Goal: Task Accomplishment & Management: Use online tool/utility

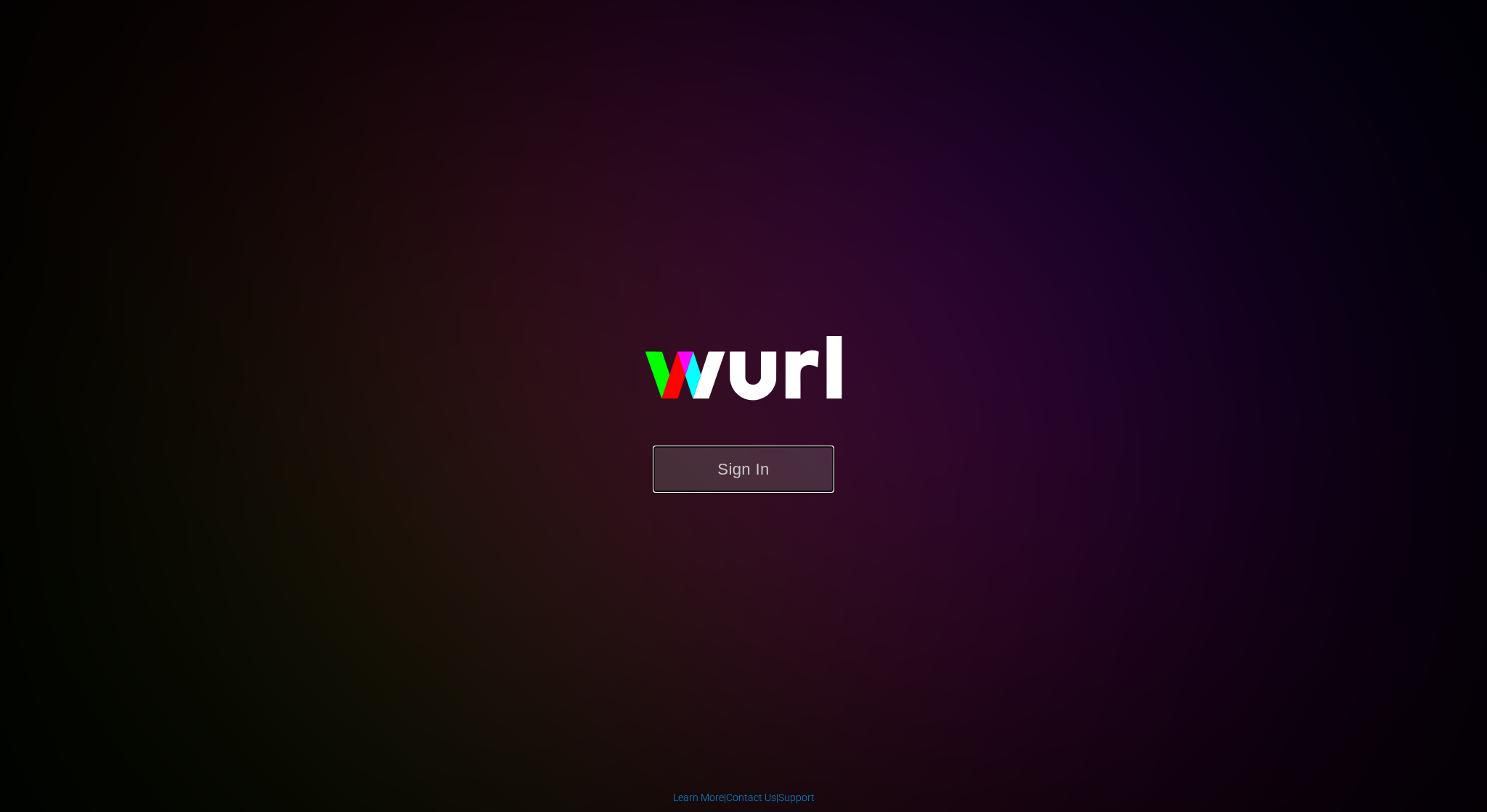
click at [811, 471] on button "Sign In" at bounding box center [744, 469] width 182 height 47
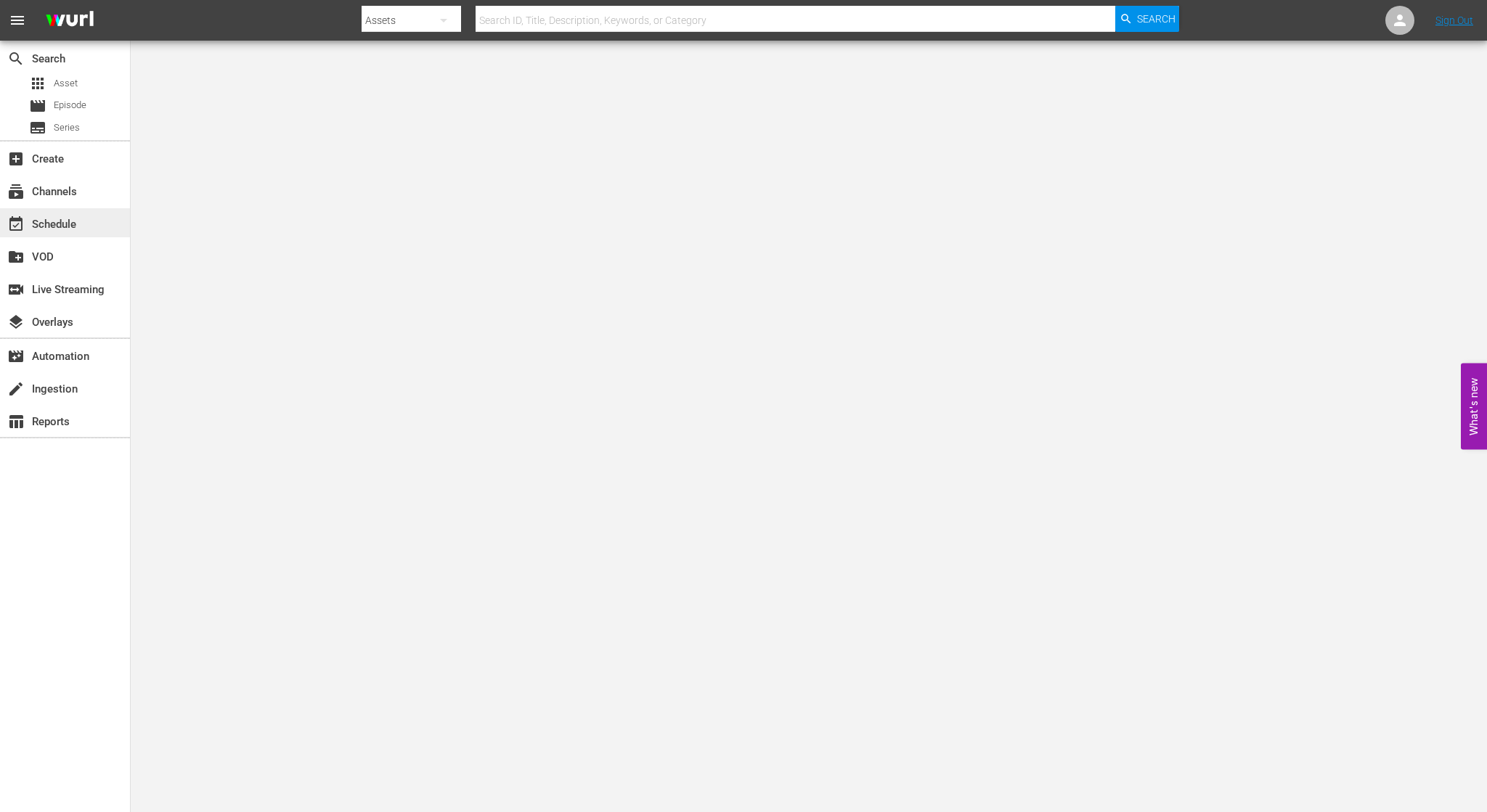
click at [28, 229] on div "event_available Schedule" at bounding box center [64, 222] width 130 height 29
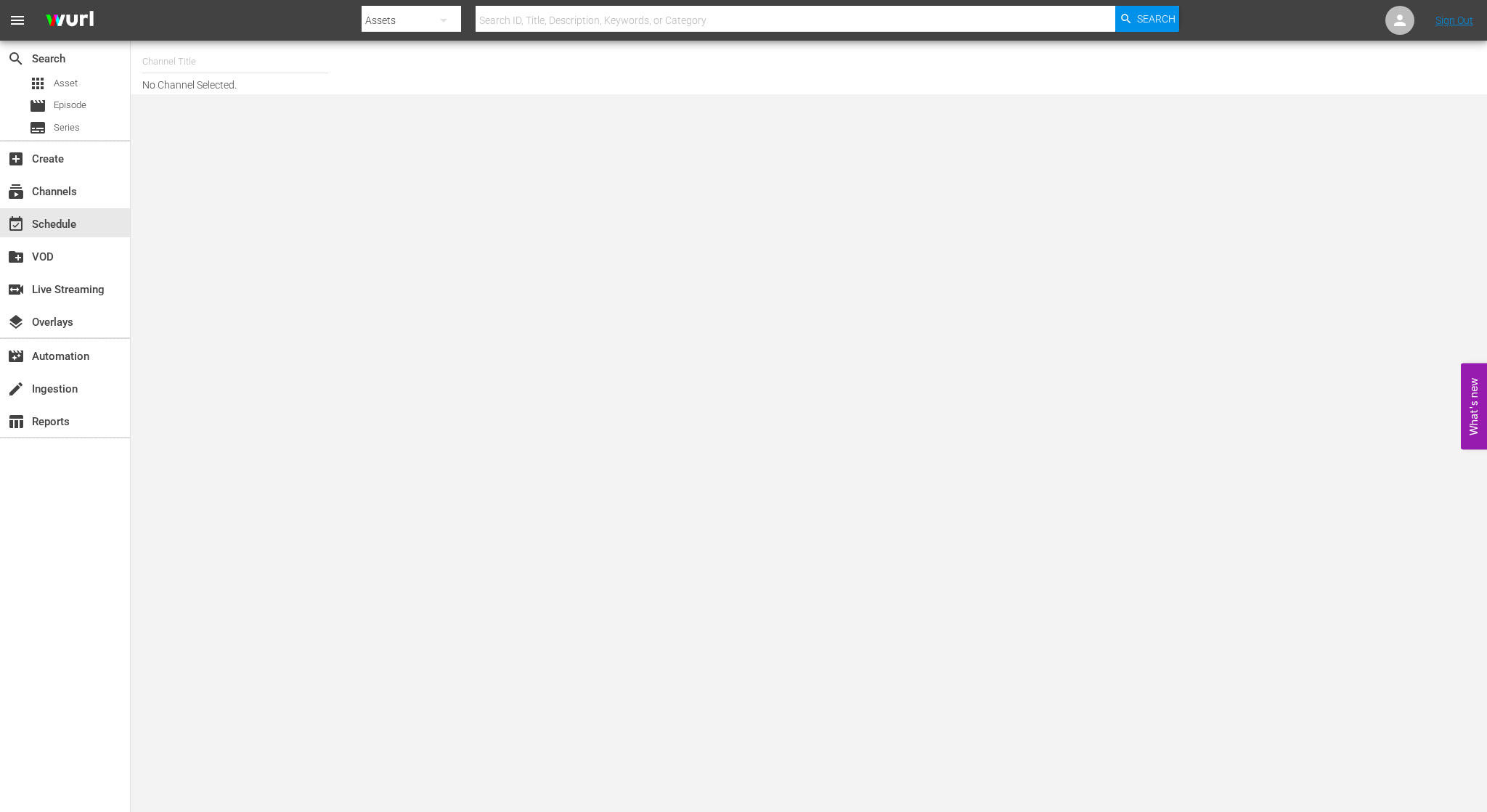
click at [223, 66] on input "text" at bounding box center [235, 61] width 186 height 34
click at [243, 100] on div "NCAA Channel (989 - lg_ncaachannel_1)" at bounding box center [342, 102] width 376 height 34
type input "NCAA Channel (989 - lg_ncaachannel_1)"
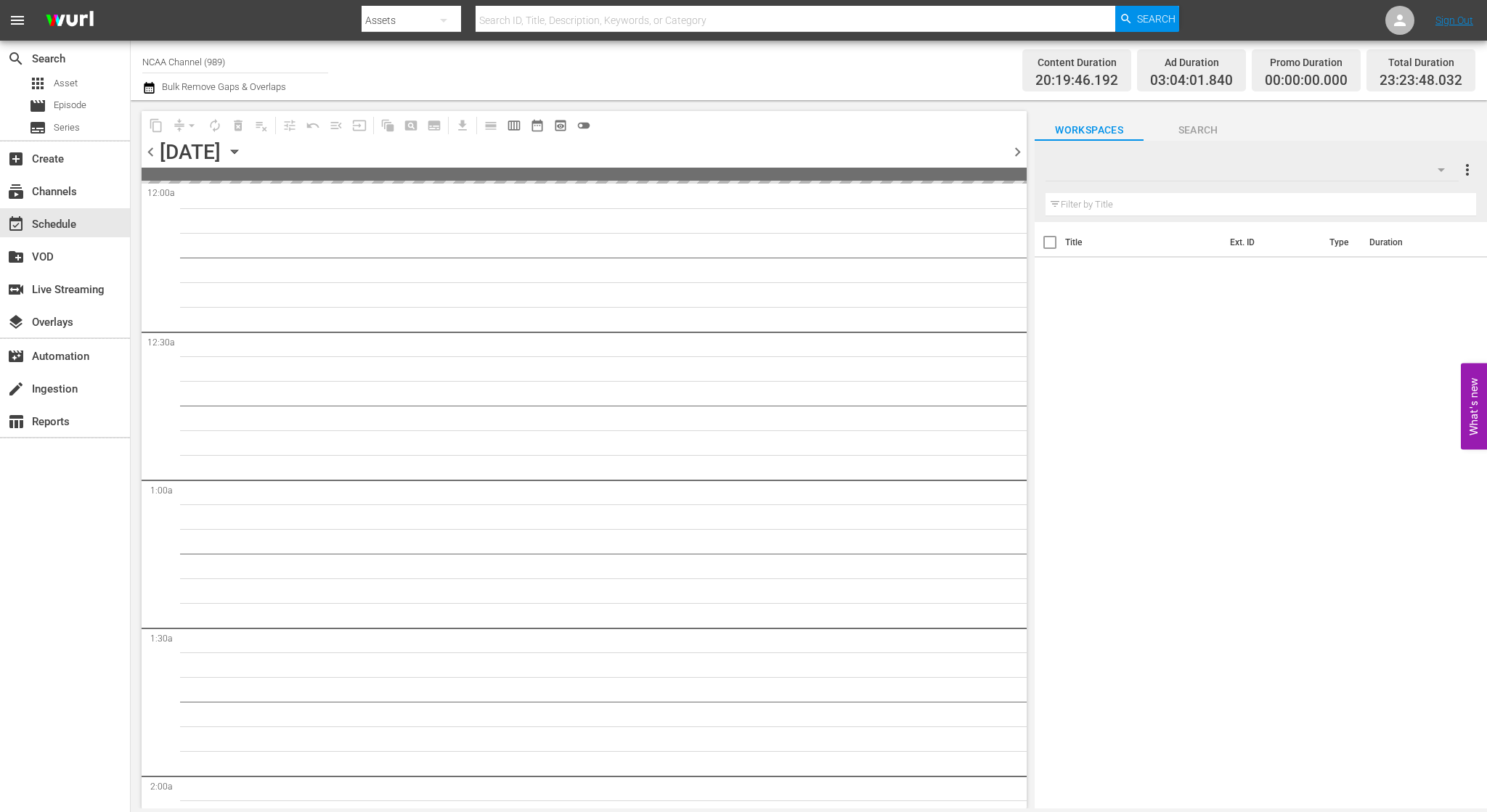
click at [246, 162] on div "[DATE] [DATE]" at bounding box center [203, 152] width 87 height 24
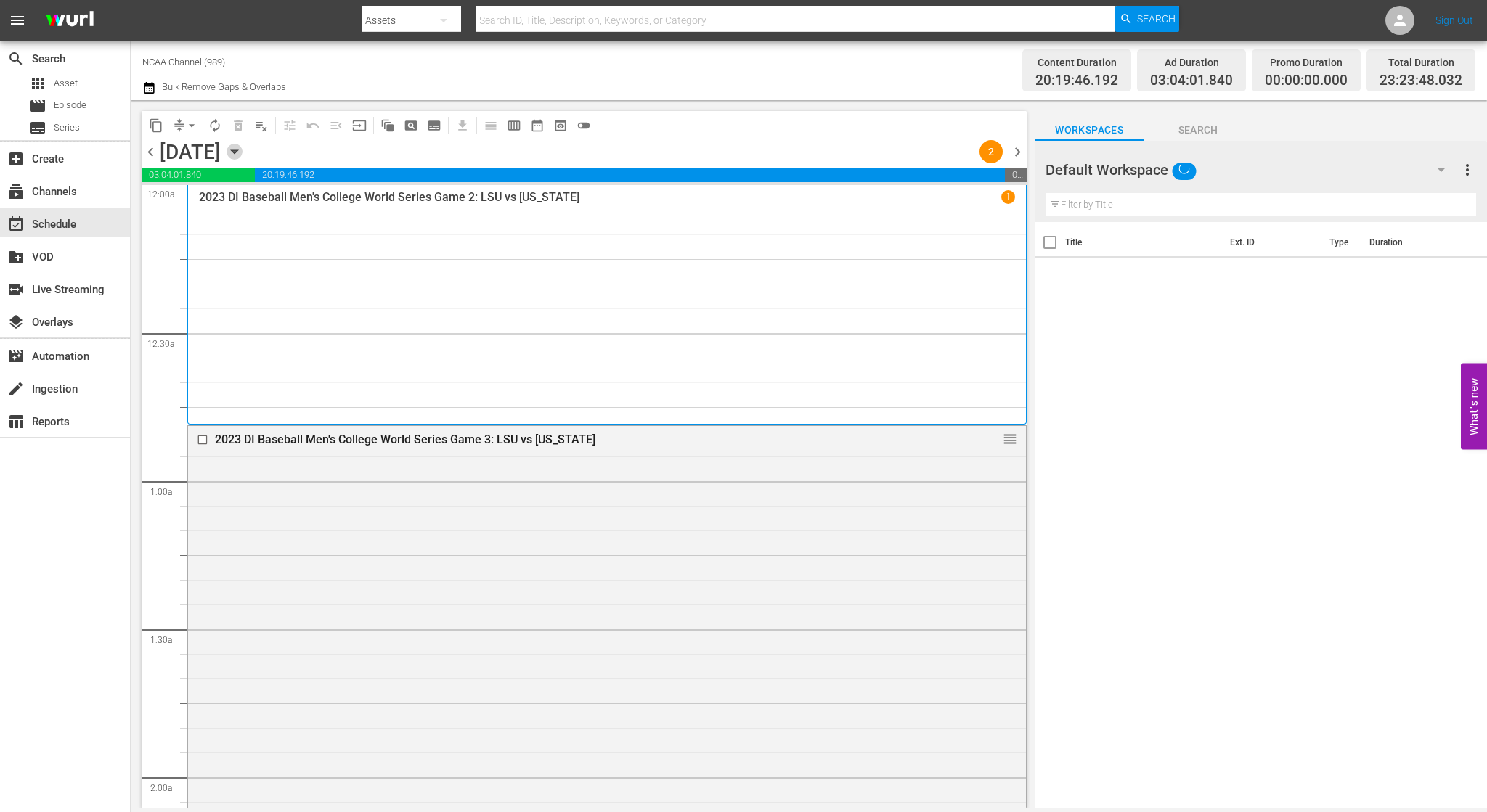
click at [243, 157] on icon "button" at bounding box center [235, 152] width 16 height 16
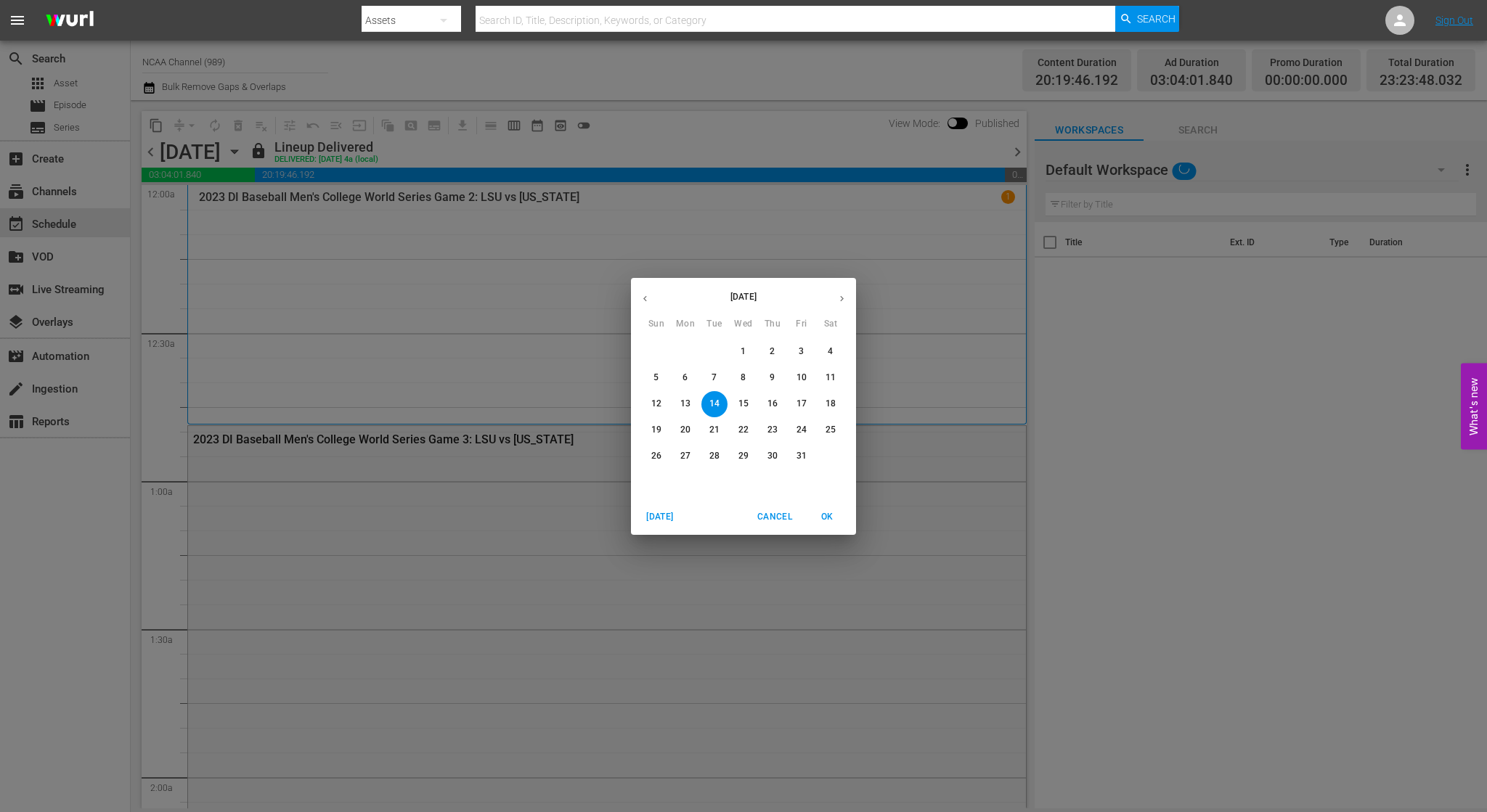
click at [689, 432] on p "20" at bounding box center [686, 430] width 11 height 12
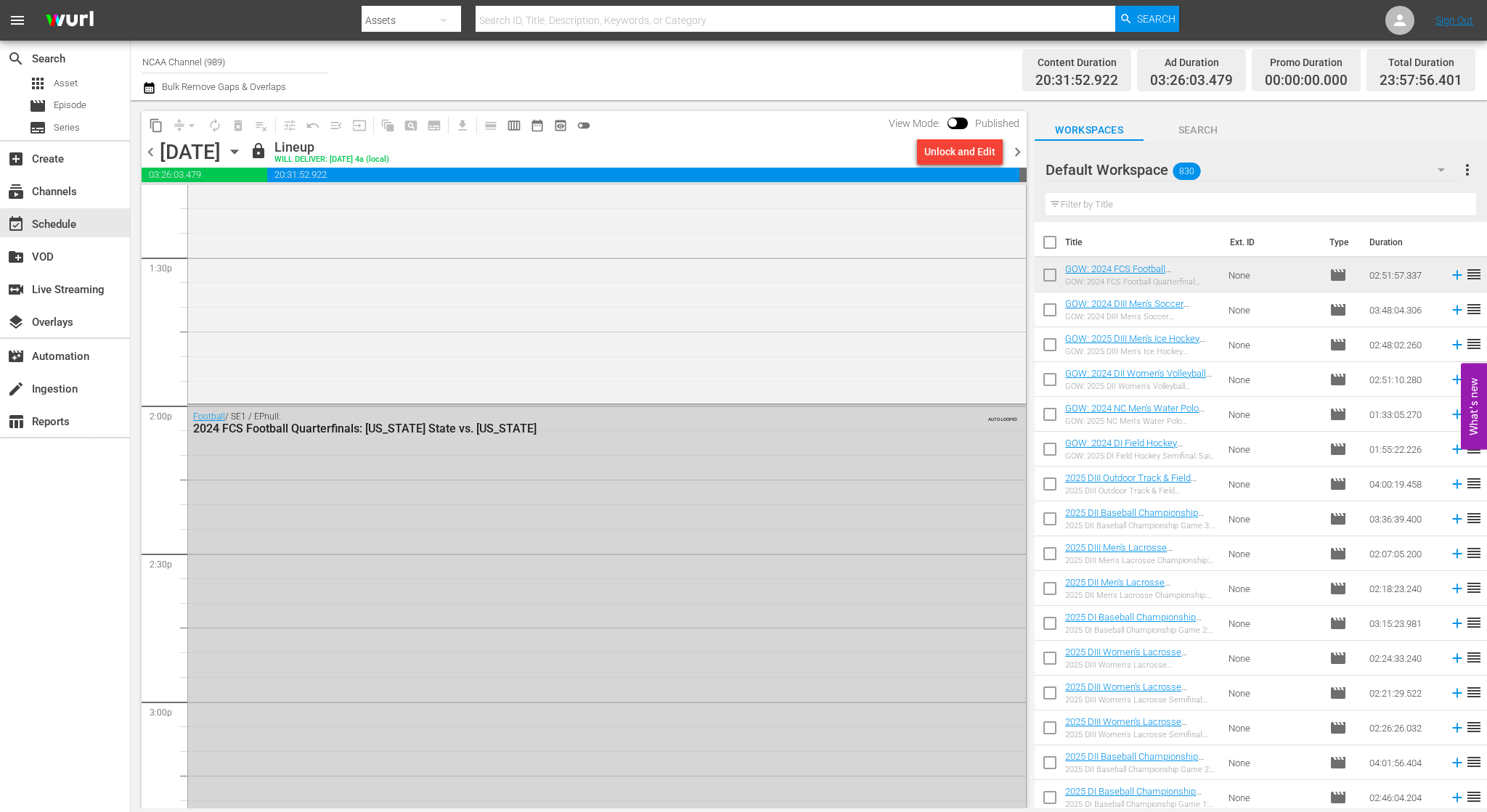
scroll to position [3920, 0]
click at [947, 147] on div "Unlock and Edit" at bounding box center [960, 152] width 72 height 26
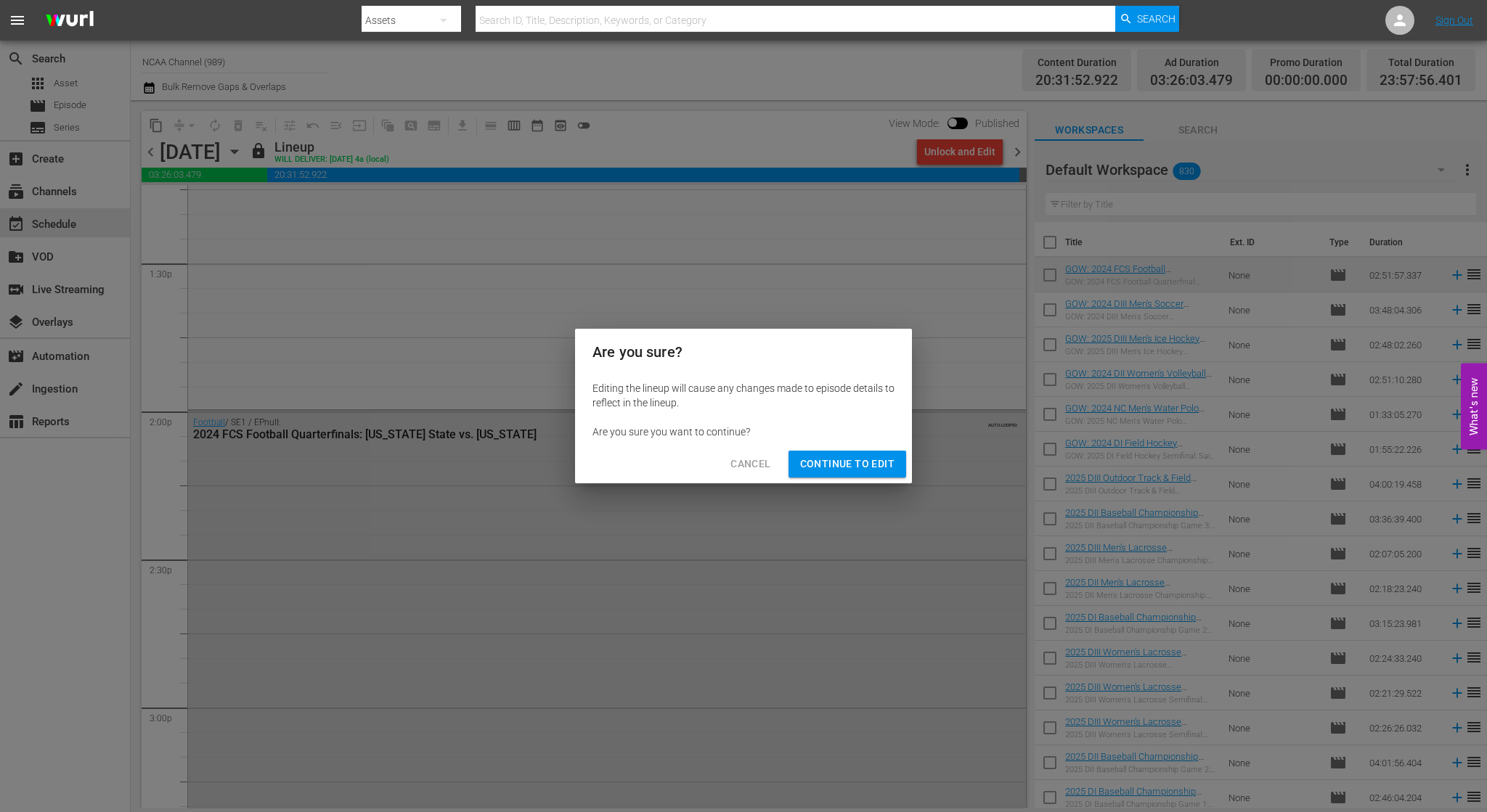
click at [834, 455] on span "Continue to Edit" at bounding box center [847, 464] width 94 height 19
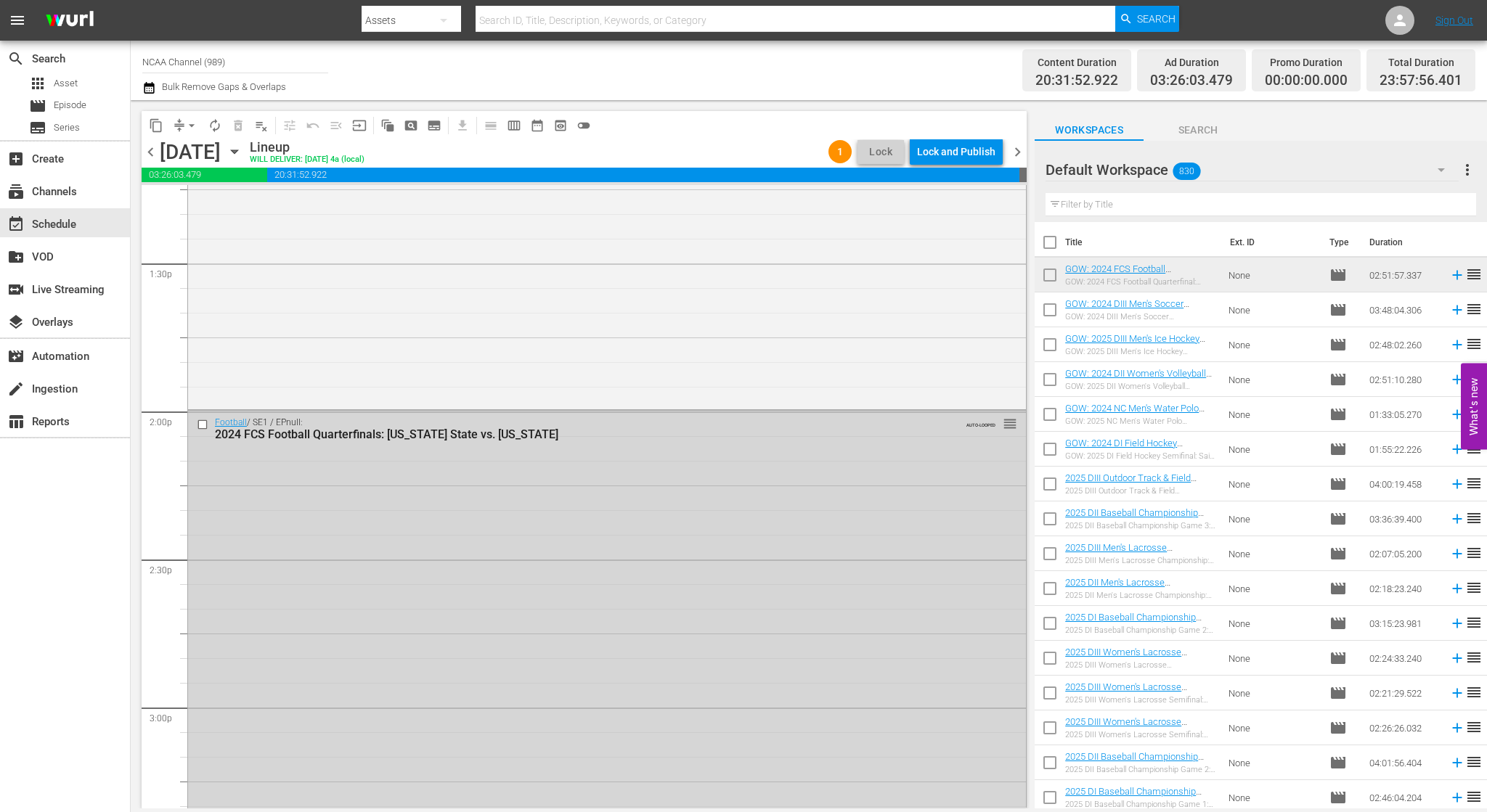
click at [1016, 147] on span "chevron_right" at bounding box center [1017, 152] width 19 height 19
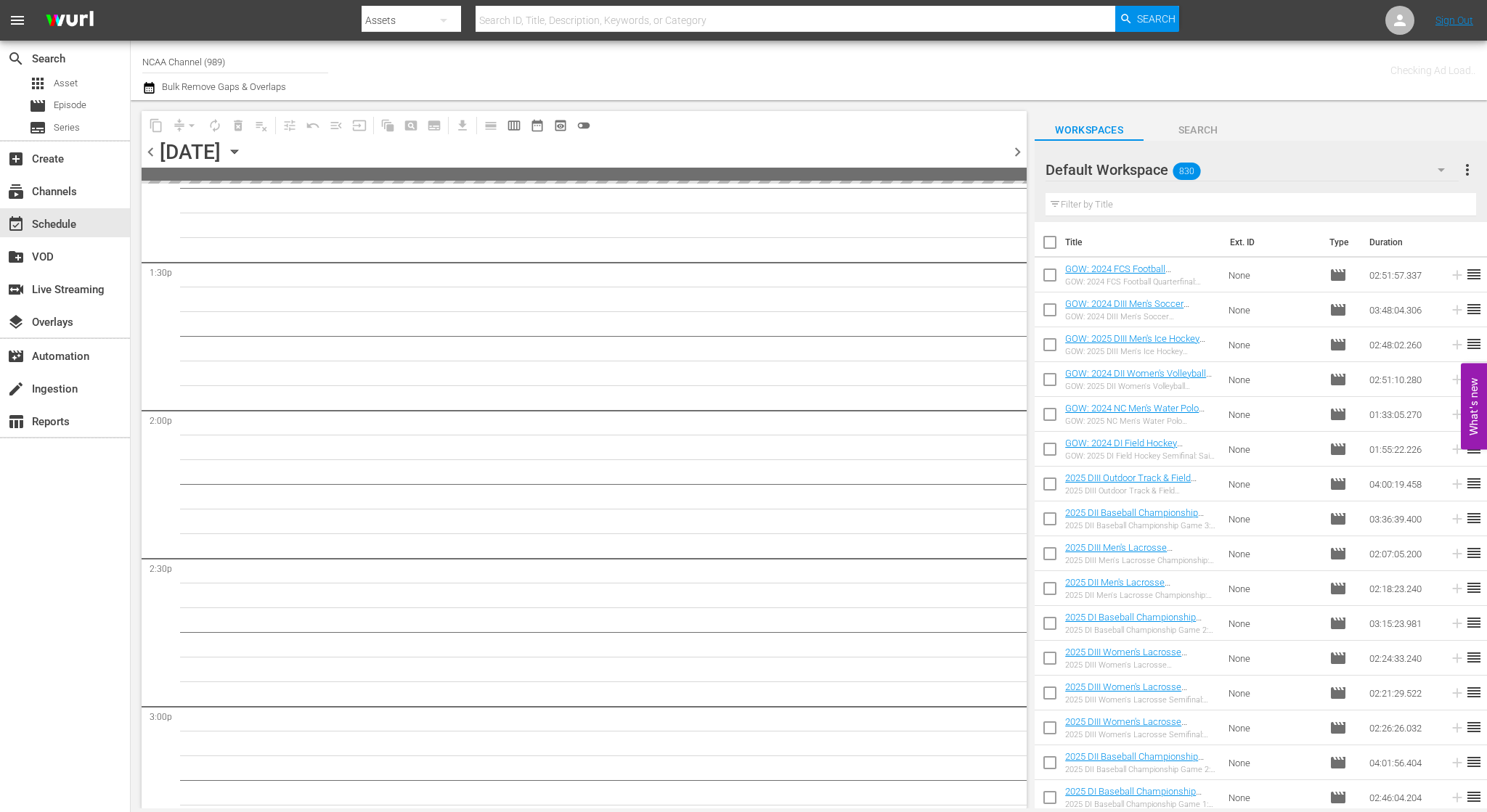
scroll to position [4019, 0]
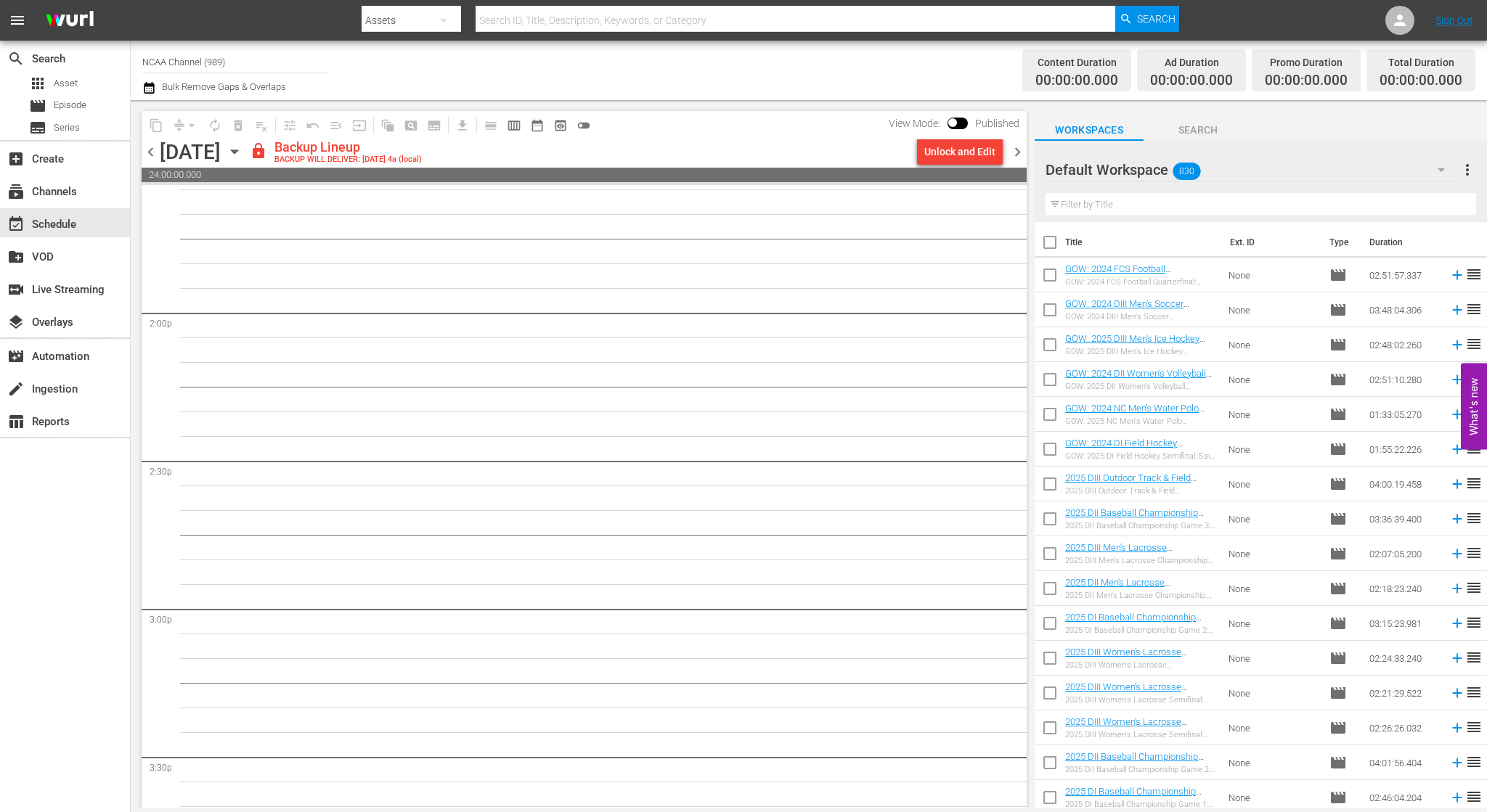
click at [975, 147] on div "Unlock and Edit" at bounding box center [960, 152] width 72 height 26
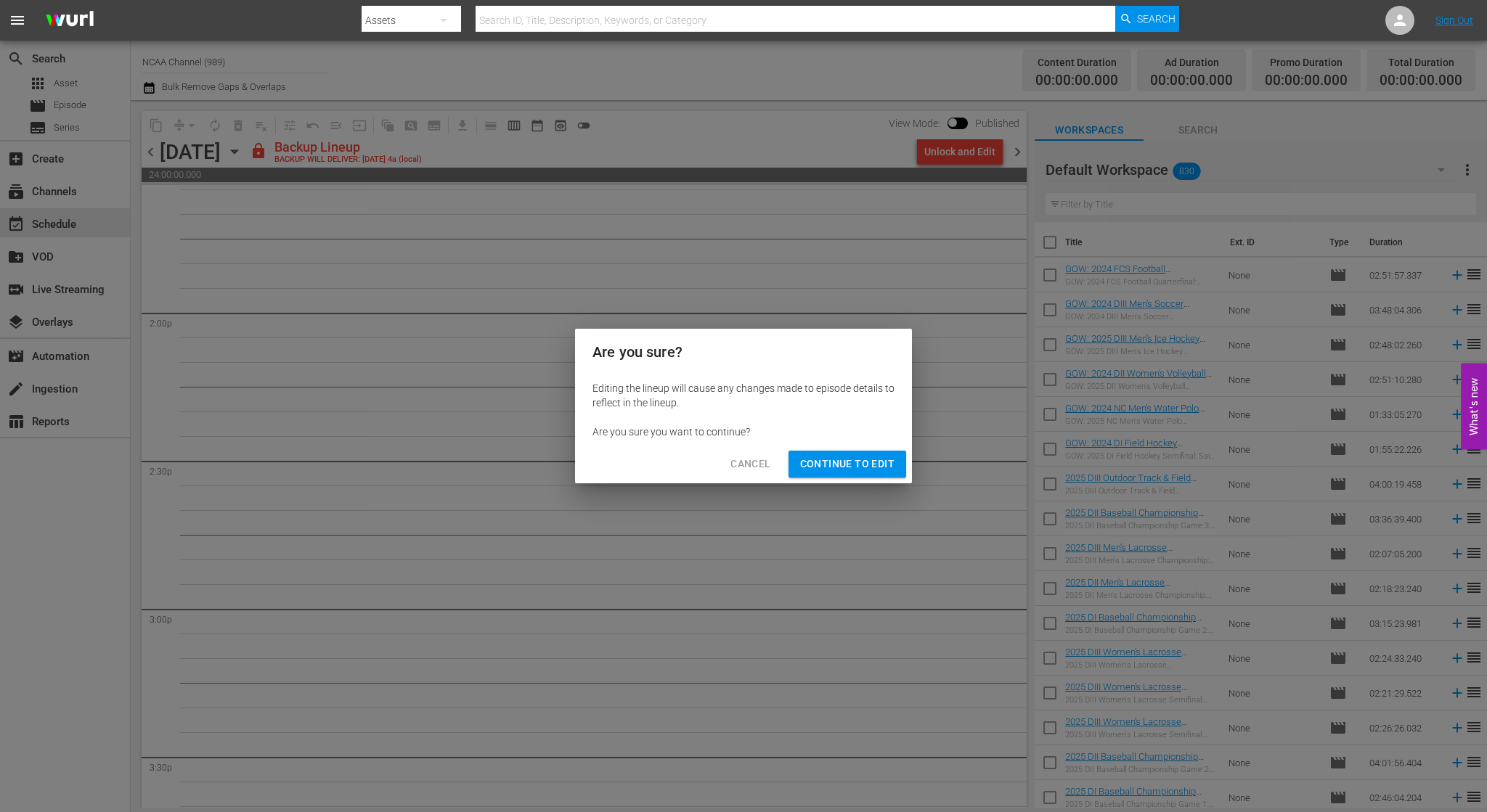
click at [812, 464] on span "Continue to Edit" at bounding box center [847, 464] width 94 height 19
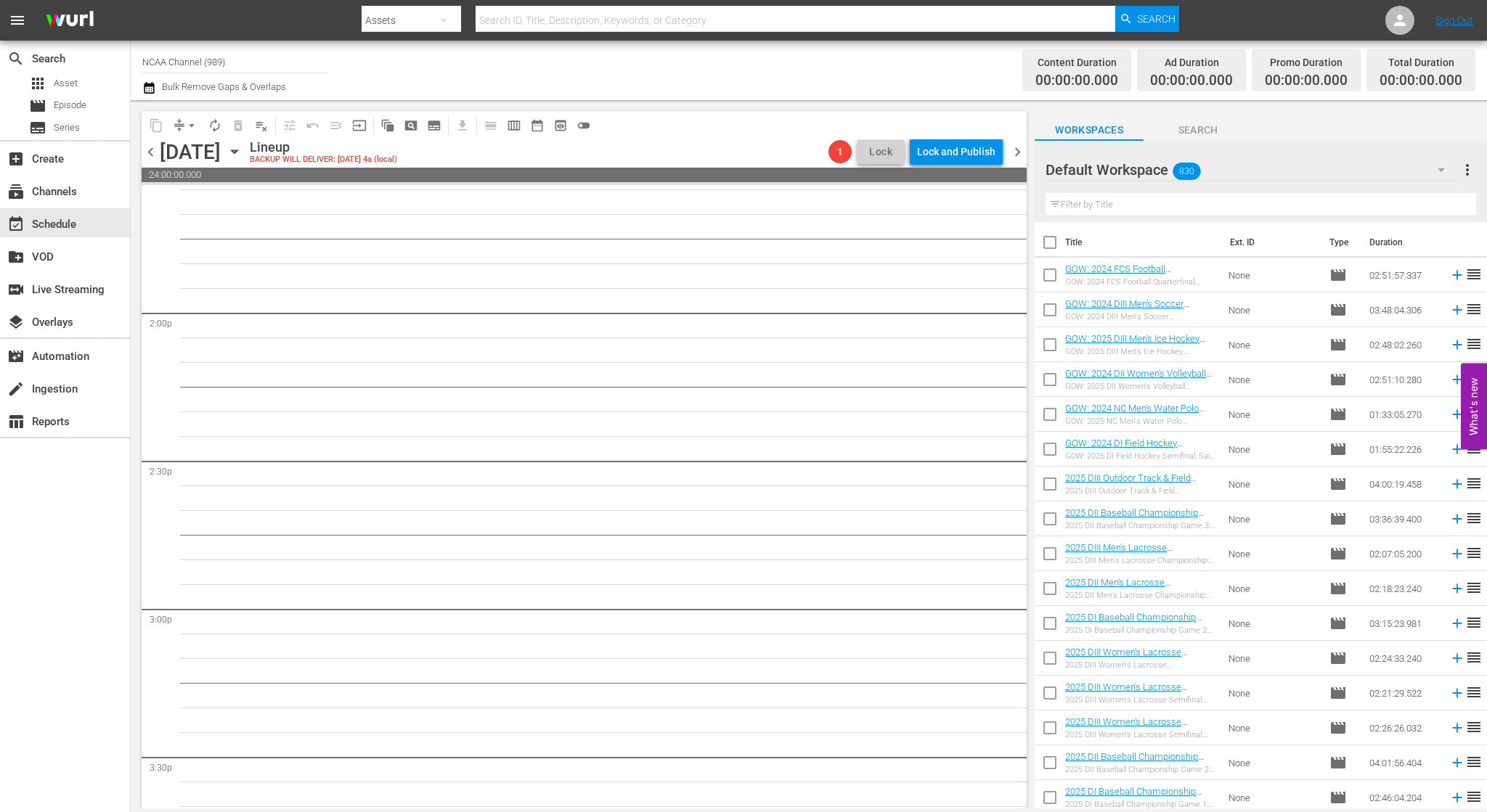
click at [1018, 154] on span "chevron_right" at bounding box center [1017, 152] width 19 height 19
click at [1016, 154] on span "chevron_right" at bounding box center [1017, 152] width 19 height 19
click at [145, 152] on span "chevron_left" at bounding box center [150, 152] width 19 height 19
click at [148, 149] on span "chevron_left" at bounding box center [150, 152] width 19 height 19
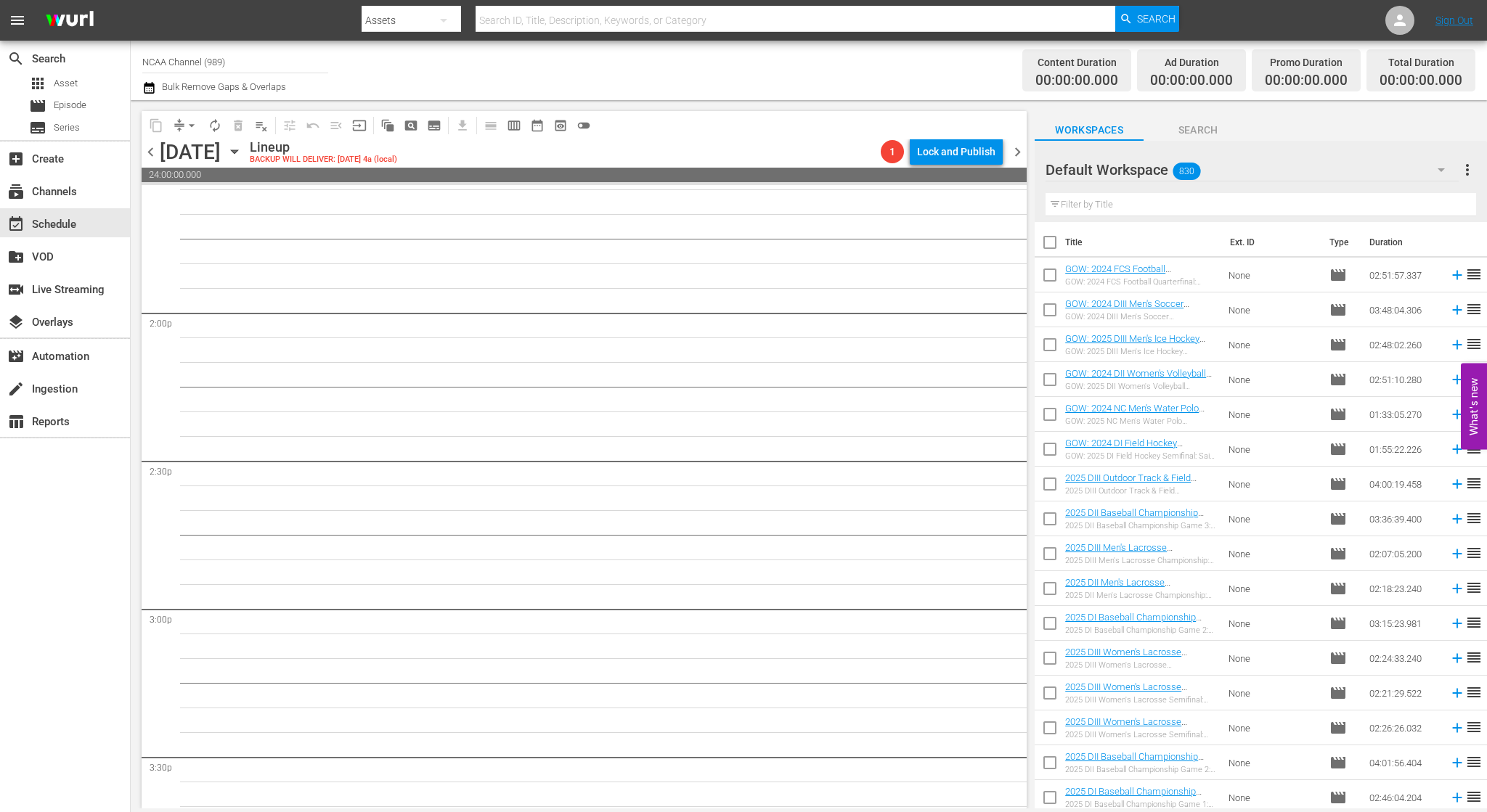
click at [148, 149] on span "chevron_left" at bounding box center [150, 152] width 19 height 19
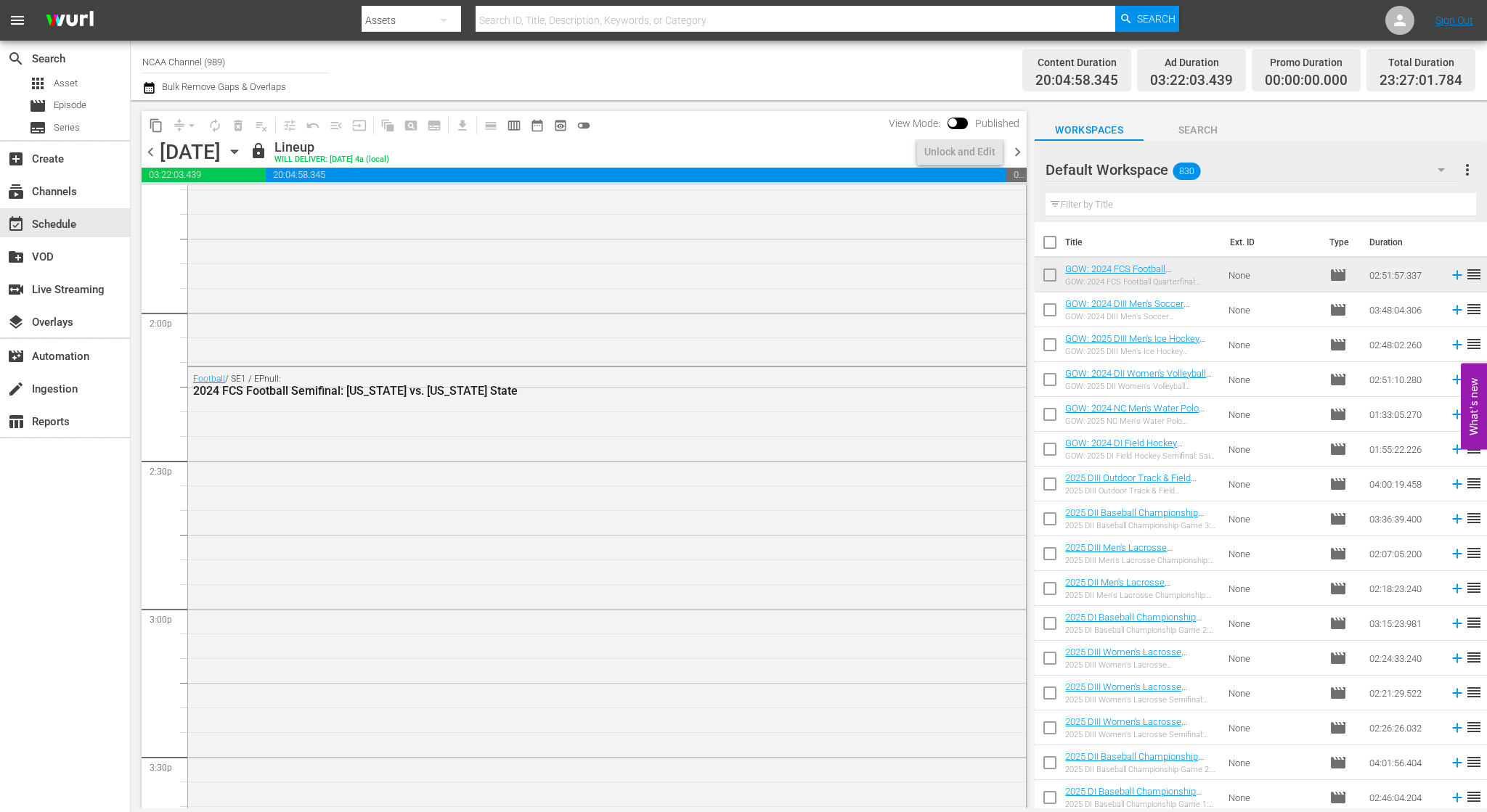
scroll to position [3920, 0]
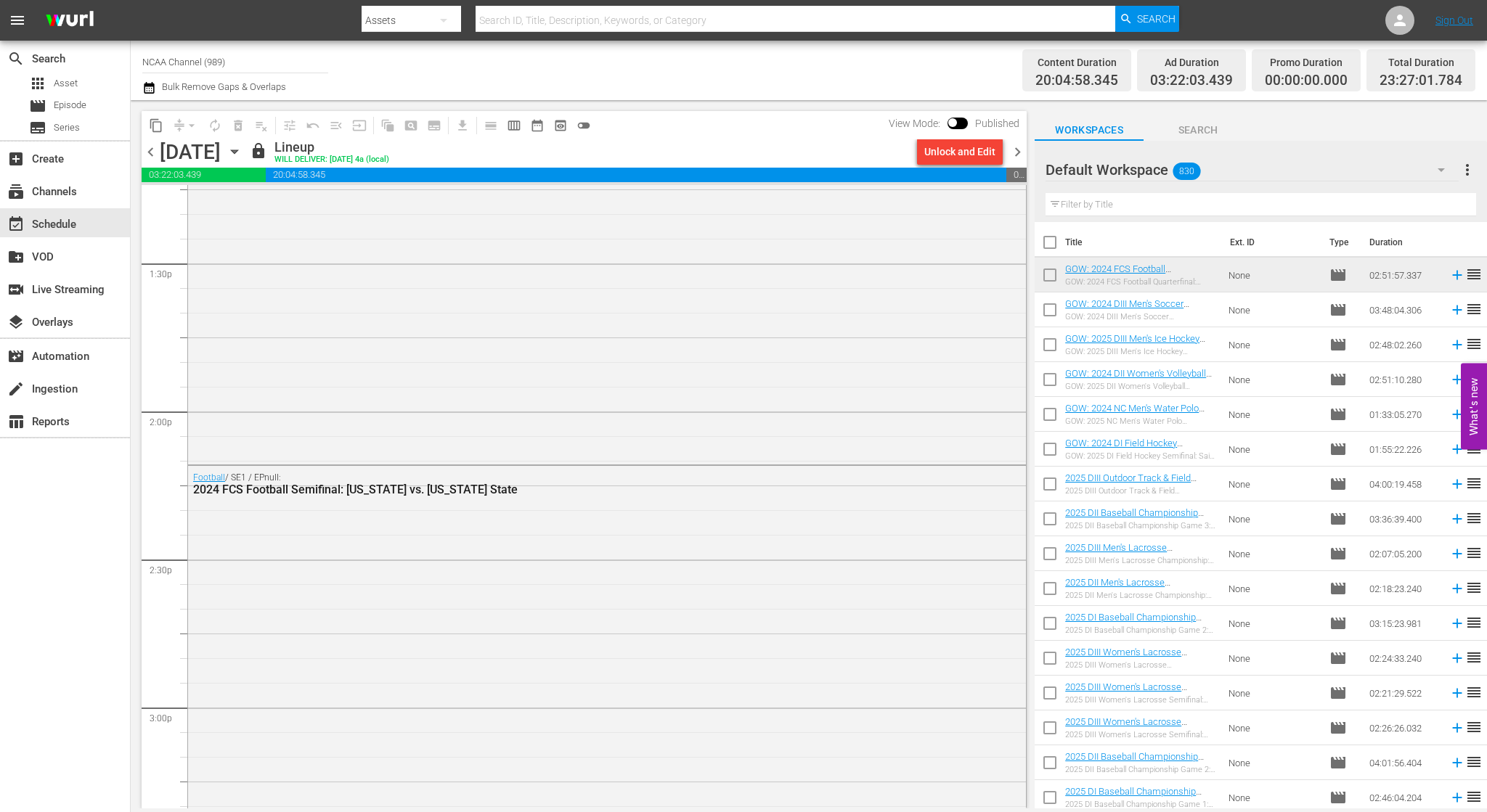
click at [1020, 152] on span "chevron_right" at bounding box center [1017, 152] width 19 height 19
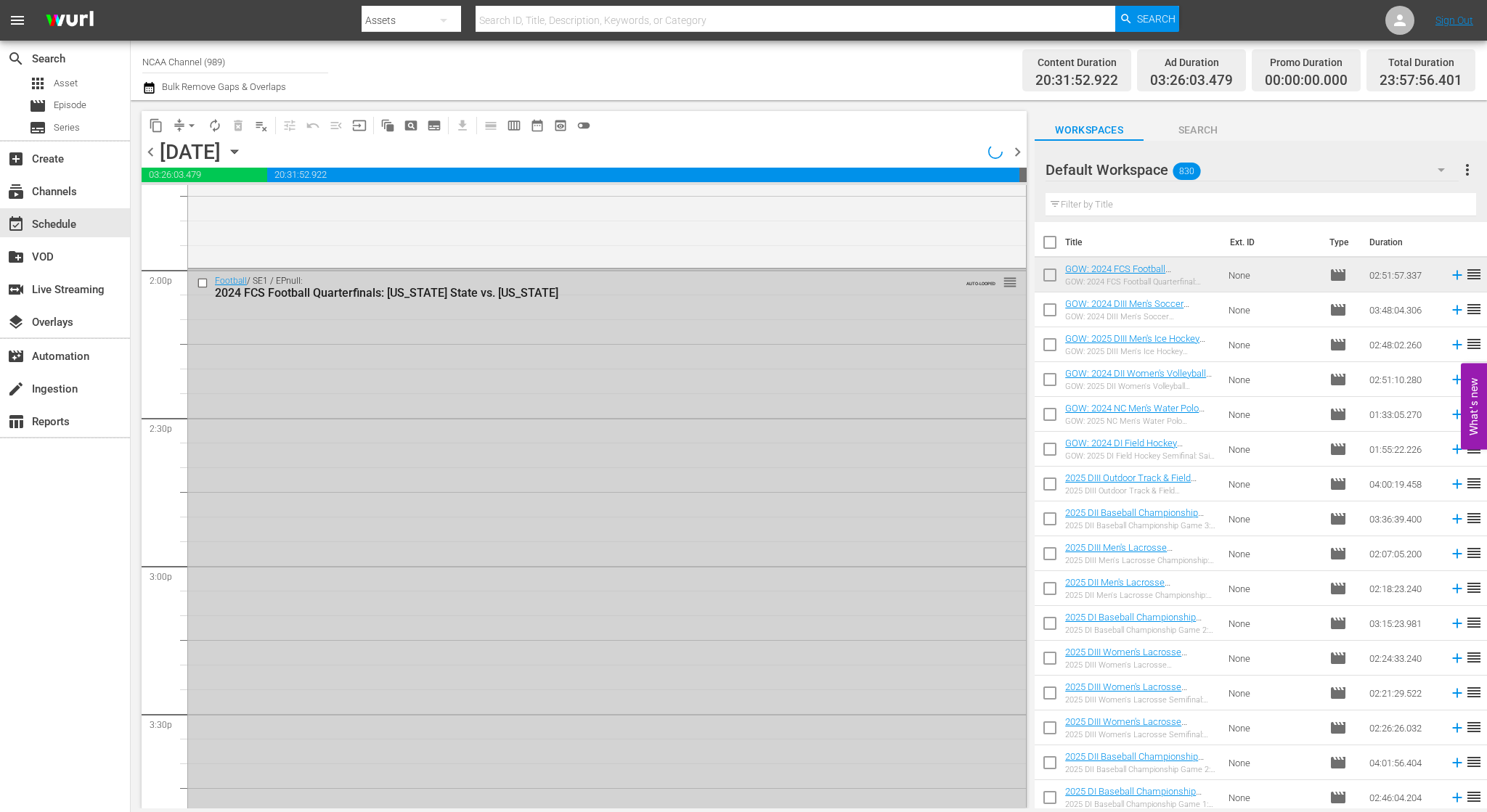
scroll to position [4065, 0]
click at [200, 278] on input "checkbox" at bounding box center [204, 280] width 15 height 12
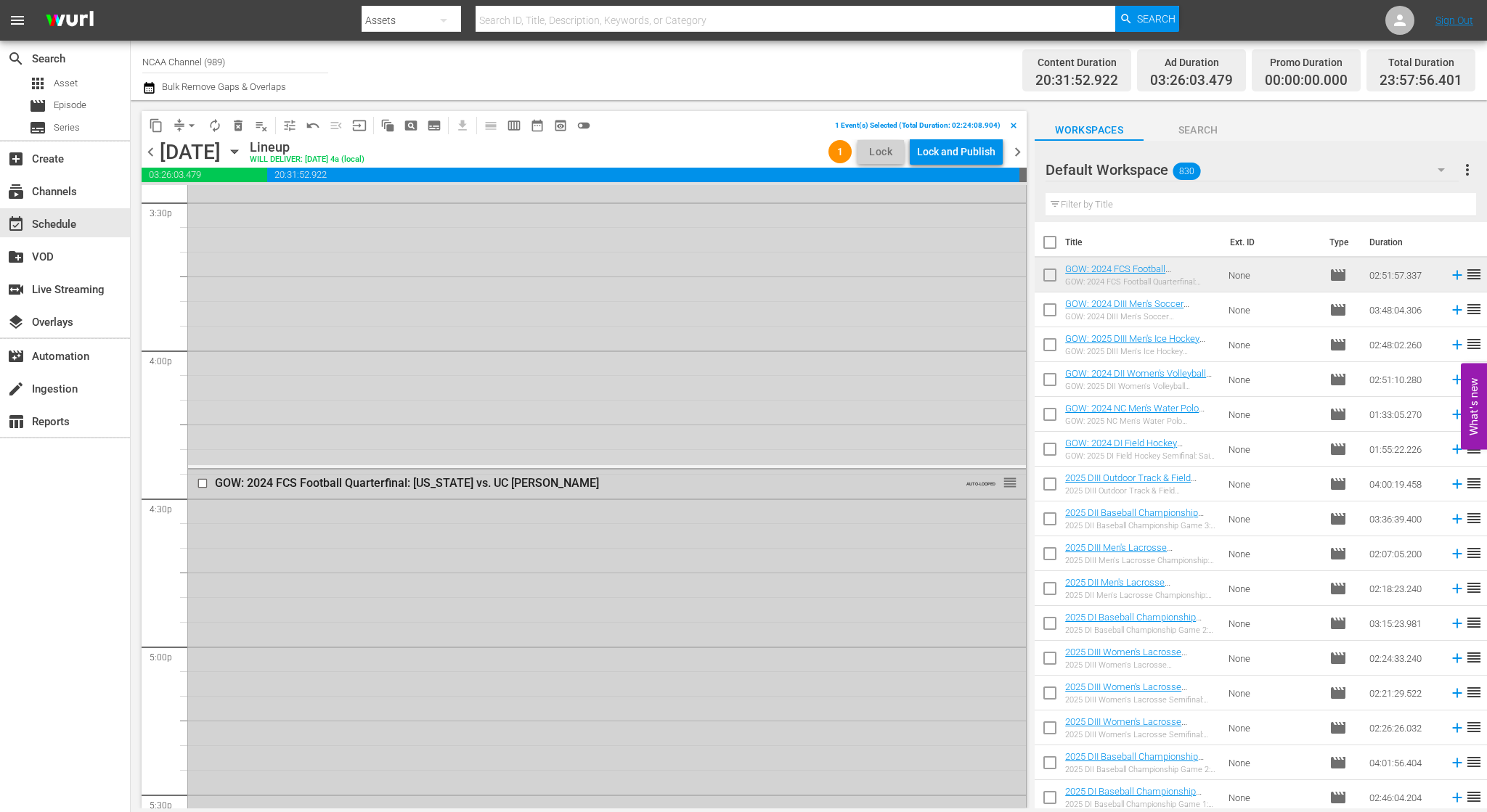
scroll to position [4645, 0]
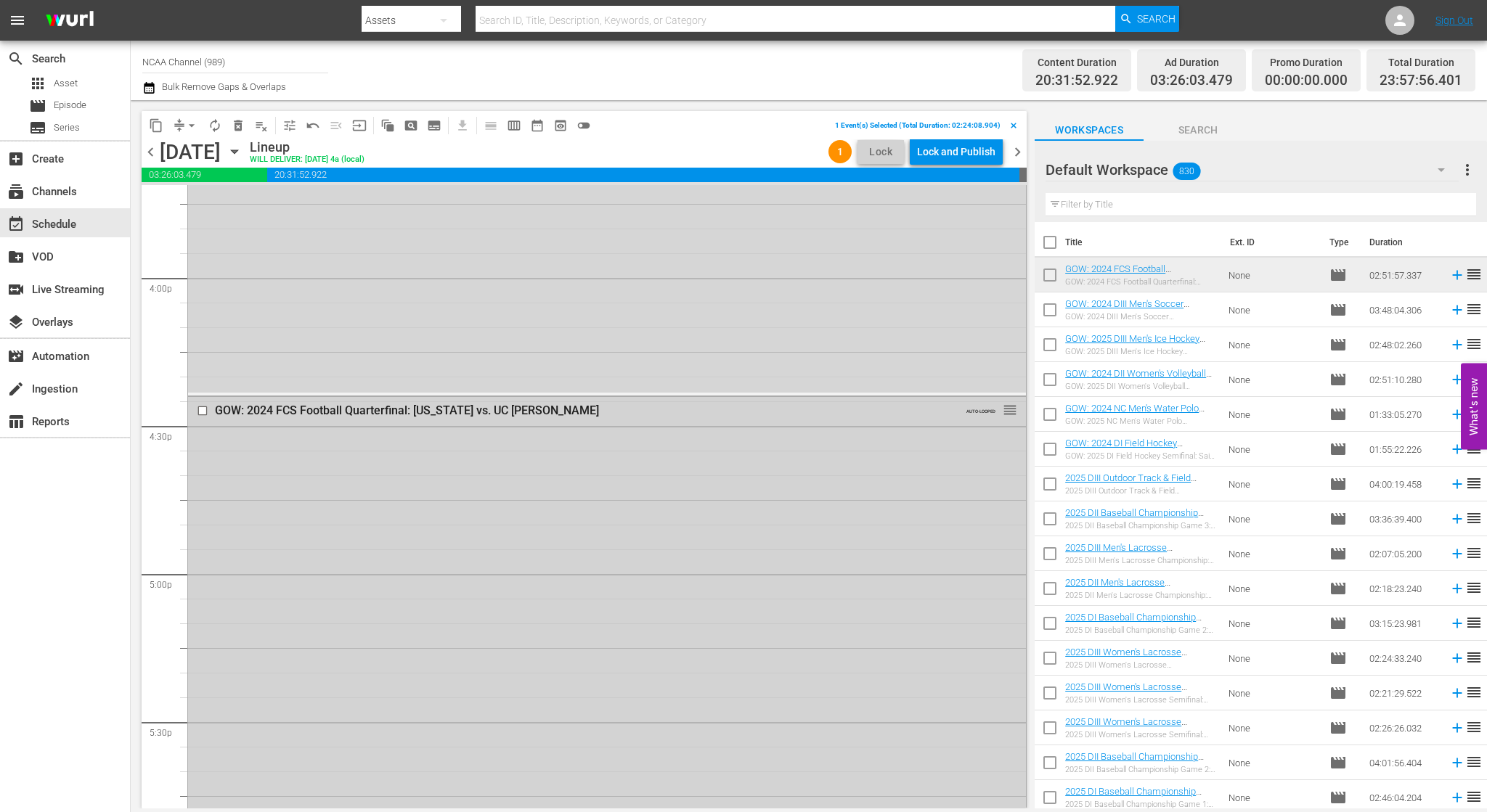
click at [203, 402] on div at bounding box center [204, 411] width 22 height 18
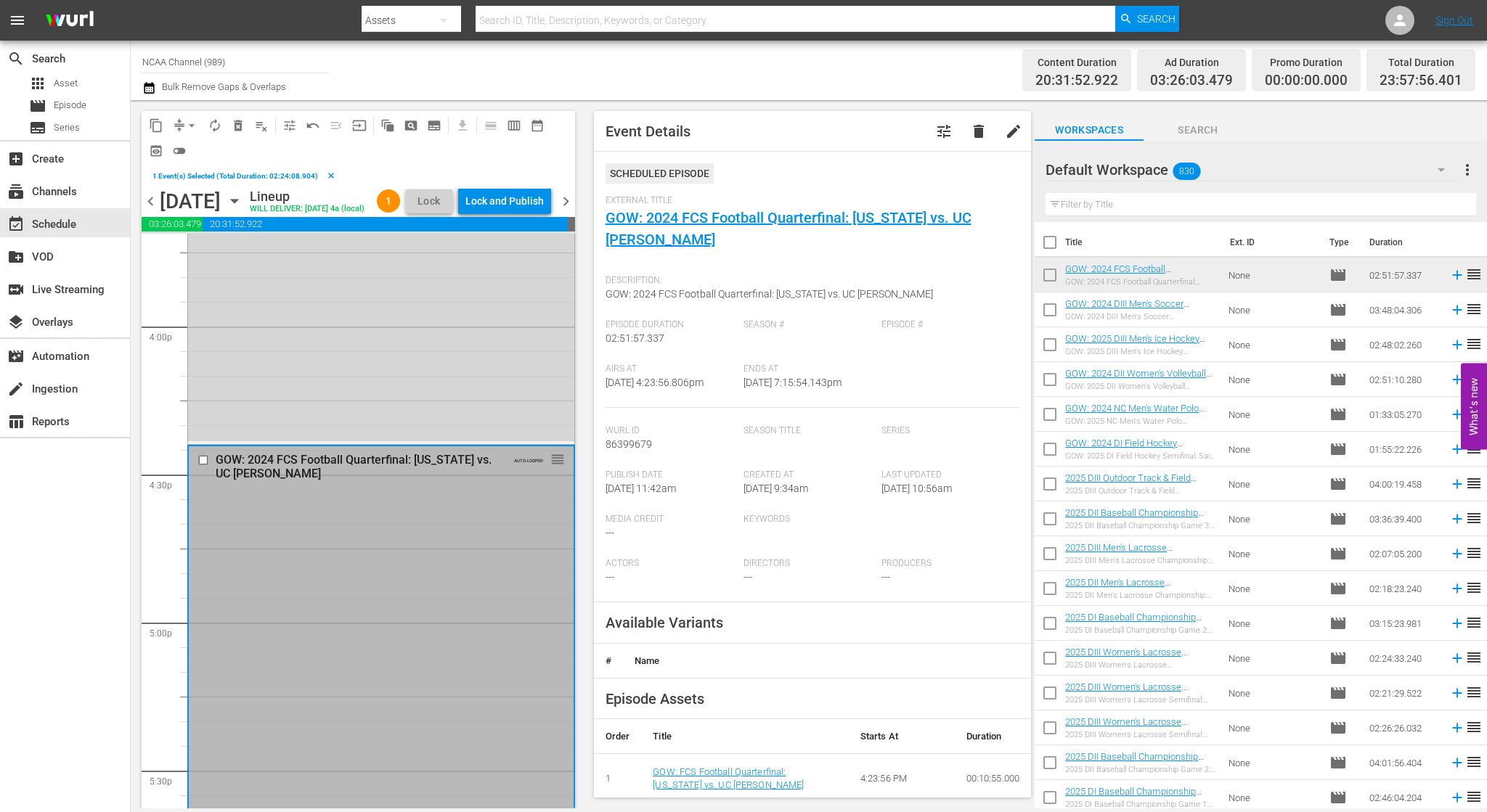
click at [204, 467] on input "checkbox" at bounding box center [205, 461] width 15 height 12
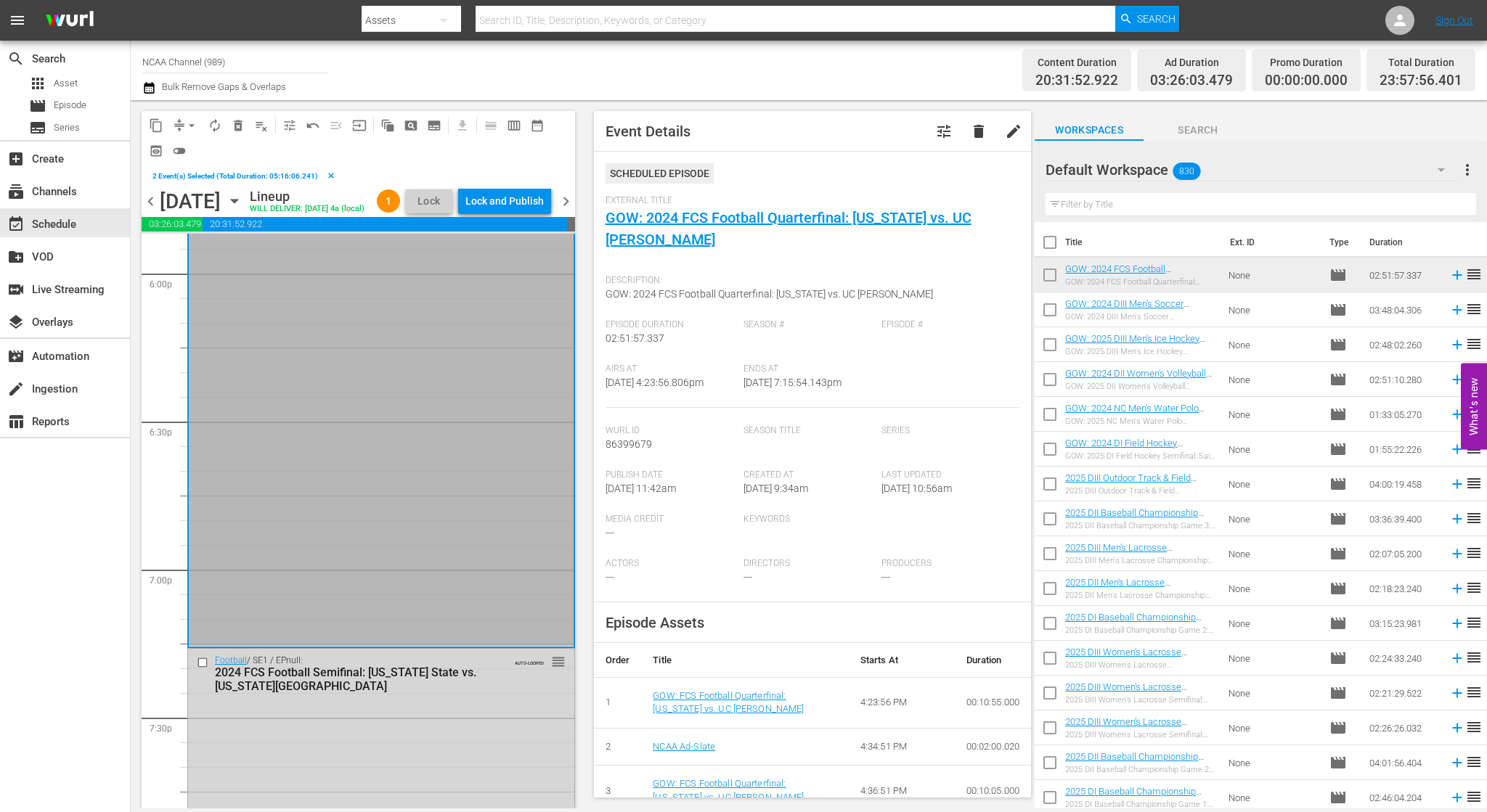
scroll to position [5590, 0]
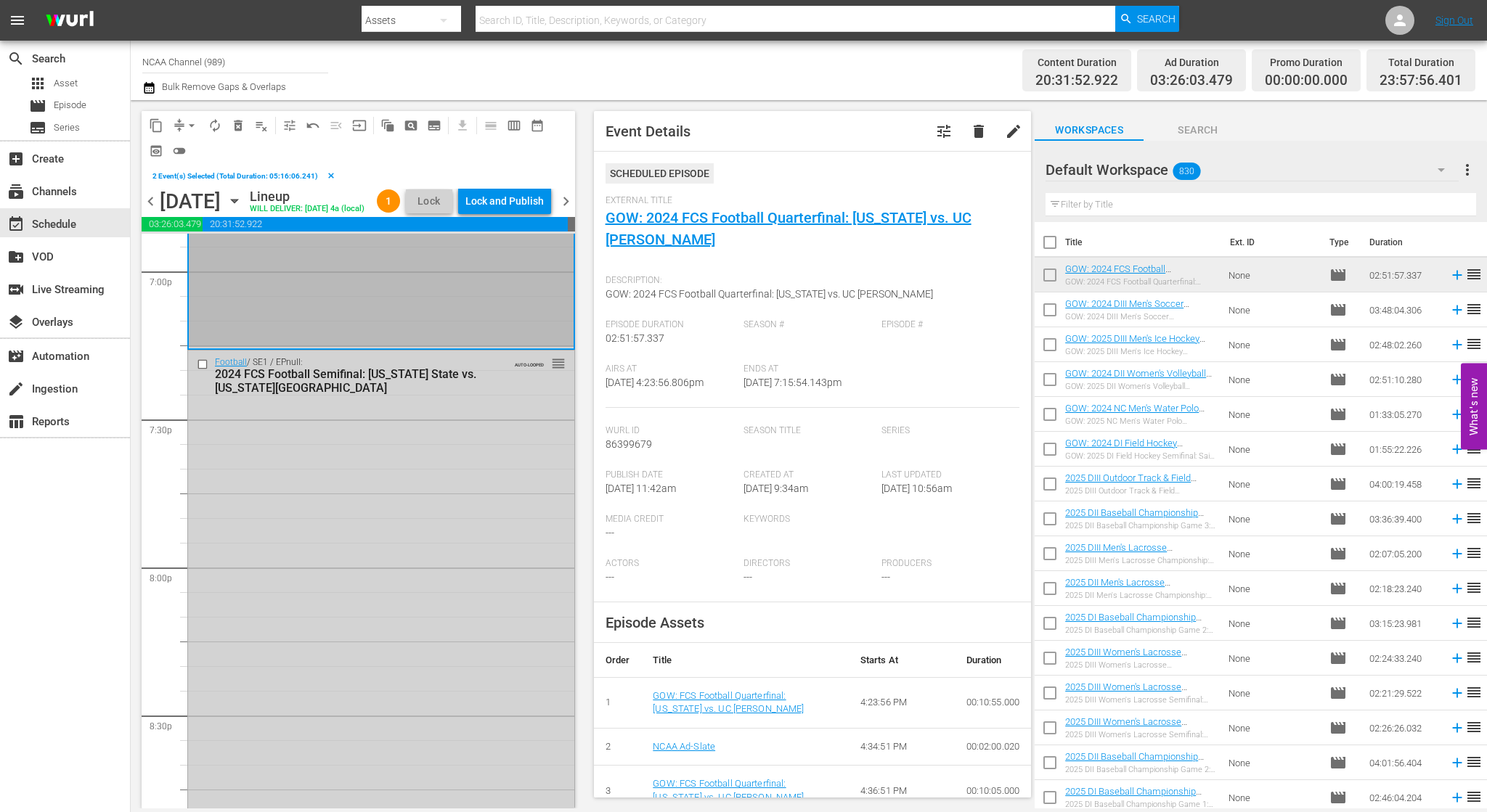
click at [202, 371] on input "checkbox" at bounding box center [204, 365] width 15 height 12
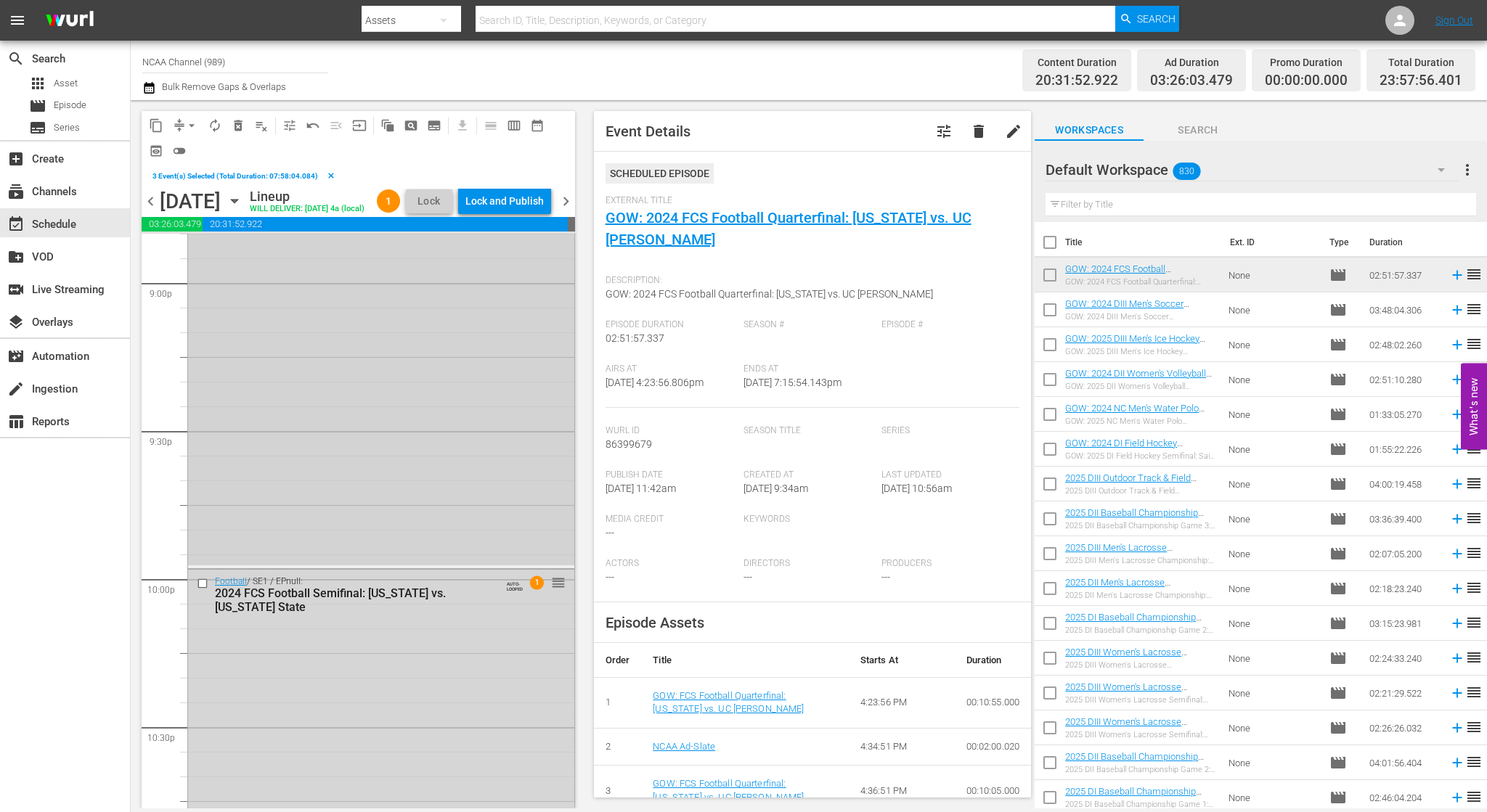
scroll to position [6387, 0]
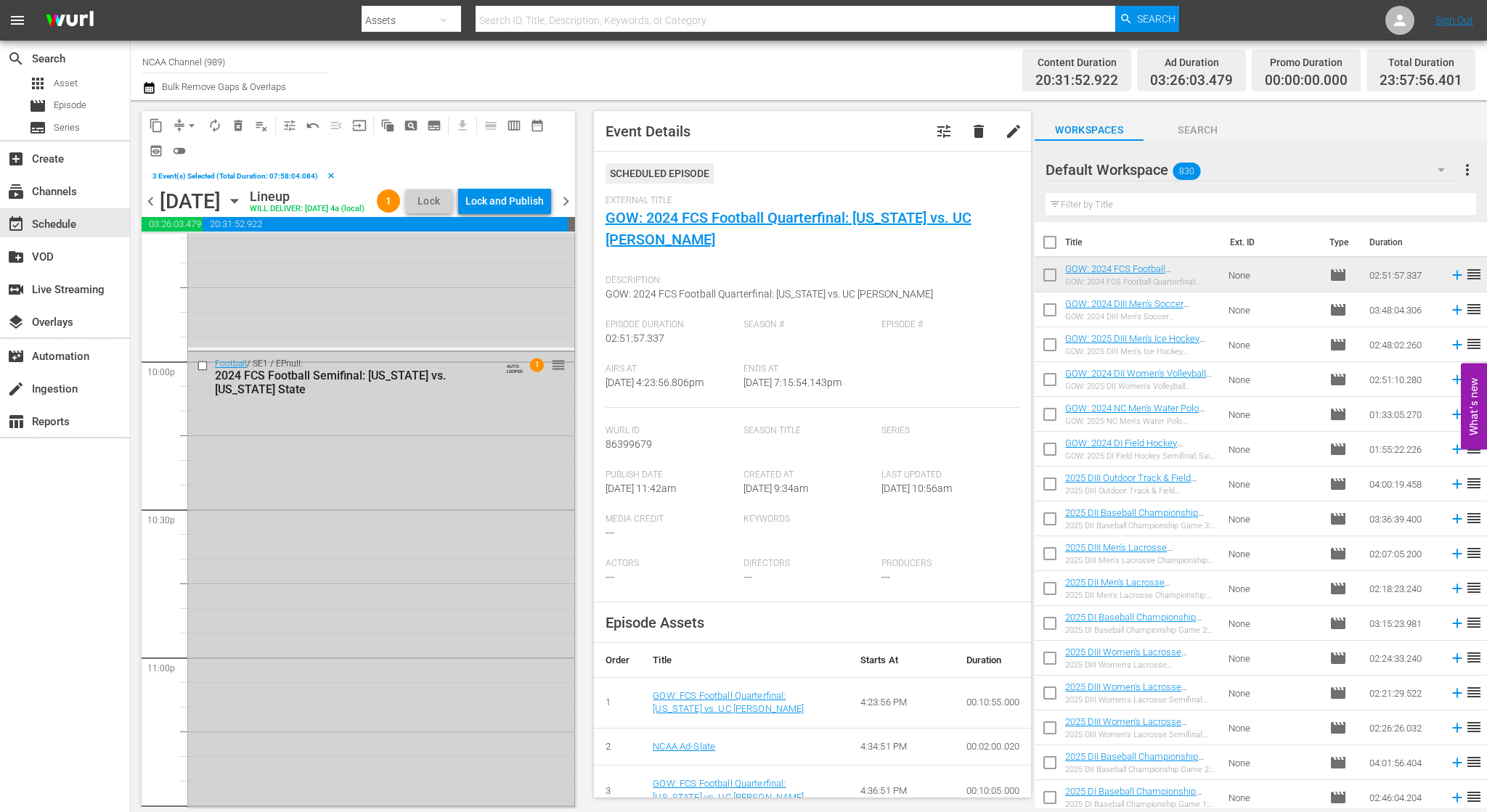
click at [200, 372] on input "checkbox" at bounding box center [204, 366] width 15 height 12
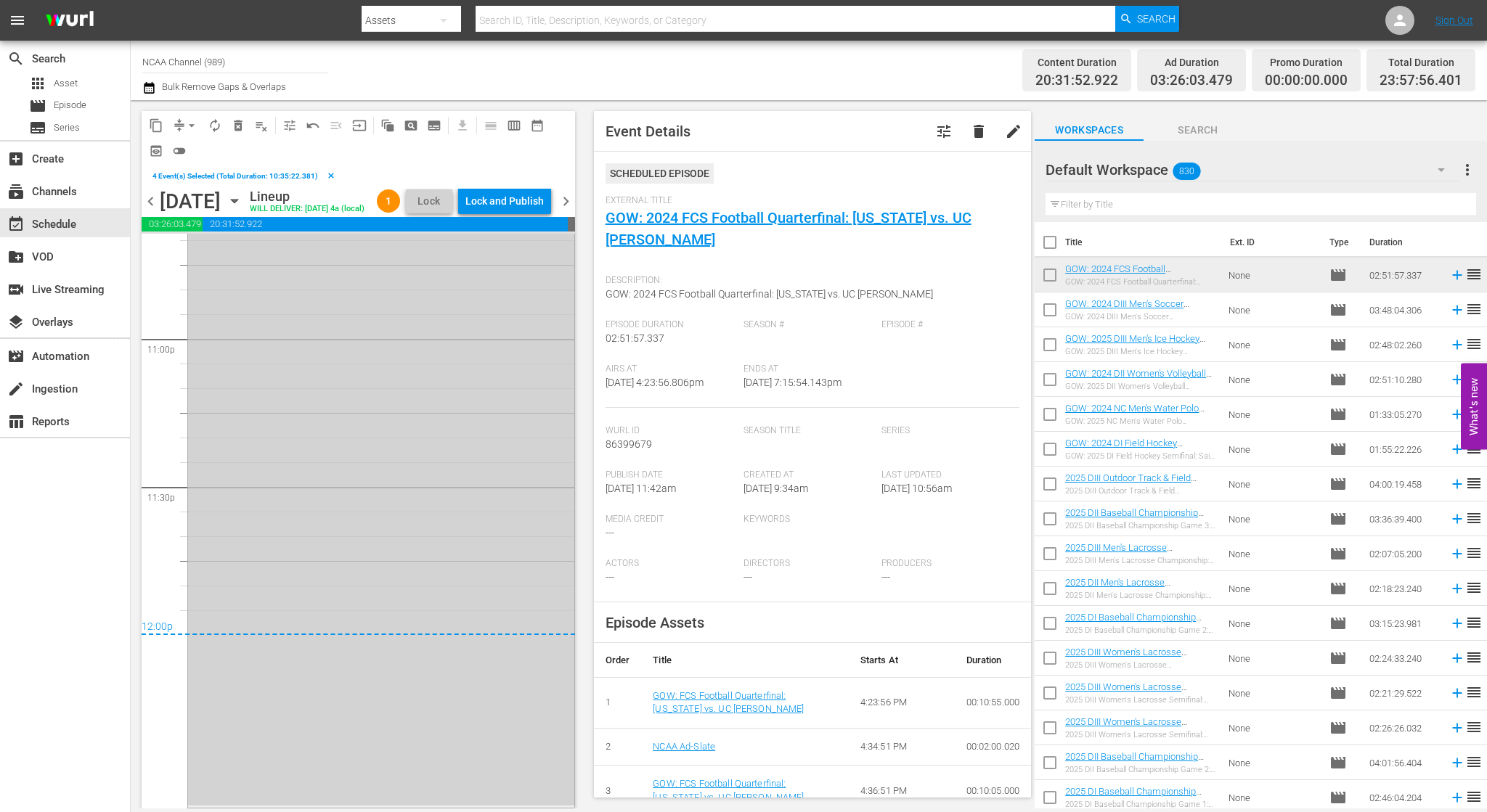
scroll to position [6730, 0]
click at [235, 129] on span "delete_forever_outlined" at bounding box center [238, 125] width 14 height 14
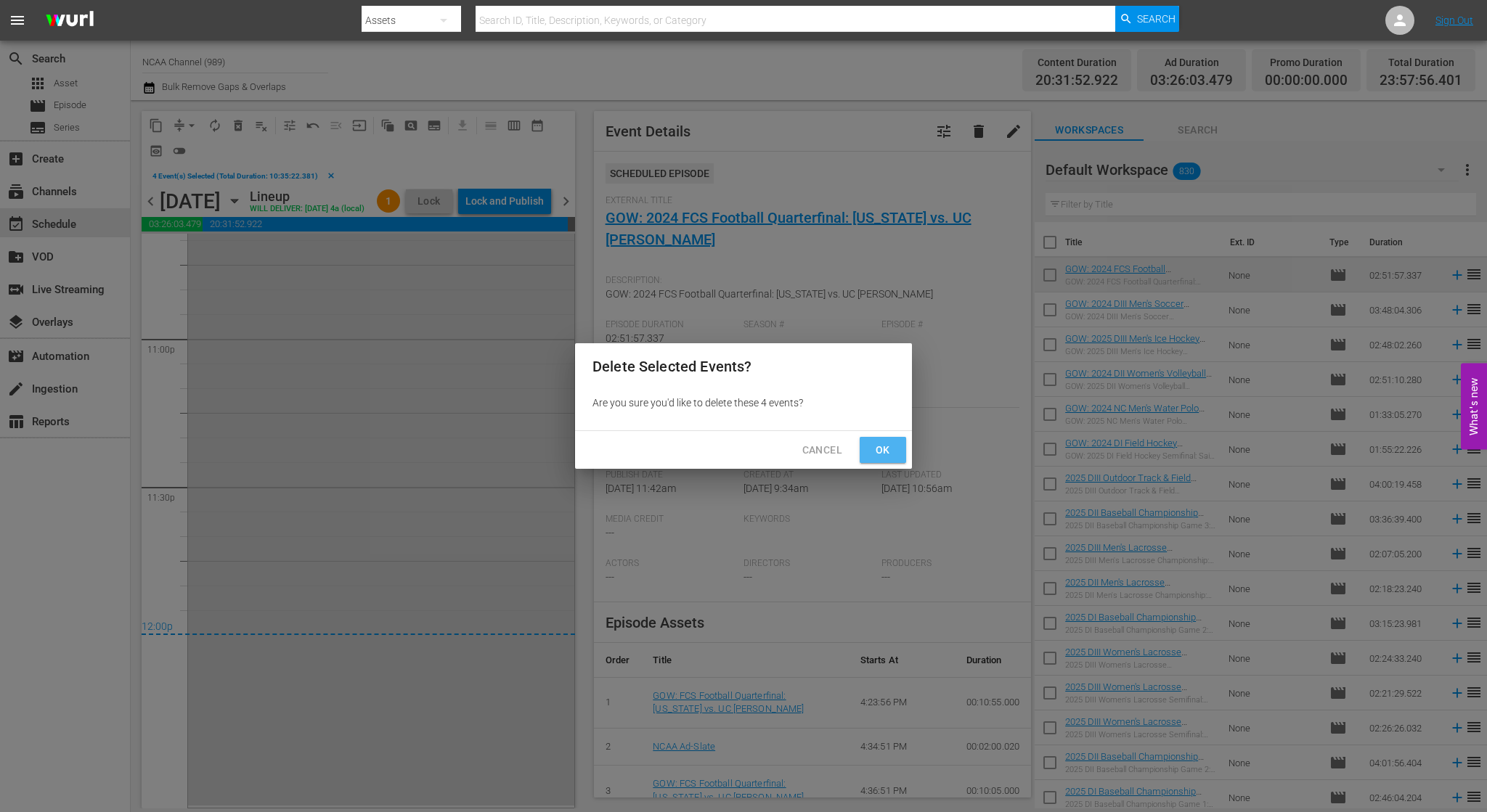
click at [877, 452] on span "Ok" at bounding box center [883, 450] width 23 height 19
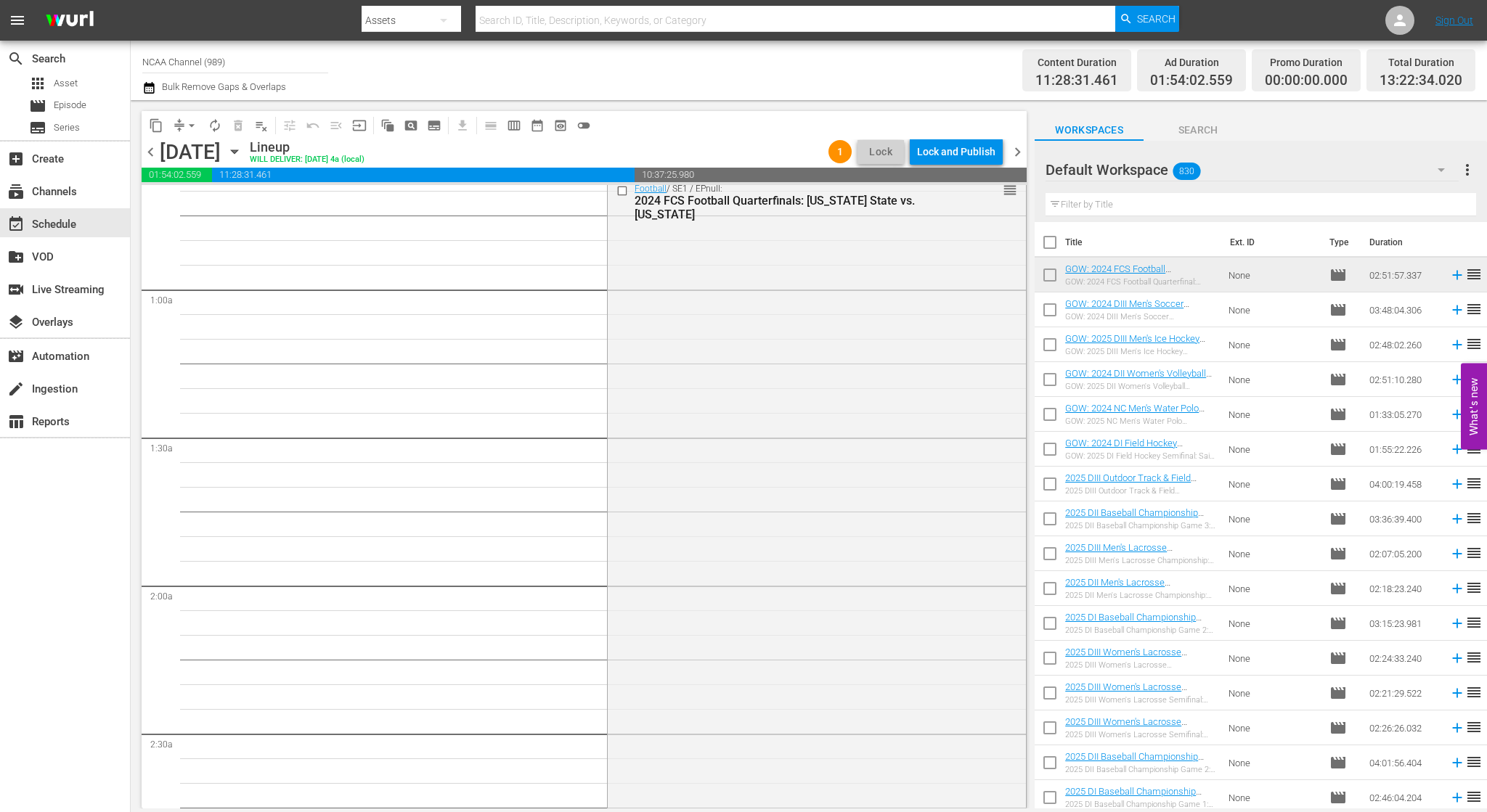
scroll to position [0, 0]
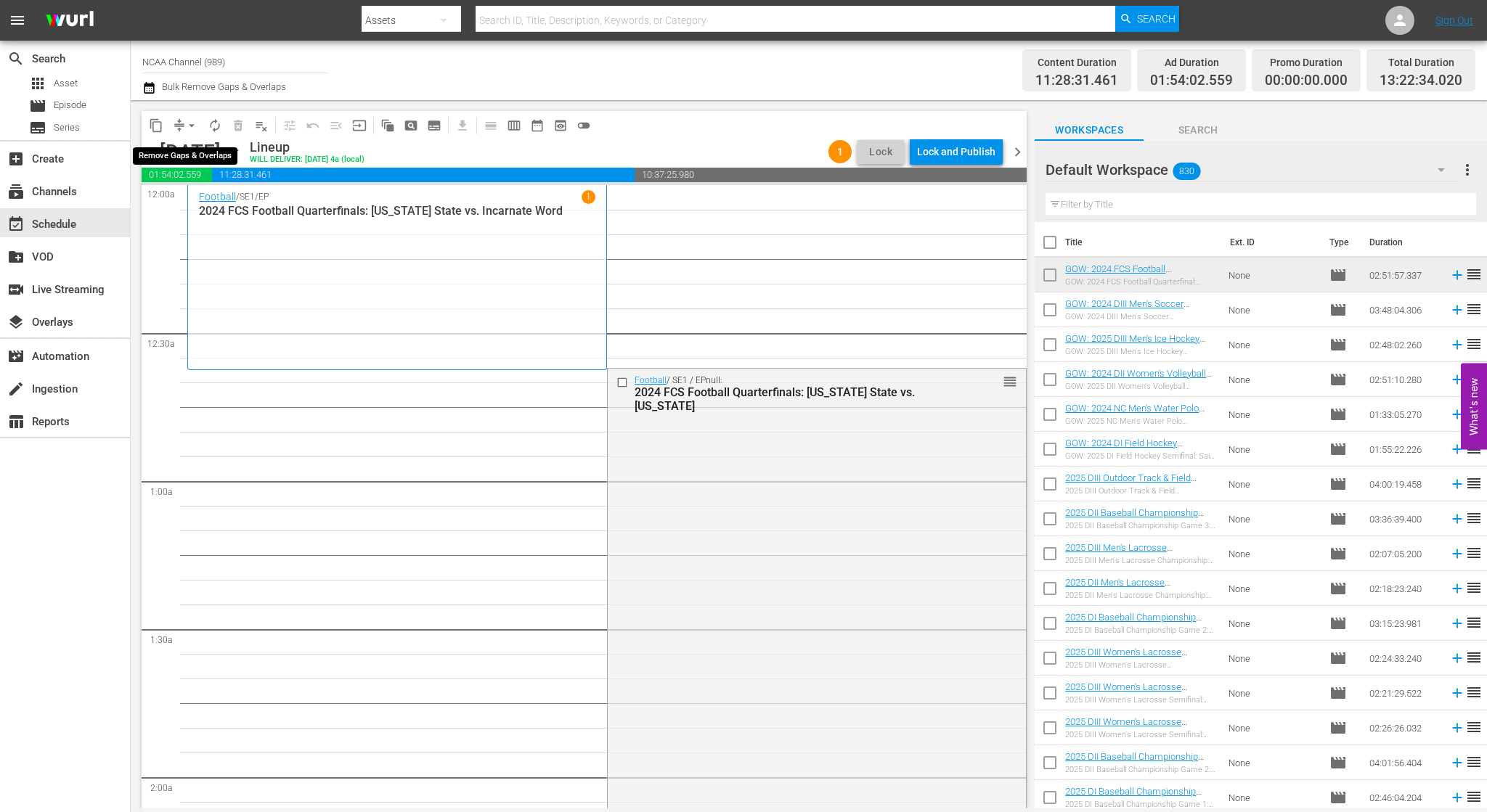
click at [193, 124] on span "arrow_drop_down" at bounding box center [192, 125] width 14 height 14
click at [228, 203] on li "Align to End of Previous Day" at bounding box center [192, 202] width 153 height 24
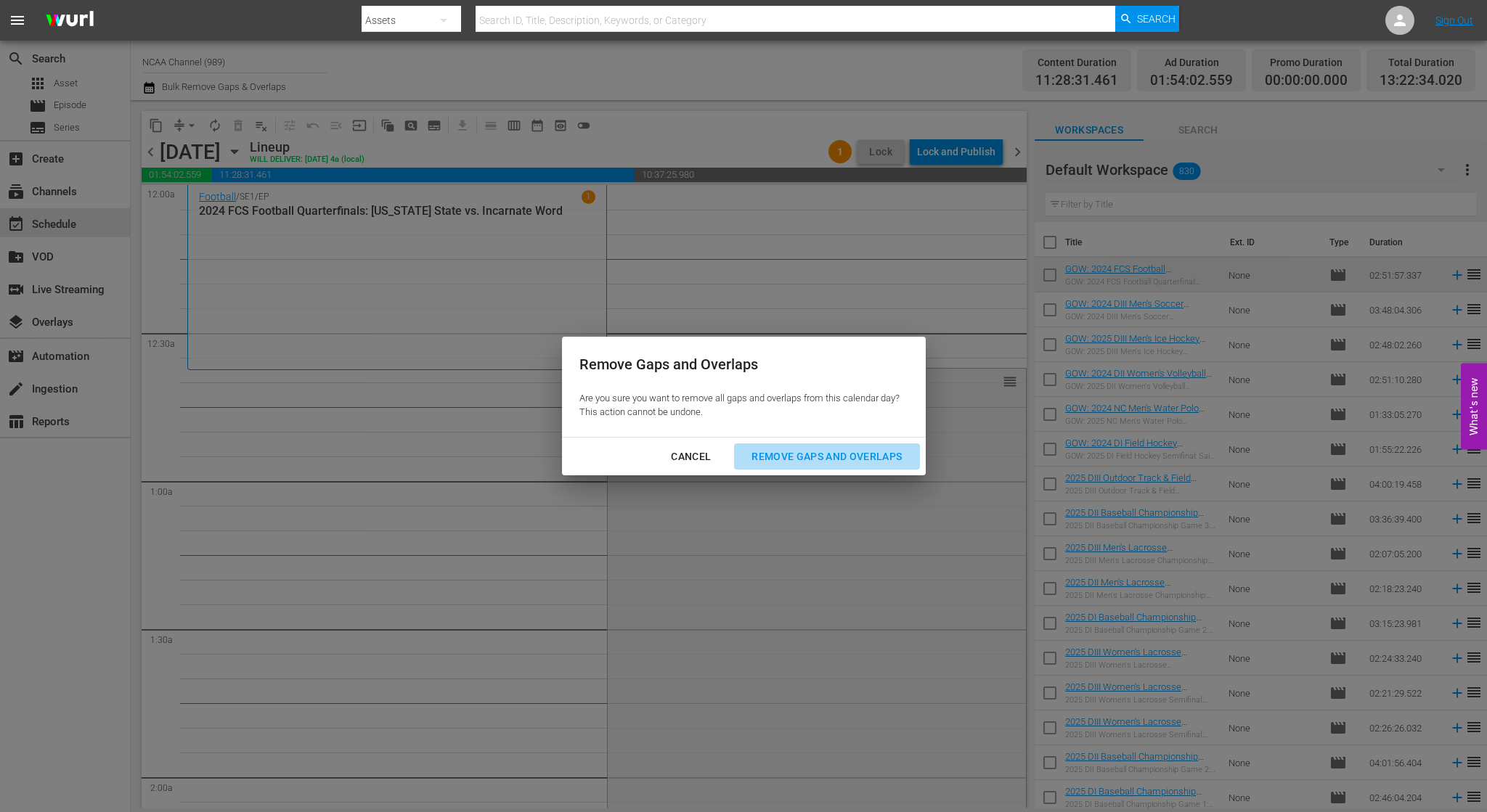
click at [788, 452] on div "Remove Gaps and Overlaps" at bounding box center [827, 456] width 174 height 19
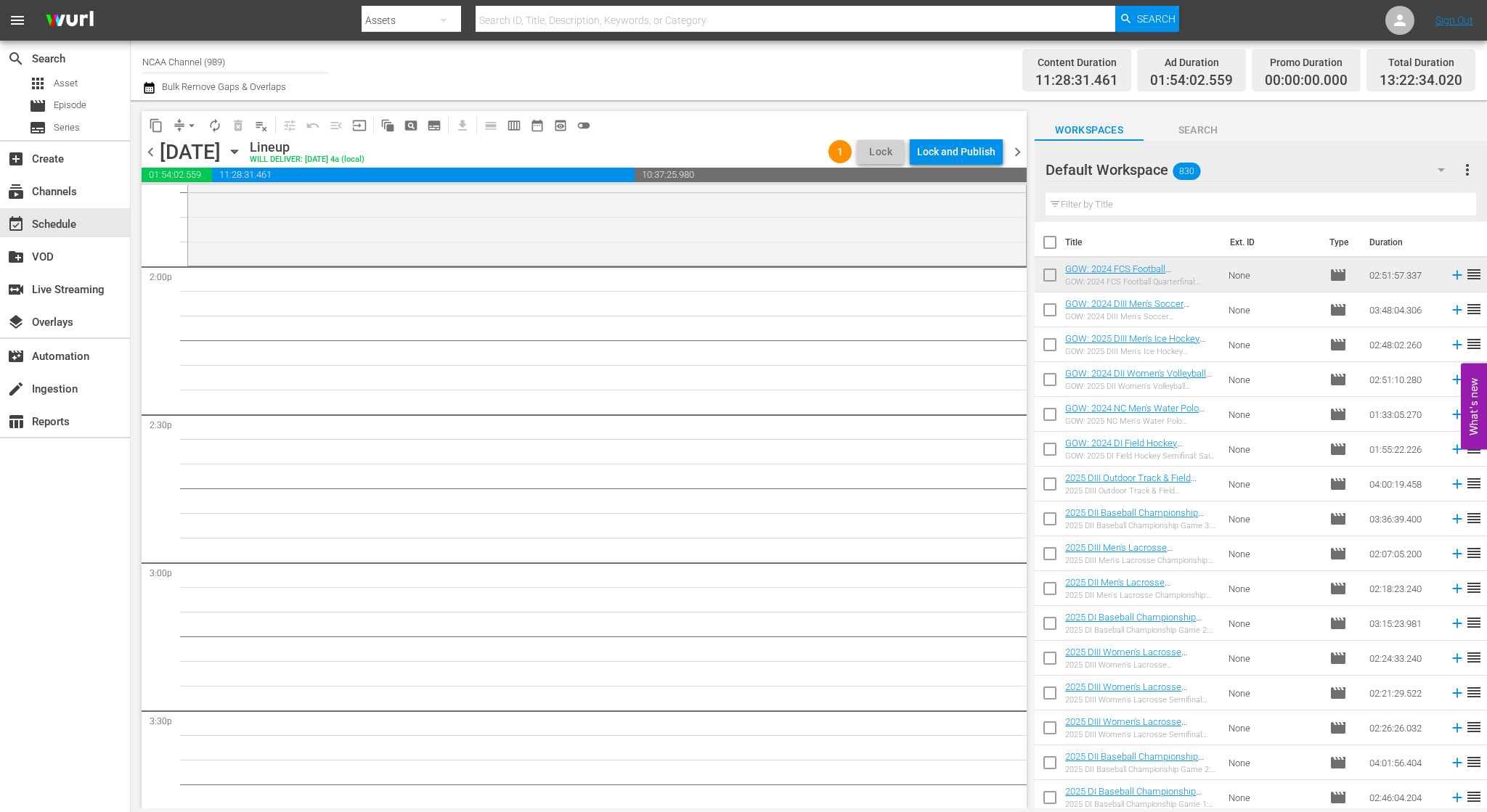
scroll to position [3992, 0]
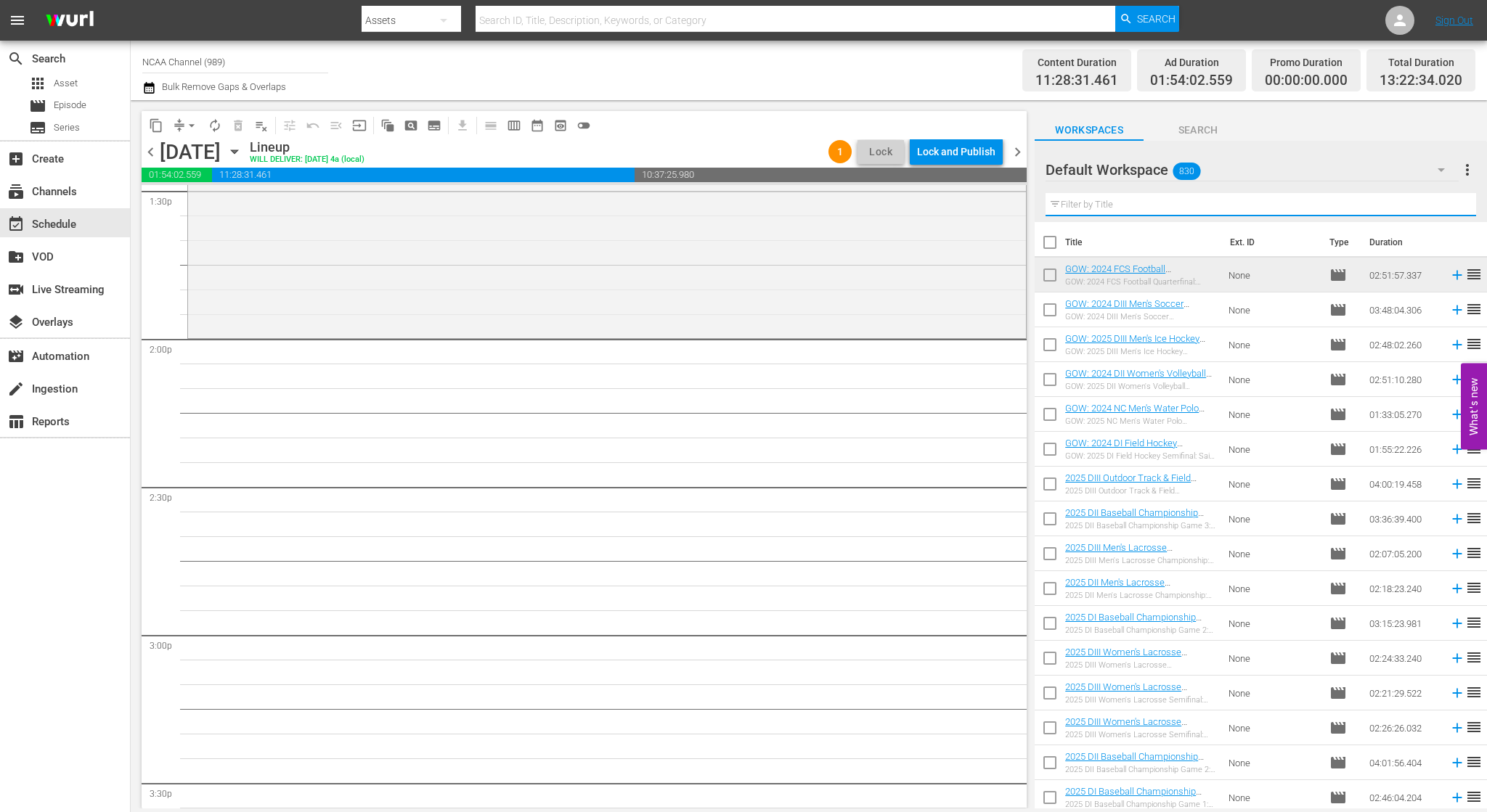
click at [1147, 207] on input "text" at bounding box center [1261, 205] width 431 height 23
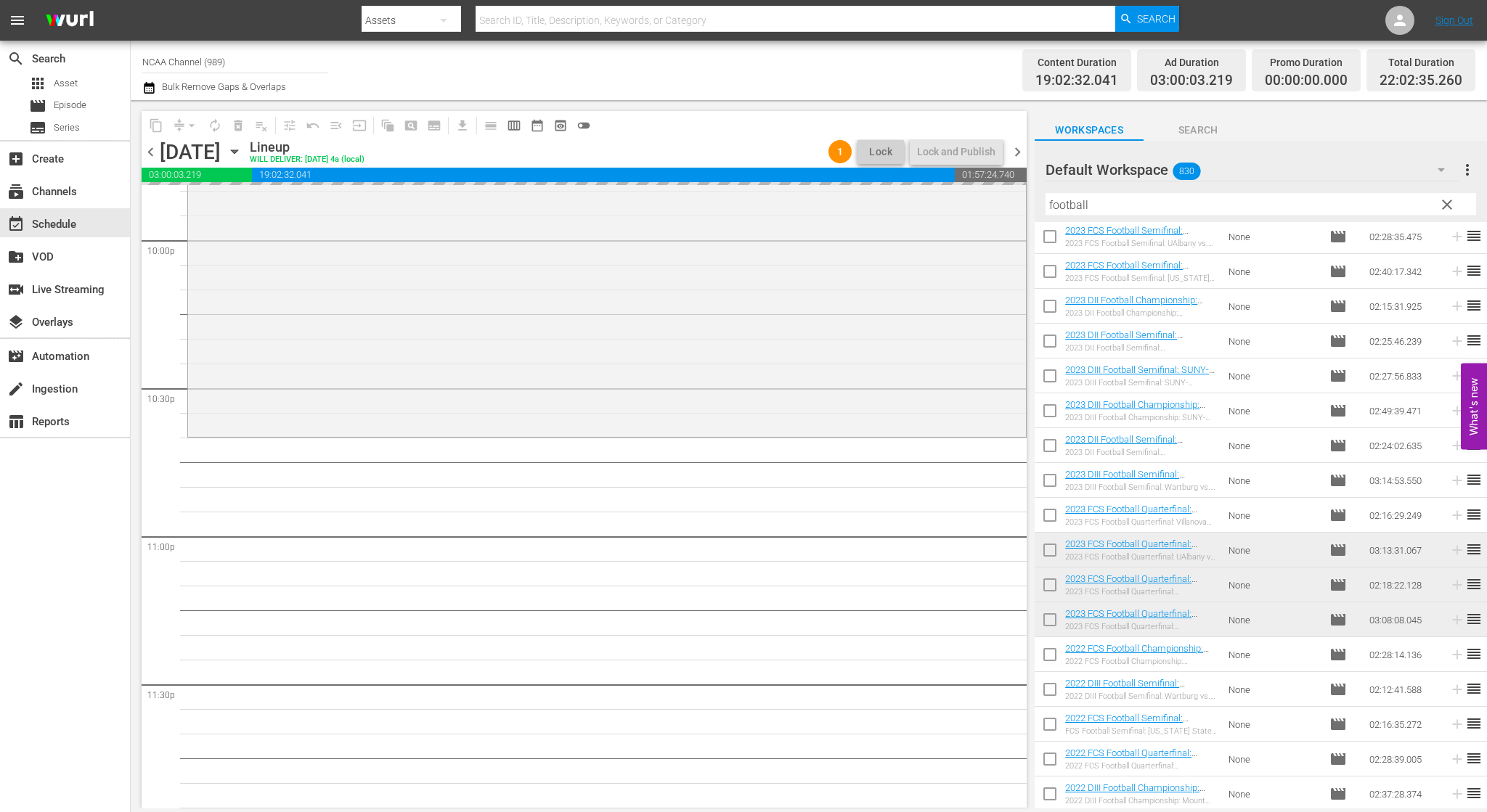
scroll to position [6484, 0]
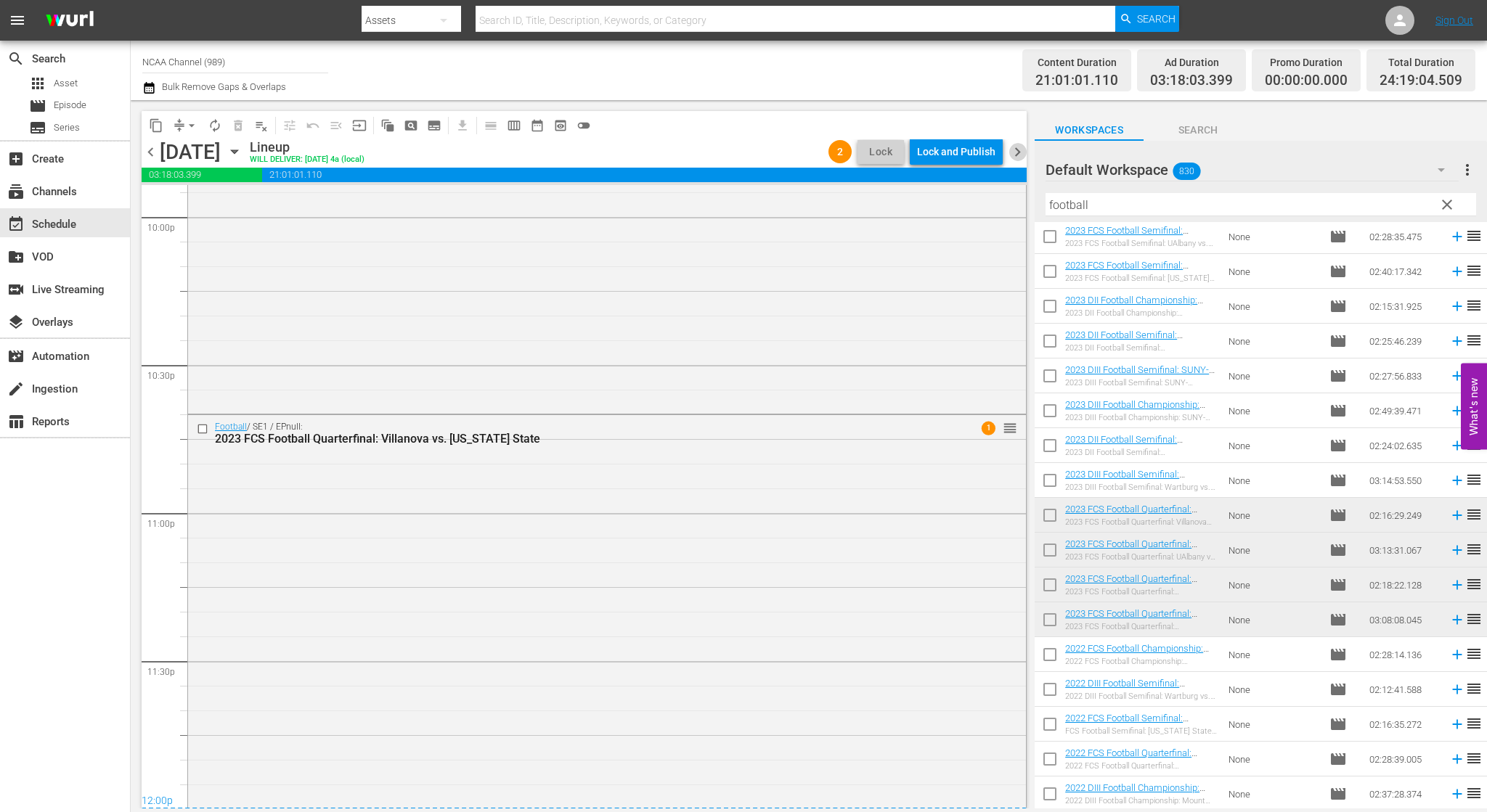
click at [1019, 149] on span "chevron_right" at bounding box center [1017, 152] width 19 height 19
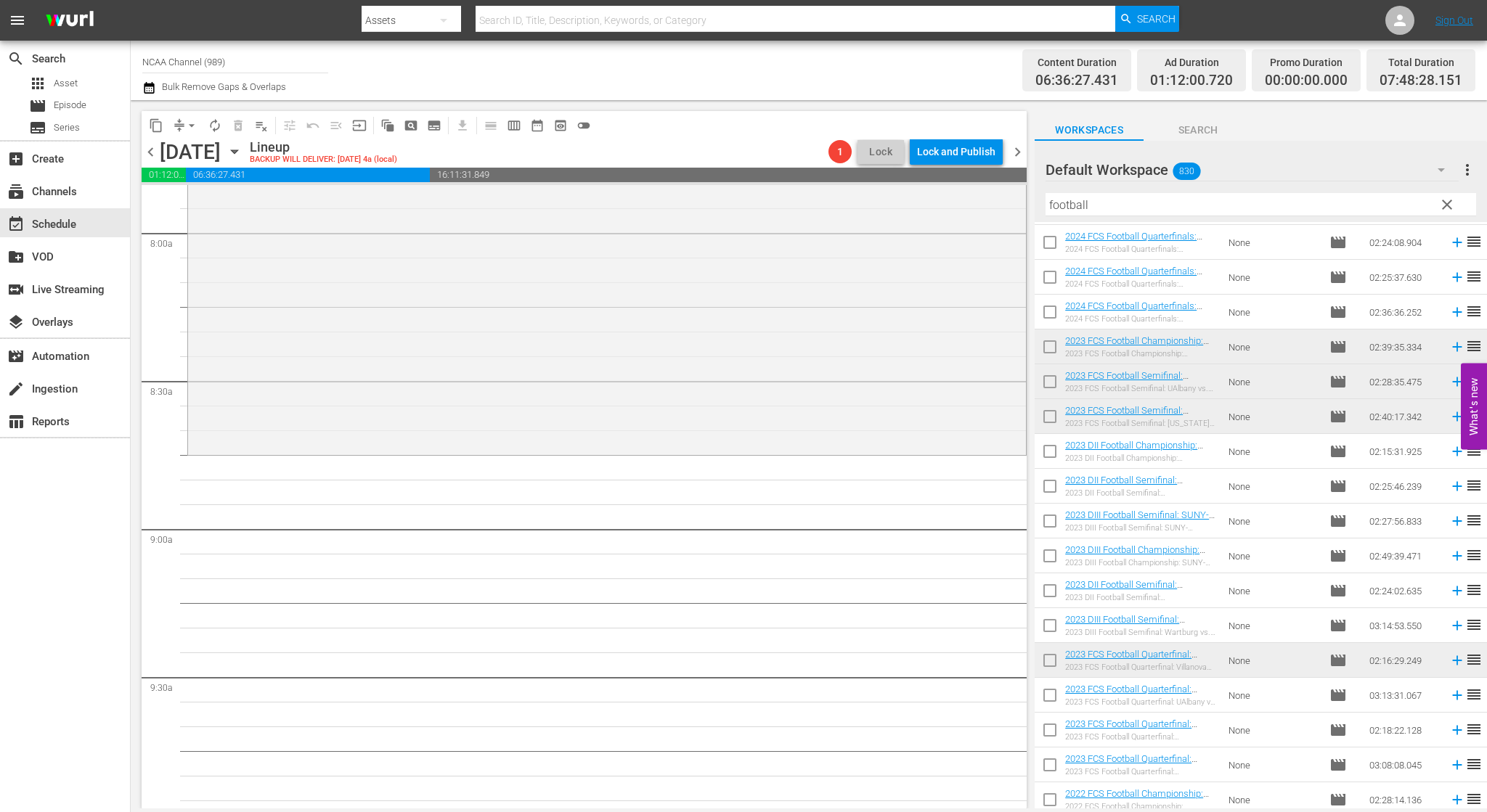
scroll to position [2323, 0]
click at [1119, 205] on input "football" at bounding box center [1261, 205] width 431 height 23
type input "f"
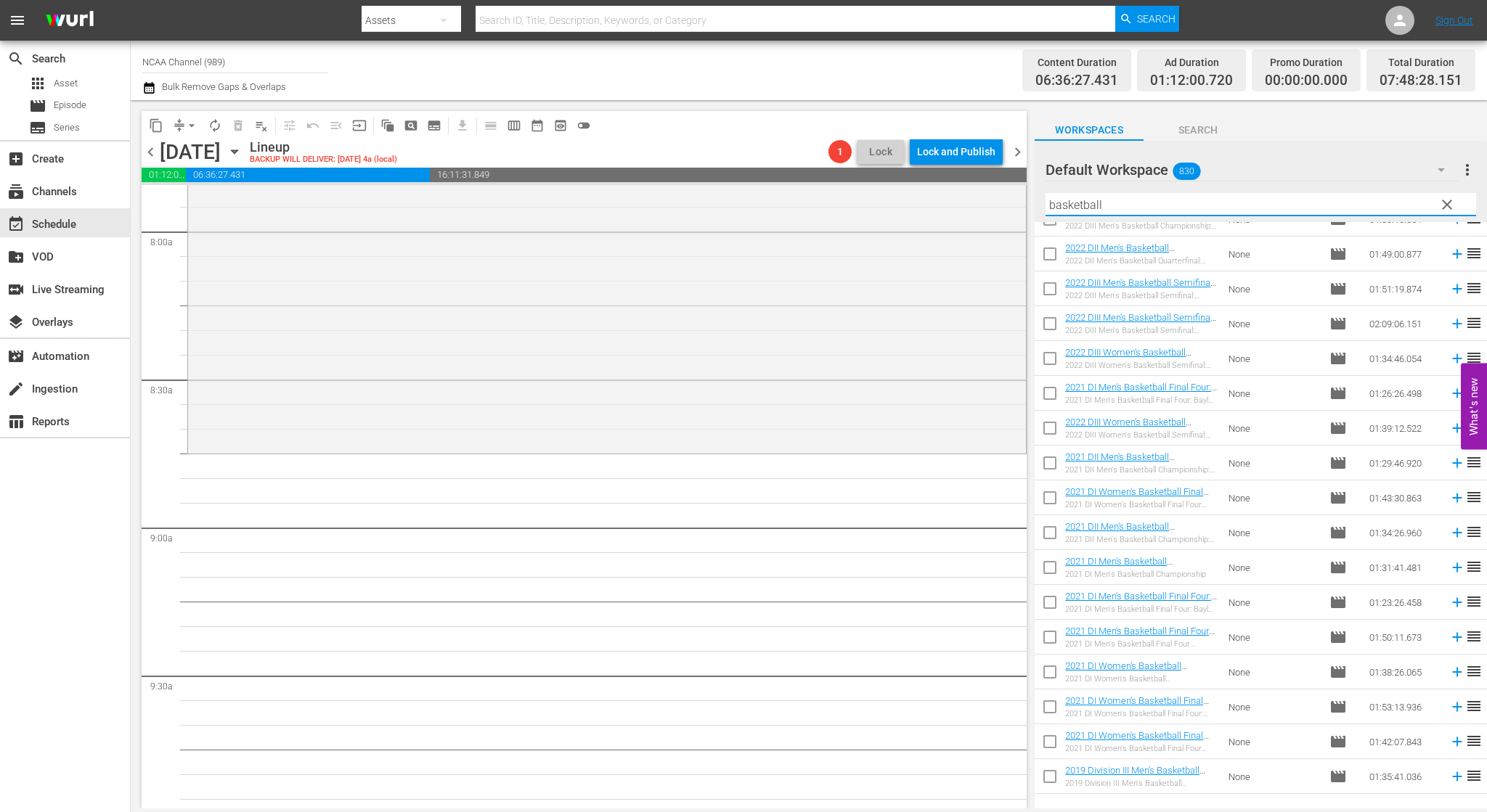
scroll to position [6415, 0]
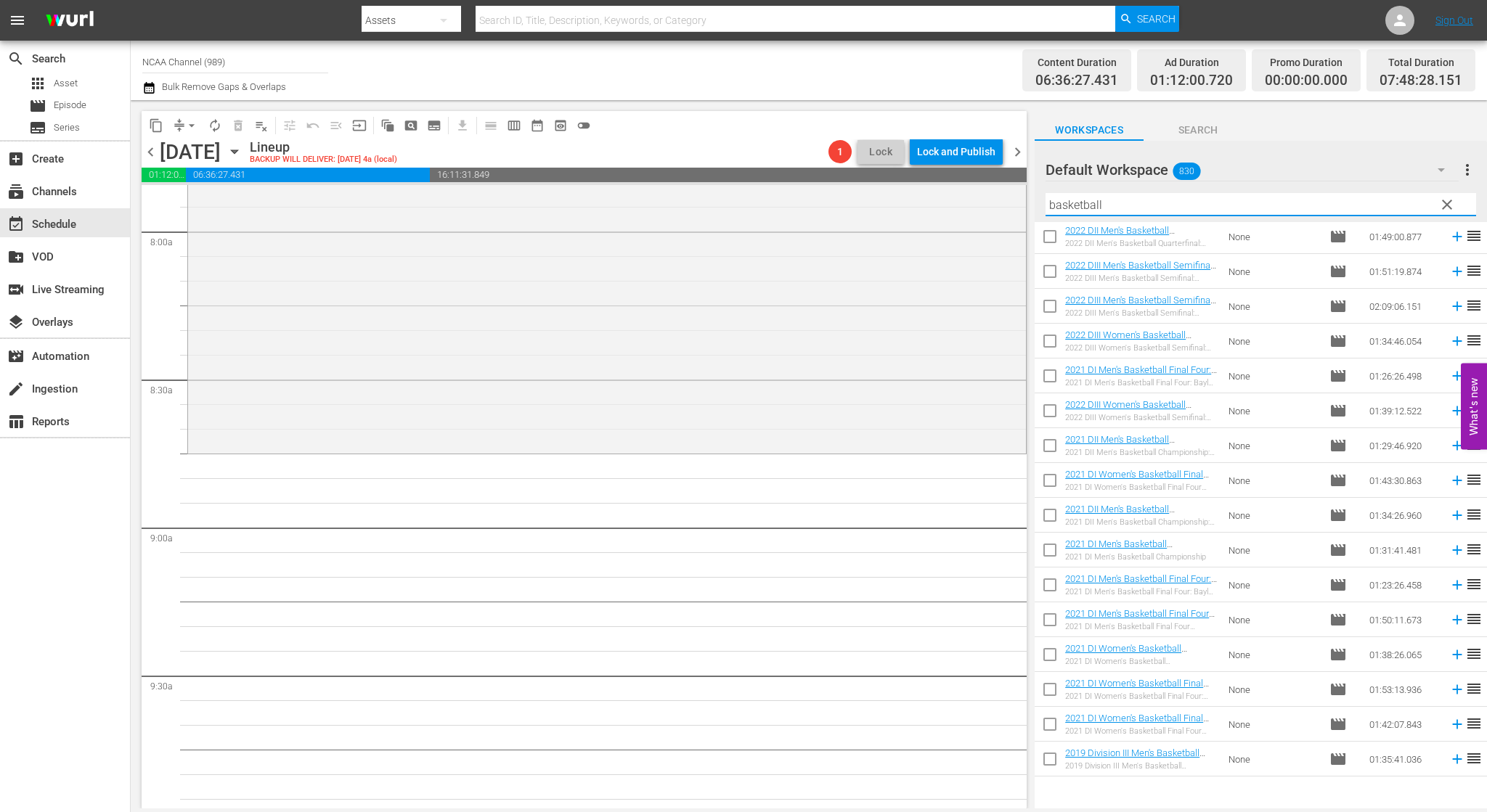
type input "basketball"
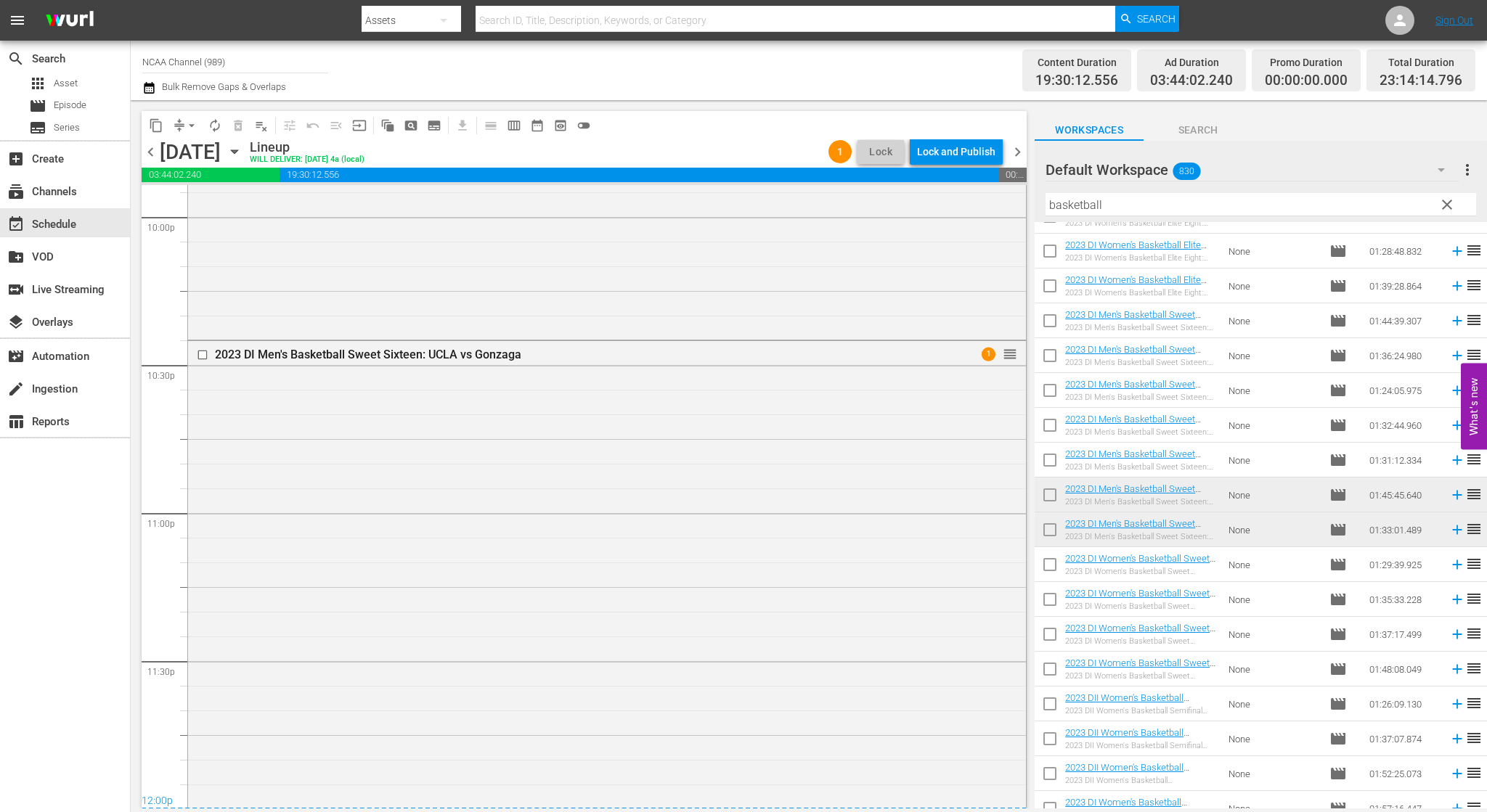
scroll to position [6537, 0]
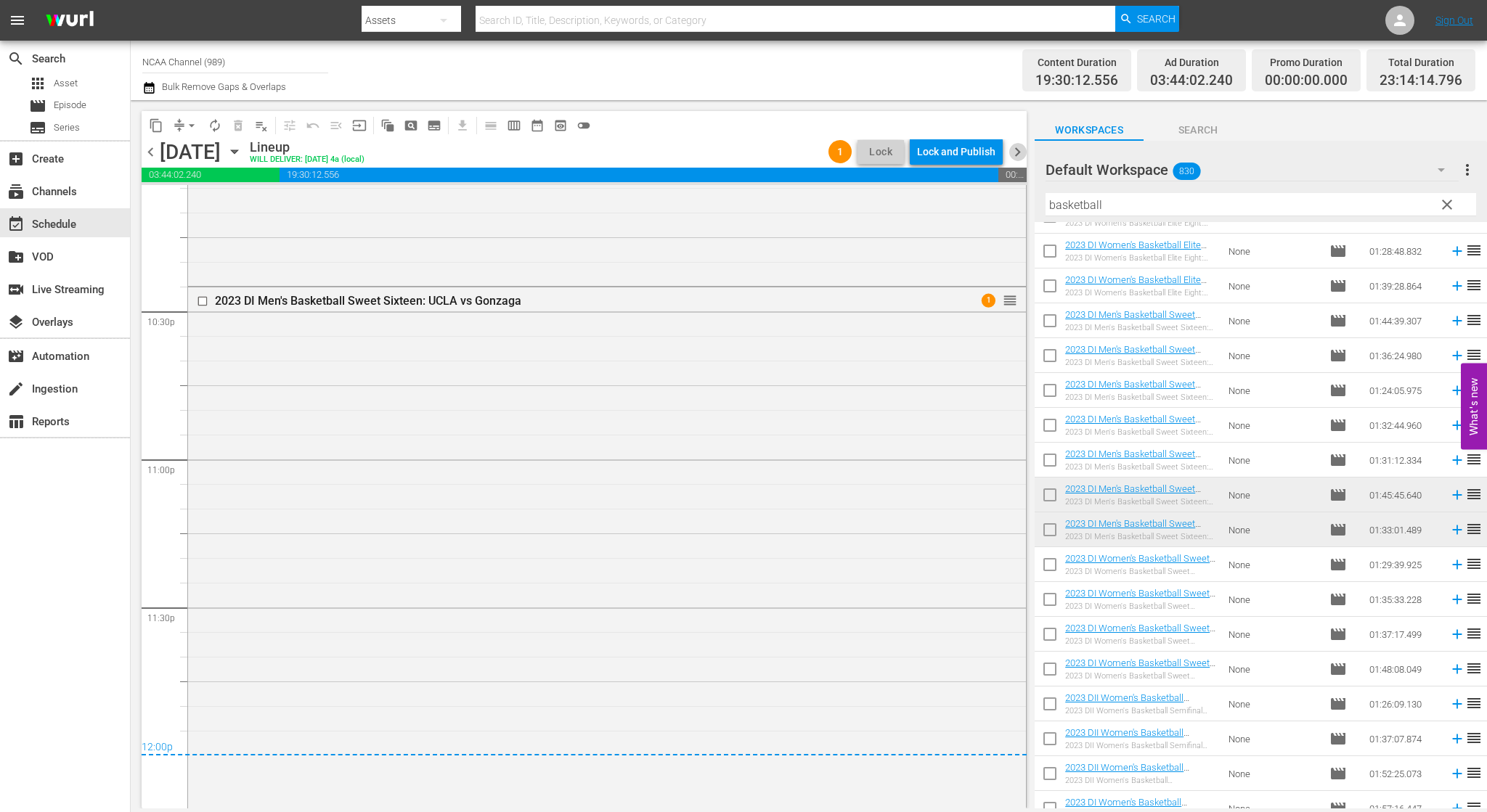
click at [1020, 153] on span "chevron_right" at bounding box center [1017, 152] width 19 height 19
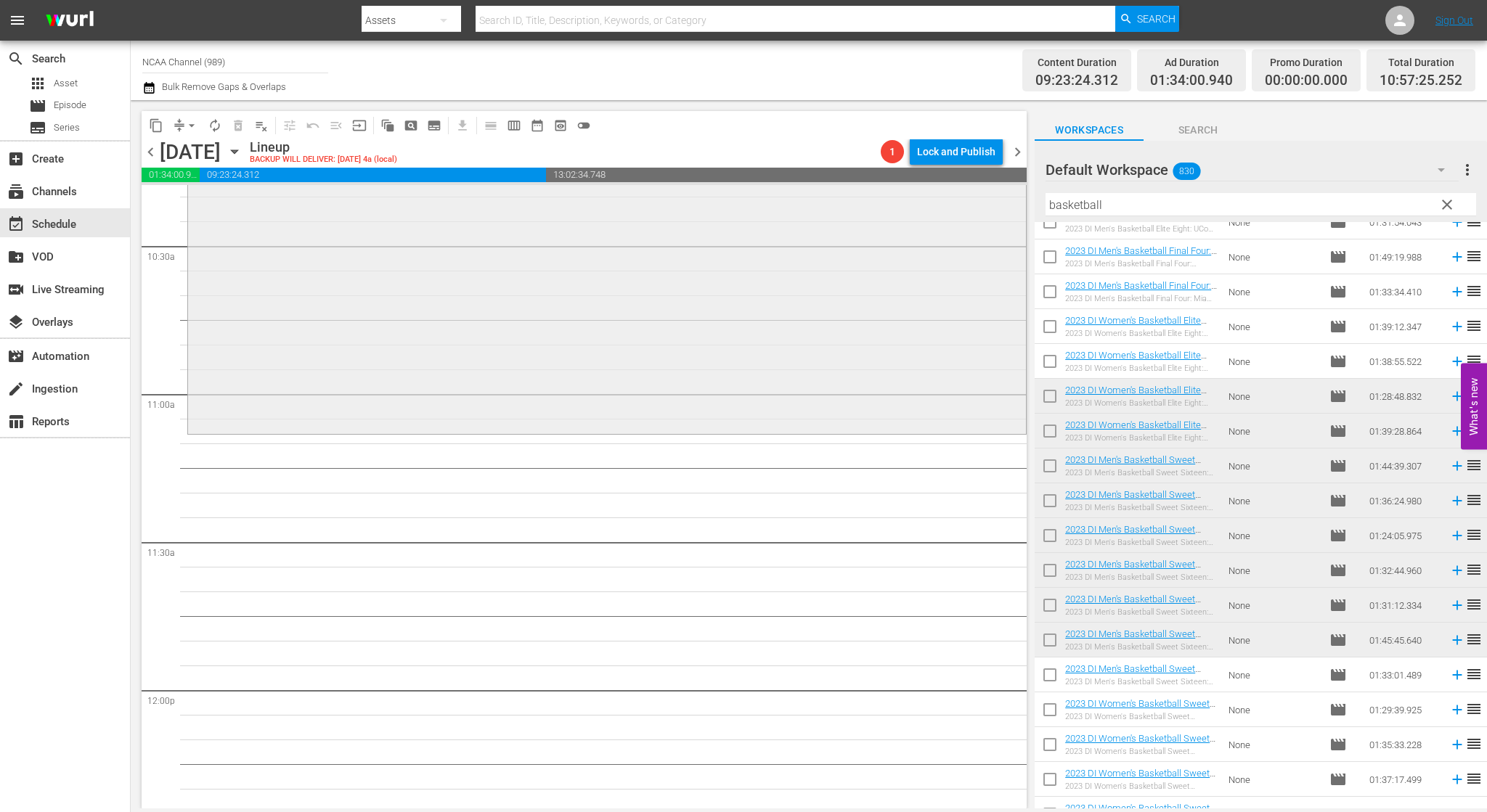
scroll to position [2686, 0]
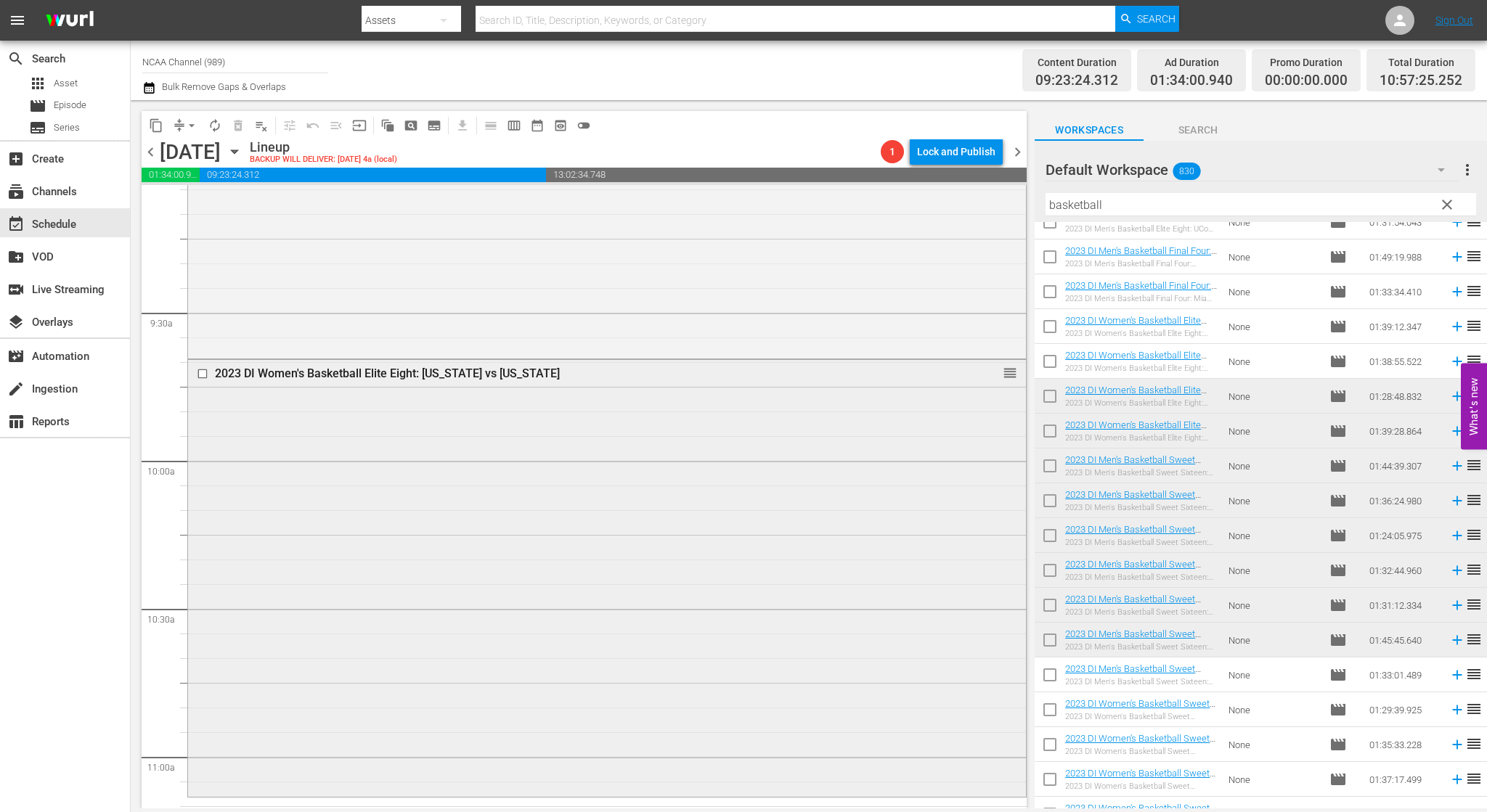
click at [197, 372] on input "checkbox" at bounding box center [204, 374] width 15 height 12
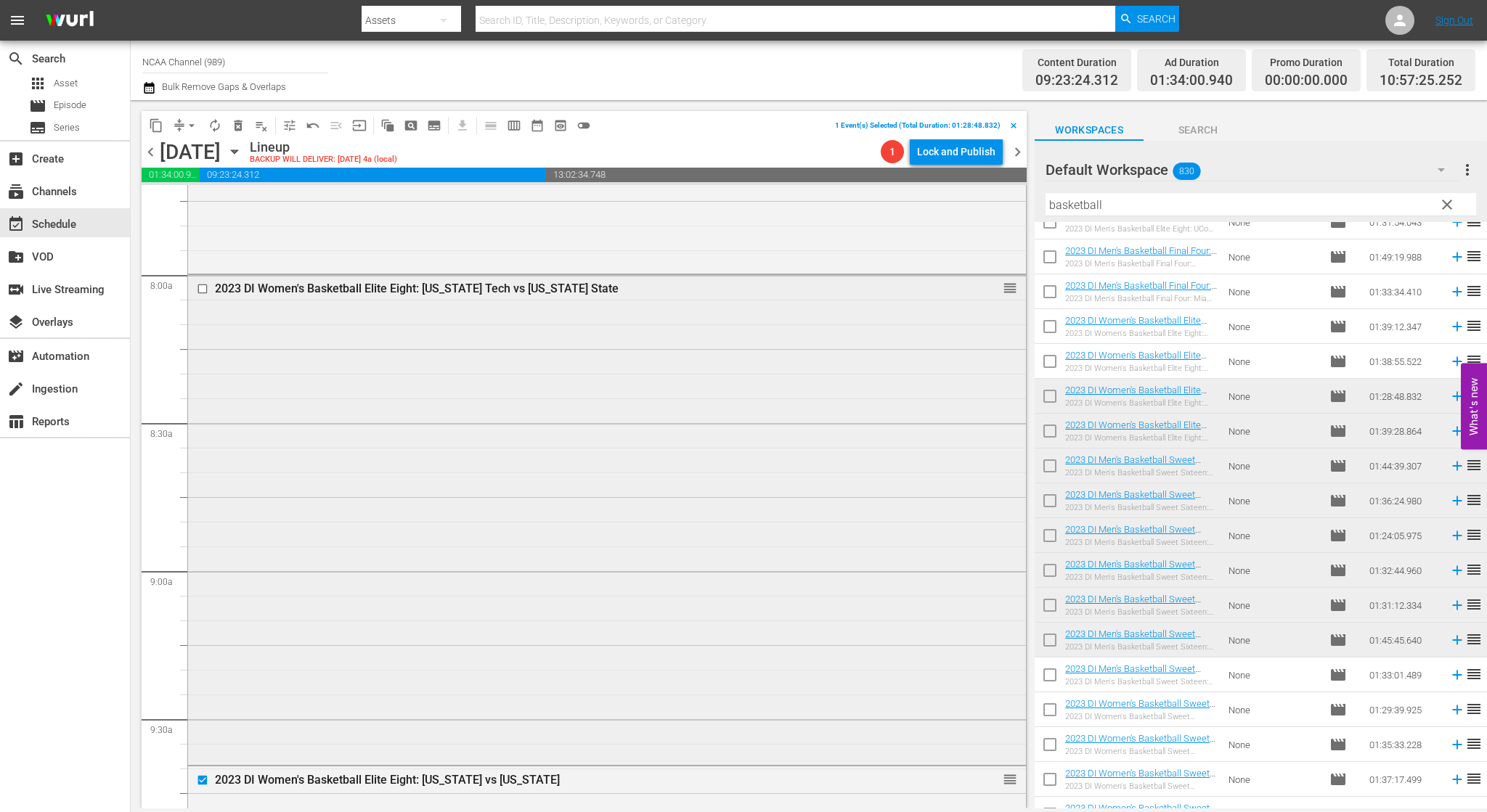
scroll to position [2251, 0]
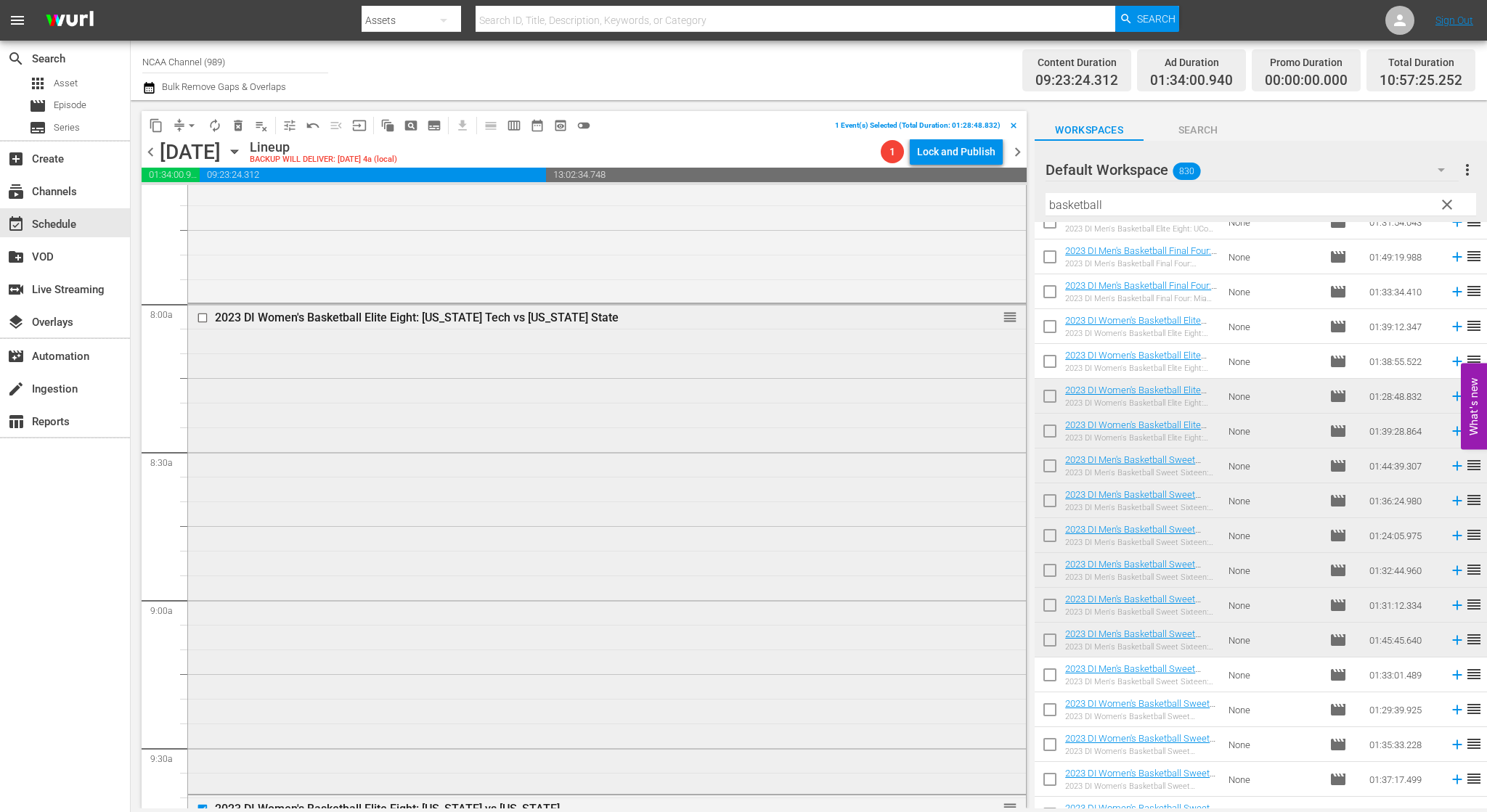
click at [201, 319] on input "checkbox" at bounding box center [204, 319] width 15 height 12
click at [237, 121] on span "delete_forever_outlined" at bounding box center [238, 125] width 14 height 14
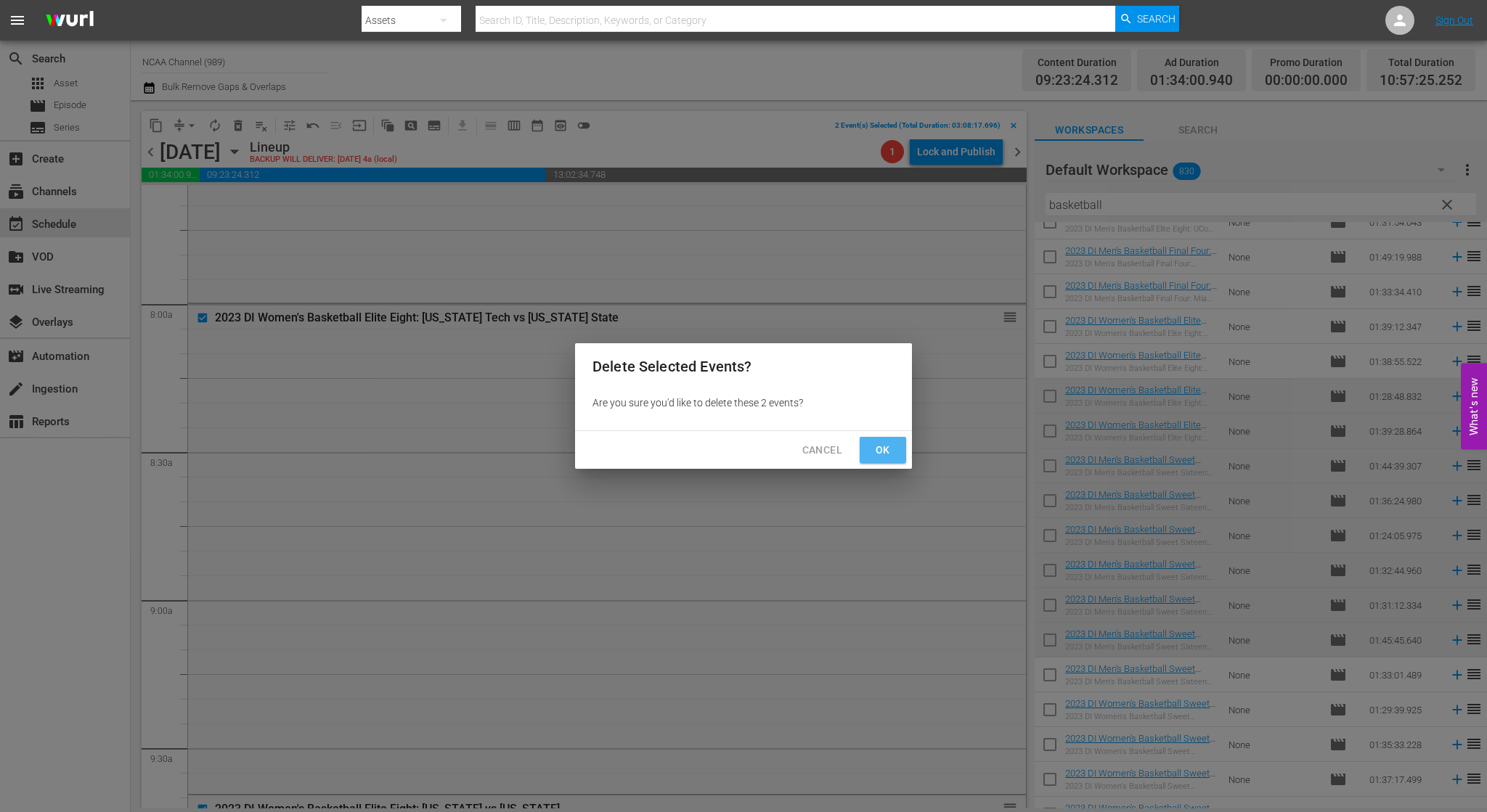
click at [885, 448] on span "Ok" at bounding box center [883, 450] width 23 height 19
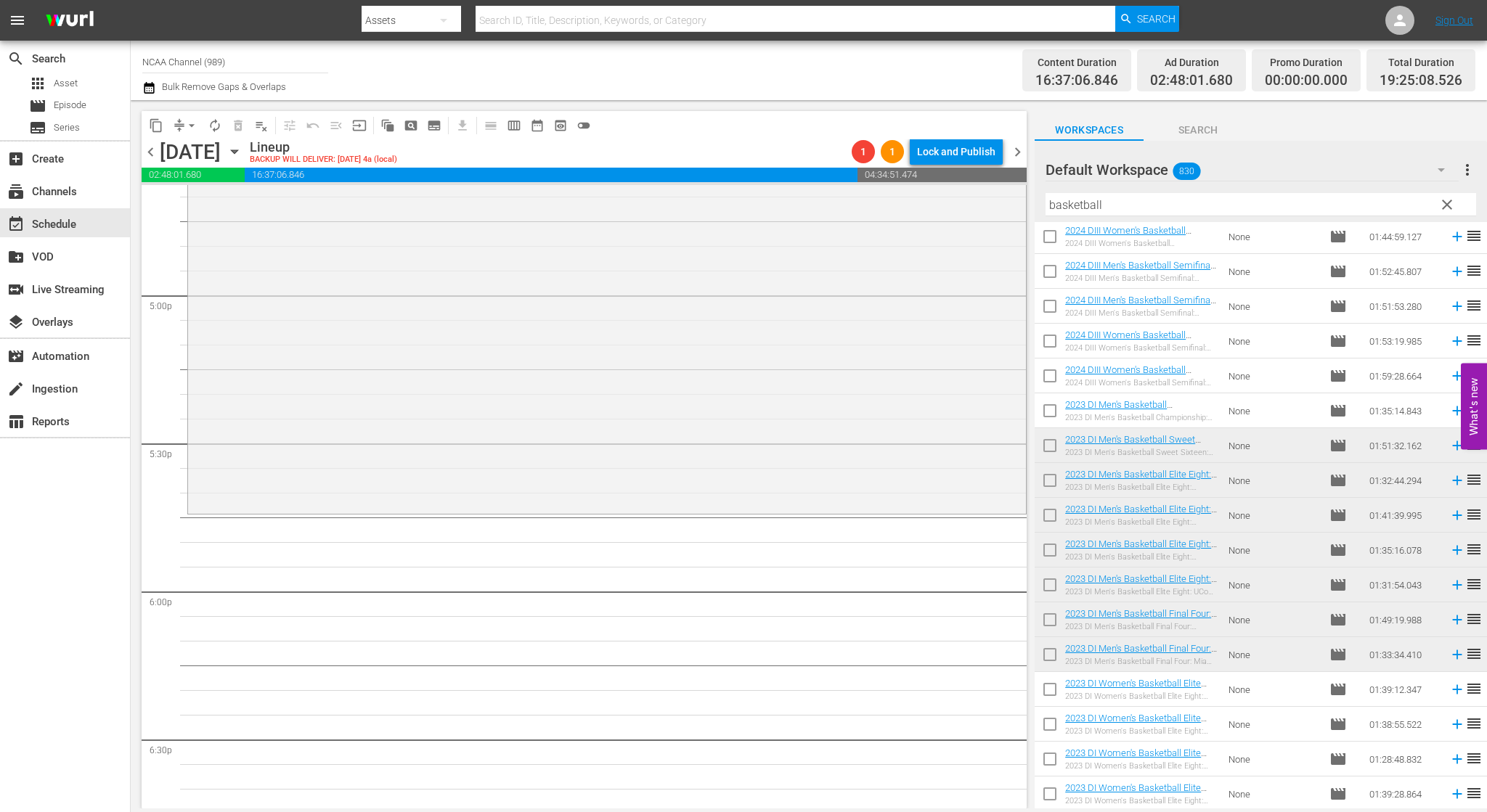
scroll to position [5081, 0]
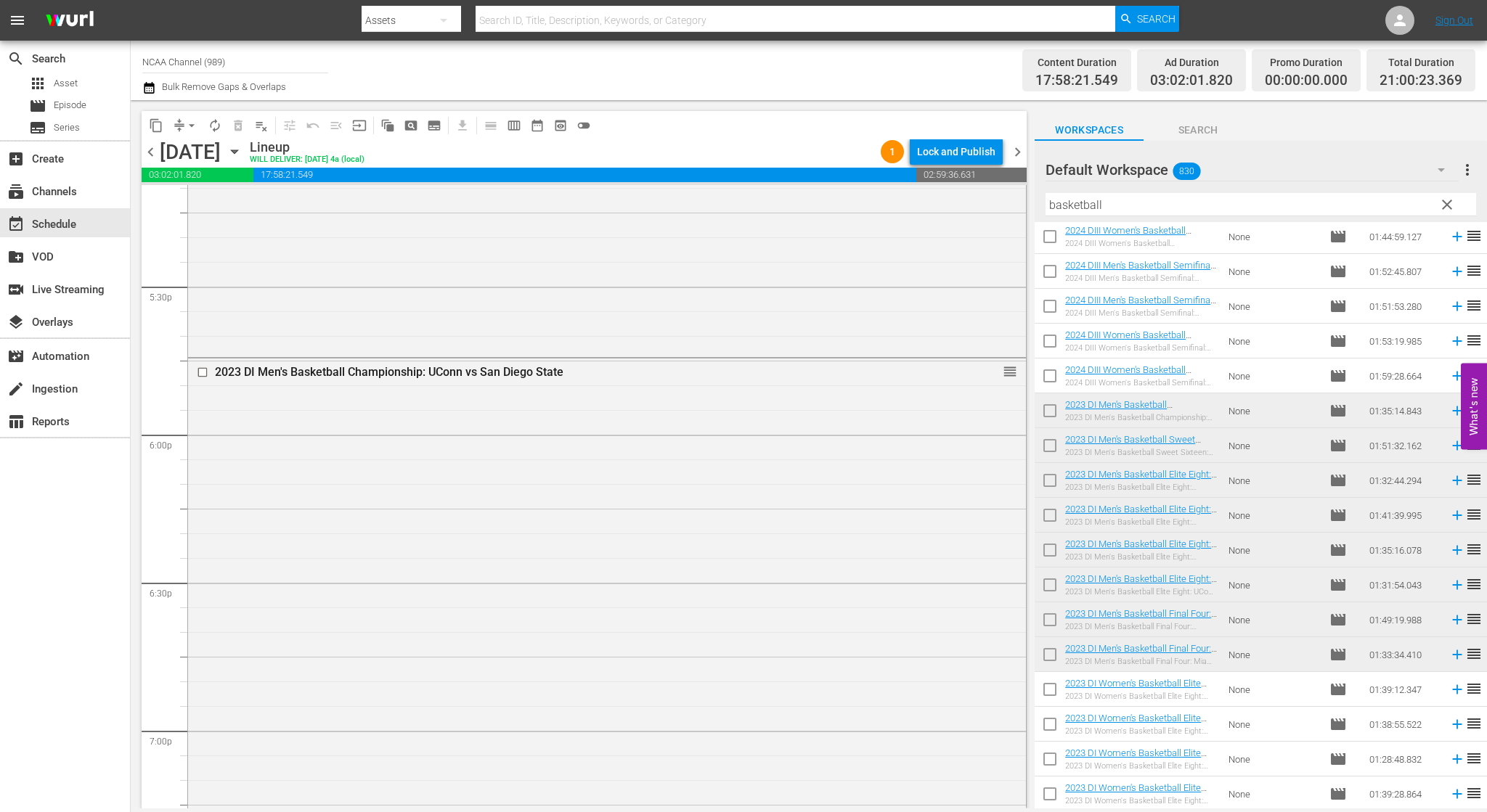
click at [192, 129] on span "arrow_drop_down" at bounding box center [192, 125] width 14 height 14
click at [218, 202] on li "Align to End of Previous Day" at bounding box center [192, 202] width 153 height 24
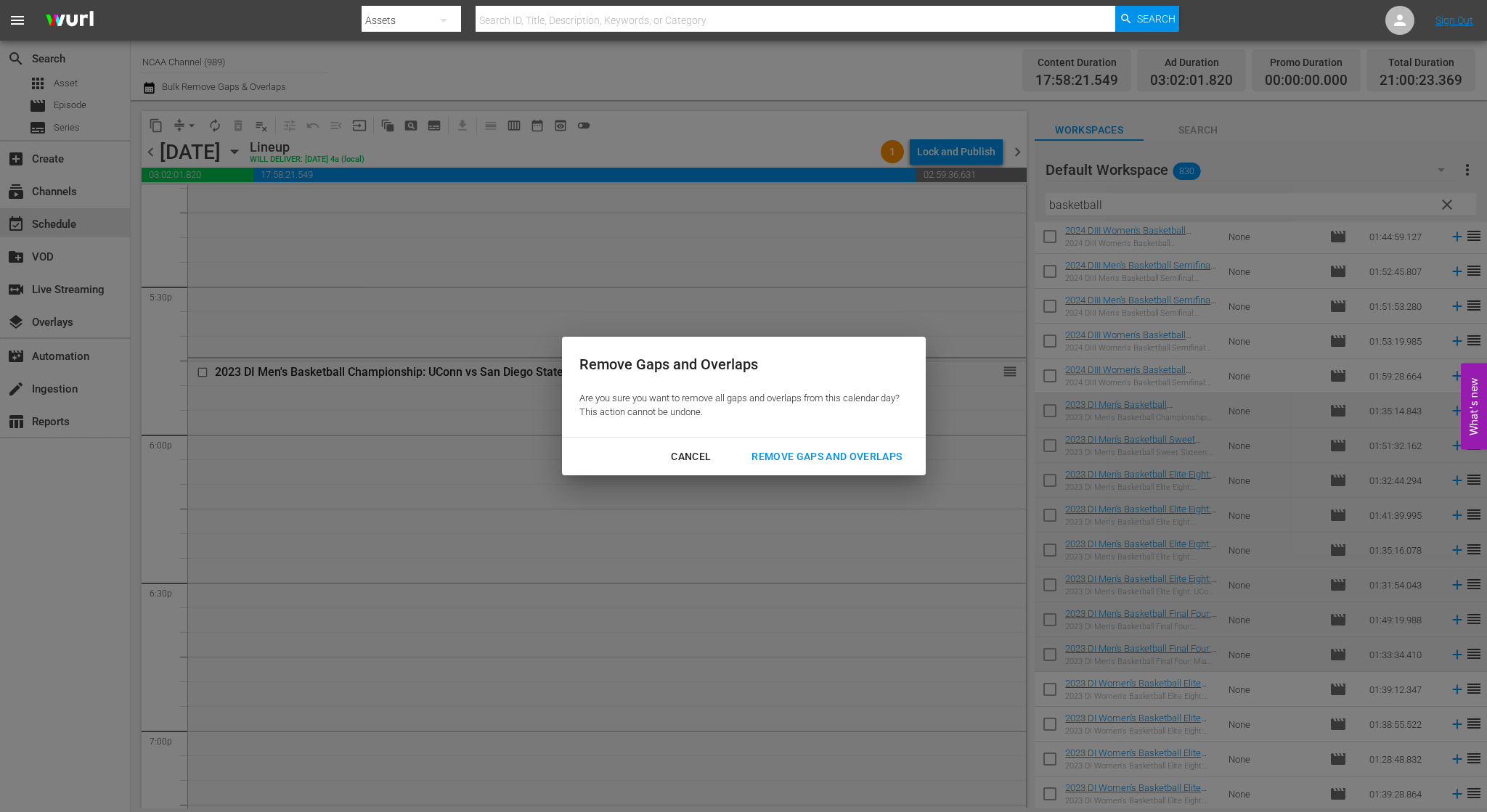
click at [851, 467] on button "Remove Gaps and Overlaps" at bounding box center [827, 456] width 185 height 26
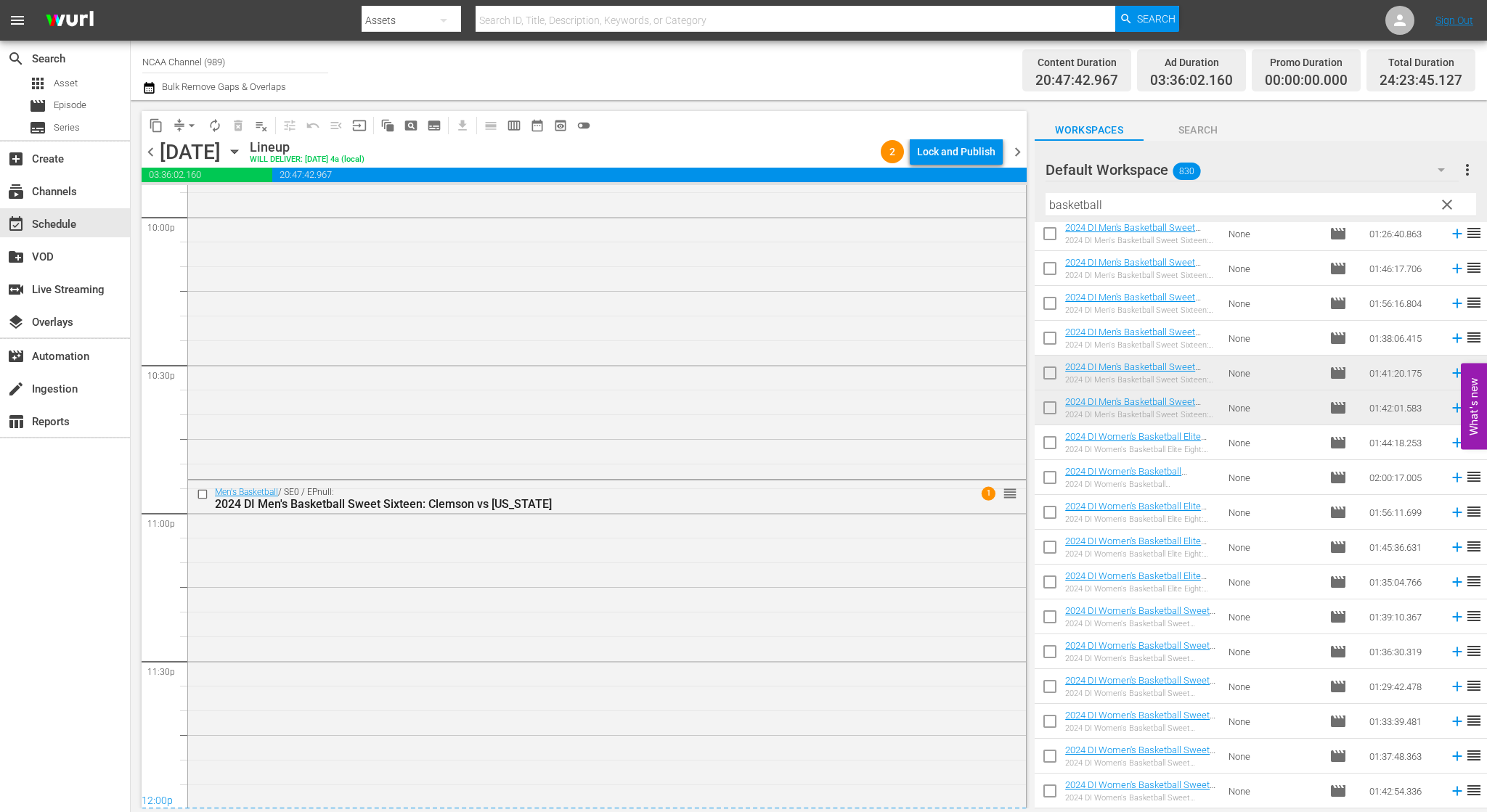
scroll to position [6655, 0]
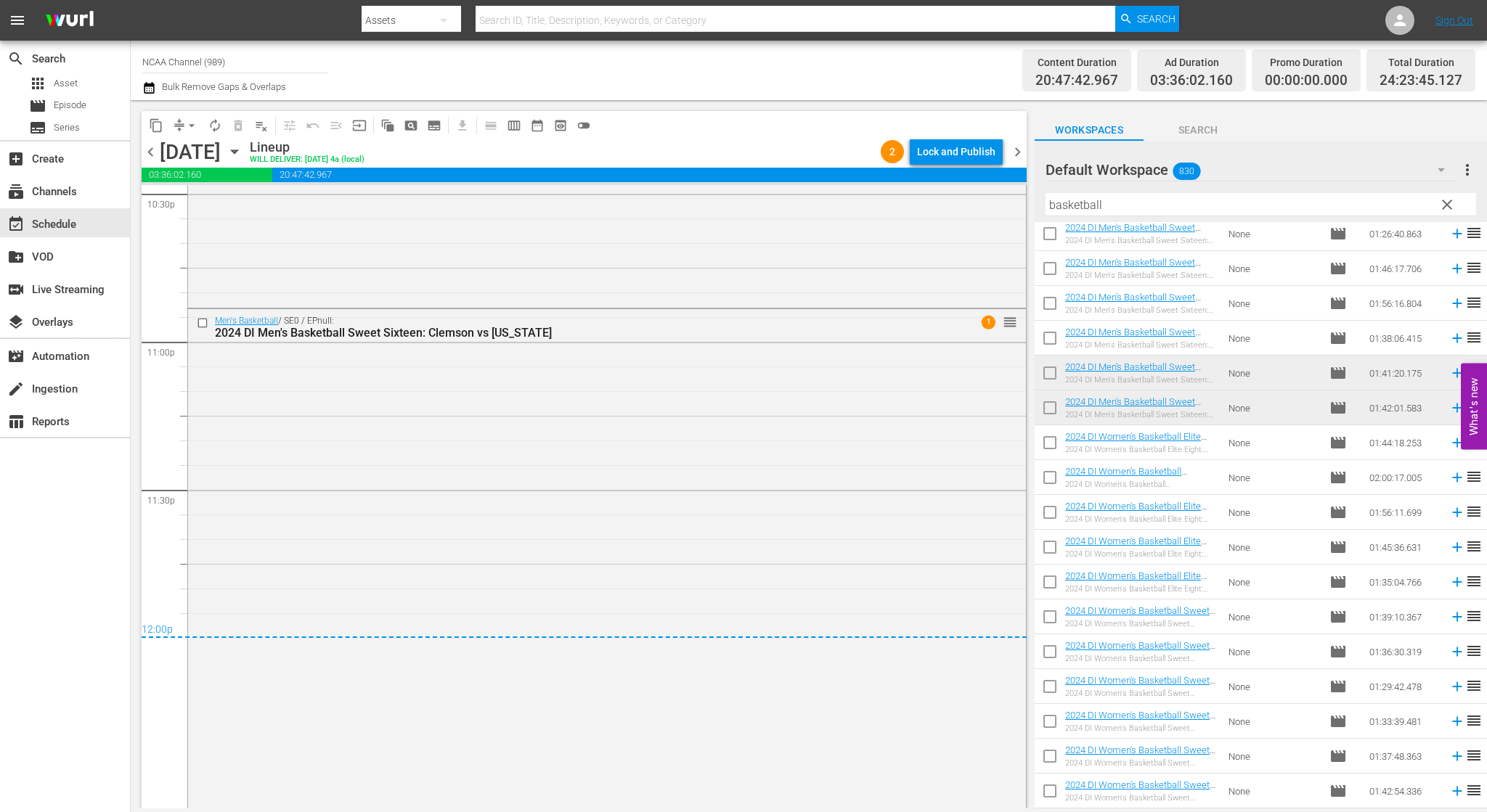
click at [893, 382] on div "Men's Basketball / SE0 / EPnull: 2024 DI Men's Basketball Sweet Sixteen: Clemso…" at bounding box center [607, 557] width 838 height 496
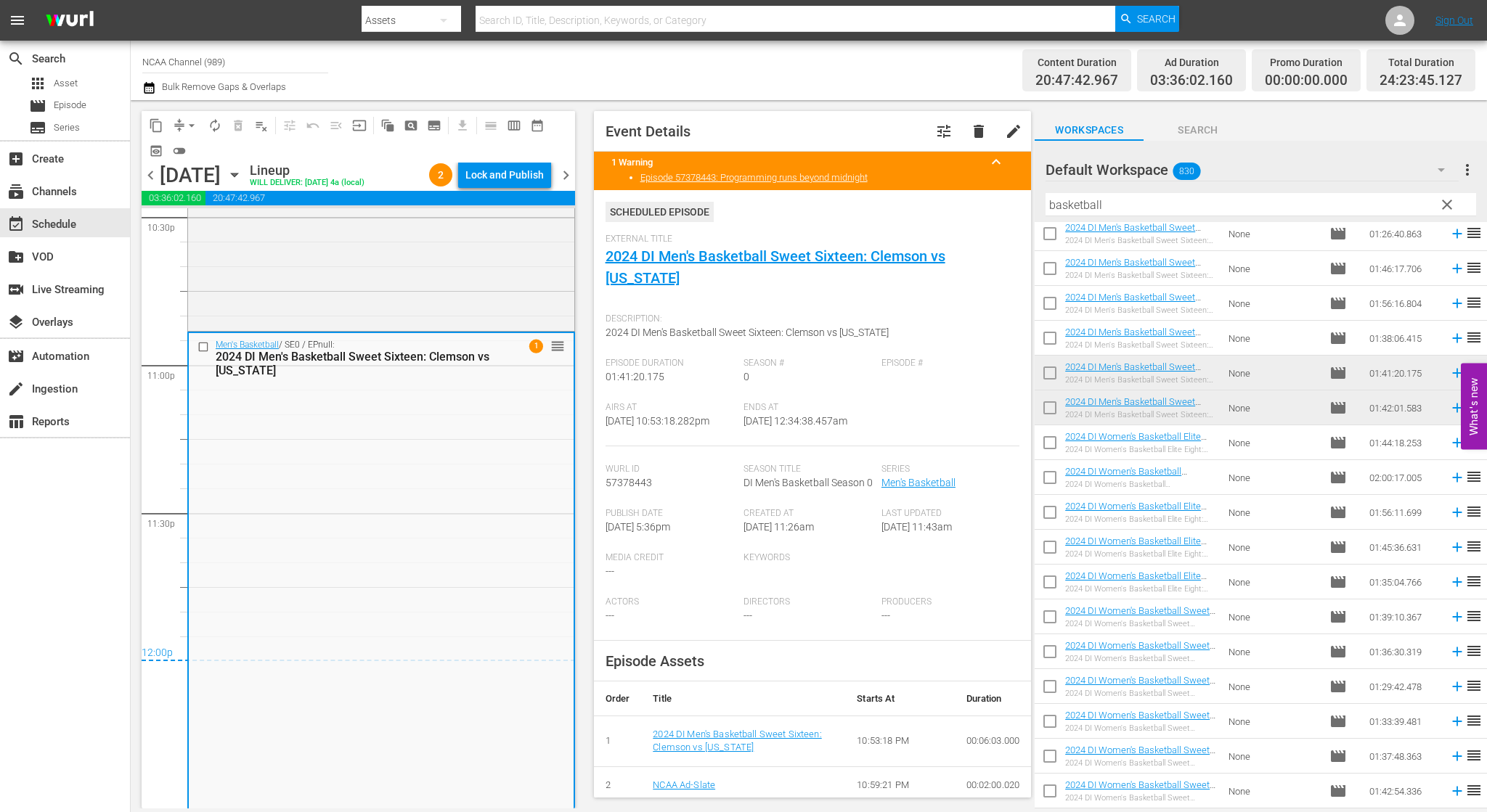
click at [567, 184] on span "chevron_right" at bounding box center [566, 175] width 19 height 19
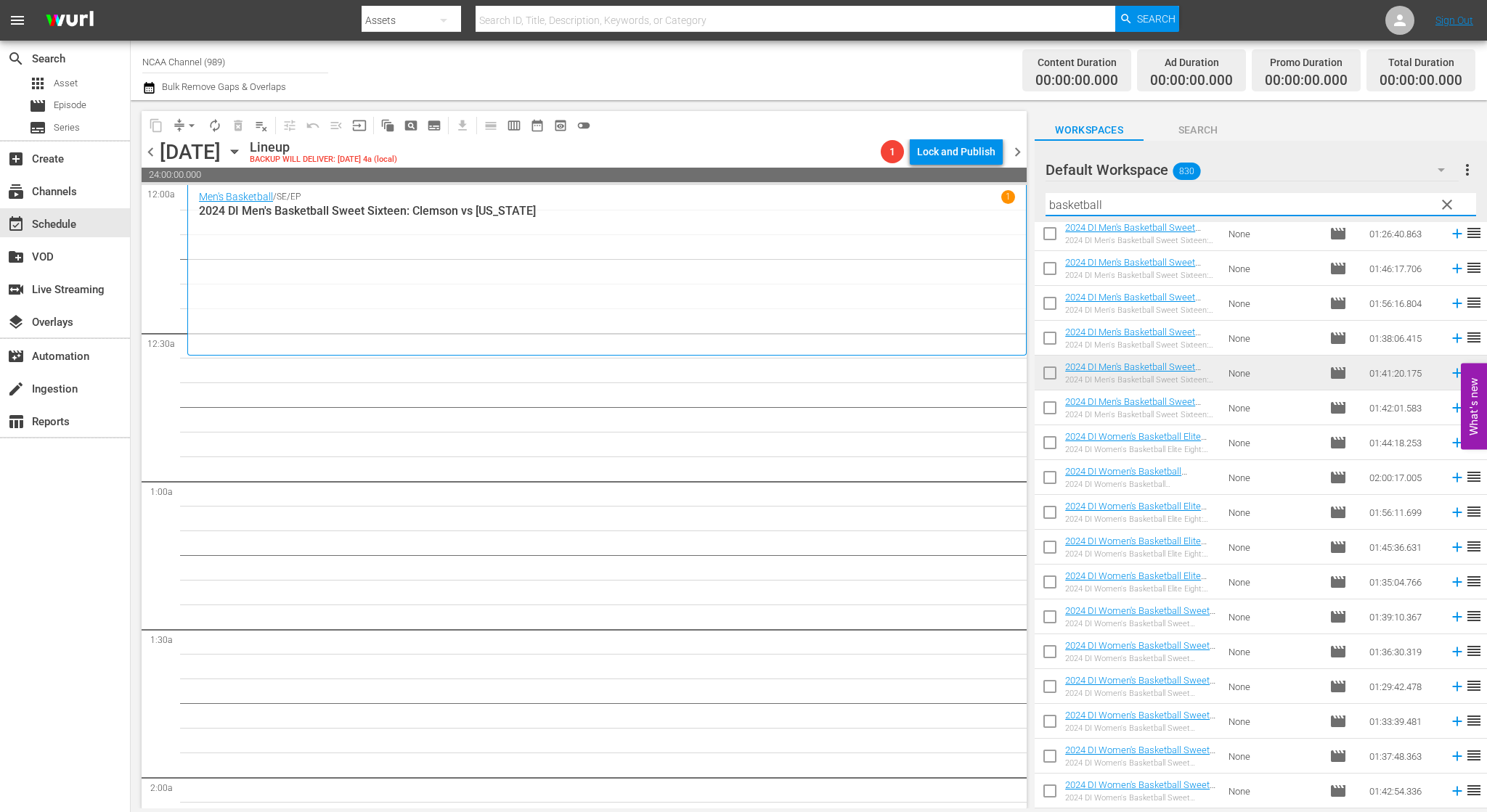
drag, startPoint x: 1117, startPoint y: 207, endPoint x: 577, endPoint y: 192, distance: 540.2
click at [763, 190] on div "content_copy compress arrow_drop_down autorenew_outlined delete_forever_outline…" at bounding box center [809, 454] width 1356 height 709
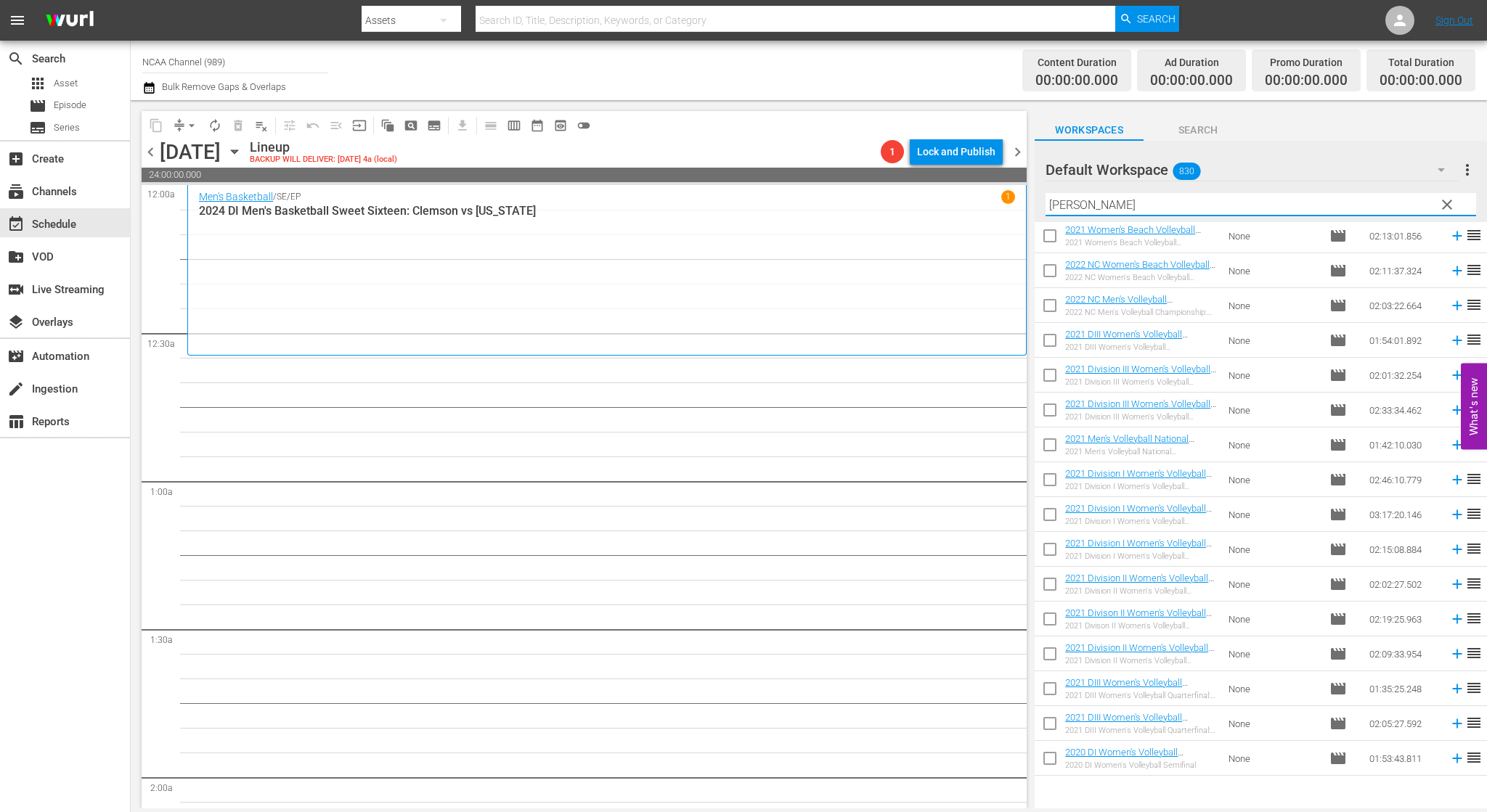
click at [1121, 208] on input "[PERSON_NAME]" at bounding box center [1261, 205] width 431 height 23
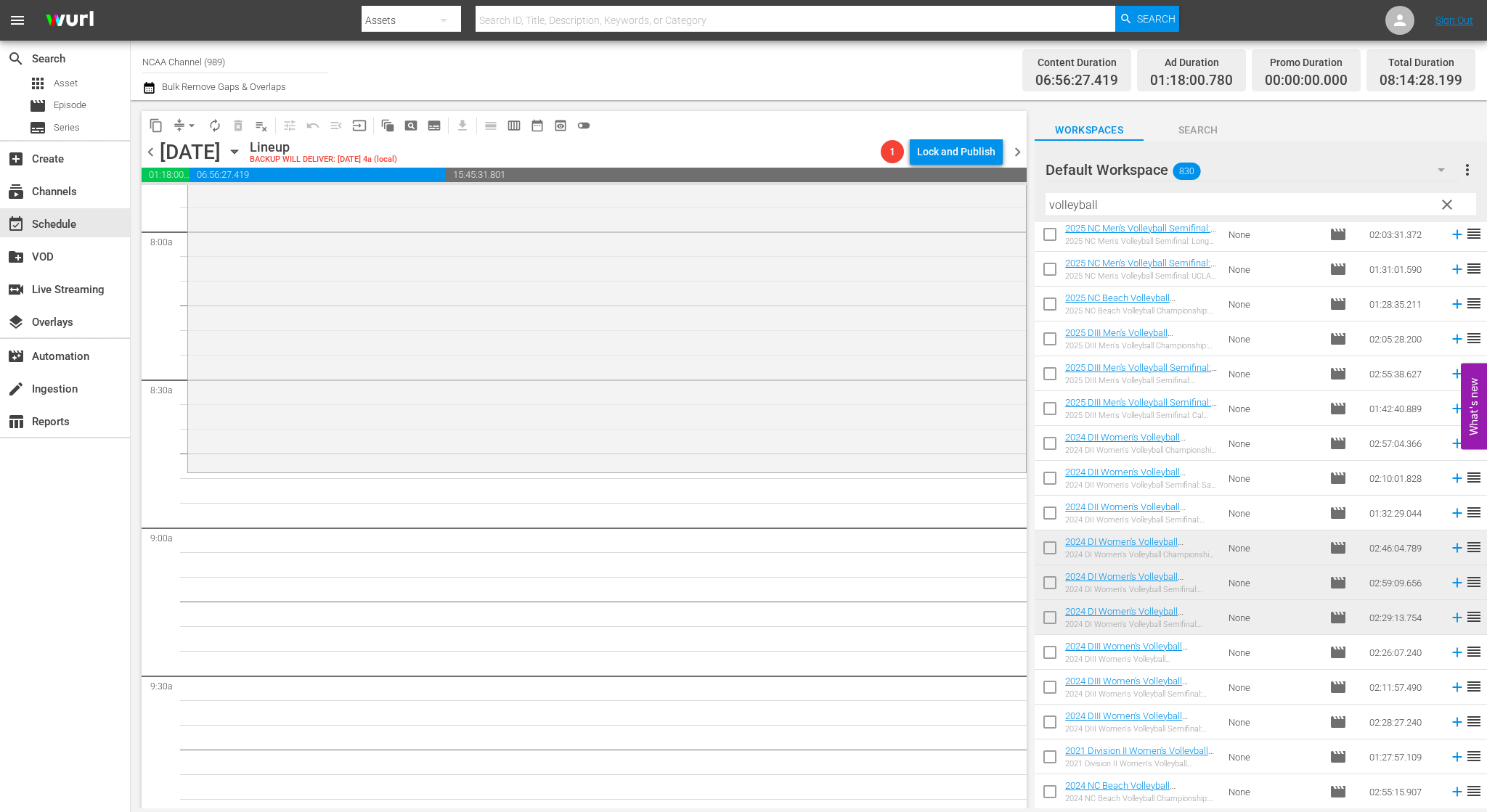
scroll to position [2395, 0]
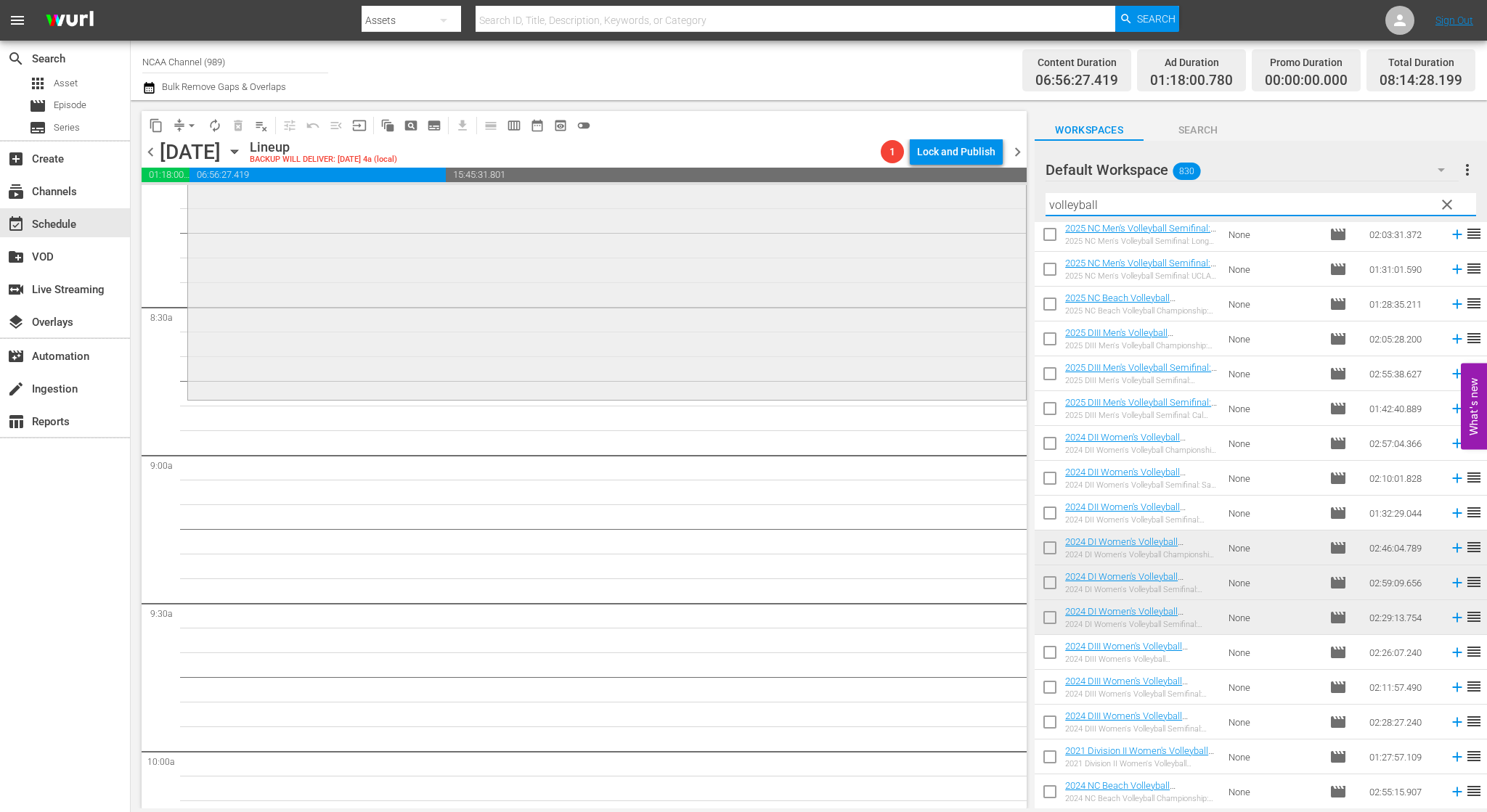
drag, startPoint x: 1130, startPoint y: 211, endPoint x: 905, endPoint y: 207, distance: 225.0
click at [905, 207] on div "content_copy compress arrow_drop_down autorenew_outlined delete_forever_outline…" at bounding box center [809, 454] width 1356 height 709
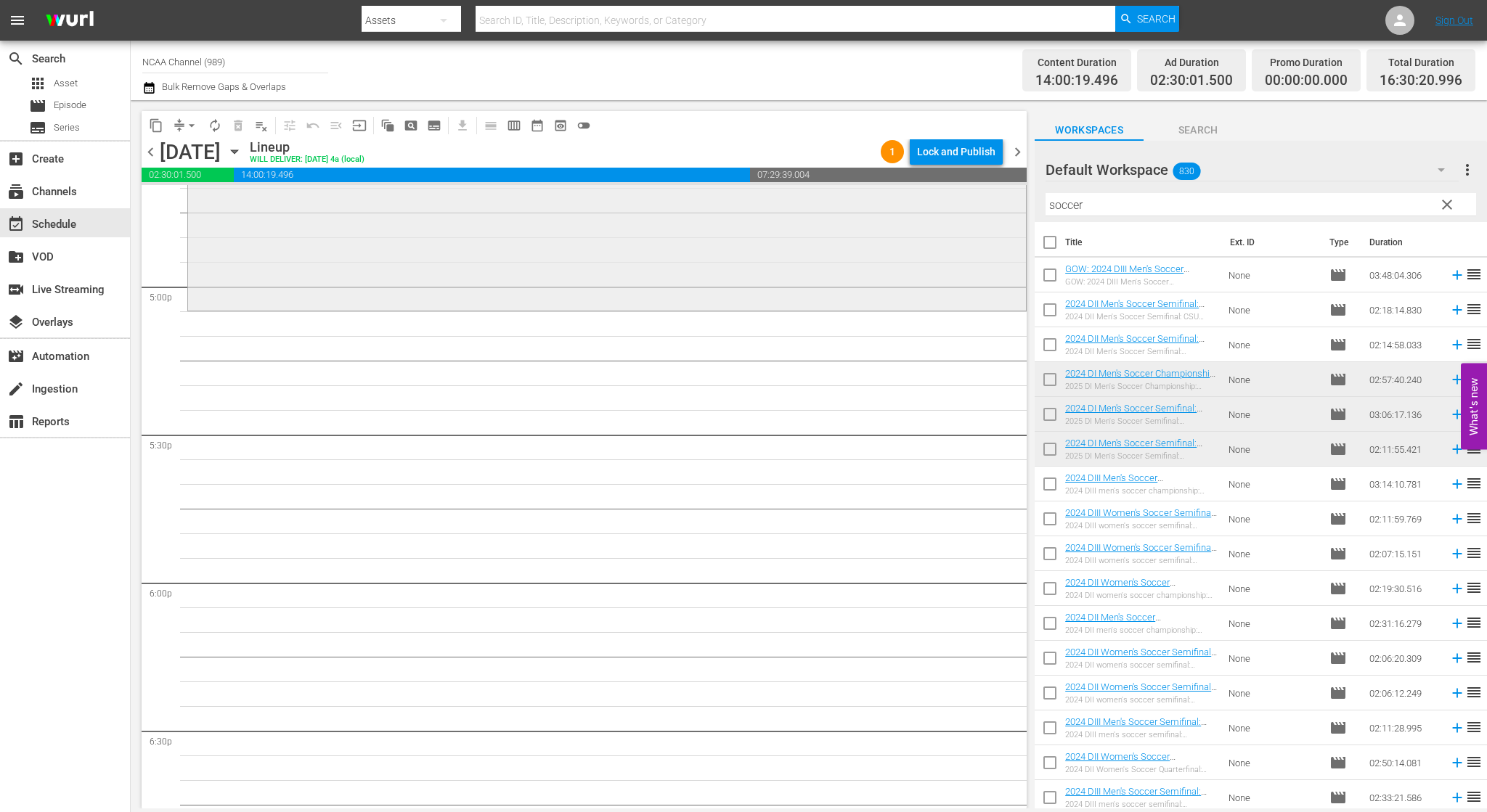
scroll to position [4936, 0]
drag, startPoint x: 1180, startPoint y: 206, endPoint x: 839, endPoint y: 209, distance: 341.0
click at [973, 213] on div "content_copy compress arrow_drop_down autorenew_outlined delete_forever_outline…" at bounding box center [809, 454] width 1356 height 709
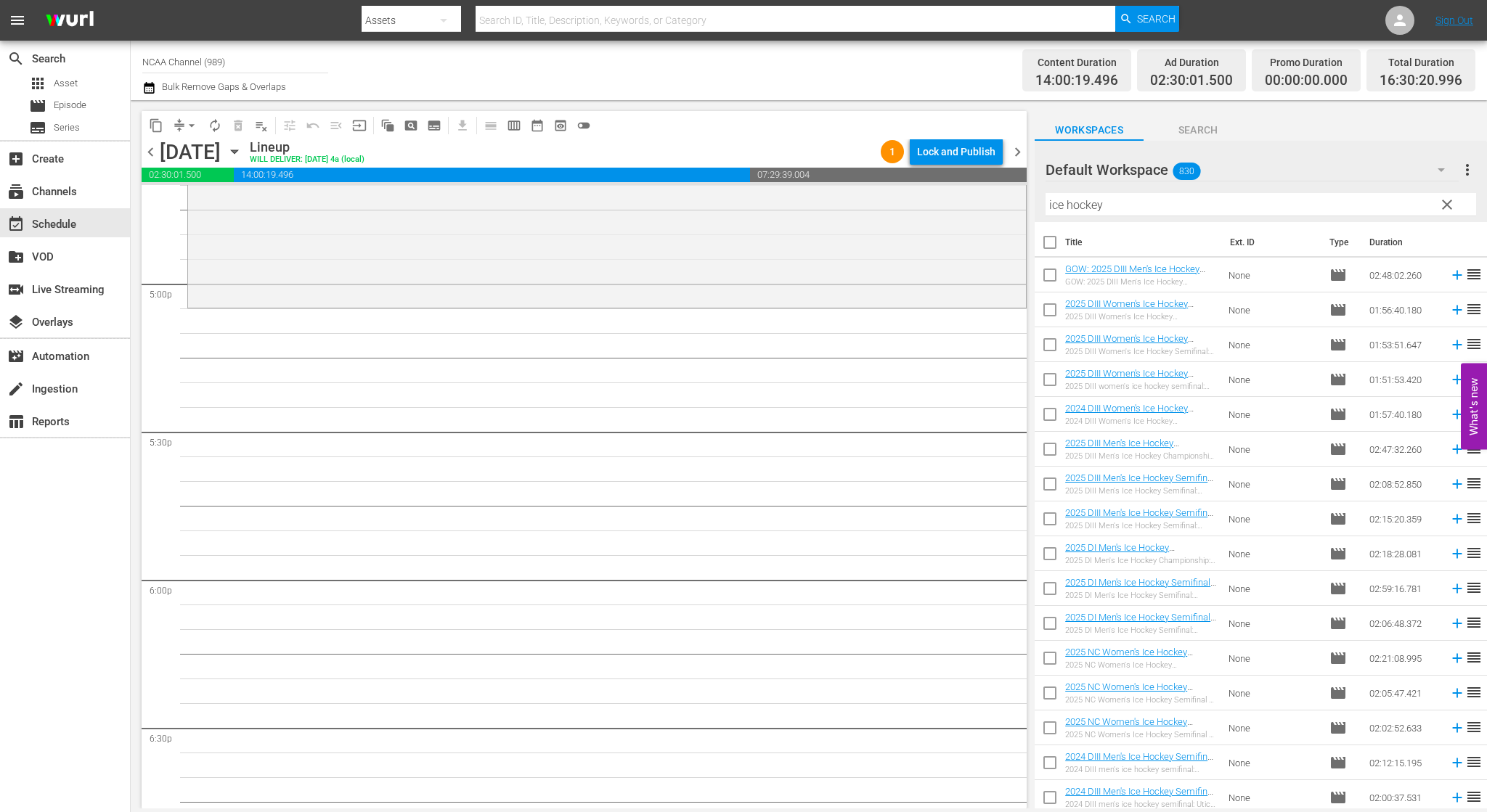
drag, startPoint x: 640, startPoint y: 605, endPoint x: 615, endPoint y: 625, distance: 32.0
click at [1230, 594] on td "None" at bounding box center [1273, 588] width 101 height 34
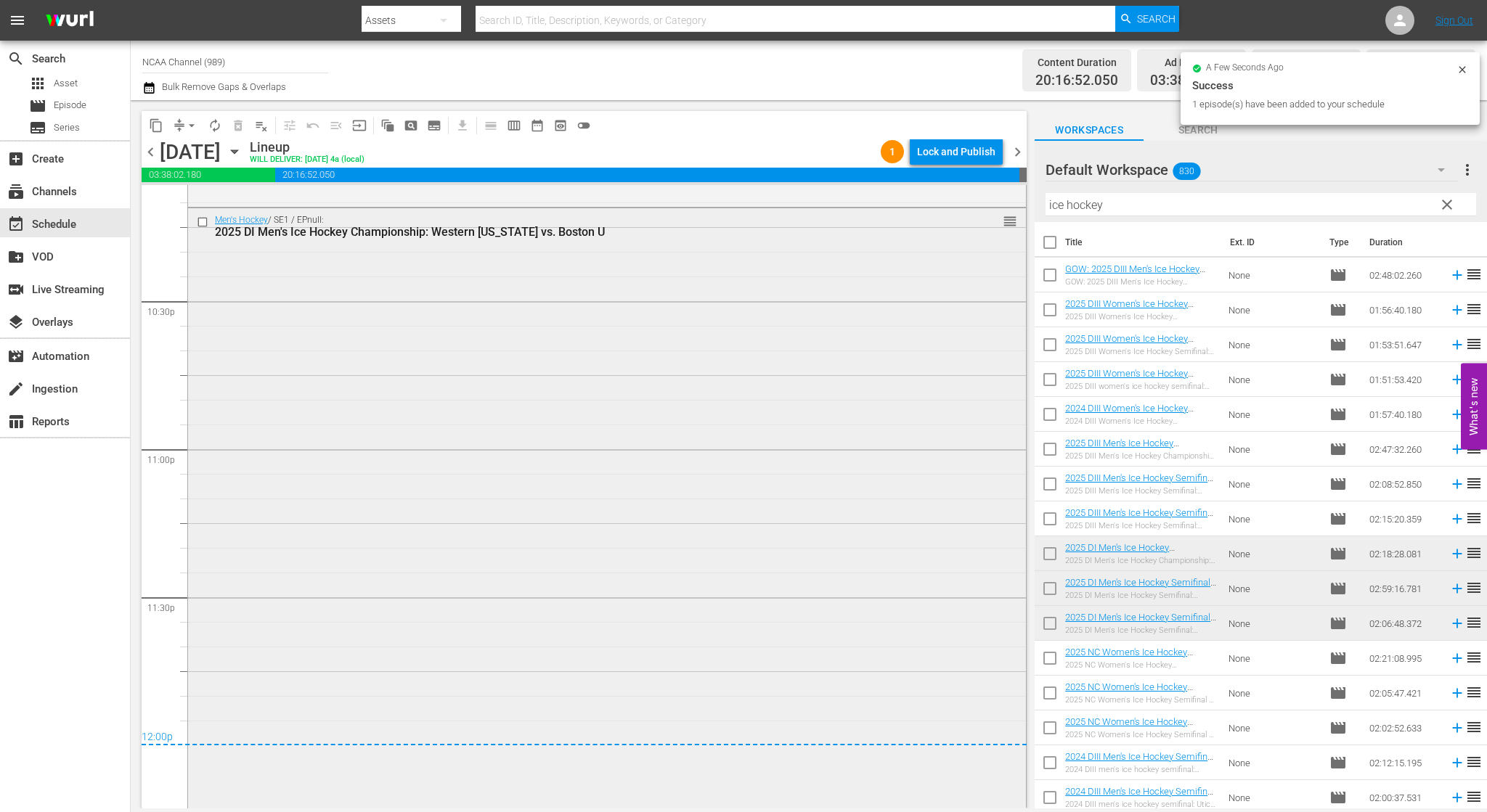
scroll to position [6628, 0]
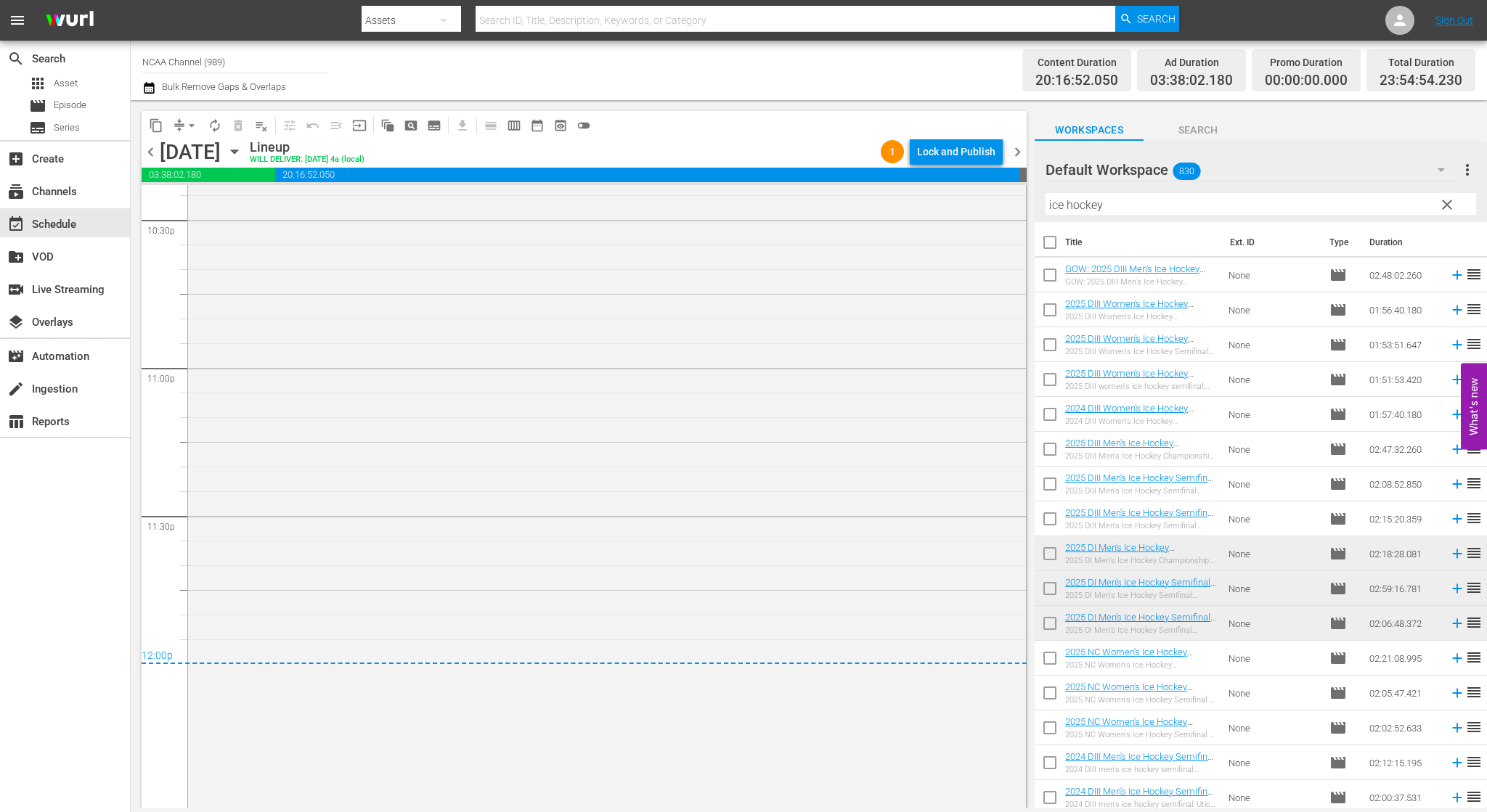
click at [1019, 153] on span "chevron_right" at bounding box center [1017, 152] width 19 height 19
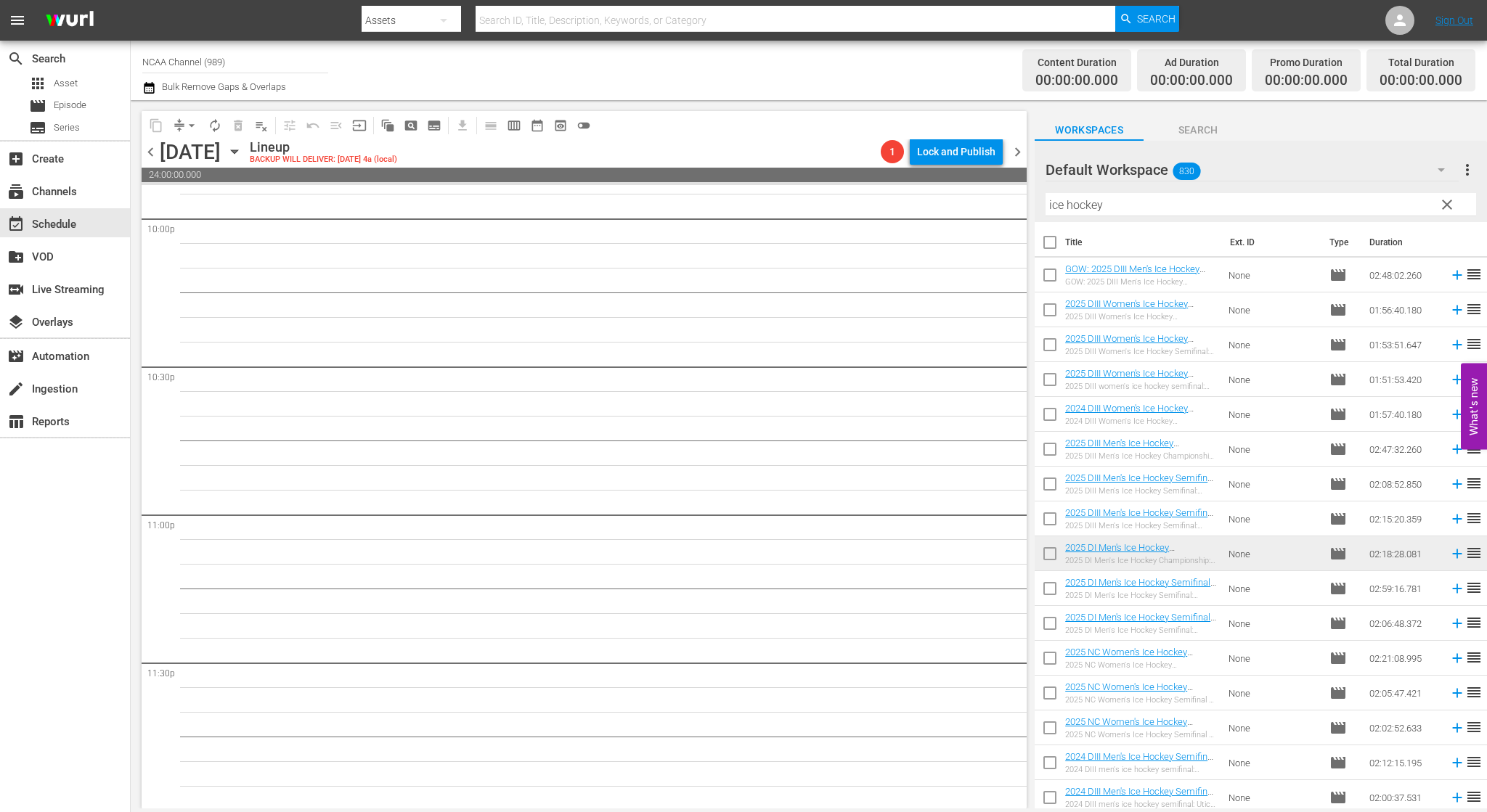
scroll to position [6484, 0]
drag, startPoint x: 1133, startPoint y: 202, endPoint x: 487, endPoint y: 56, distance: 662.3
click at [505, 64] on div "Channel Title NCAA Channel (989) Bulk Remove Gaps & Overlaps Content Duration 0…" at bounding box center [809, 425] width 1356 height 768
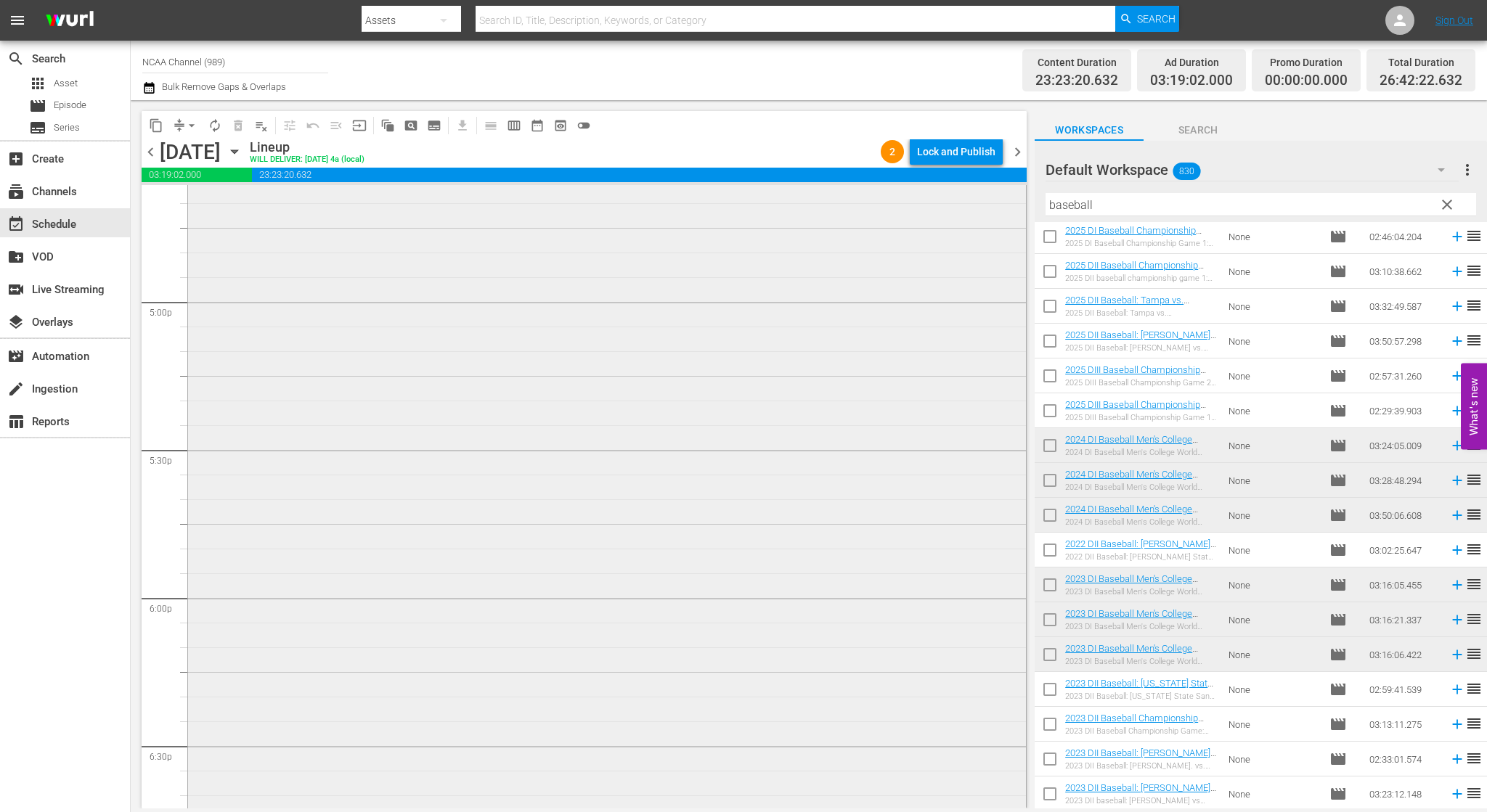
scroll to position [4669, 0]
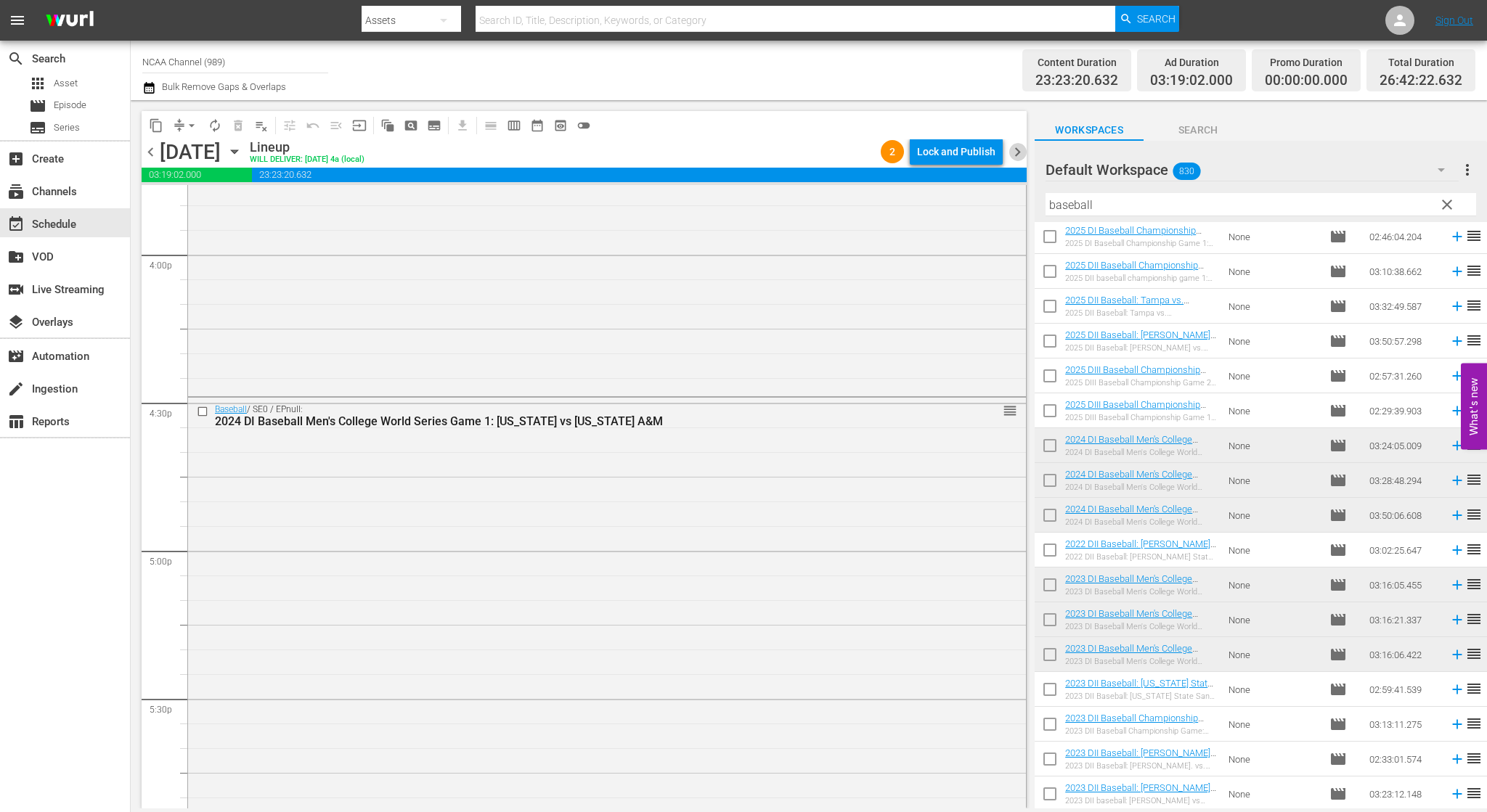
click at [1023, 151] on span "chevron_right" at bounding box center [1017, 152] width 19 height 19
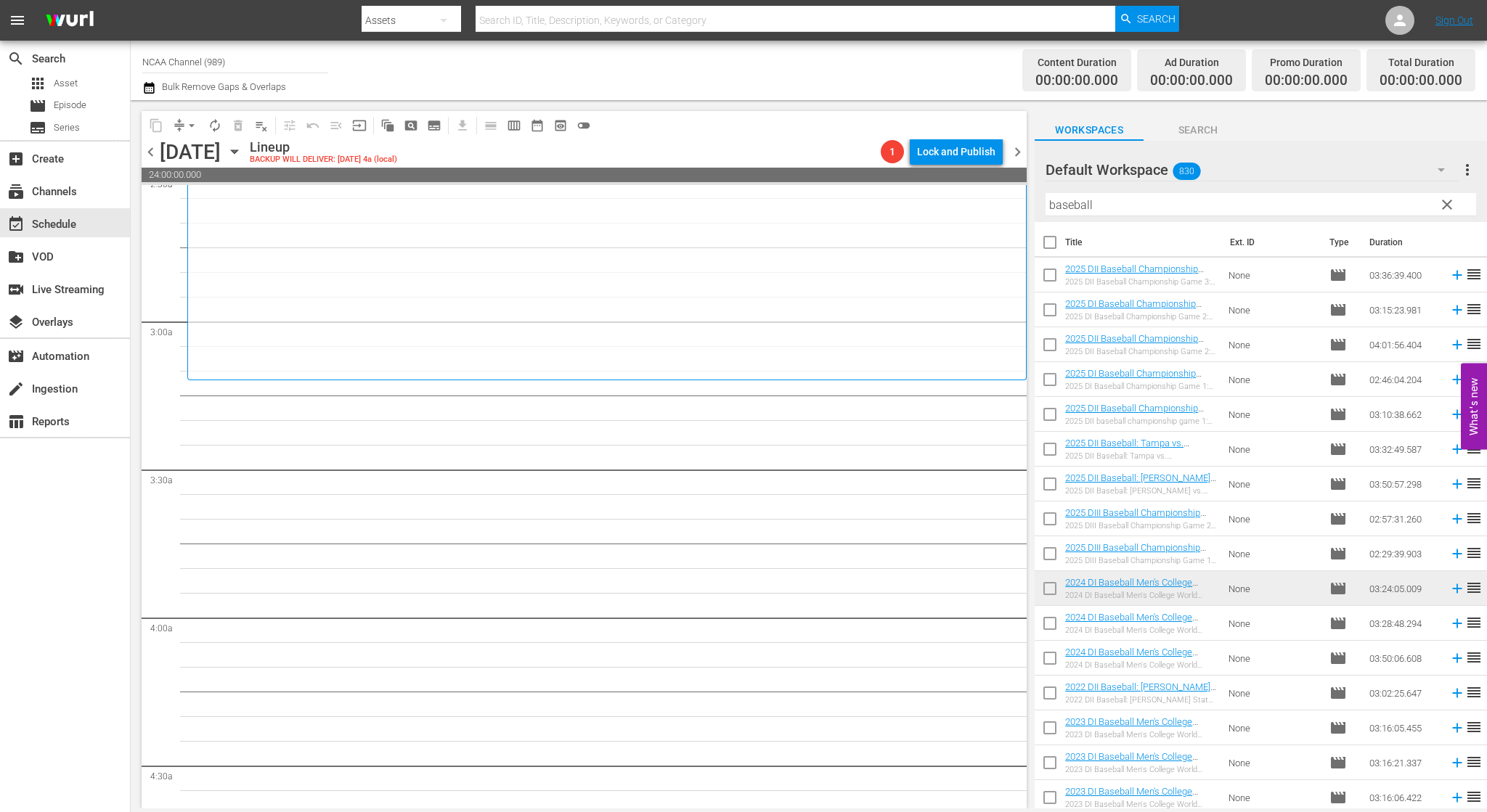
scroll to position [799, 0]
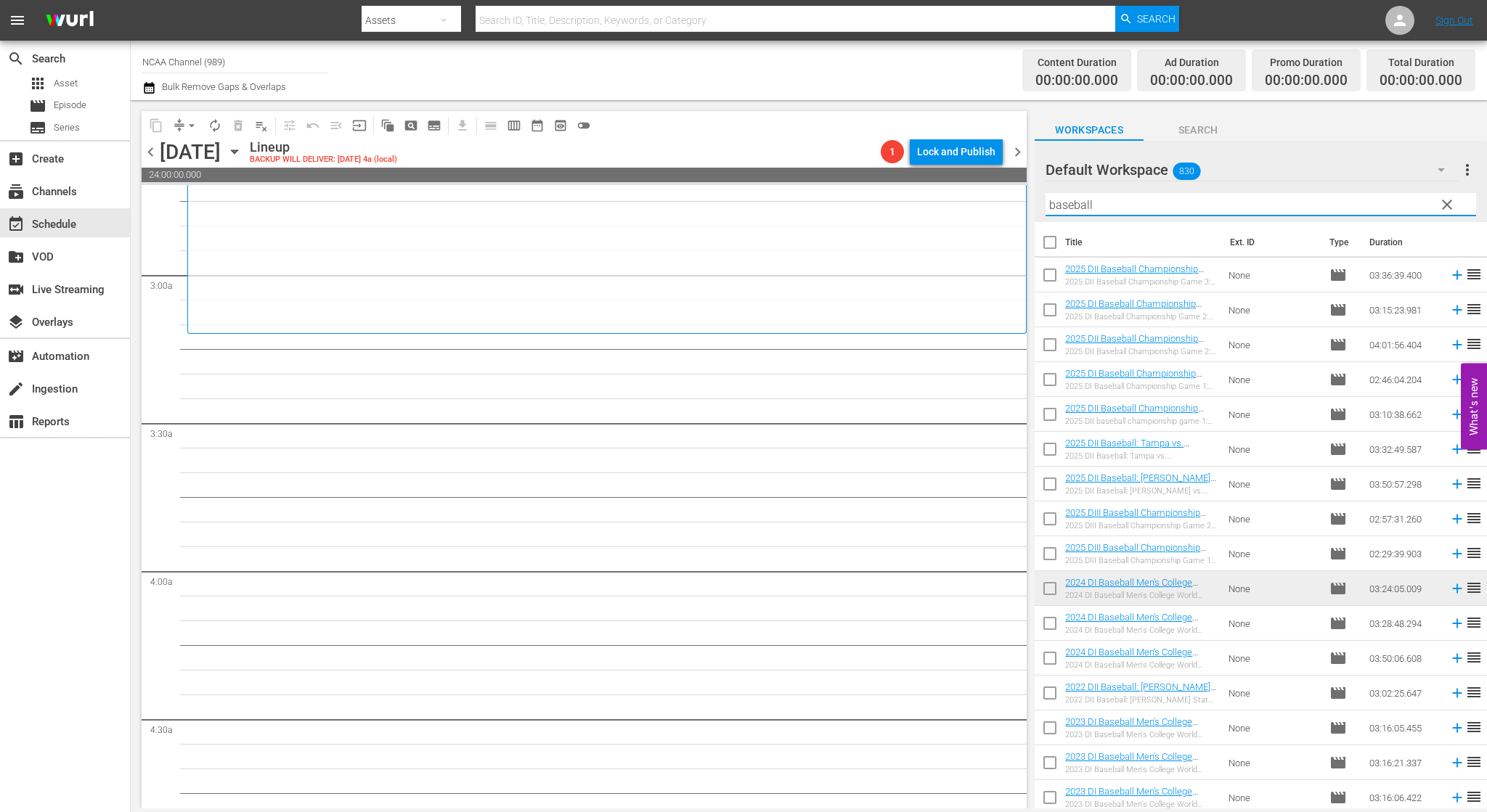
drag, startPoint x: 1034, startPoint y: 198, endPoint x: 479, endPoint y: 92, distance: 565.0
click at [632, 147] on div "content_copy compress arrow_drop_down autorenew_outlined delete_forever_outline…" at bounding box center [809, 454] width 1356 height 709
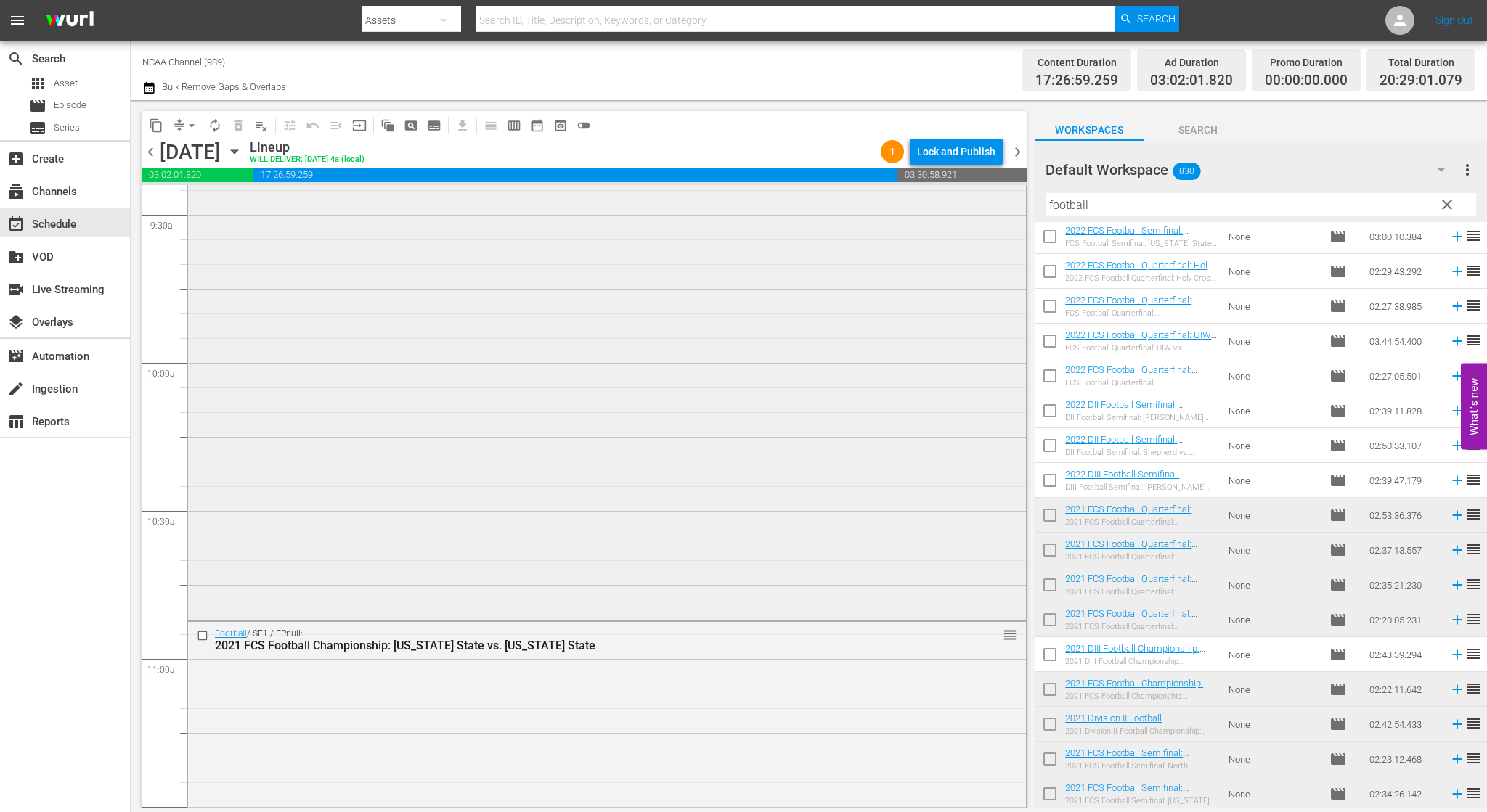
scroll to position [2927, 0]
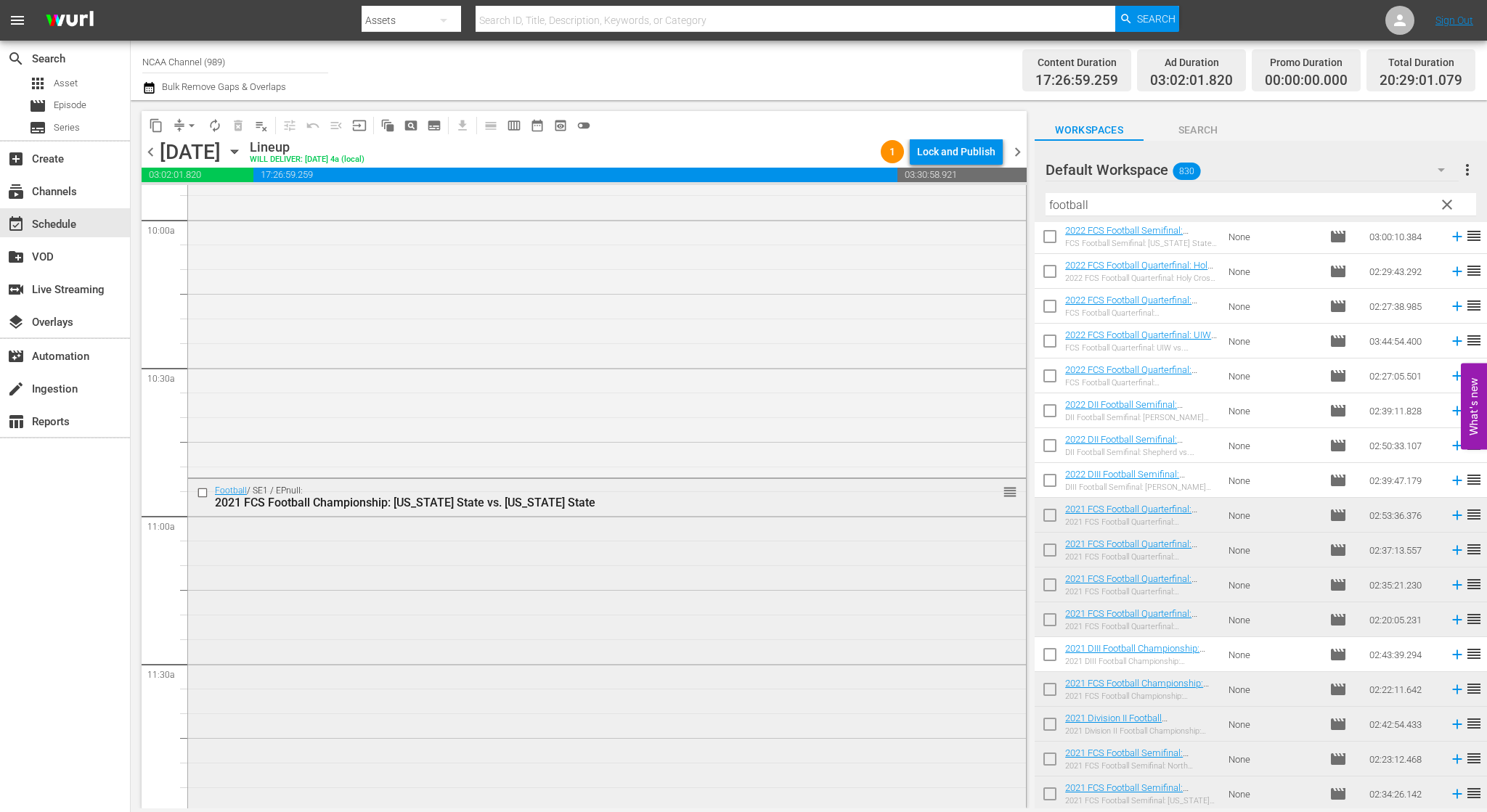
click at [201, 488] on input "checkbox" at bounding box center [204, 493] width 15 height 12
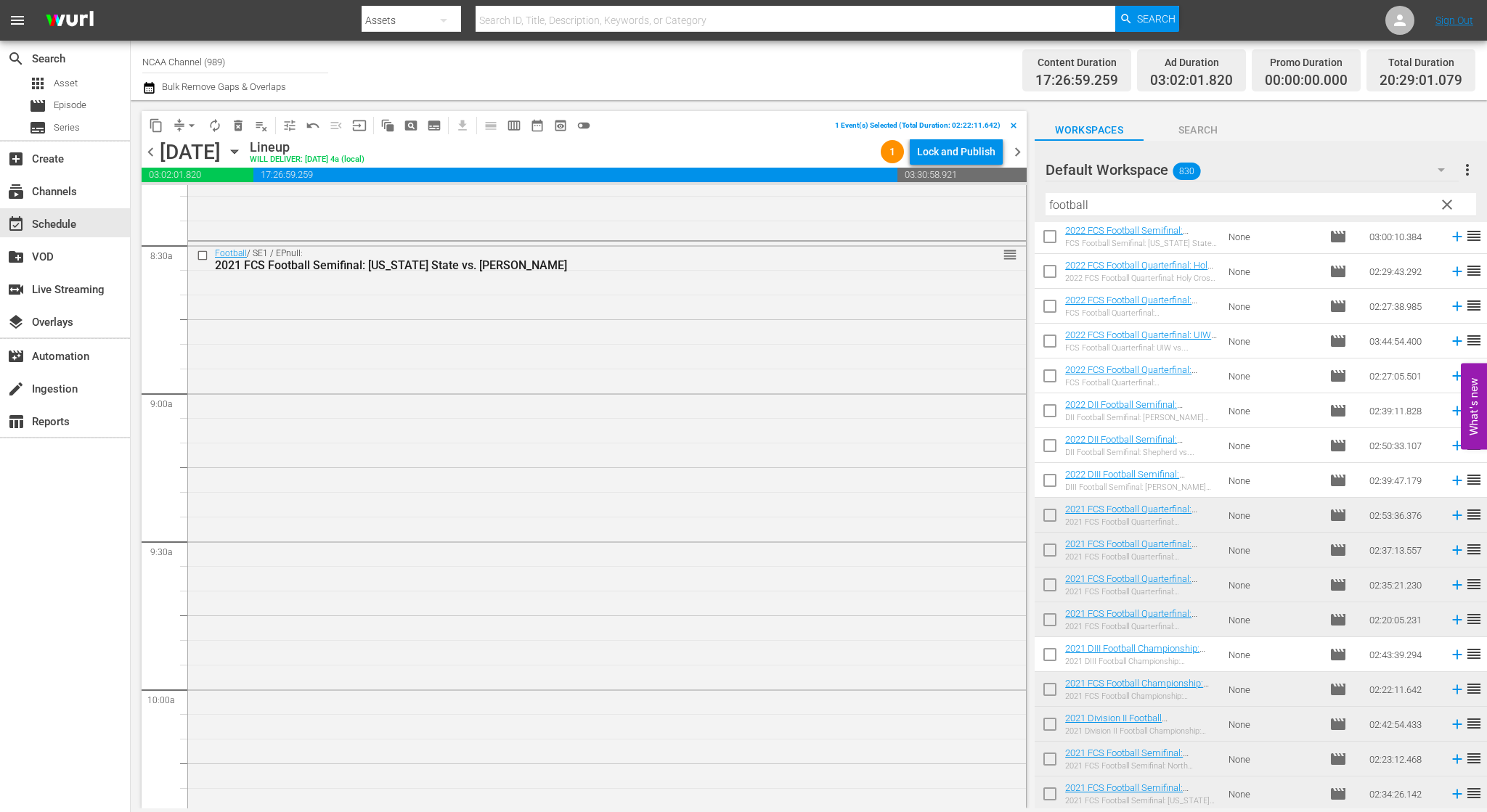
scroll to position [2418, 0]
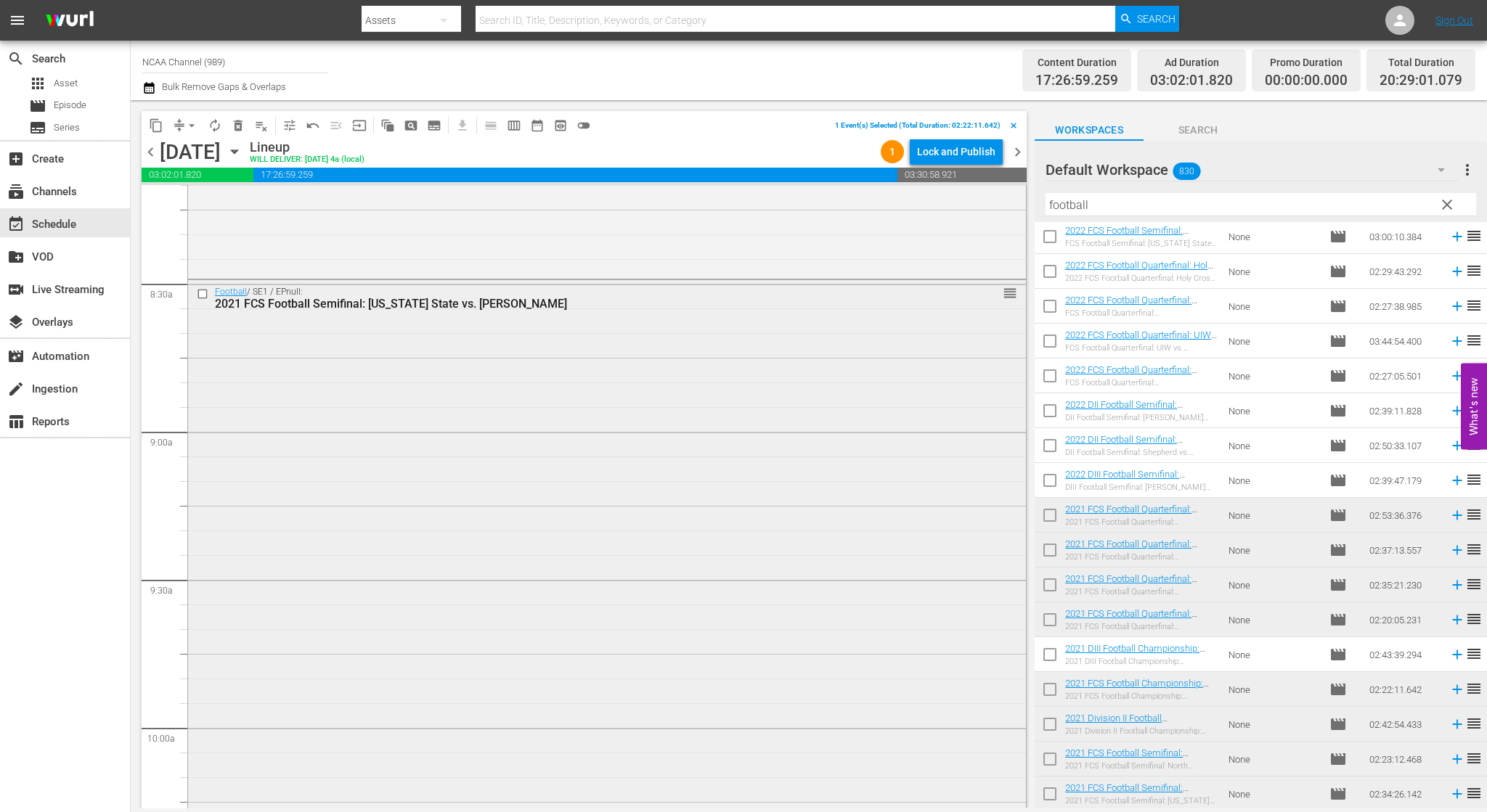
click at [199, 292] on input "checkbox" at bounding box center [204, 295] width 15 height 12
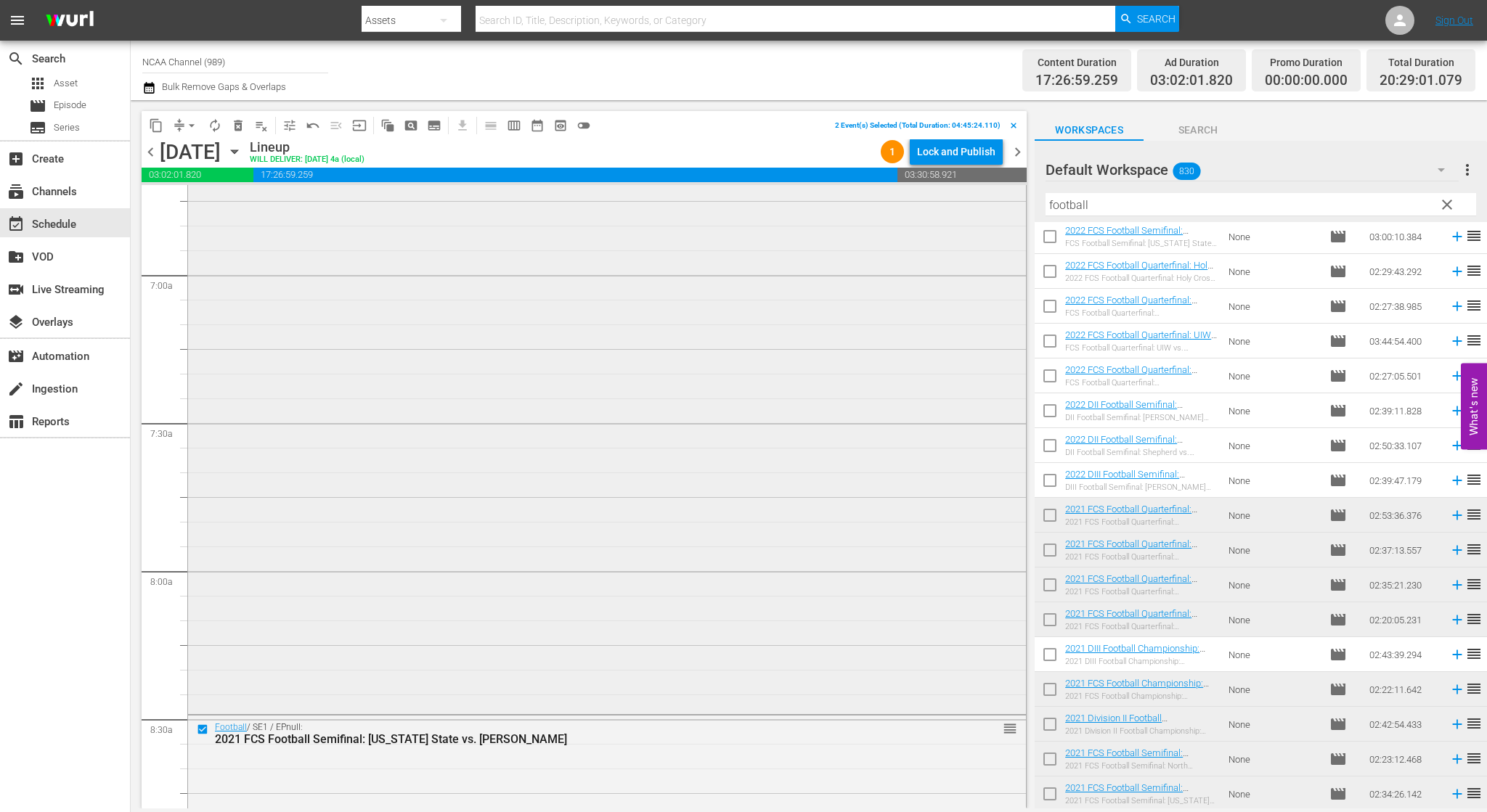
scroll to position [1693, 0]
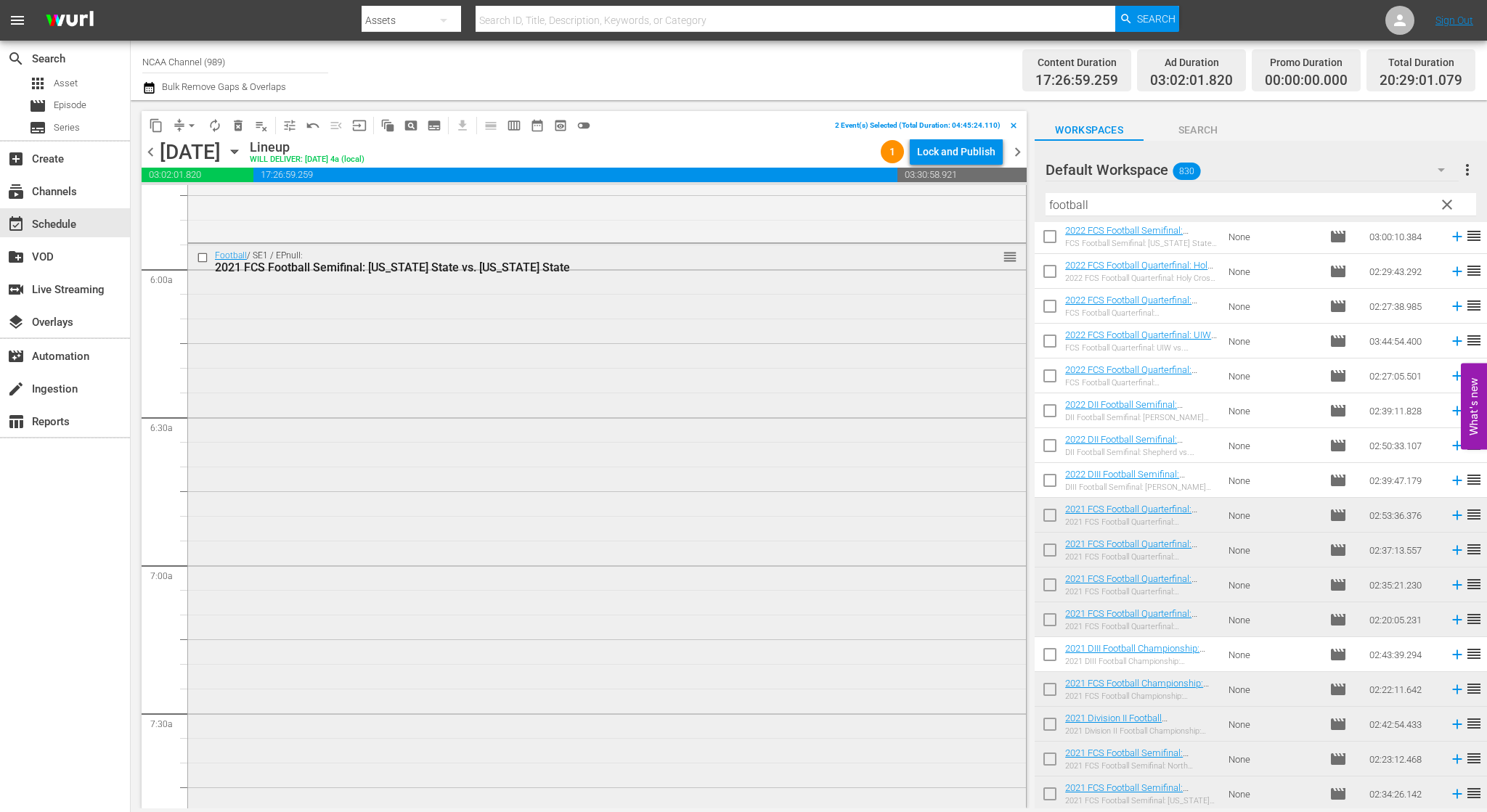
click at [203, 258] on input "checkbox" at bounding box center [204, 258] width 15 height 12
click at [238, 130] on span "delete_forever_outlined" at bounding box center [238, 125] width 14 height 14
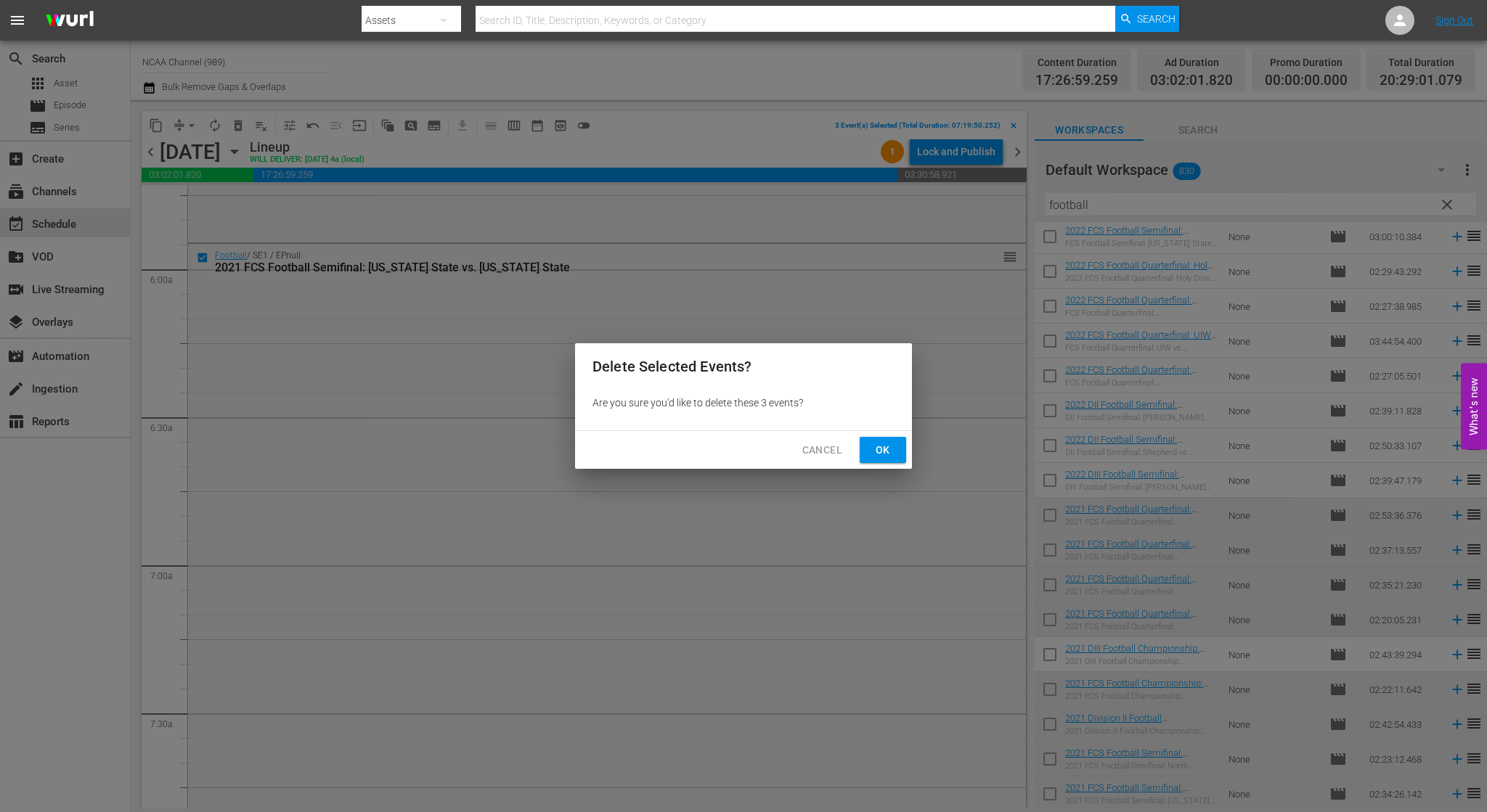
click at [878, 439] on button "Ok" at bounding box center [883, 450] width 47 height 26
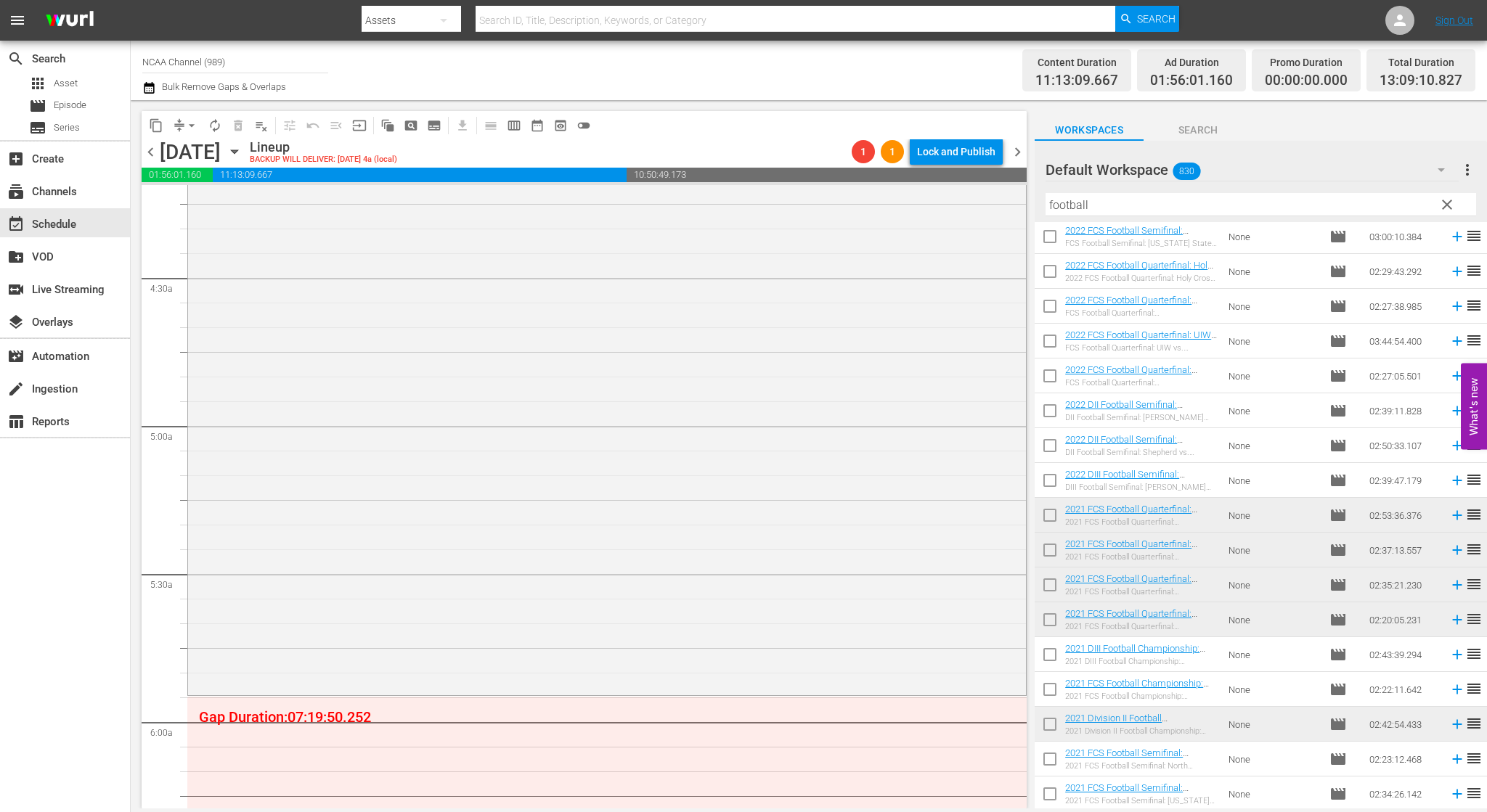
scroll to position [1112, 0]
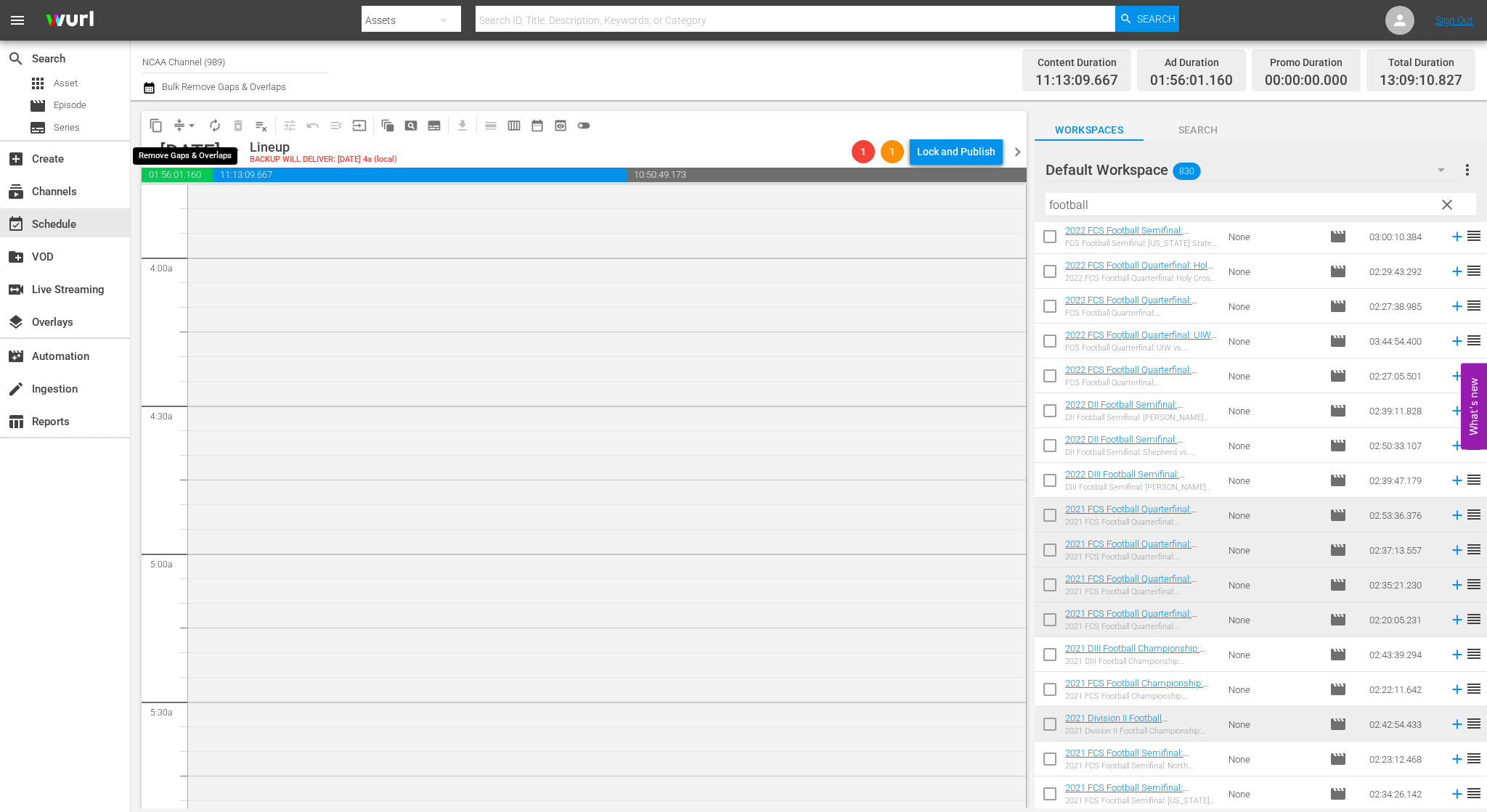
click at [186, 124] on span "arrow_drop_down" at bounding box center [192, 125] width 14 height 14
click at [231, 210] on li "Align to End of Previous Day" at bounding box center [192, 202] width 153 height 24
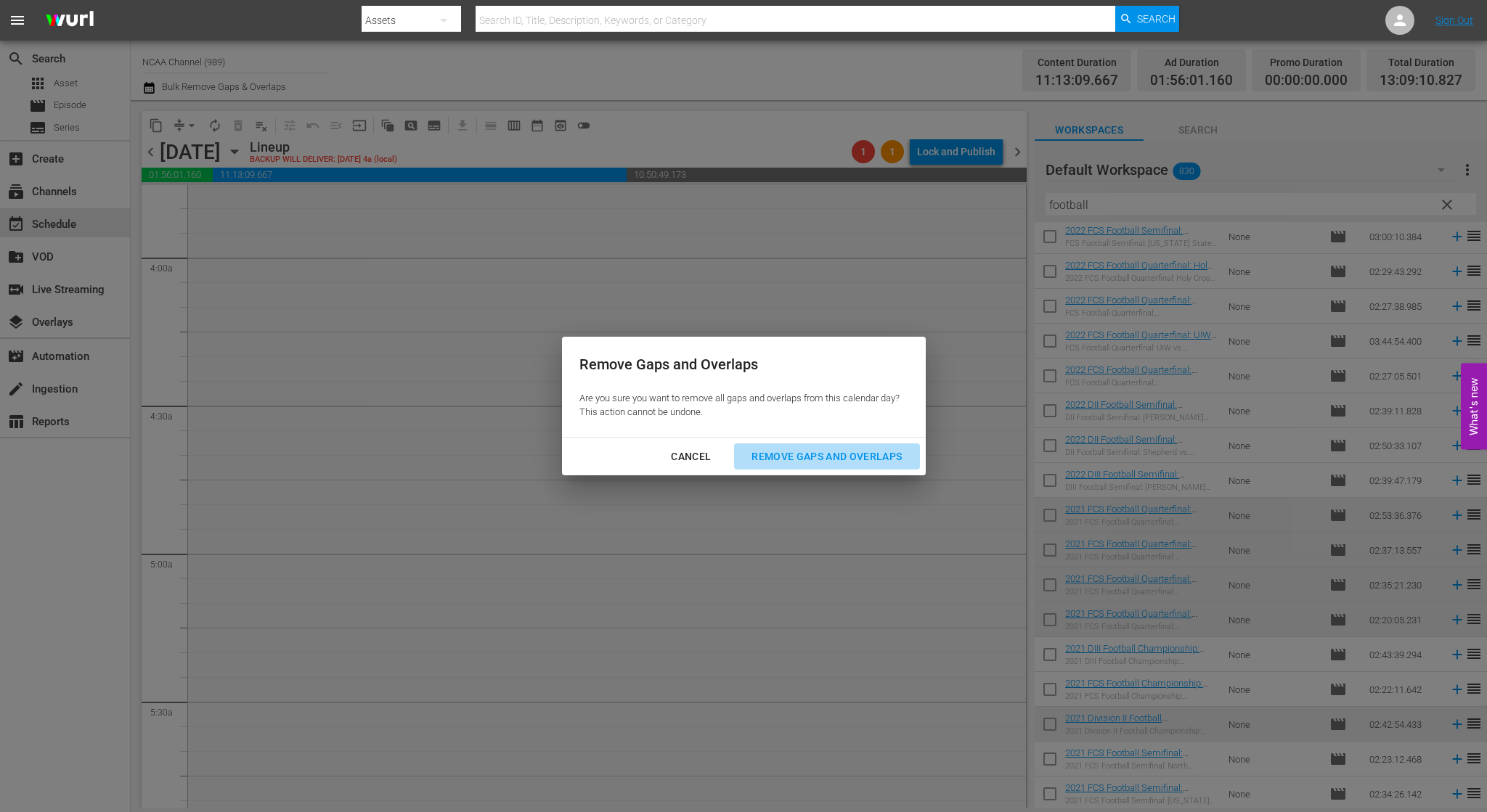
click at [849, 461] on div "Remove Gaps and Overlaps" at bounding box center [827, 456] width 174 height 19
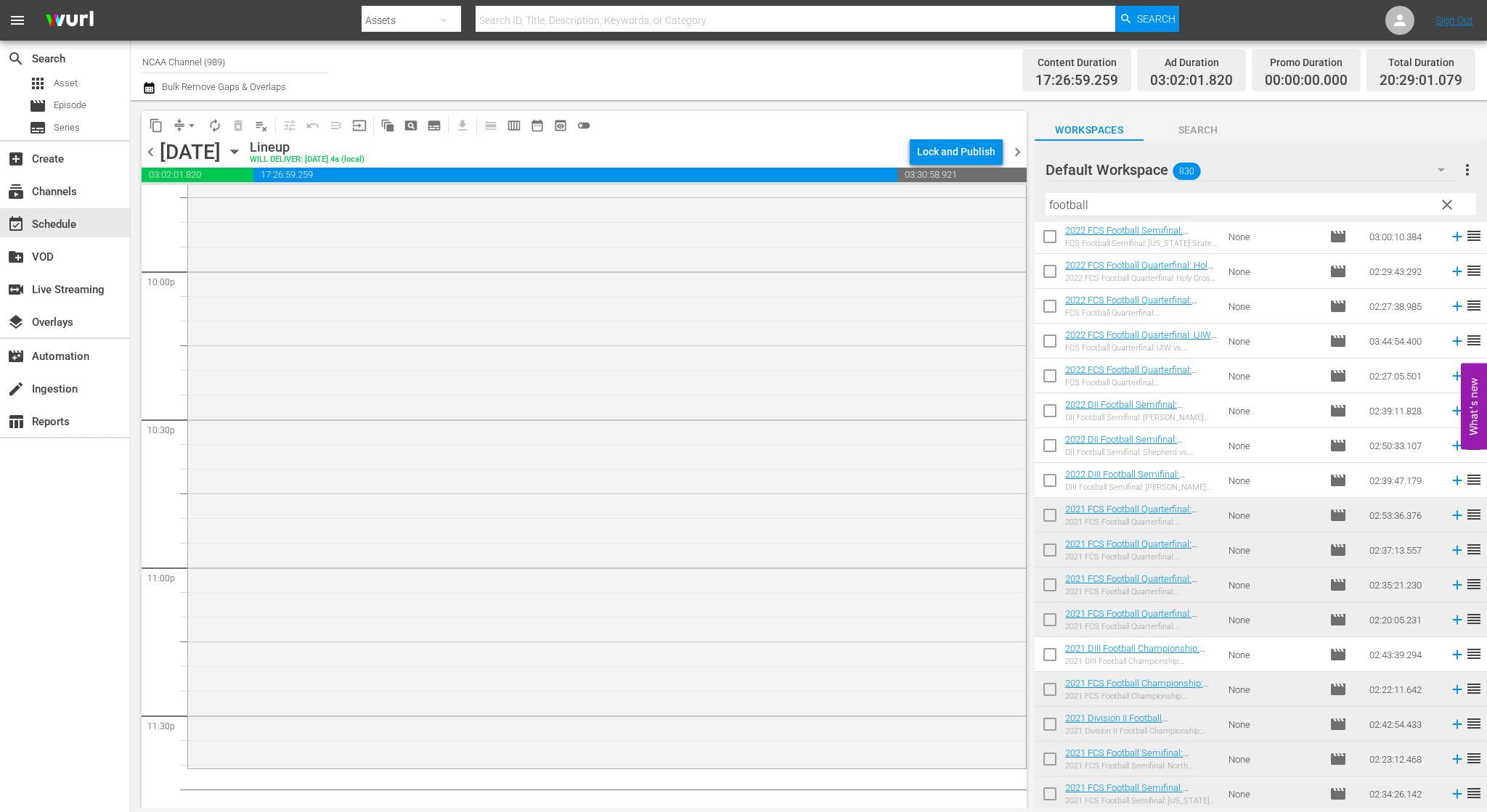
scroll to position [6484, 0]
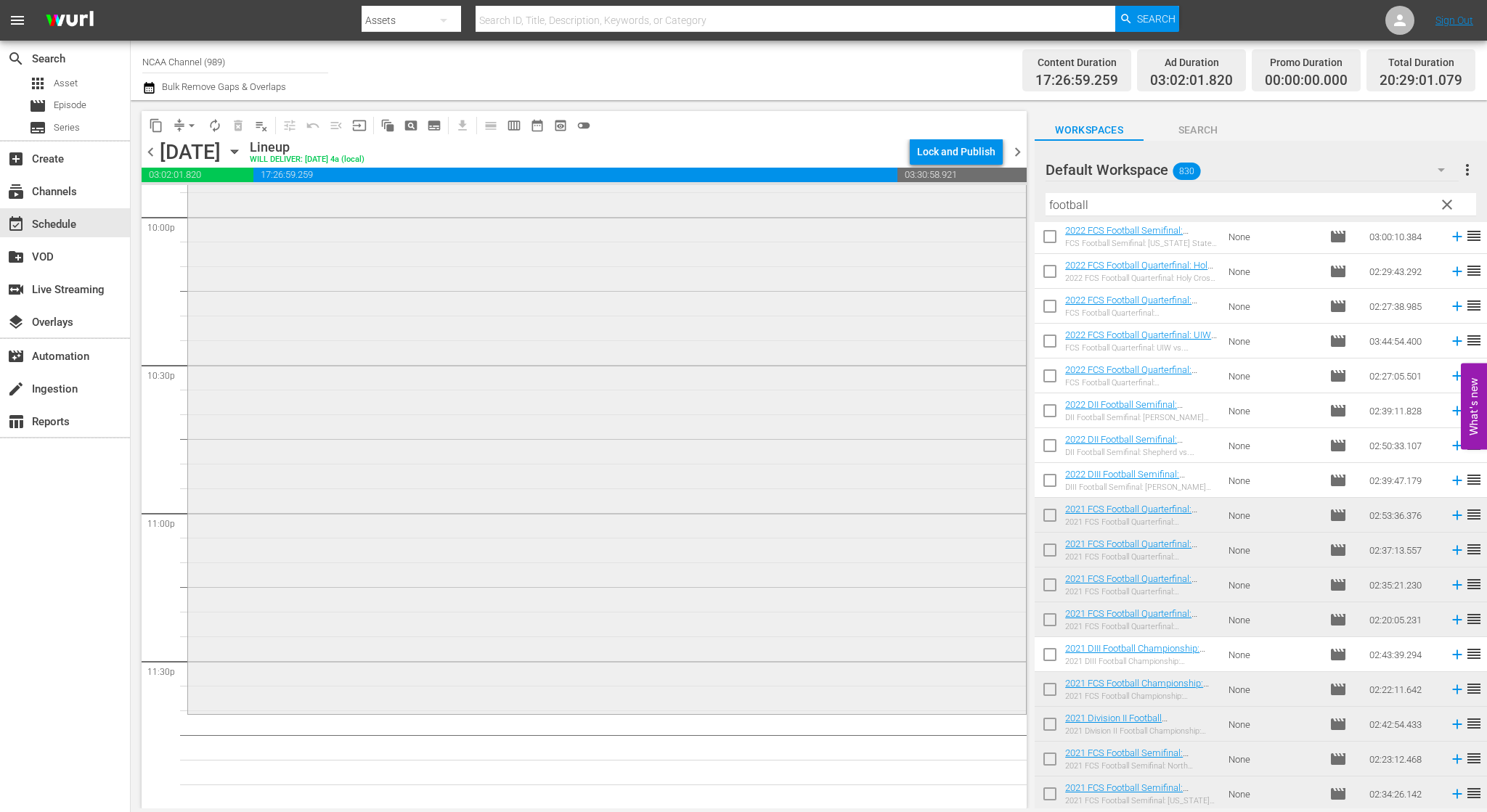
drag, startPoint x: 1147, startPoint y: 206, endPoint x: 869, endPoint y: 214, distance: 278.1
click at [877, 210] on div "content_copy compress arrow_drop_down autorenew_outlined delete_forever_outline…" at bounding box center [809, 454] width 1356 height 709
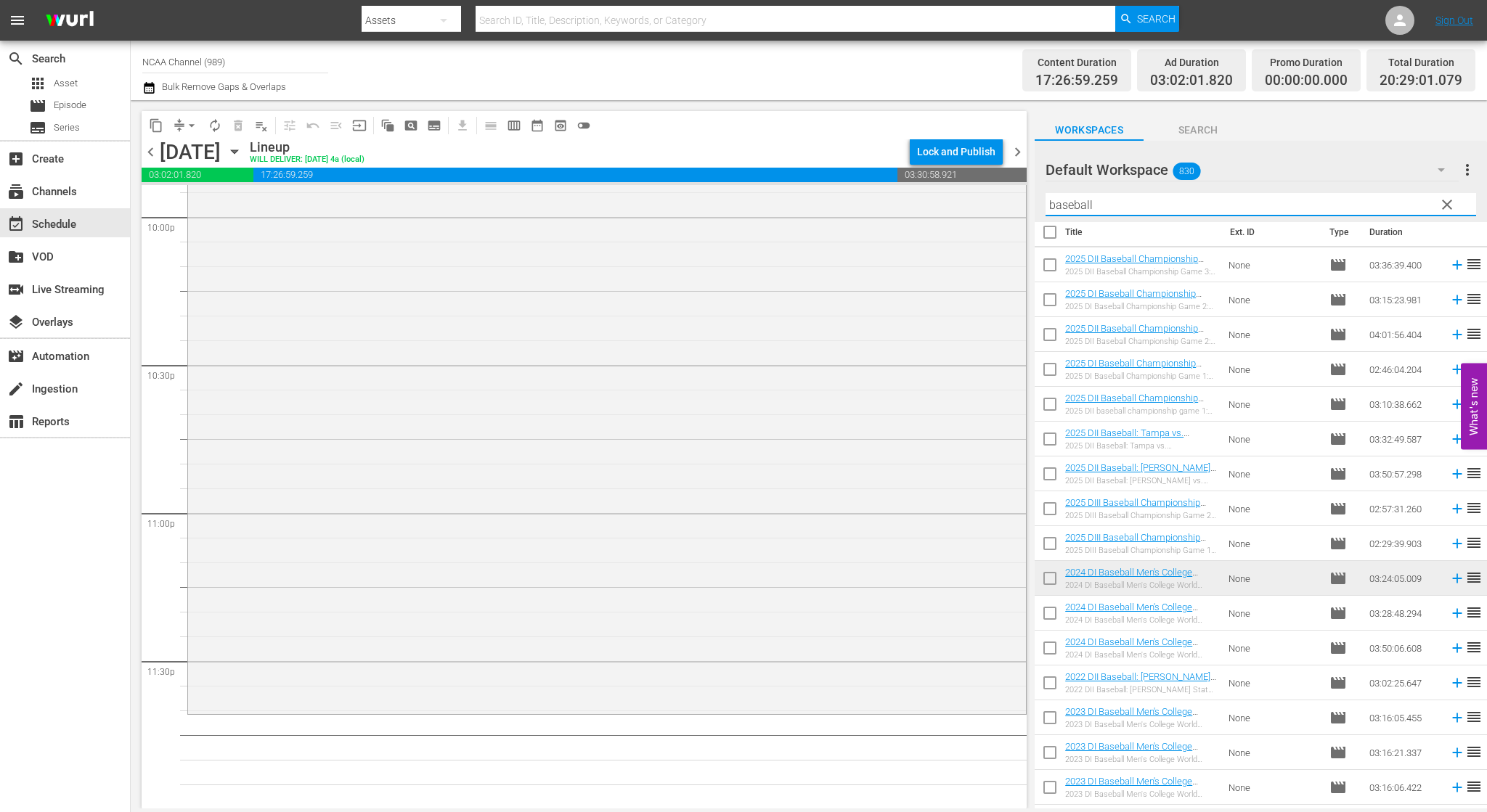
scroll to position [0, 0]
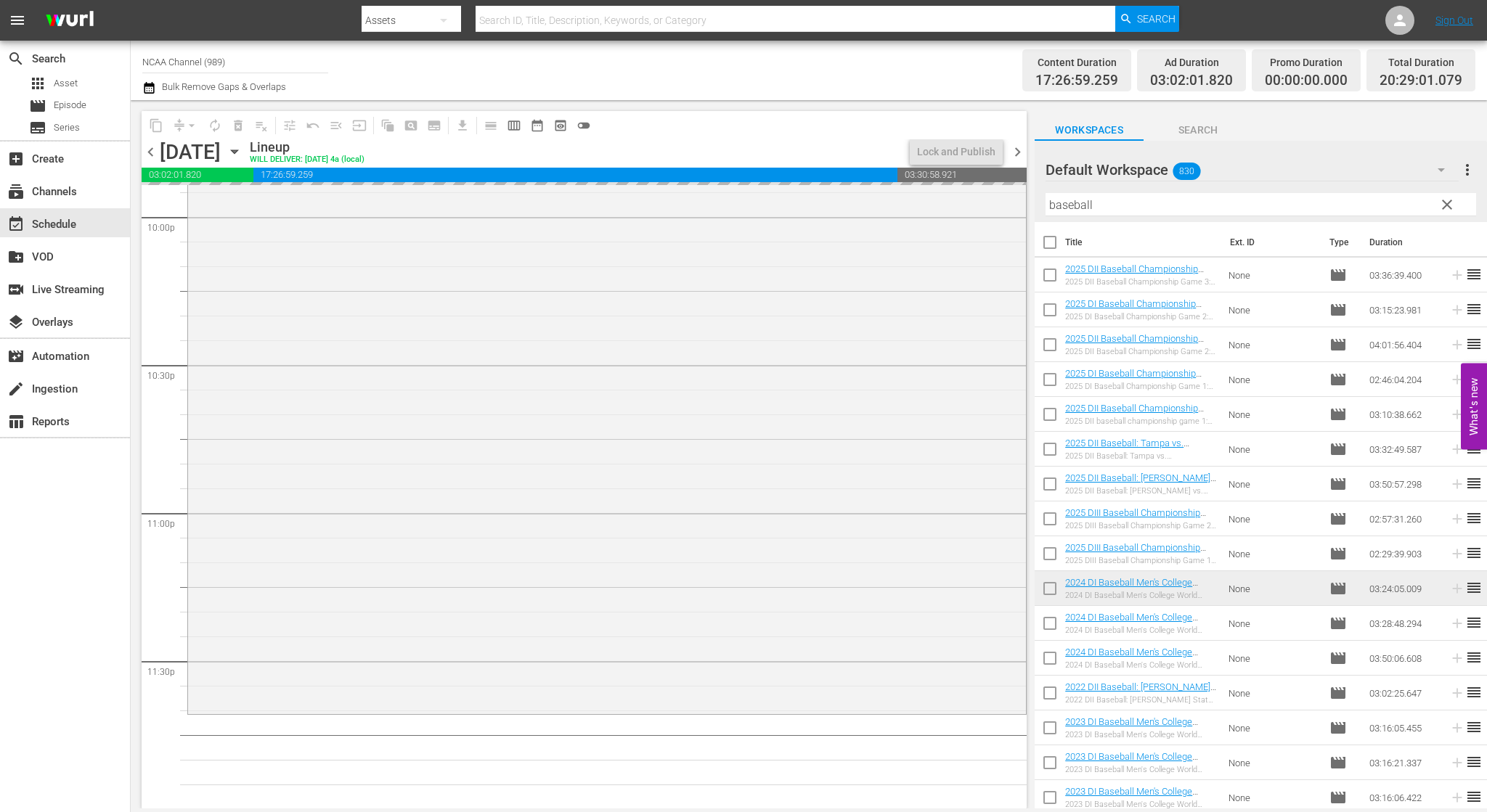
click at [1019, 146] on span "chevron_right" at bounding box center [1017, 152] width 19 height 19
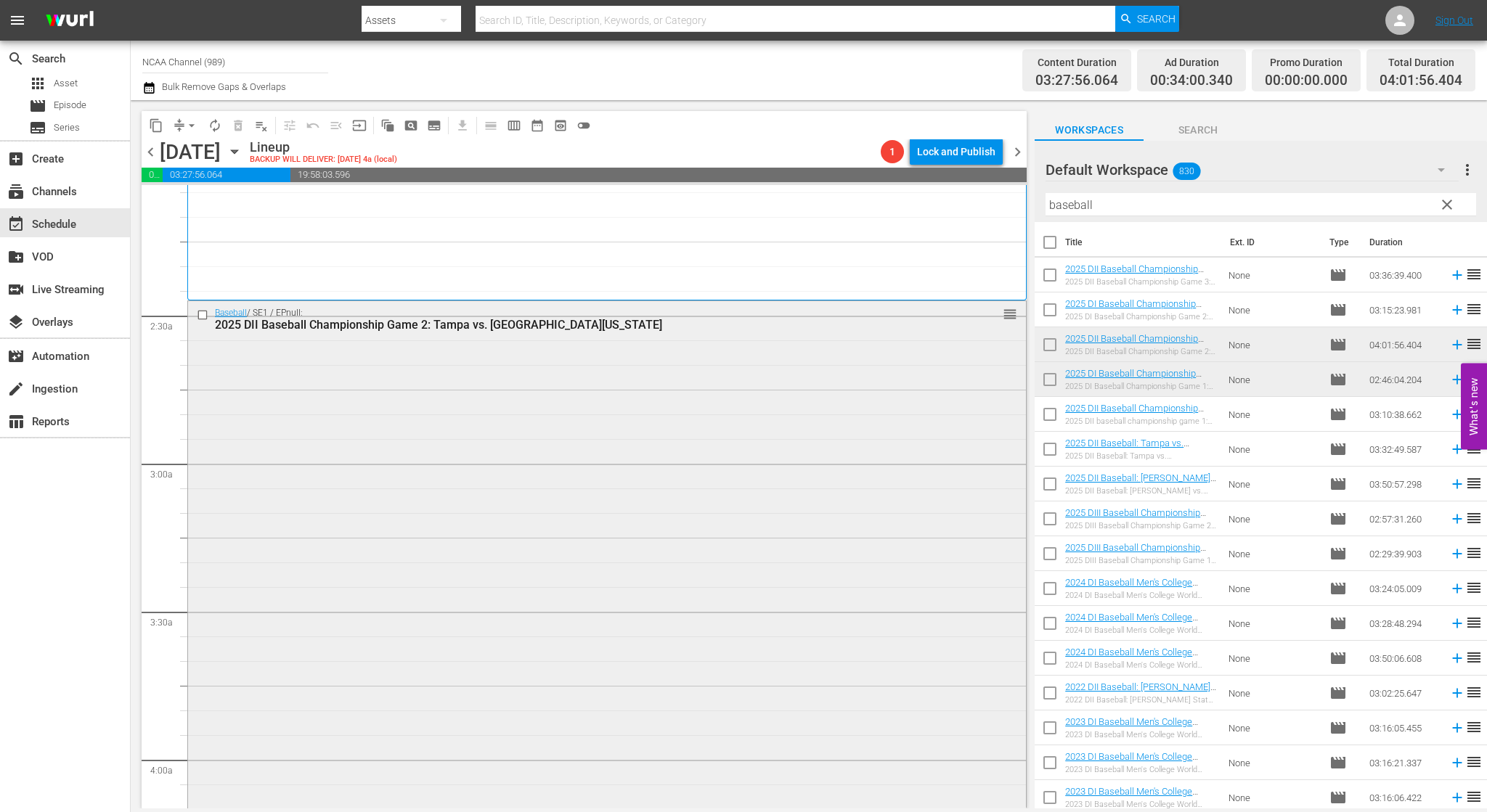
scroll to position [581, 0]
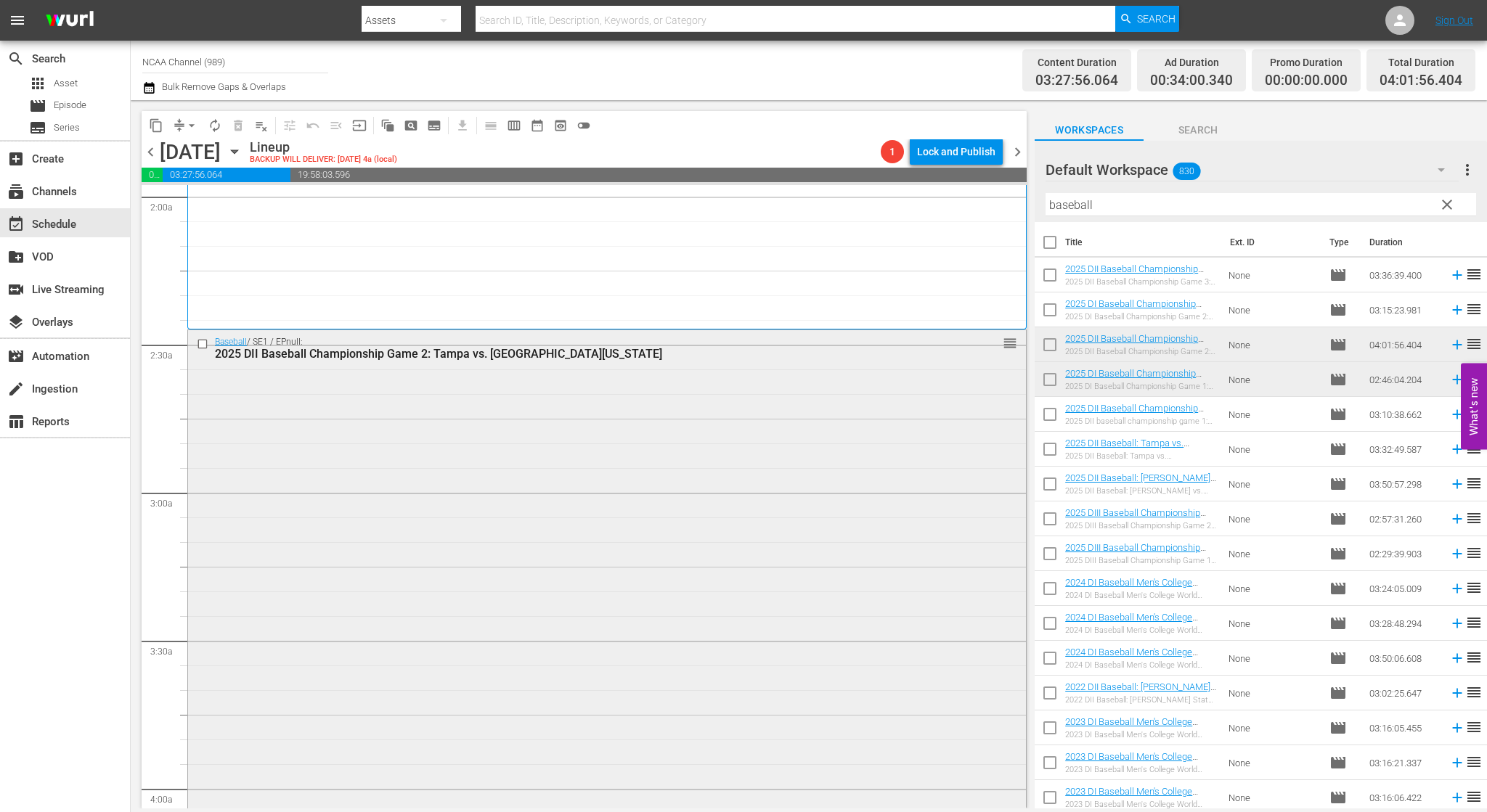
click at [200, 342] on input "checkbox" at bounding box center [204, 344] width 15 height 12
click at [238, 121] on span "delete_forever_outlined" at bounding box center [238, 125] width 14 height 14
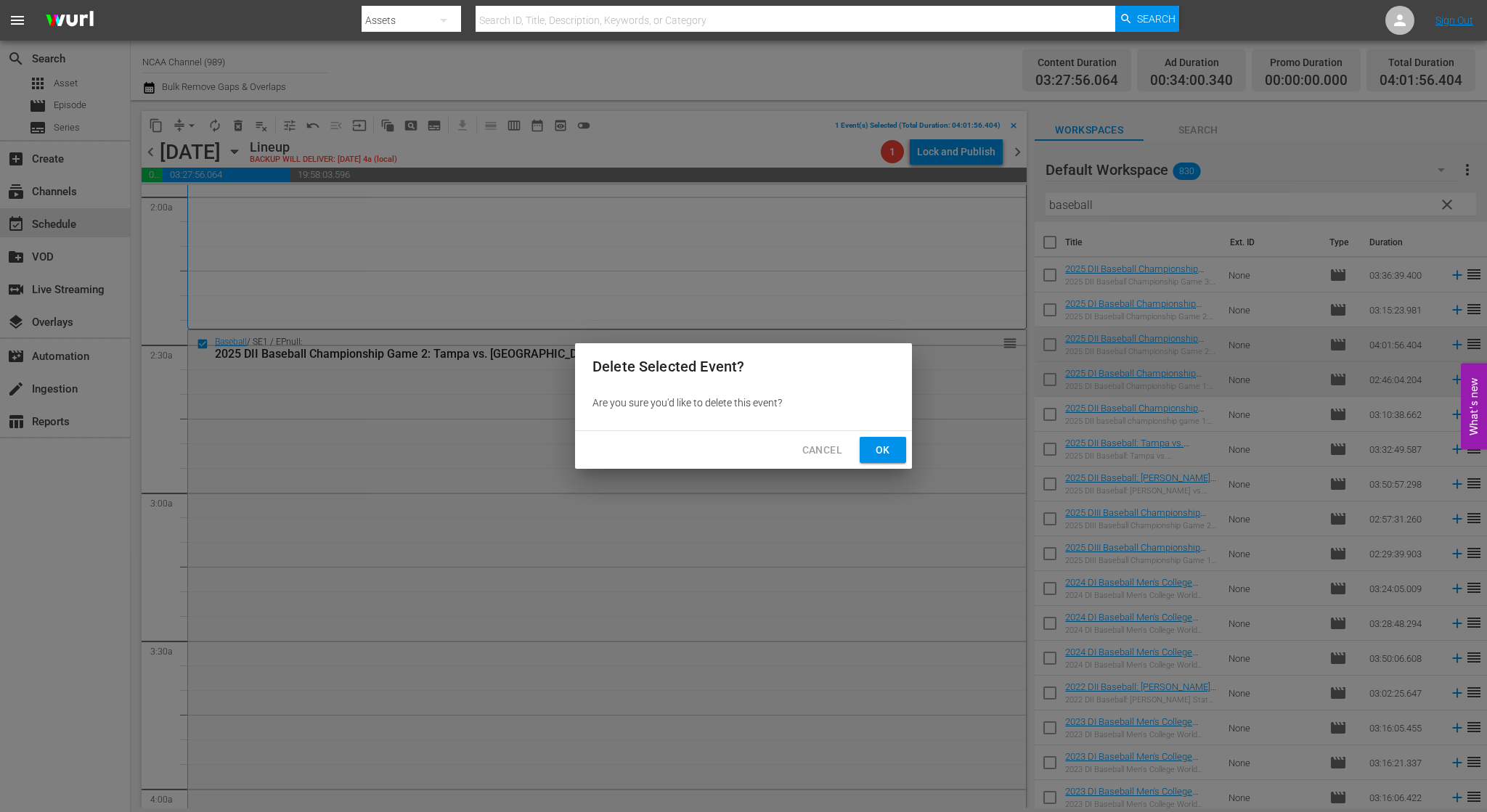
click at [890, 443] on span "Ok" at bounding box center [883, 450] width 23 height 19
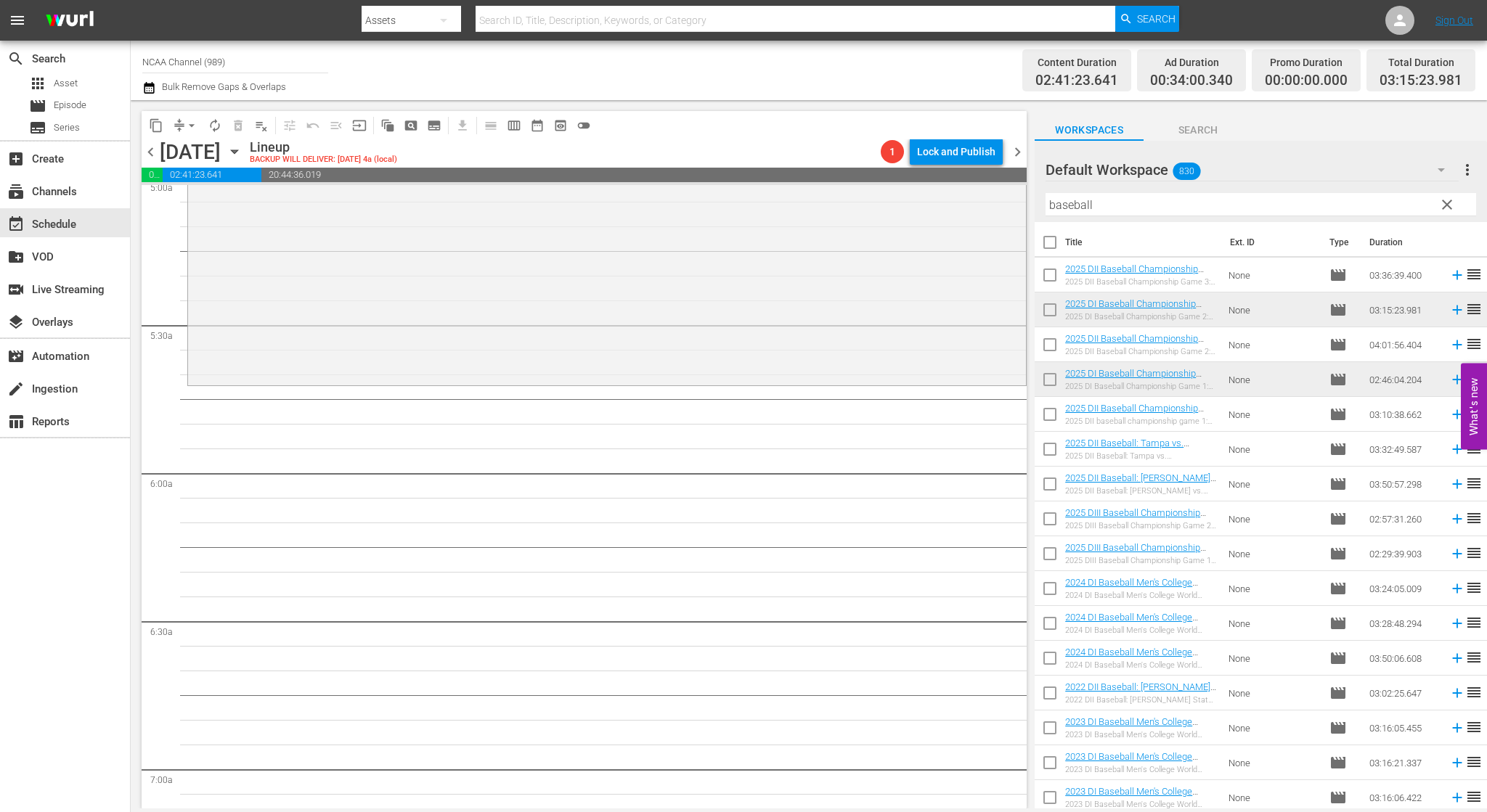
scroll to position [1524, 0]
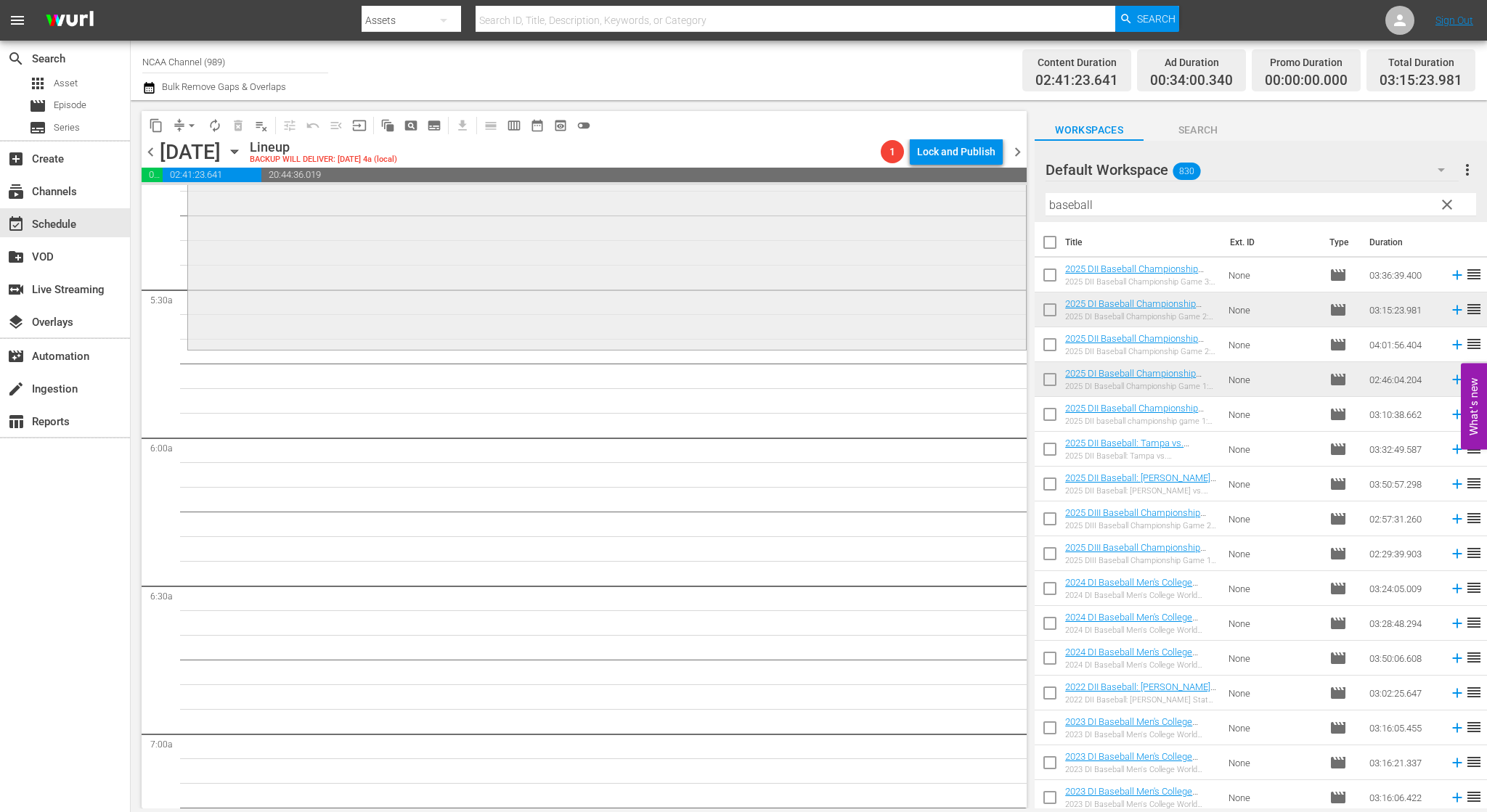
drag, startPoint x: 1107, startPoint y: 208, endPoint x: 874, endPoint y: 196, distance: 233.3
click at [929, 197] on div "content_copy compress arrow_drop_down autorenew_outlined delete_forever_outline…" at bounding box center [809, 454] width 1356 height 709
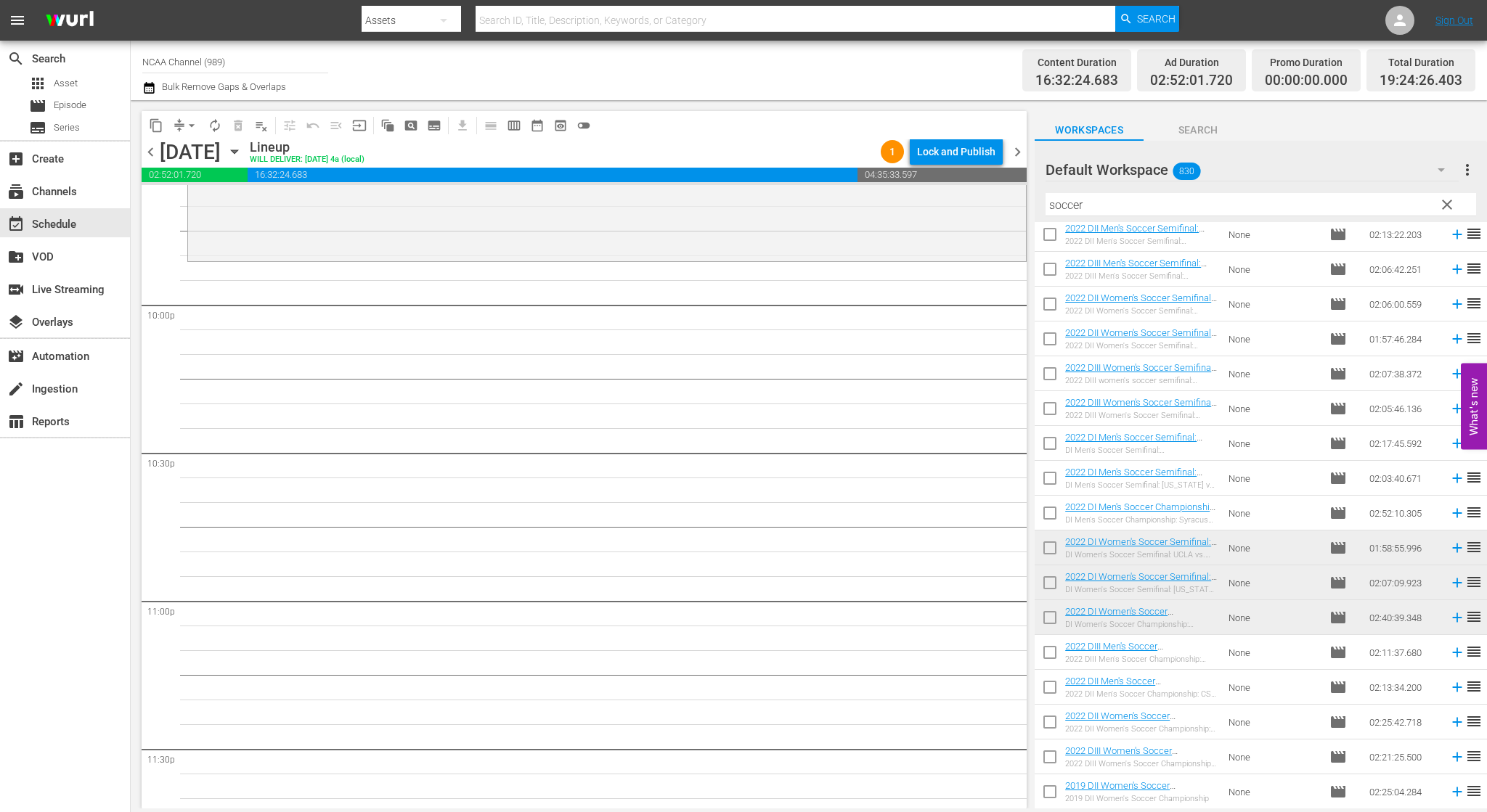
scroll to position [6338, 0]
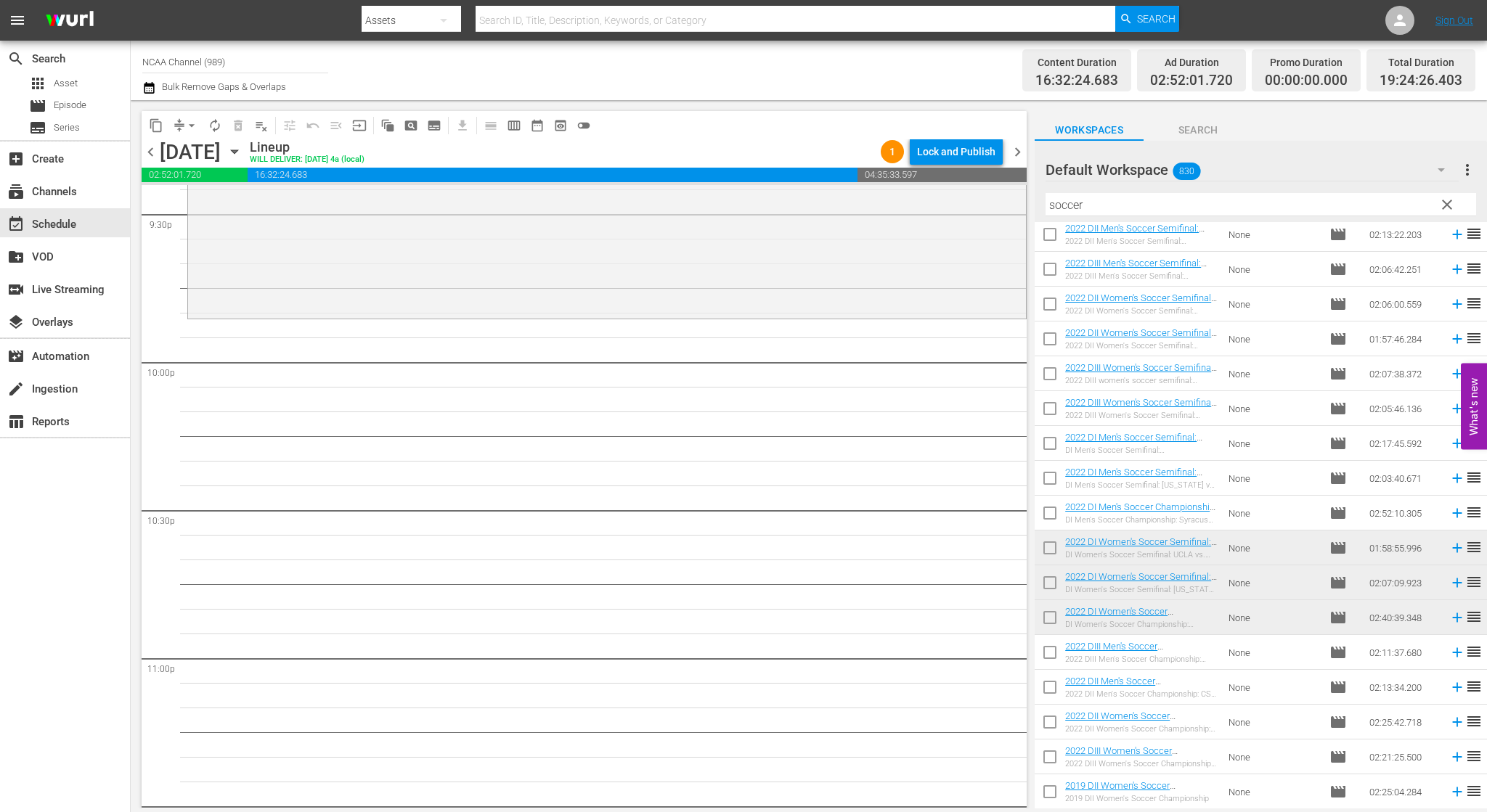
drag, startPoint x: 1178, startPoint y: 207, endPoint x: 542, endPoint y: 135, distance: 640.1
click at [660, 133] on div "content_copy compress arrow_drop_down autorenew_outlined delete_forever_outline…" at bounding box center [809, 454] width 1356 height 709
type input "c"
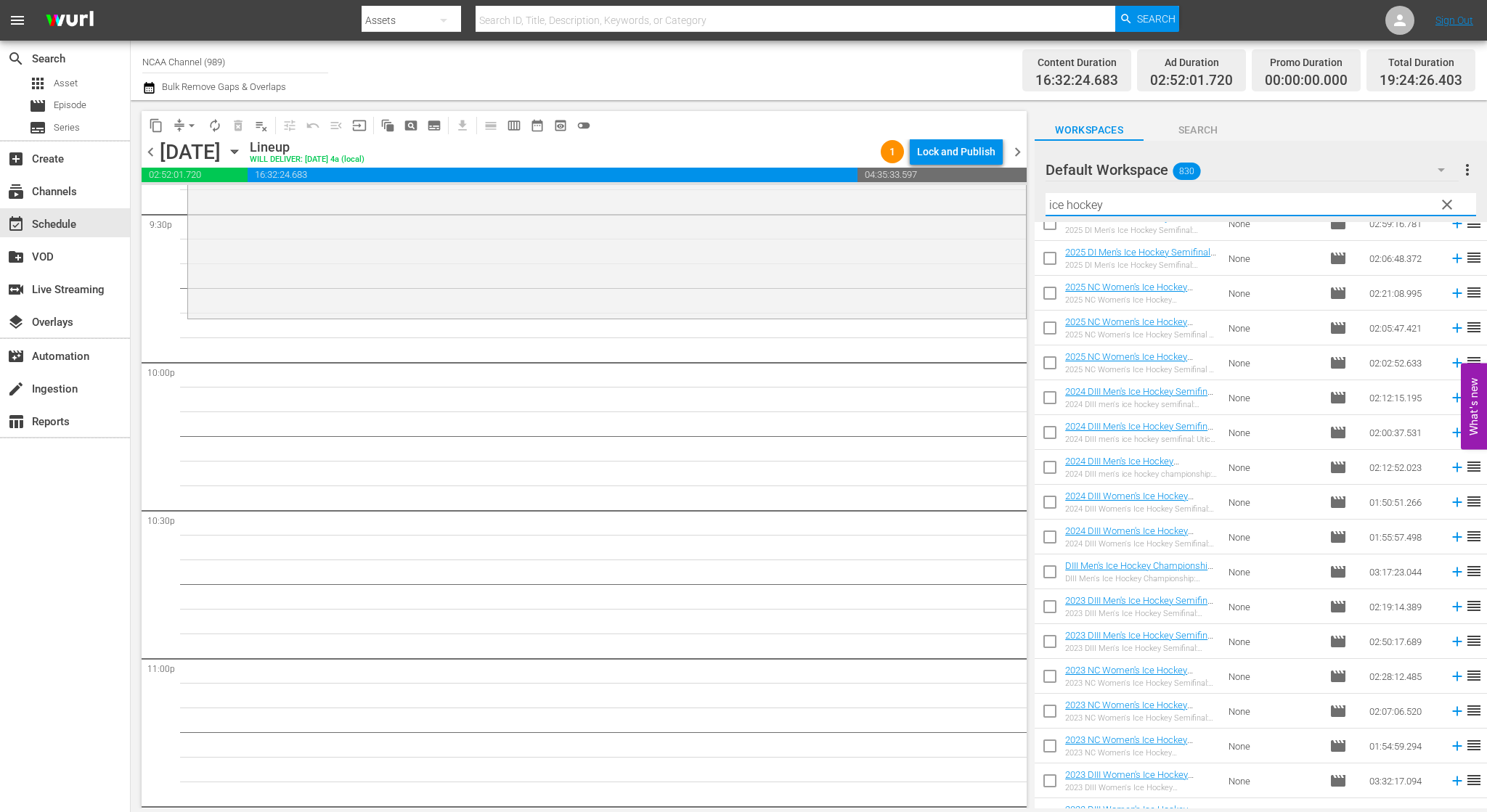
scroll to position [0, 0]
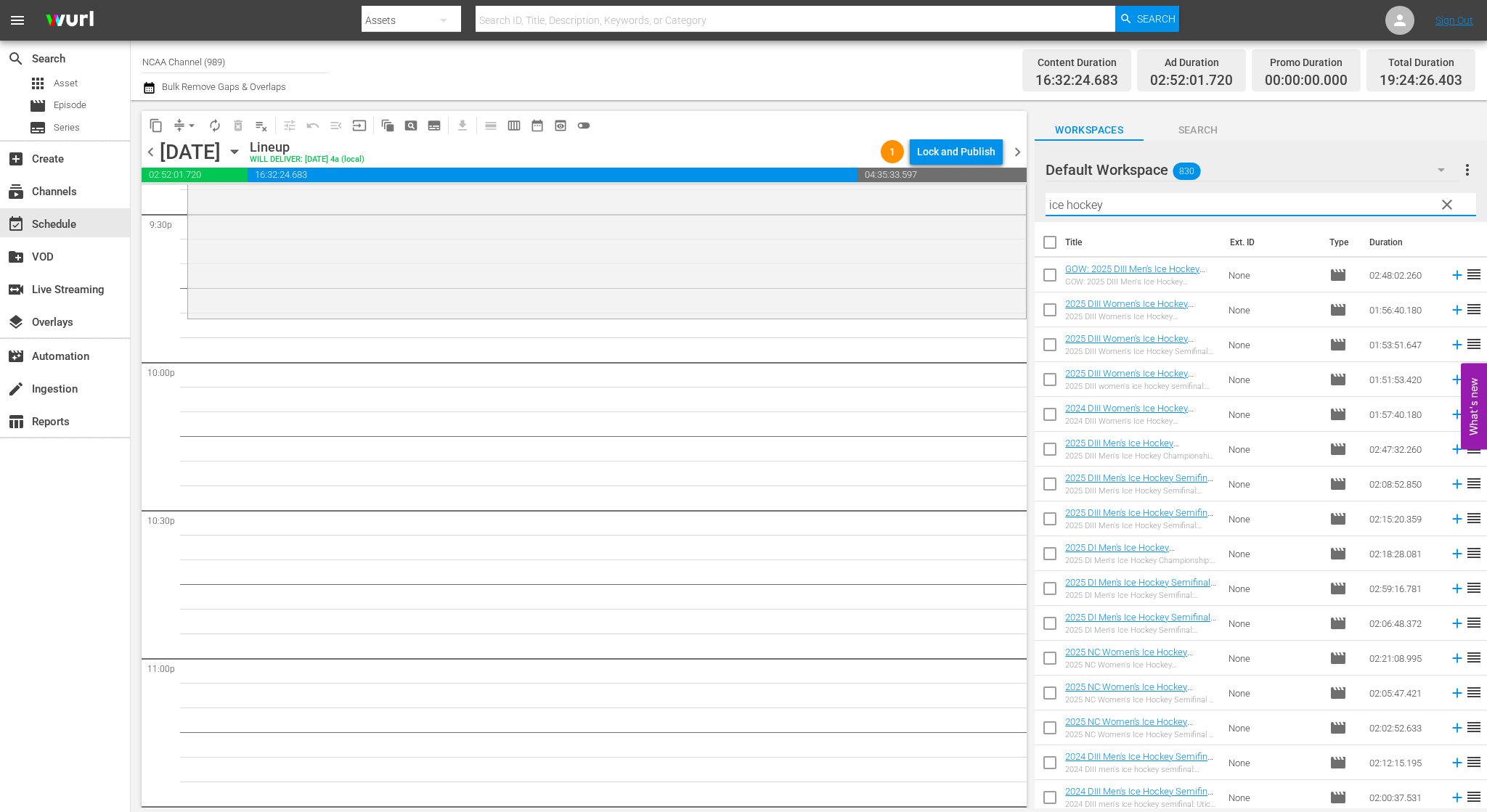
type input "ice hockey"
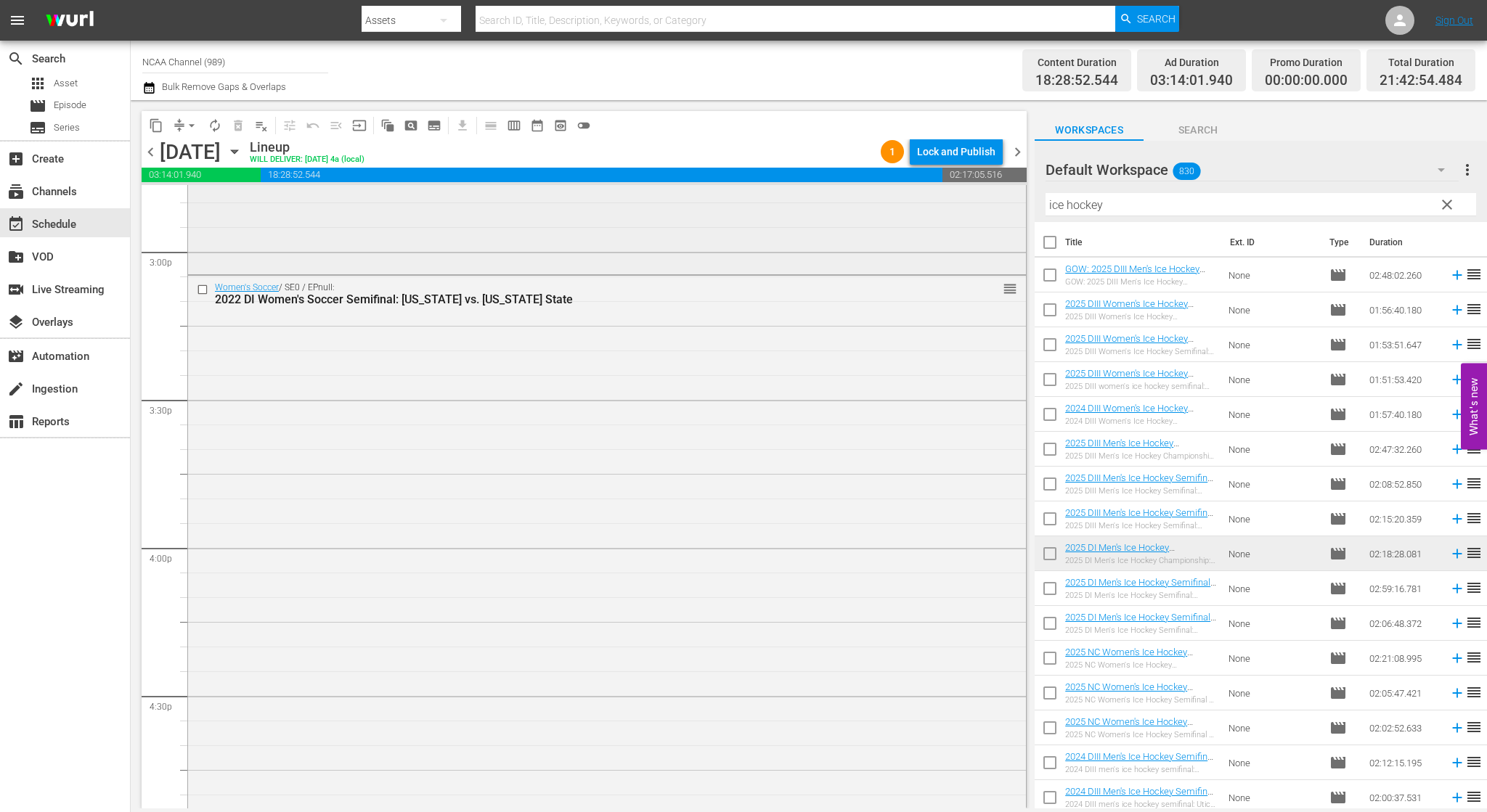
scroll to position [3847, 0]
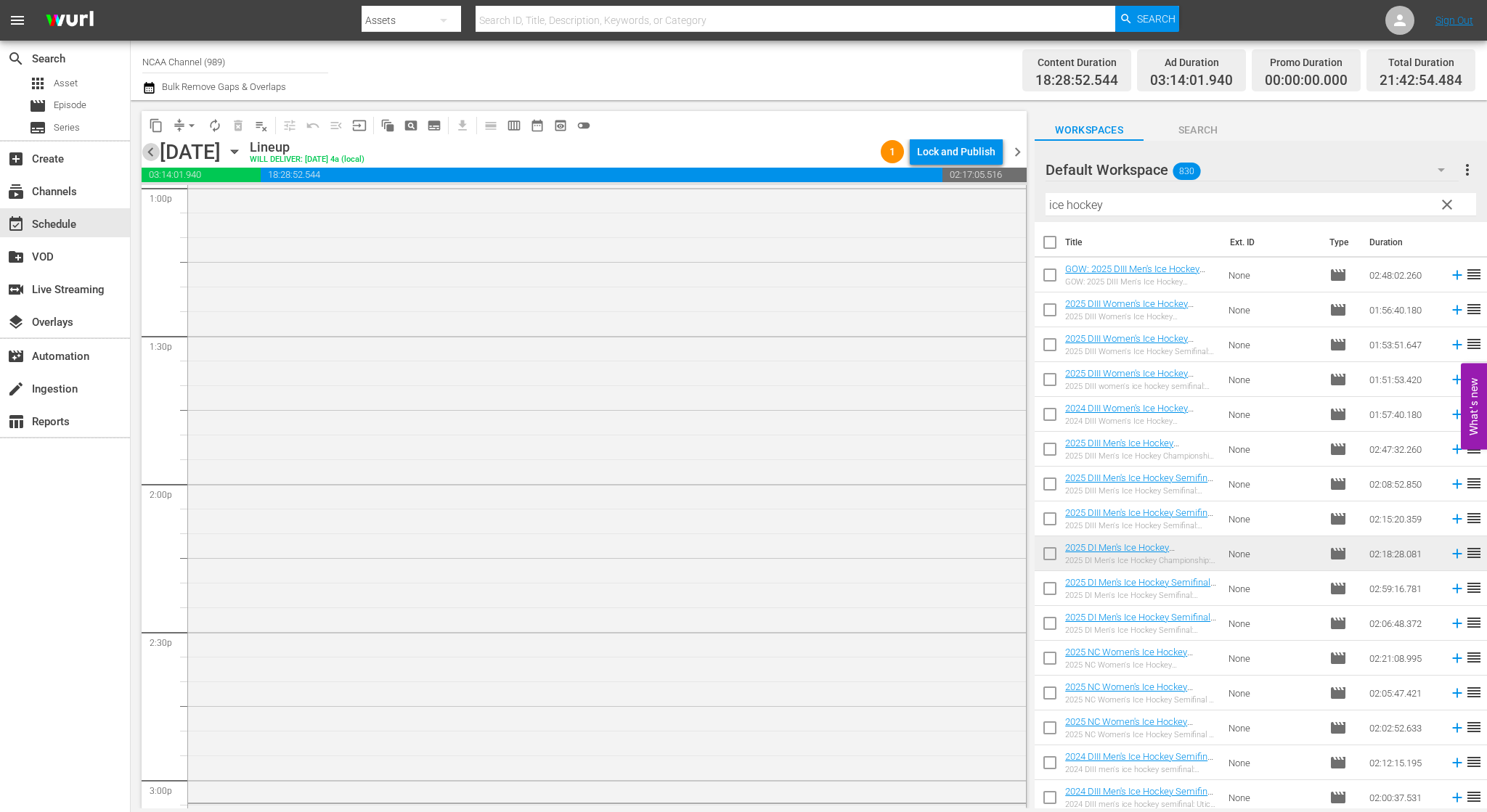
click at [154, 147] on span "chevron_left" at bounding box center [150, 152] width 19 height 19
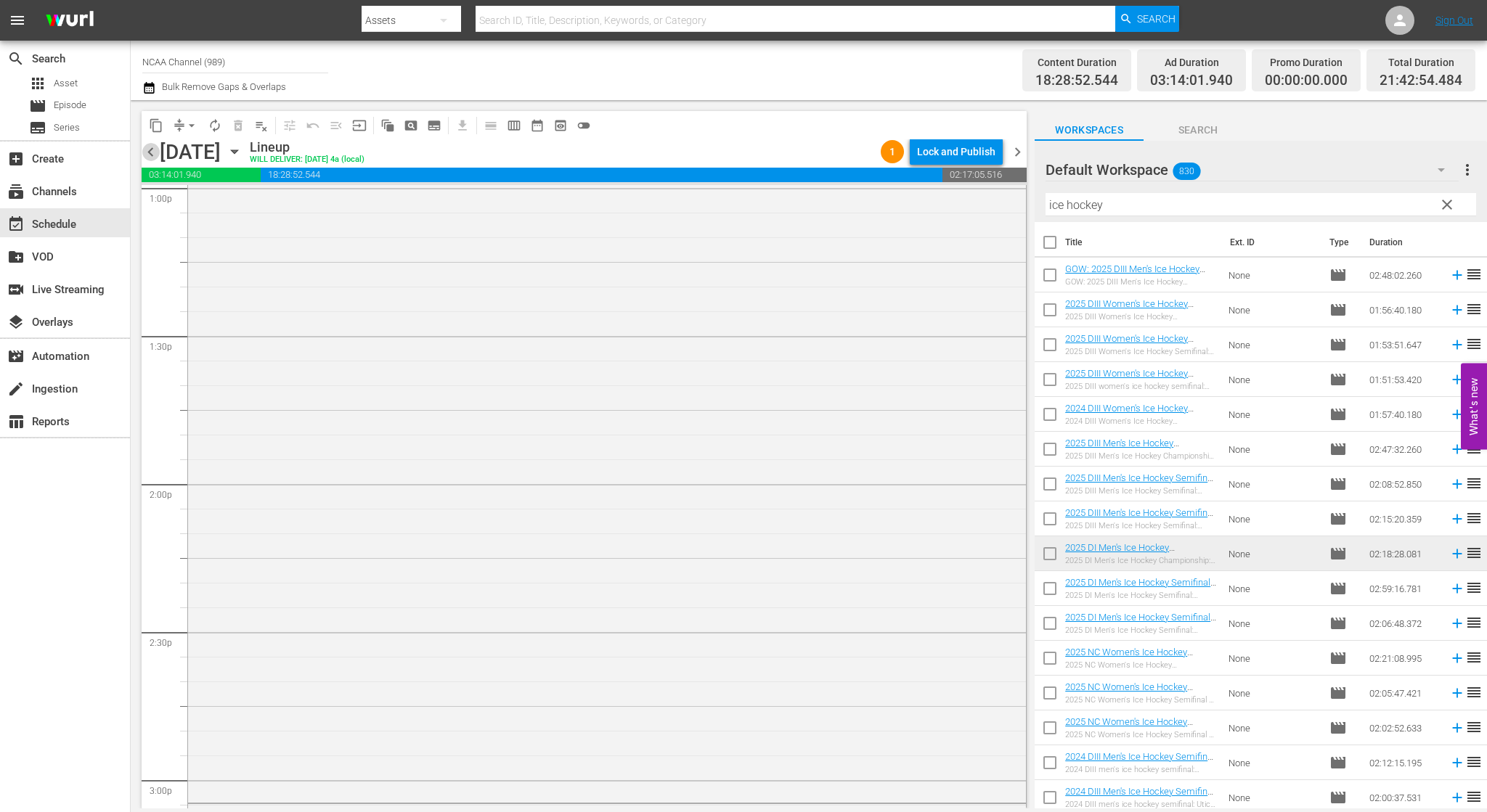
click at [154, 147] on span "chevron_left" at bounding box center [150, 152] width 19 height 19
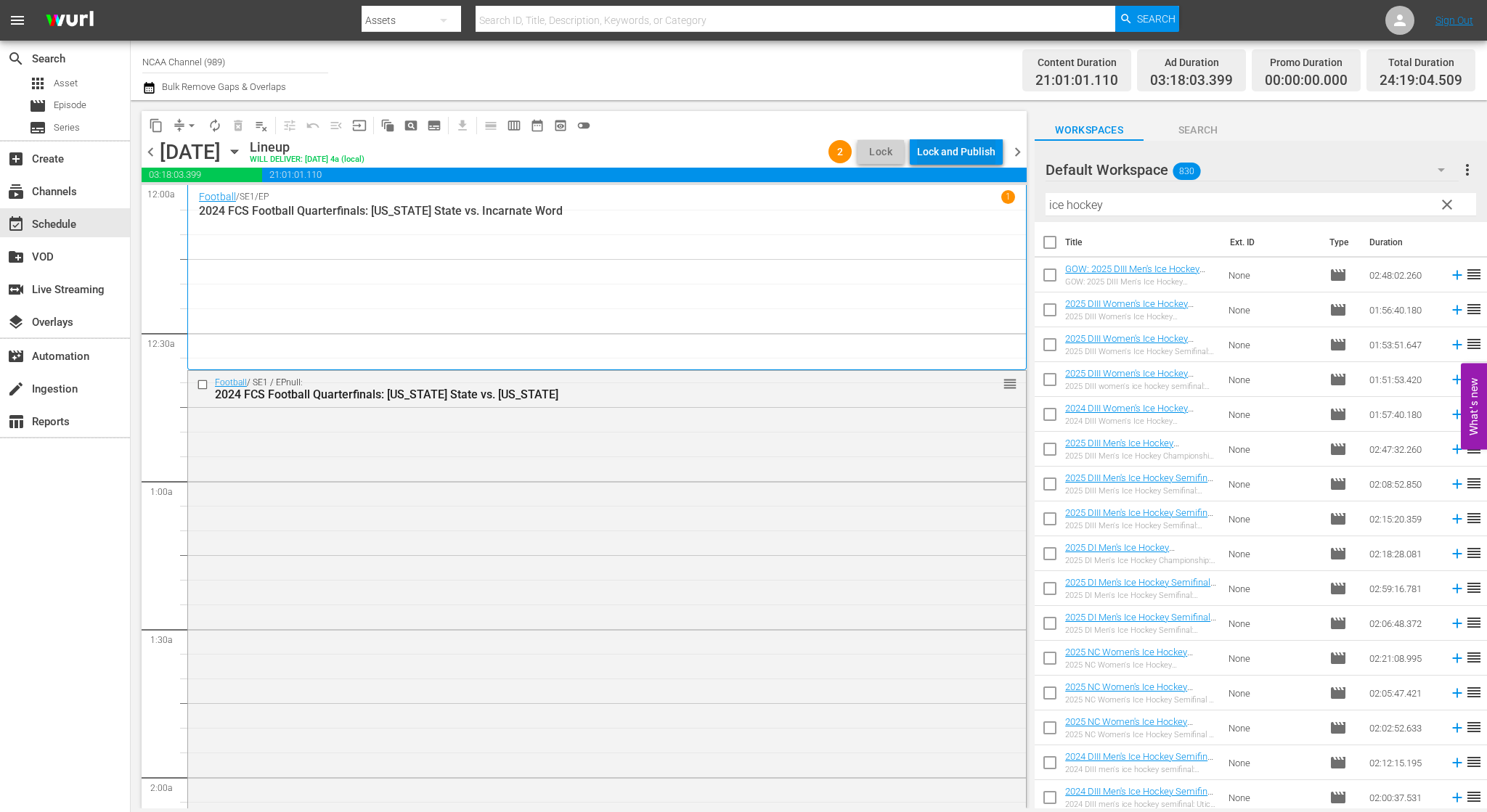
click at [962, 156] on div "Lock and Publish" at bounding box center [956, 152] width 79 height 26
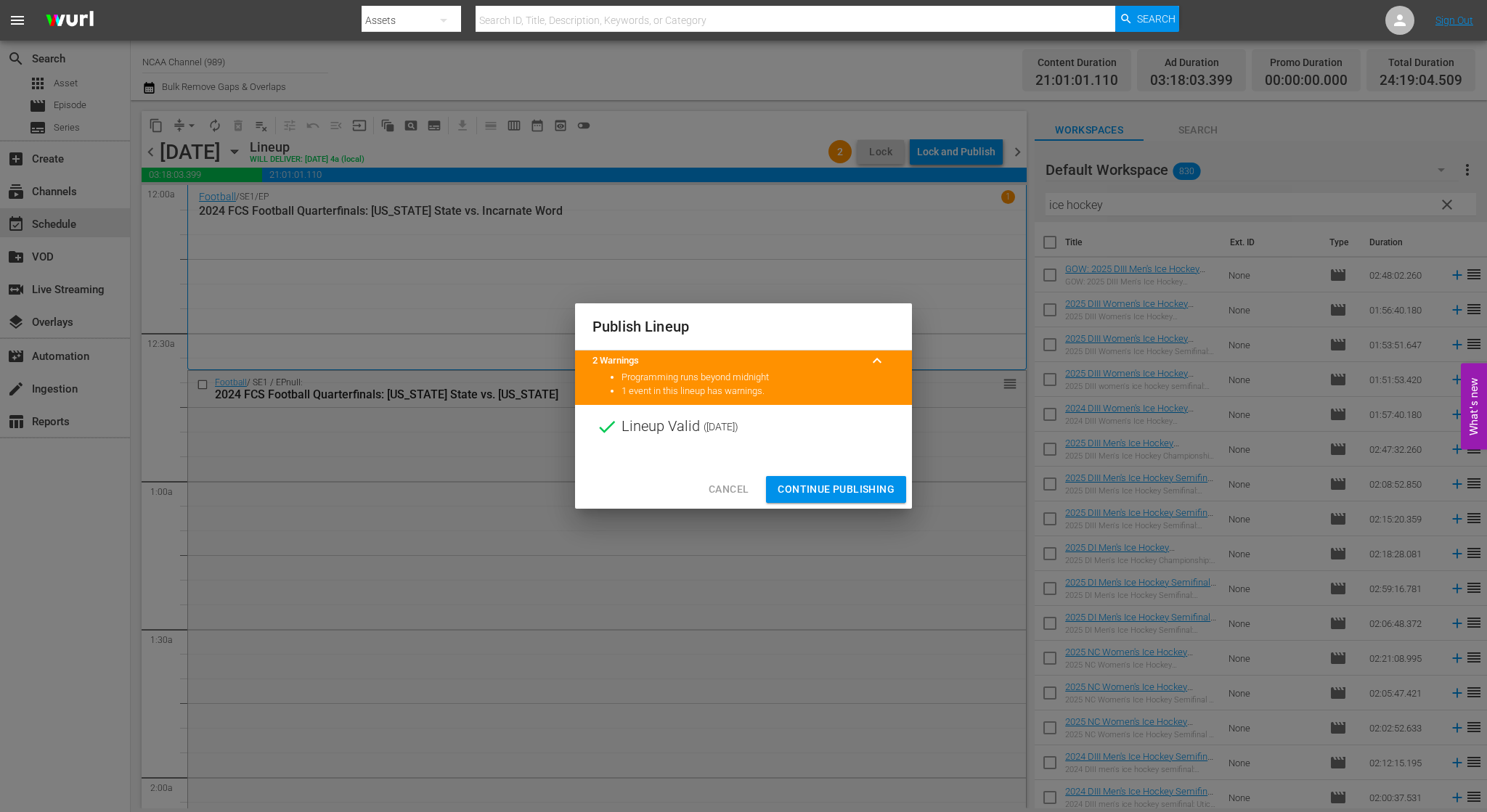
click at [829, 495] on span "Continue Publishing" at bounding box center [836, 489] width 117 height 19
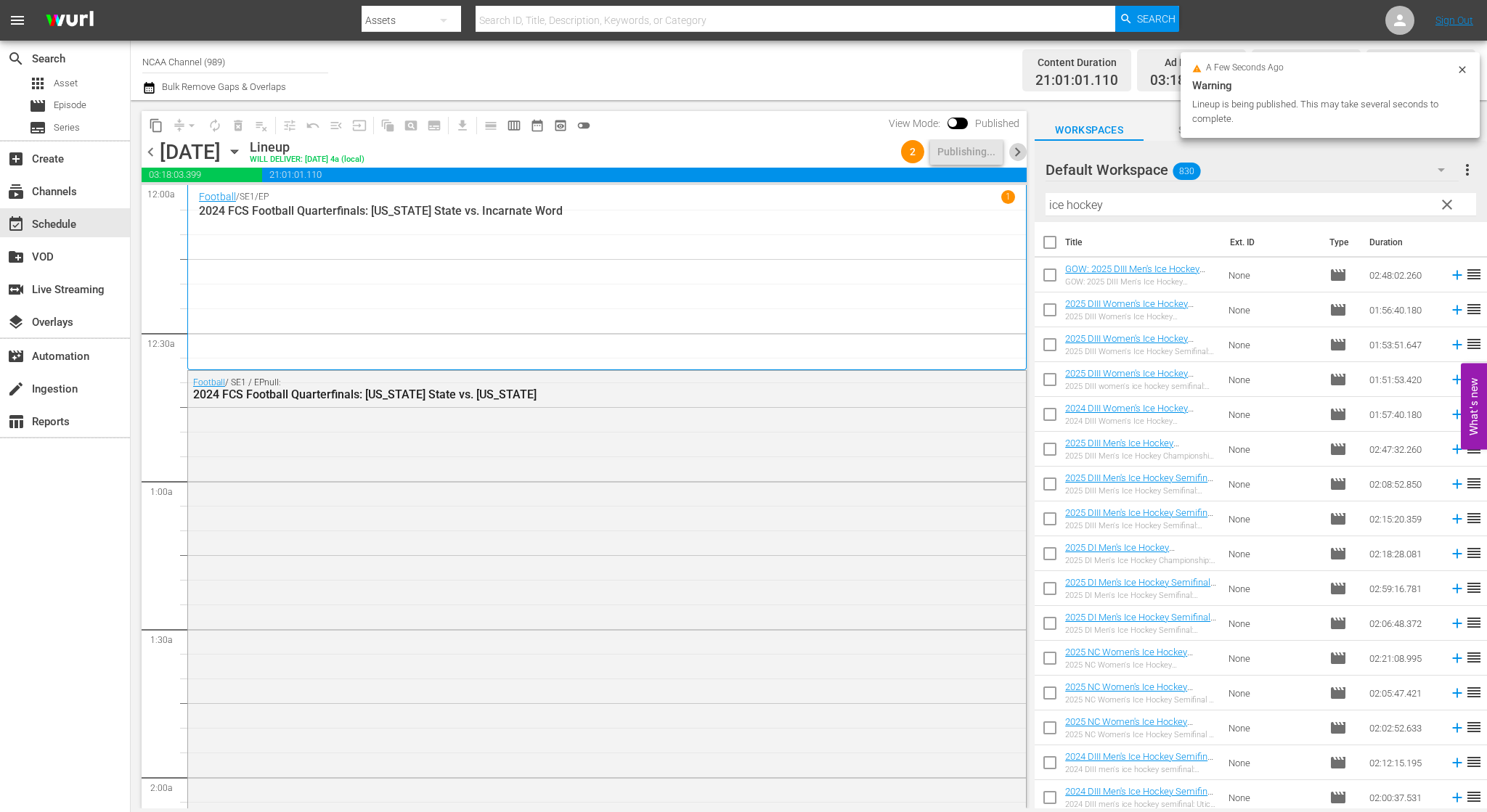
click at [1023, 151] on span "chevron_right" at bounding box center [1017, 152] width 19 height 19
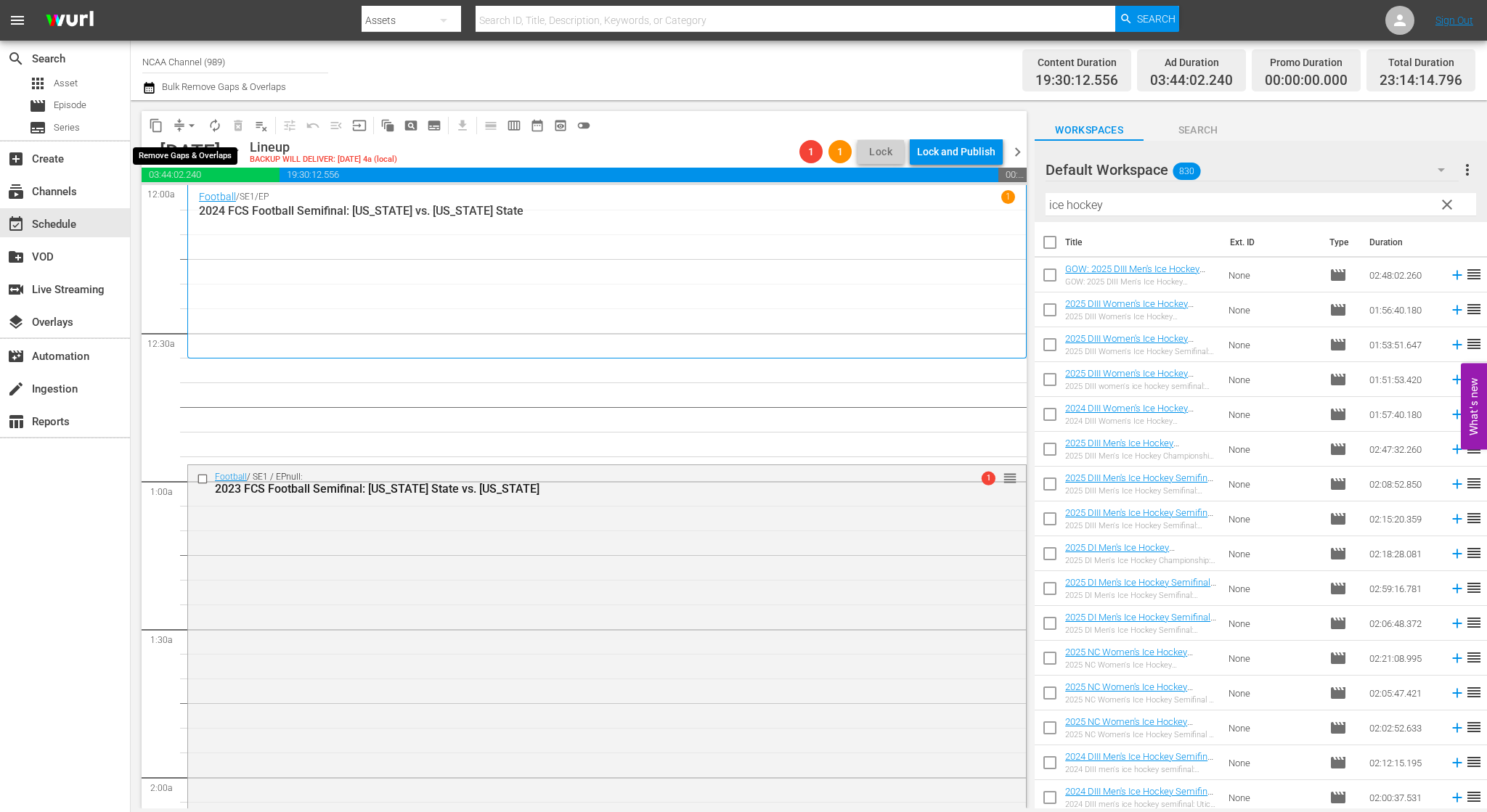
click at [190, 128] on span "arrow_drop_down" at bounding box center [192, 125] width 14 height 14
click at [235, 211] on li "Align to End of Previous Day" at bounding box center [192, 202] width 153 height 24
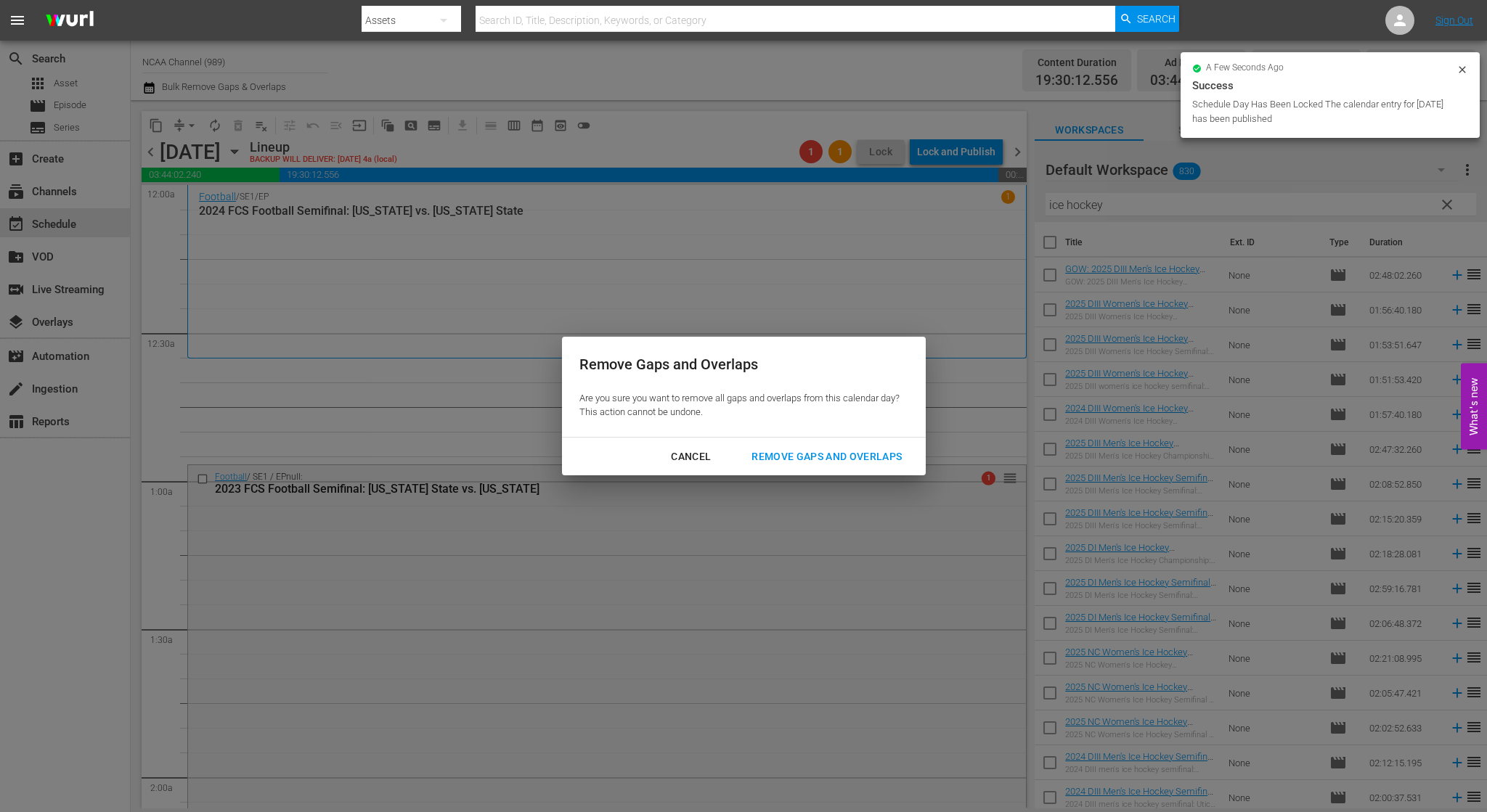
click at [799, 453] on div "Remove Gaps and Overlaps" at bounding box center [827, 456] width 174 height 19
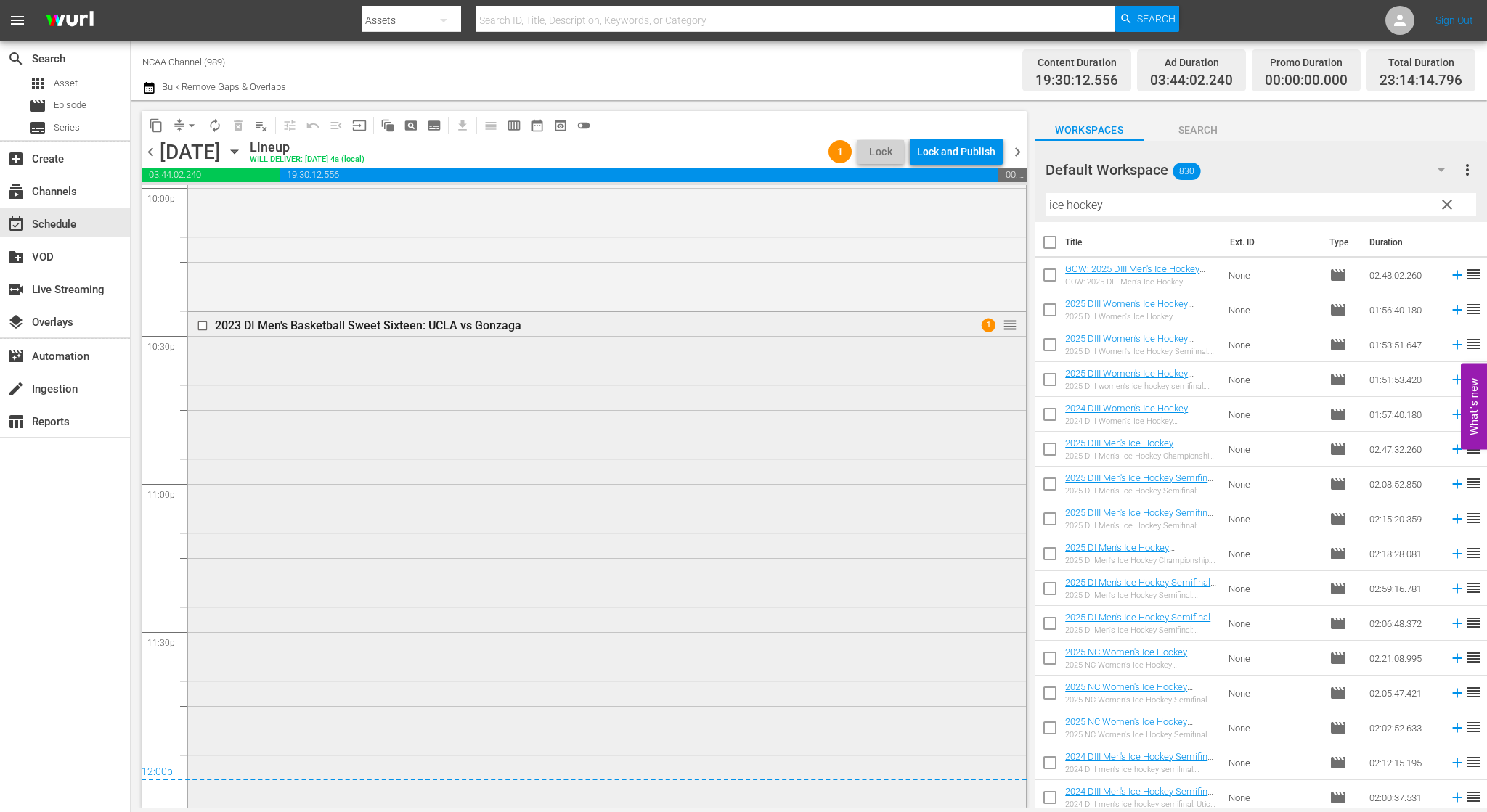
scroll to position [6537, 0]
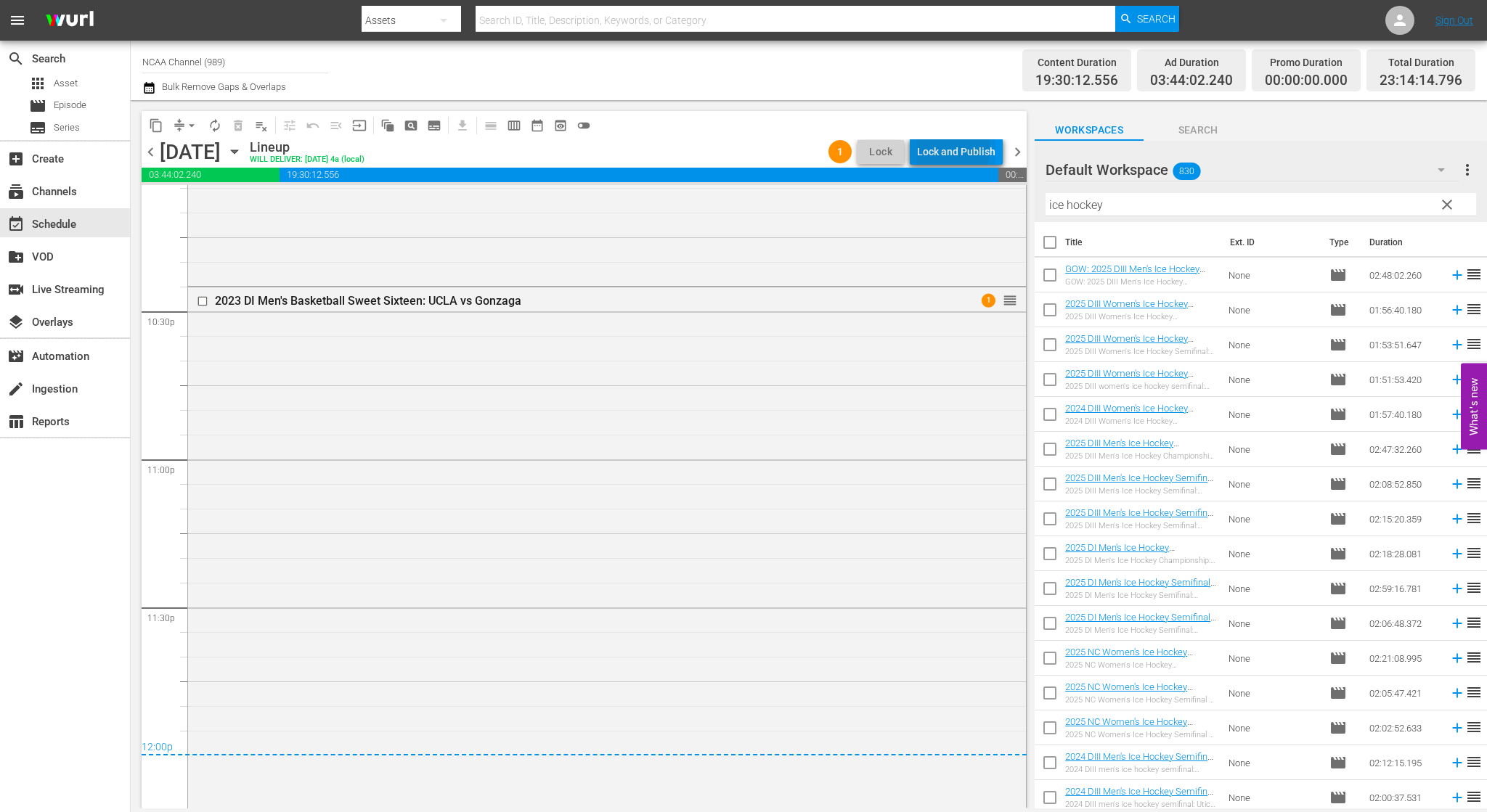
click at [949, 148] on div "Lock and Publish" at bounding box center [956, 152] width 79 height 26
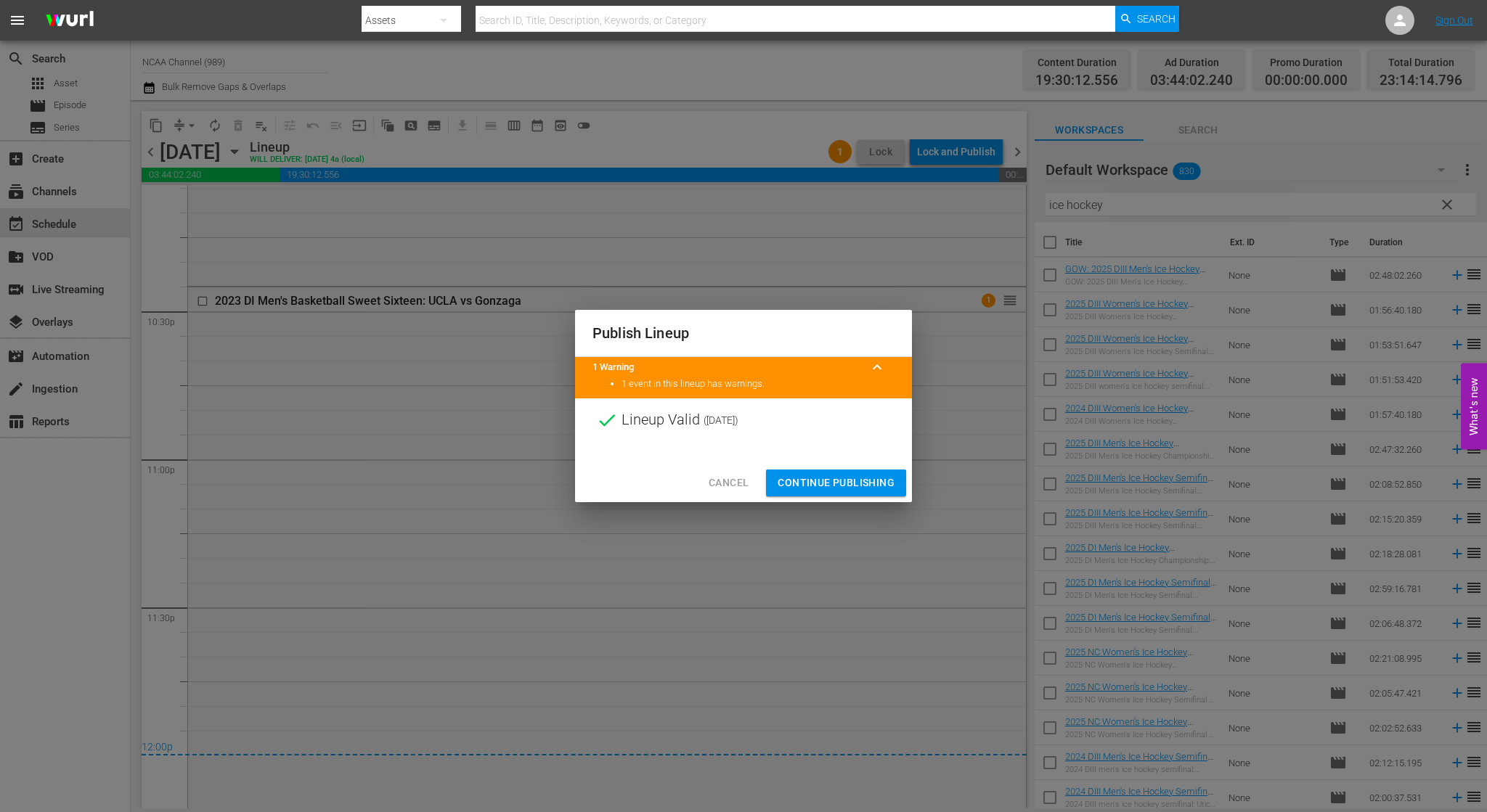
click at [865, 477] on span "Continue Publishing" at bounding box center [836, 483] width 117 height 19
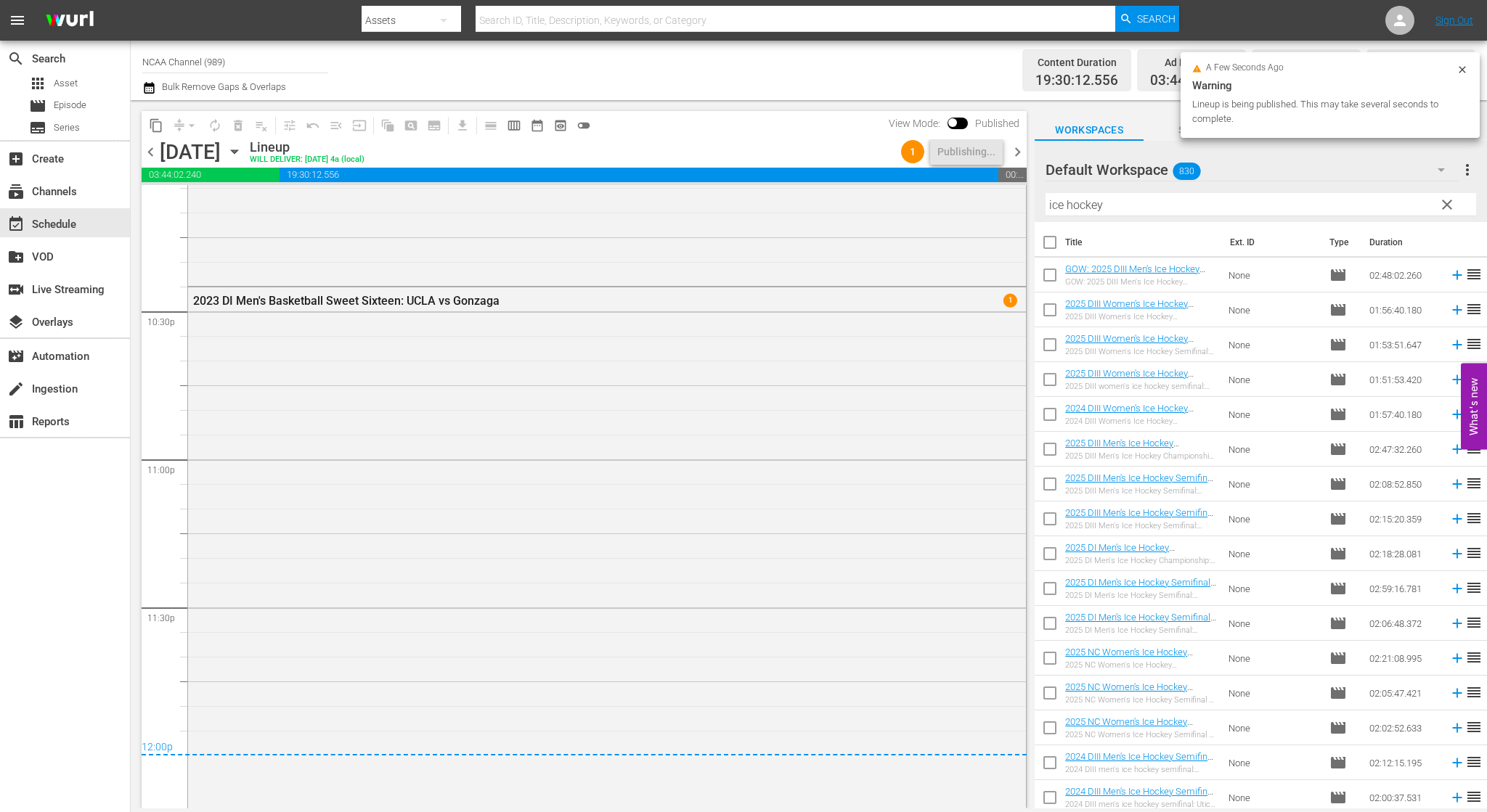
click at [1020, 151] on span "chevron_right" at bounding box center [1017, 152] width 19 height 19
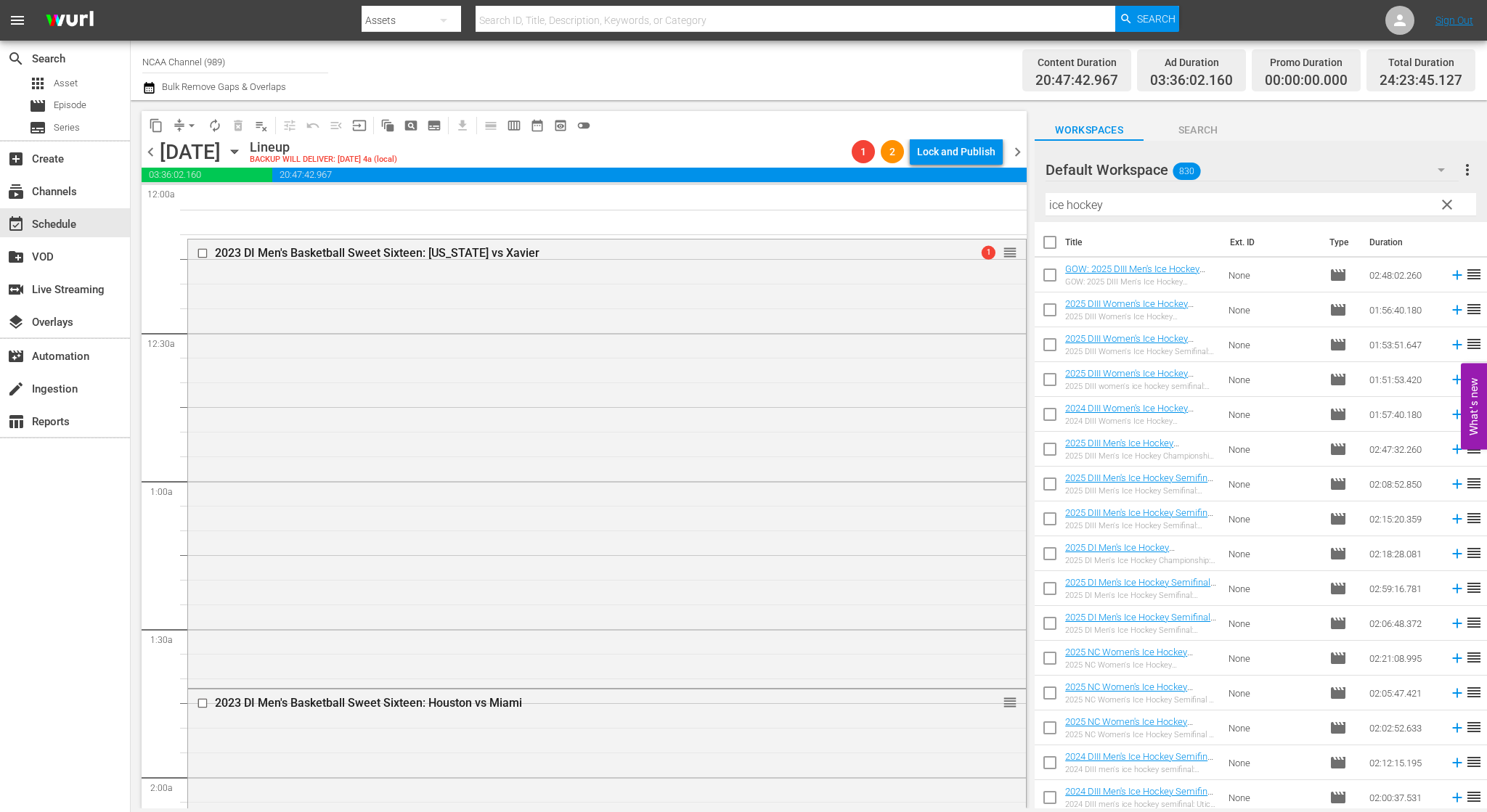
click at [148, 149] on span "chevron_left" at bounding box center [150, 152] width 19 height 19
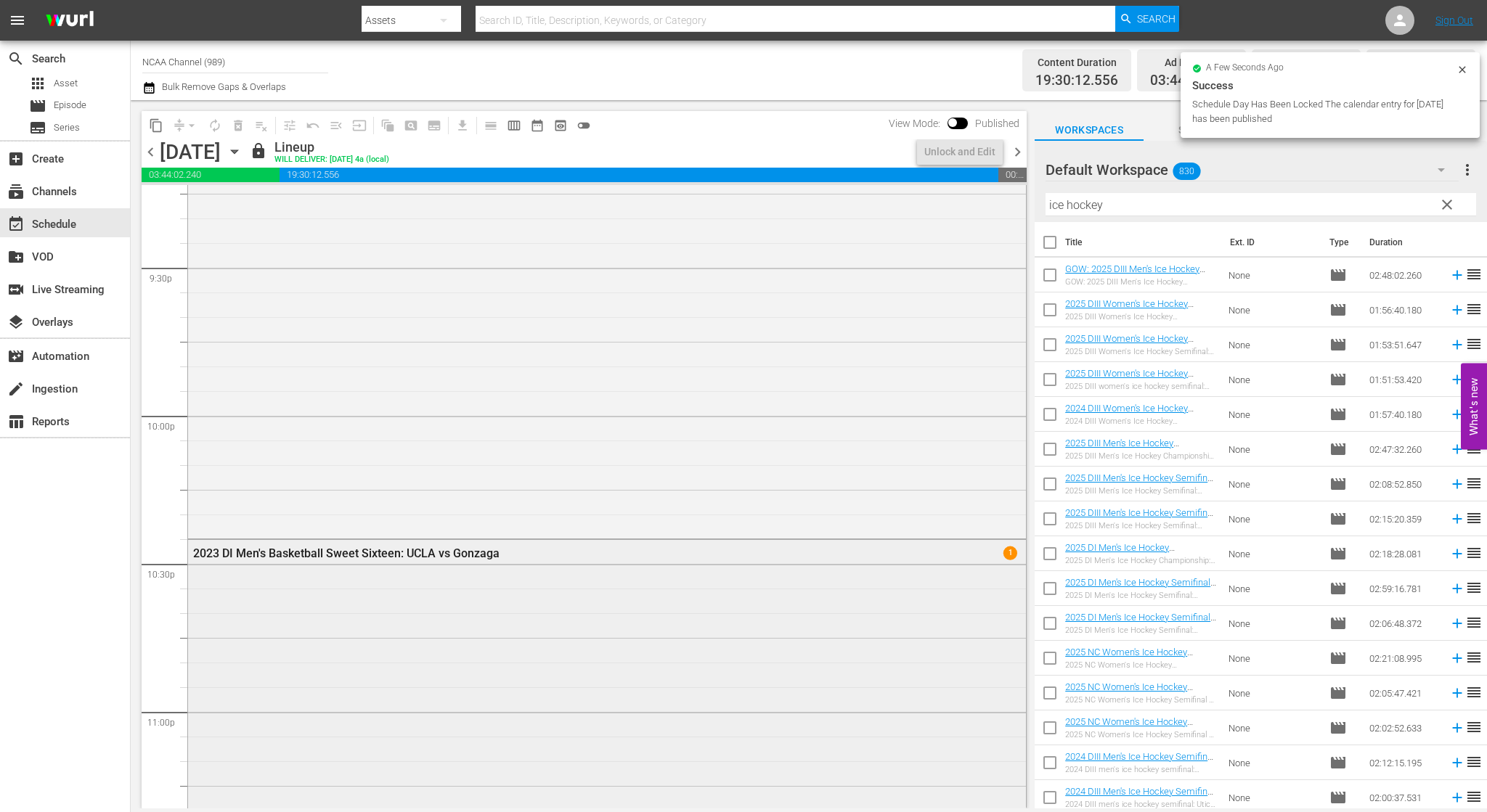
scroll to position [6537, 0]
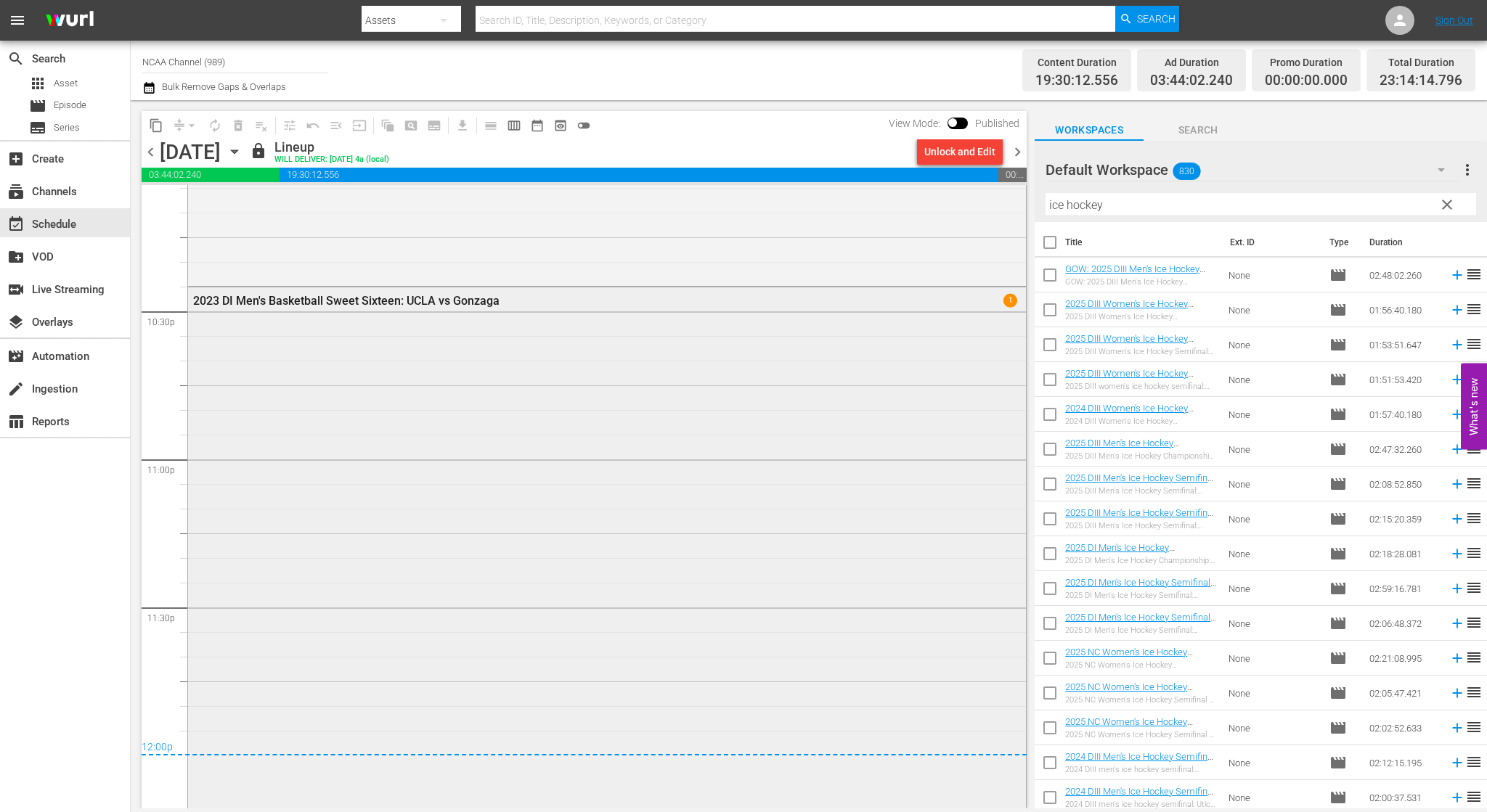
click at [577, 520] on div "2023 DI Men's Basketball Sweet Sixteen: UCLA vs Gonzaga 1" at bounding box center [607, 546] width 838 height 517
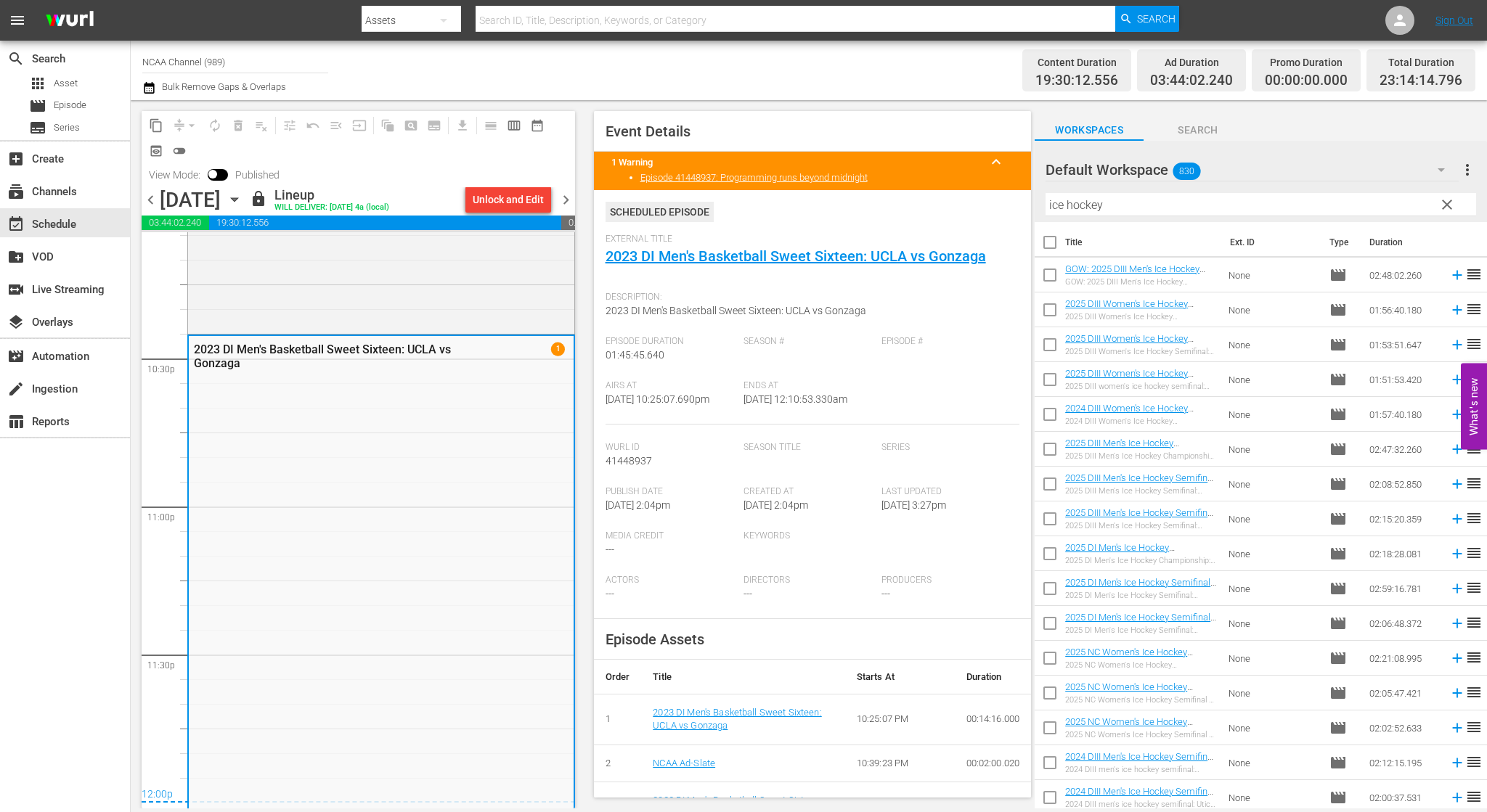
click at [565, 203] on span "chevron_right" at bounding box center [566, 199] width 19 height 19
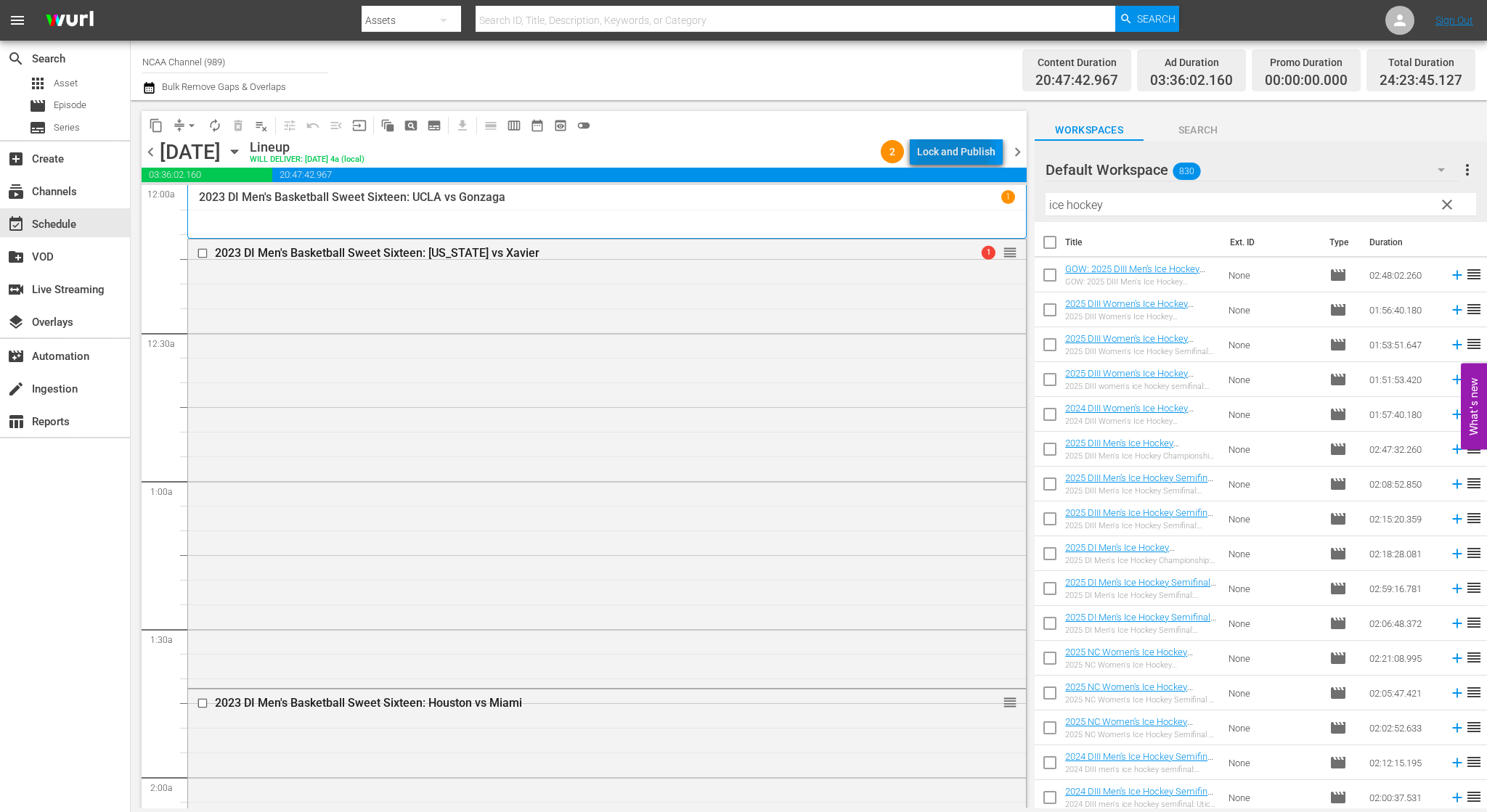
click at [955, 147] on div "Lock and Publish" at bounding box center [956, 152] width 79 height 26
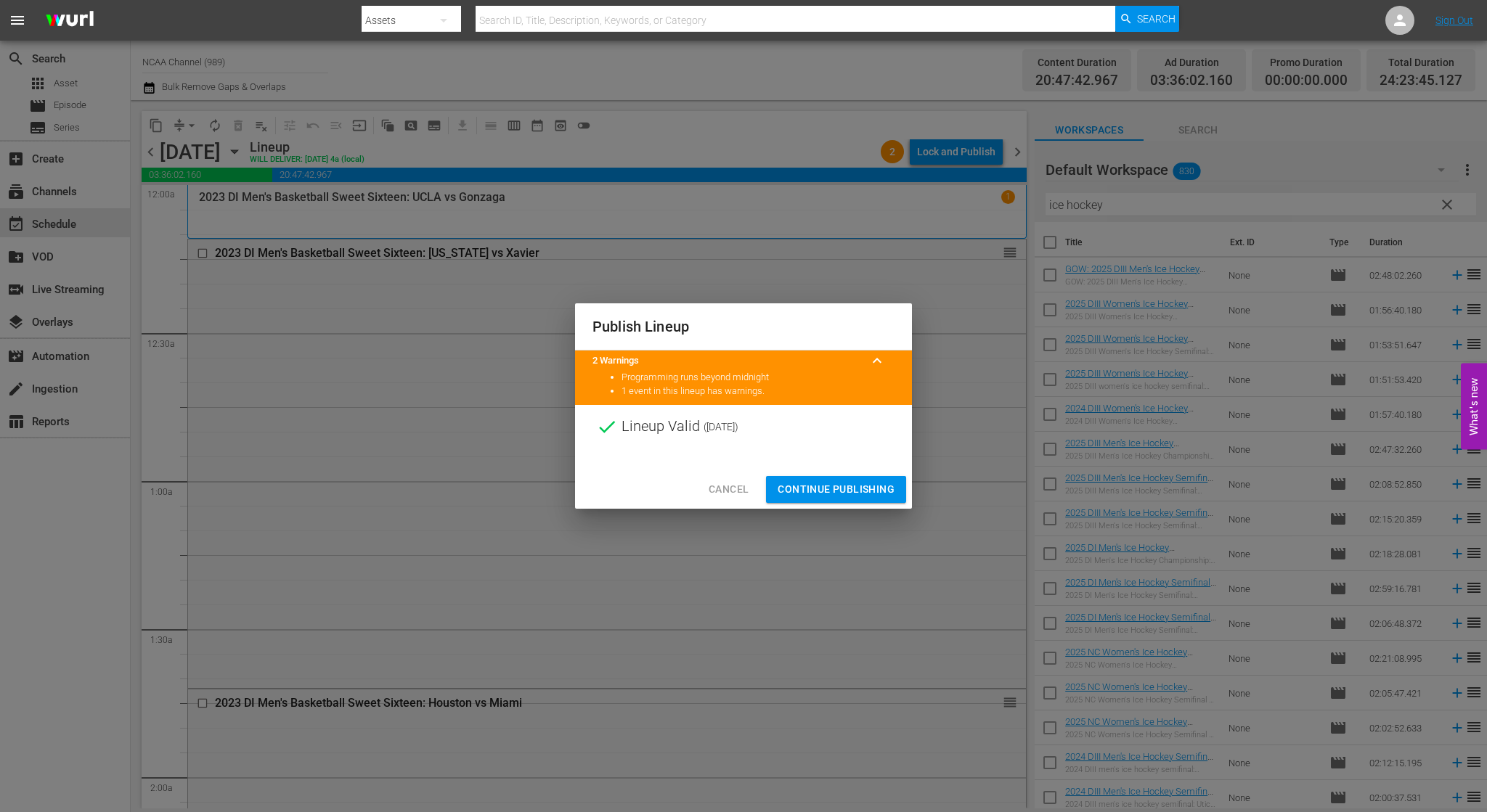
click at [816, 492] on span "Continue Publishing" at bounding box center [836, 489] width 117 height 19
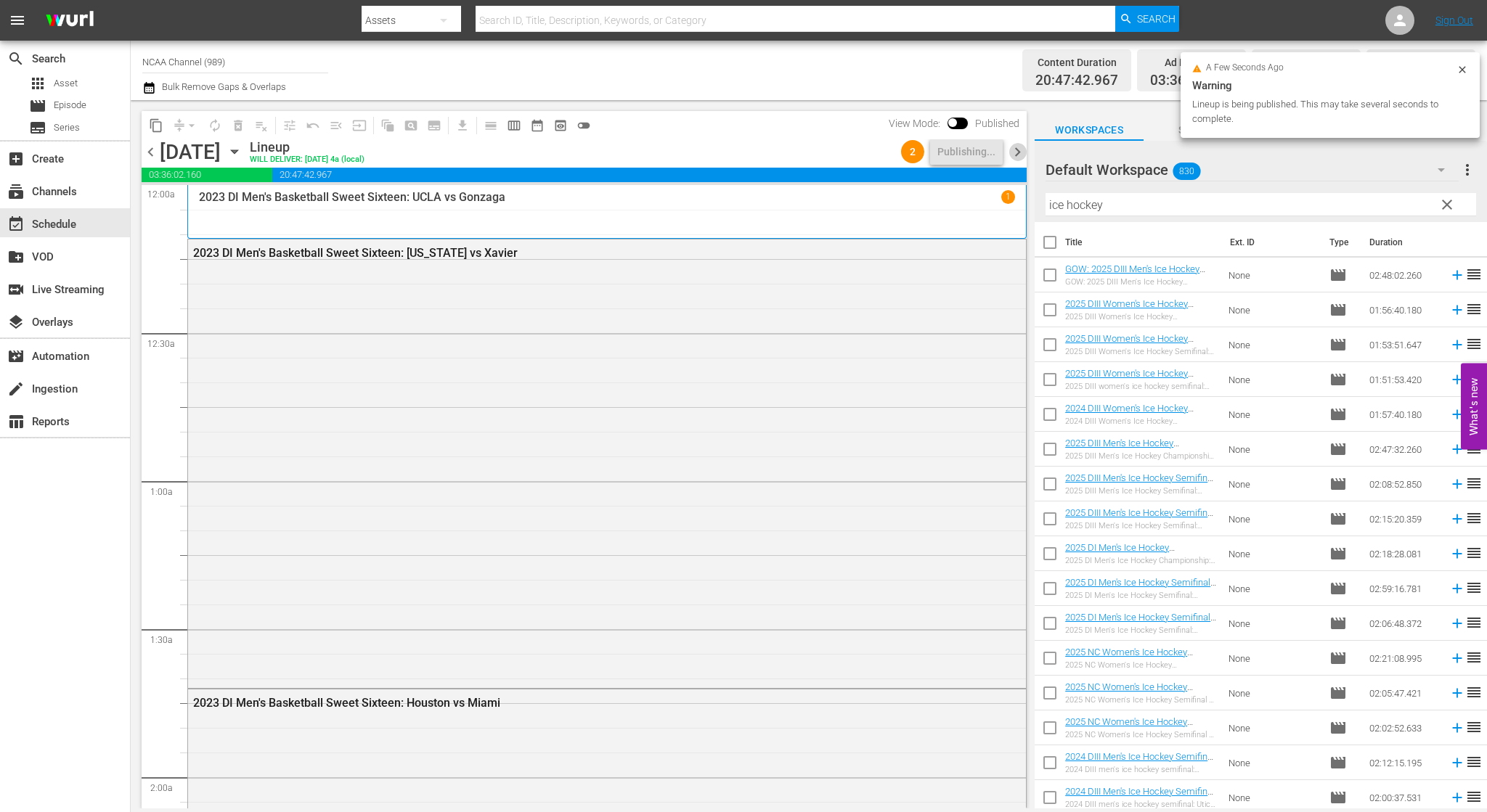
click at [1020, 149] on span "chevron_right" at bounding box center [1017, 152] width 19 height 19
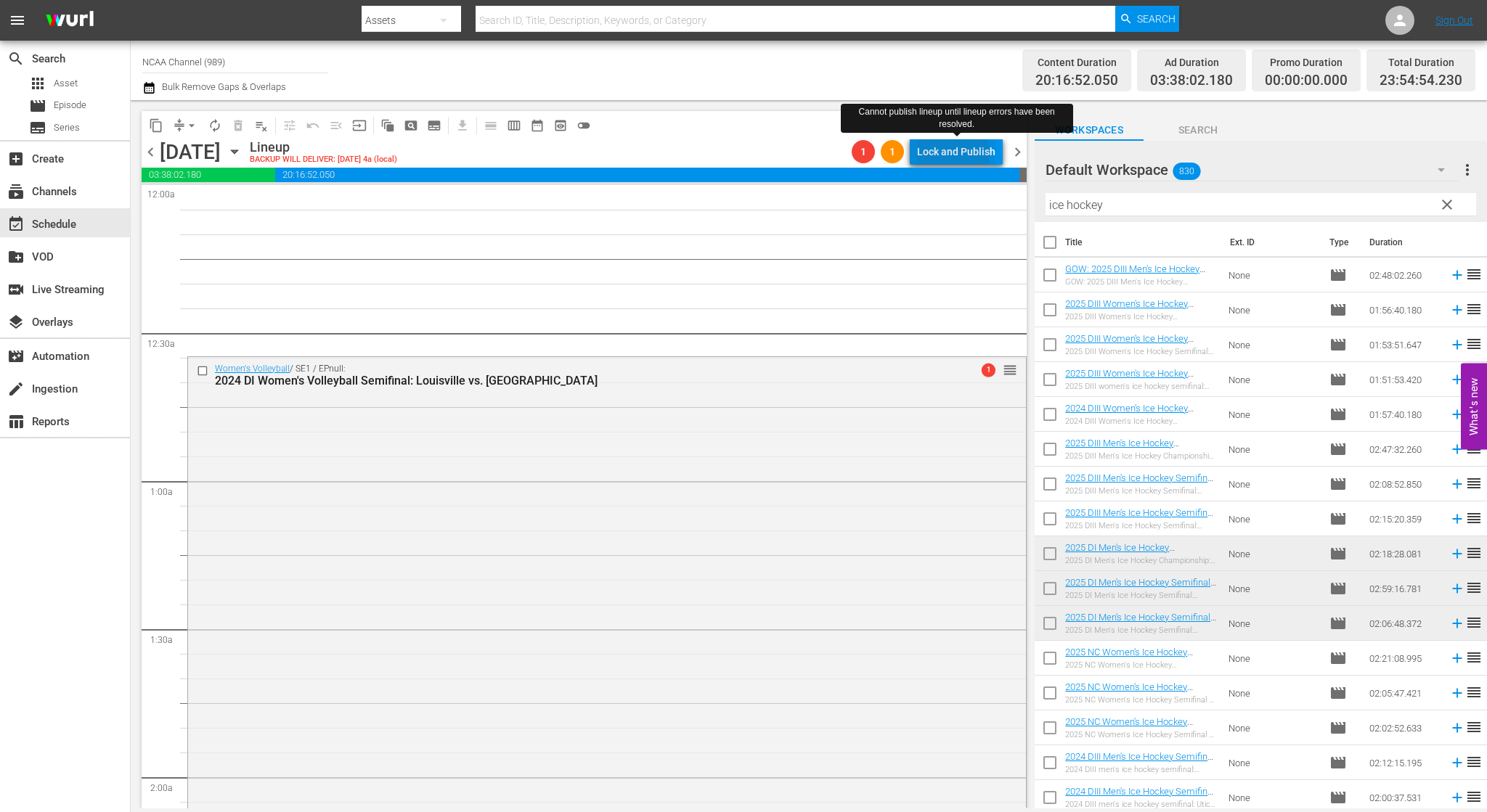
click at [947, 154] on div "Lock and Publish" at bounding box center [956, 152] width 79 height 26
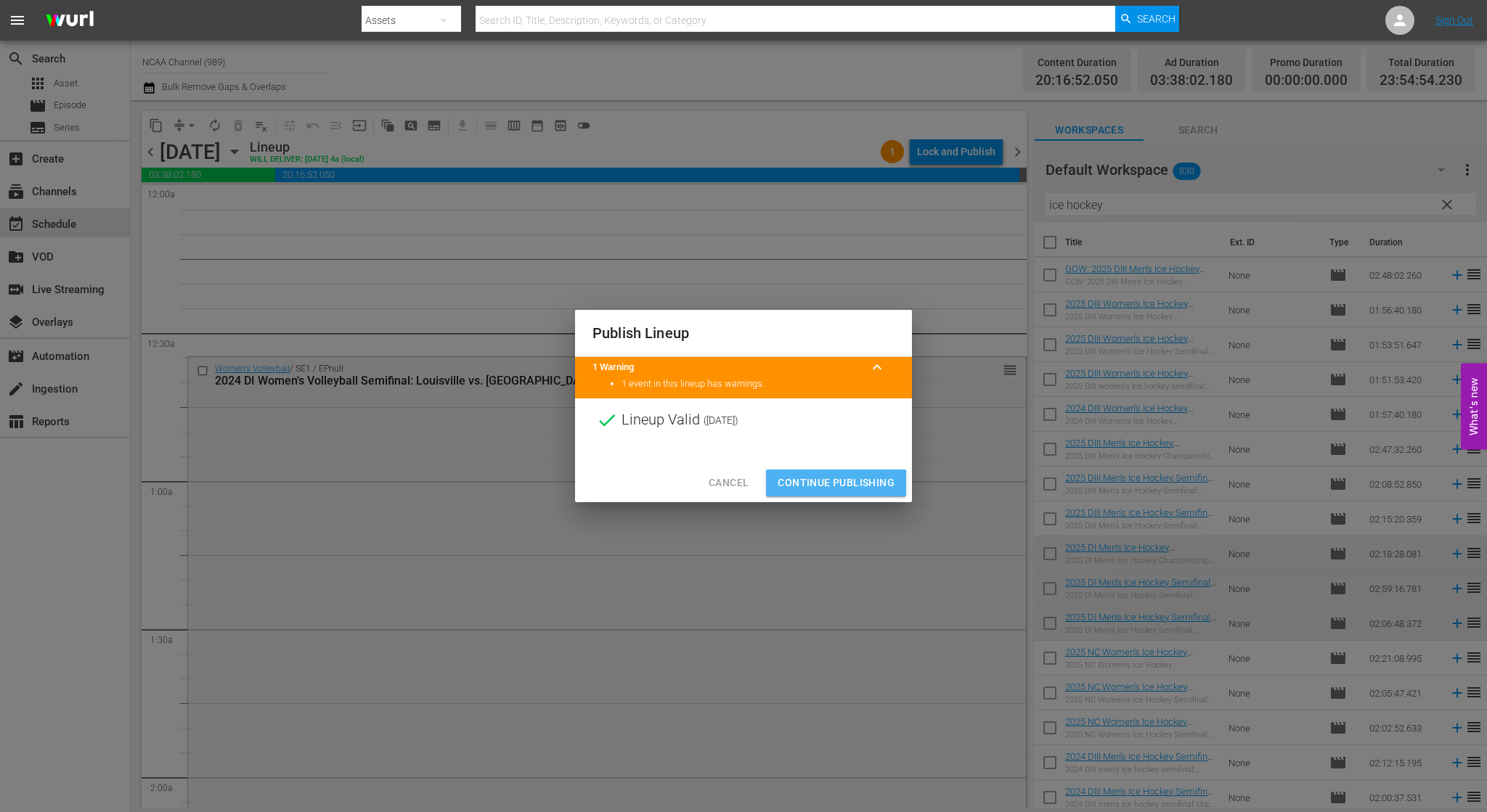
click at [820, 488] on span "Continue Publishing" at bounding box center [836, 483] width 117 height 19
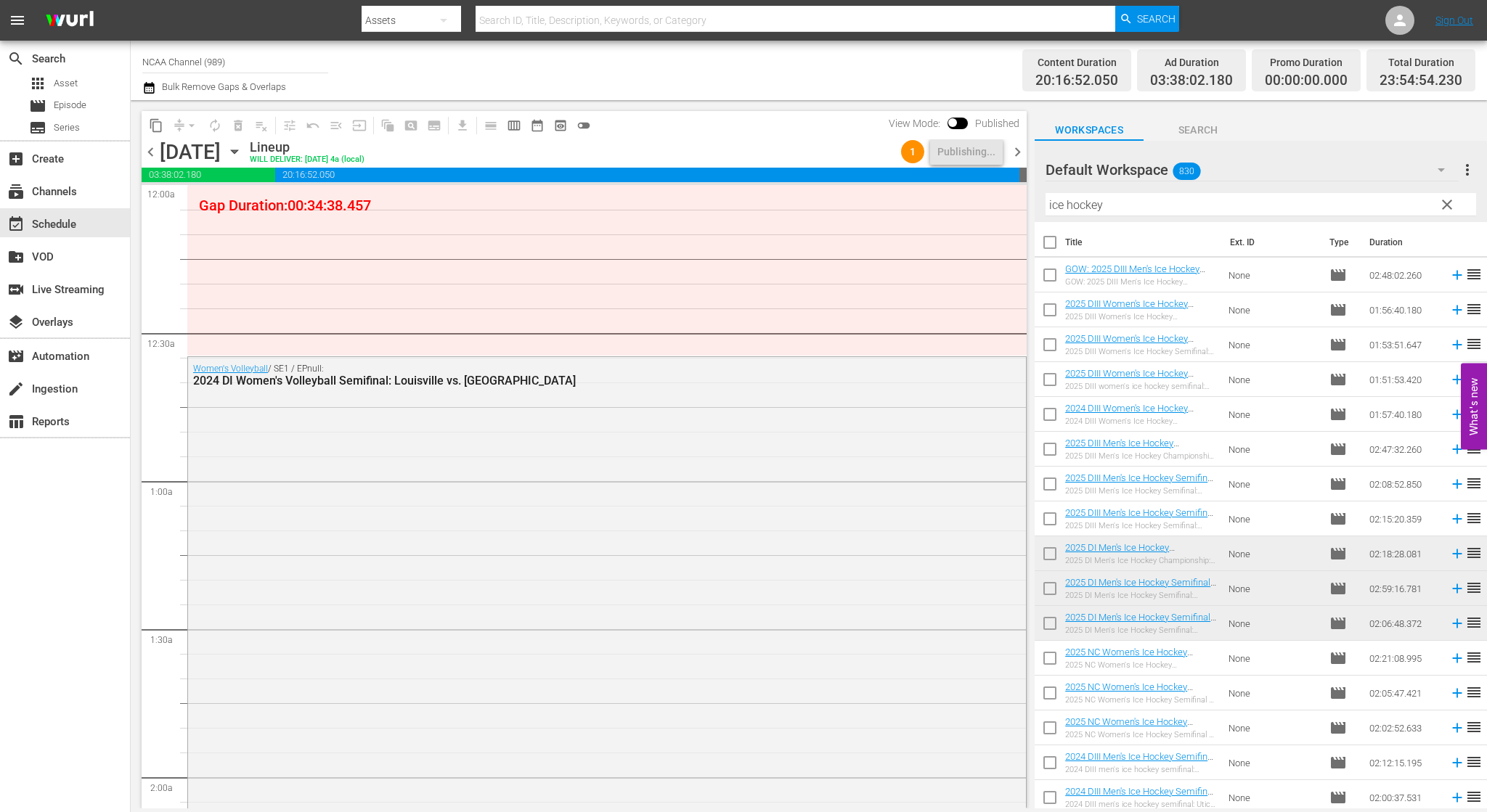
click at [147, 155] on span "chevron_left" at bounding box center [150, 152] width 19 height 19
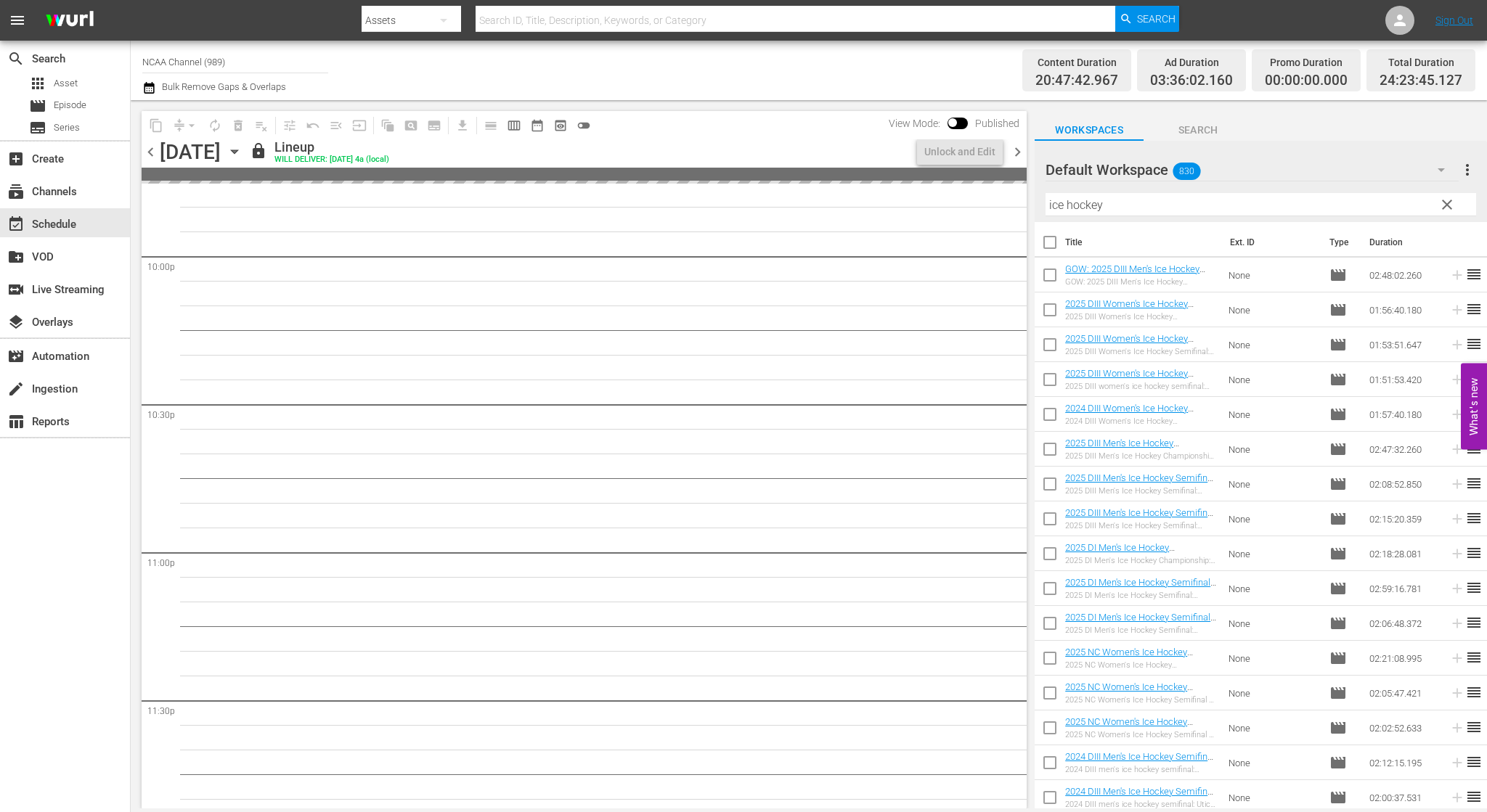
scroll to position [6482, 0]
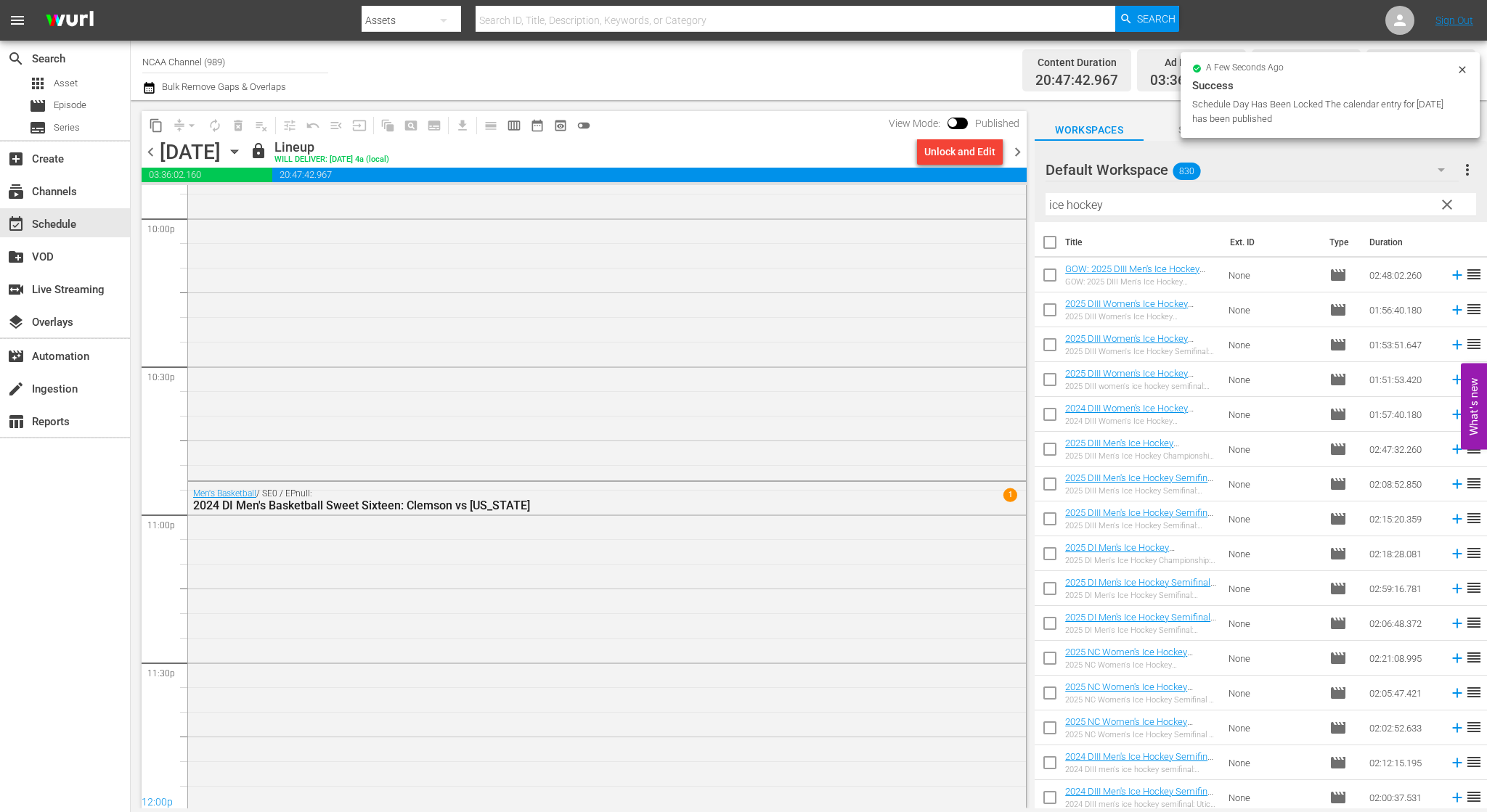
click at [630, 563] on div "Men's Basketball / SE0 / EPnull: 2024 DI Men's Basketball Sweet Sixteen: Clemso…" at bounding box center [607, 730] width 838 height 496
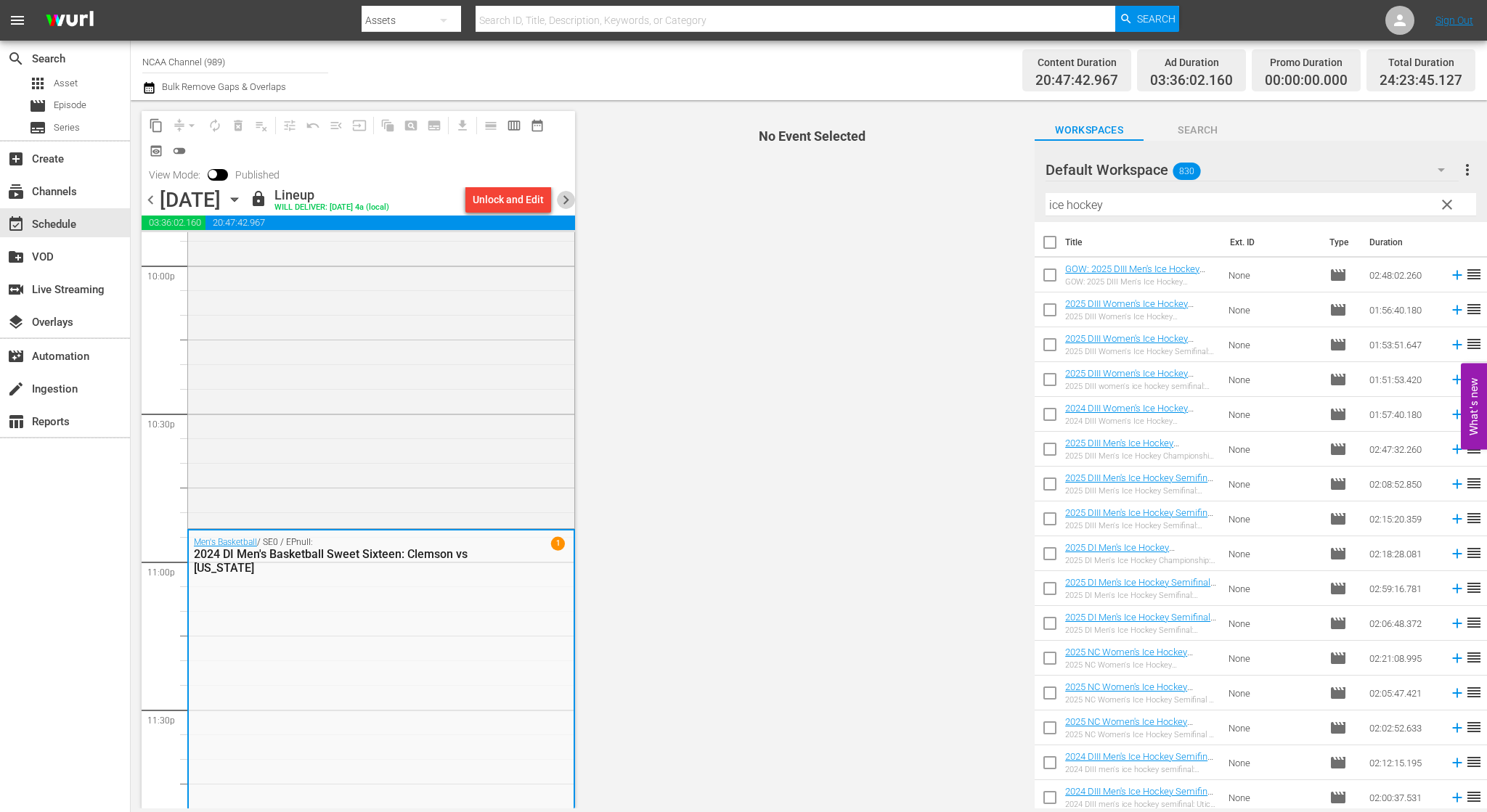
click at [564, 197] on span "chevron_right" at bounding box center [566, 199] width 19 height 19
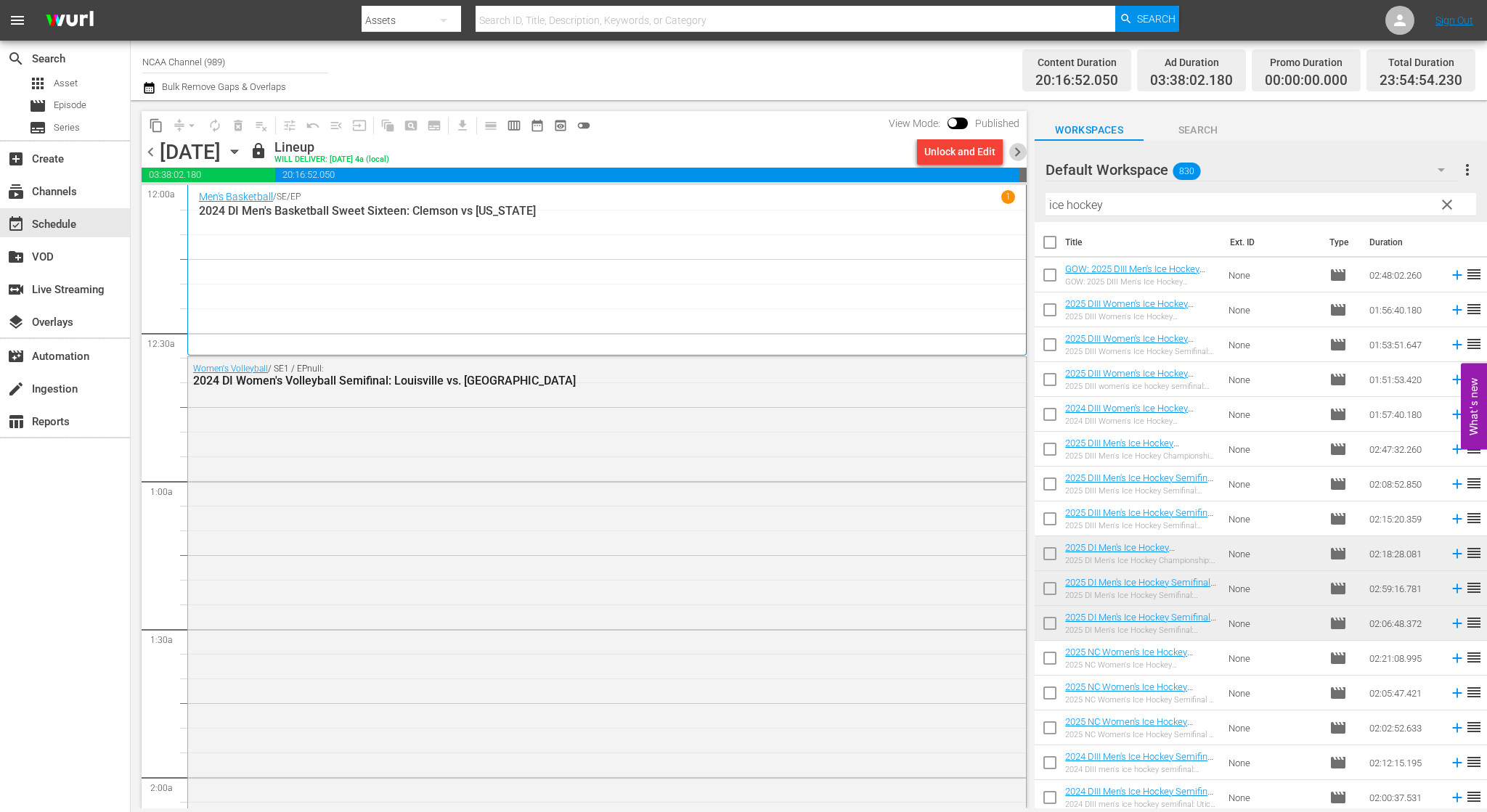
click at [1021, 152] on span "chevron_right" at bounding box center [1017, 152] width 19 height 19
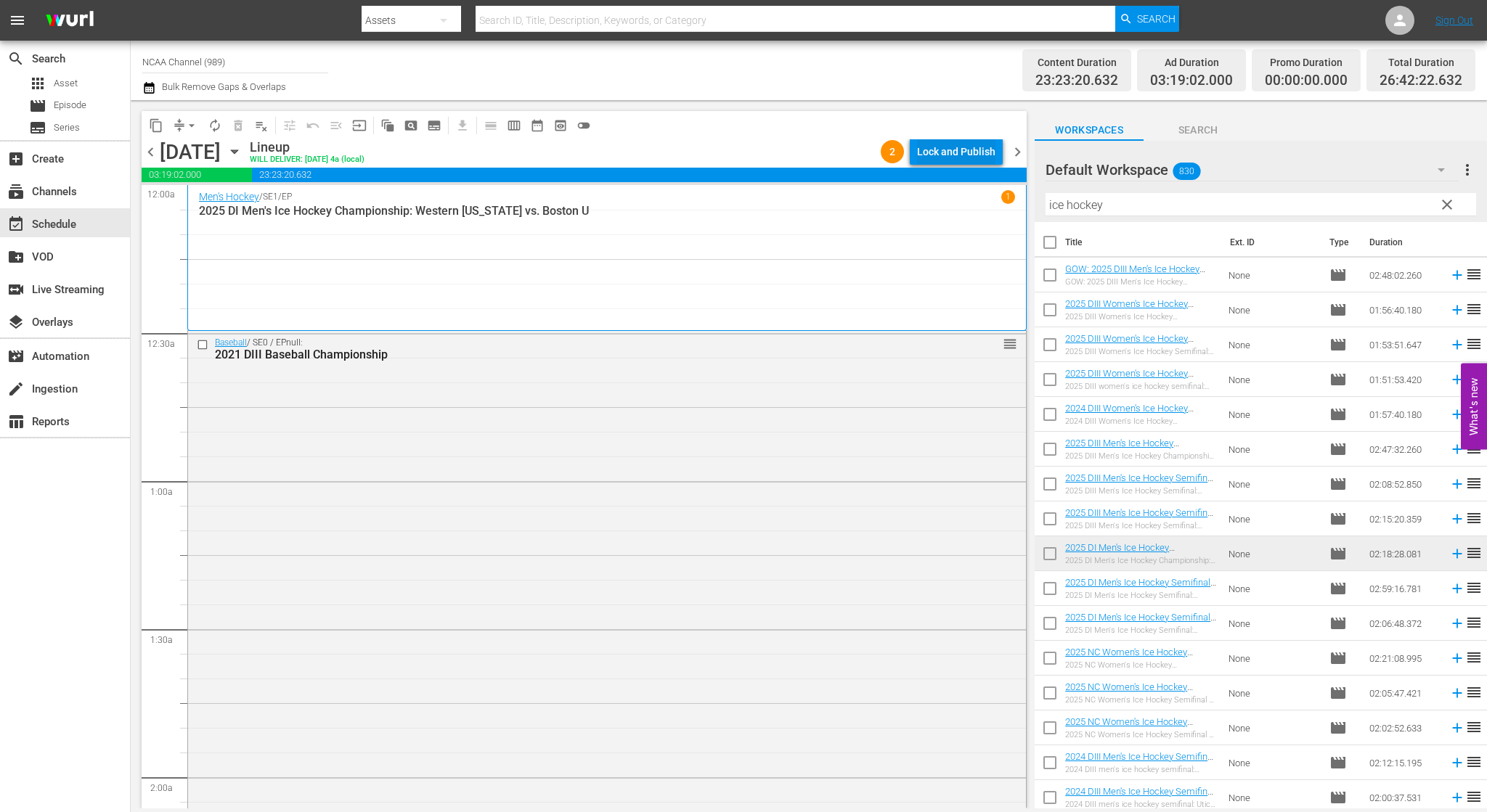
click at [940, 146] on div "Lock and Publish" at bounding box center [956, 152] width 79 height 26
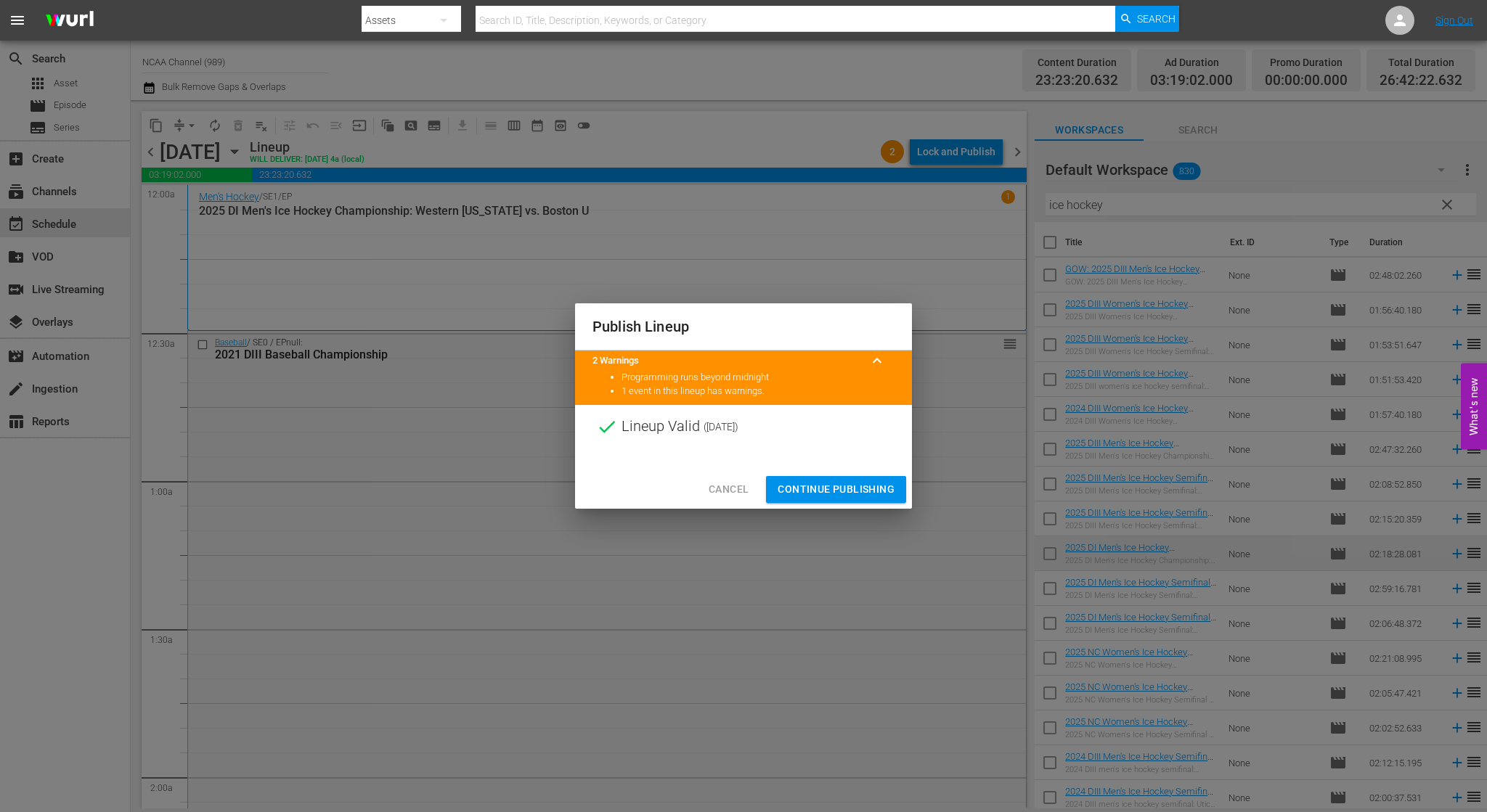
click at [823, 485] on span "Continue Publishing" at bounding box center [836, 489] width 117 height 19
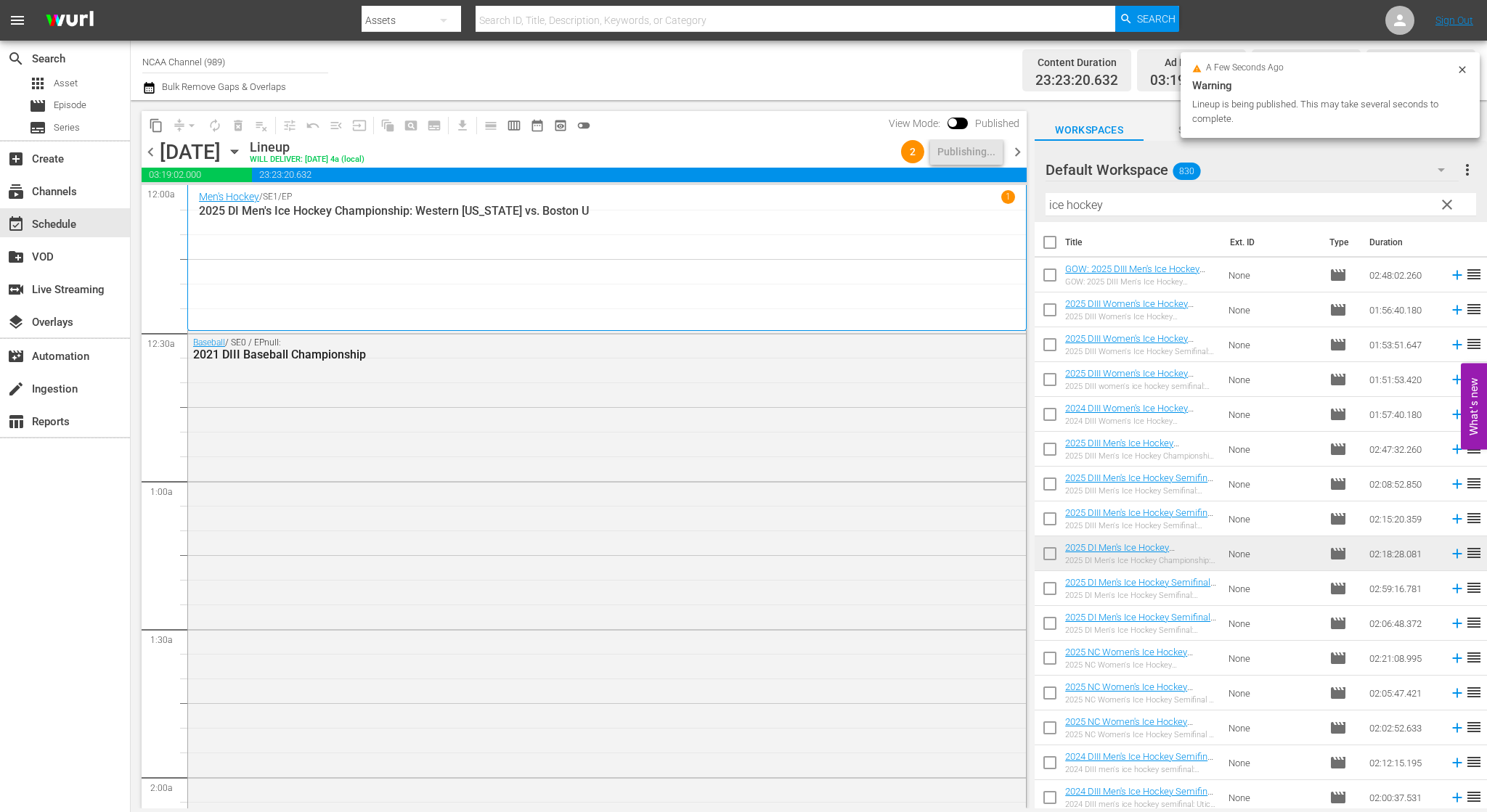
click at [1018, 153] on span "chevron_right" at bounding box center [1017, 152] width 19 height 19
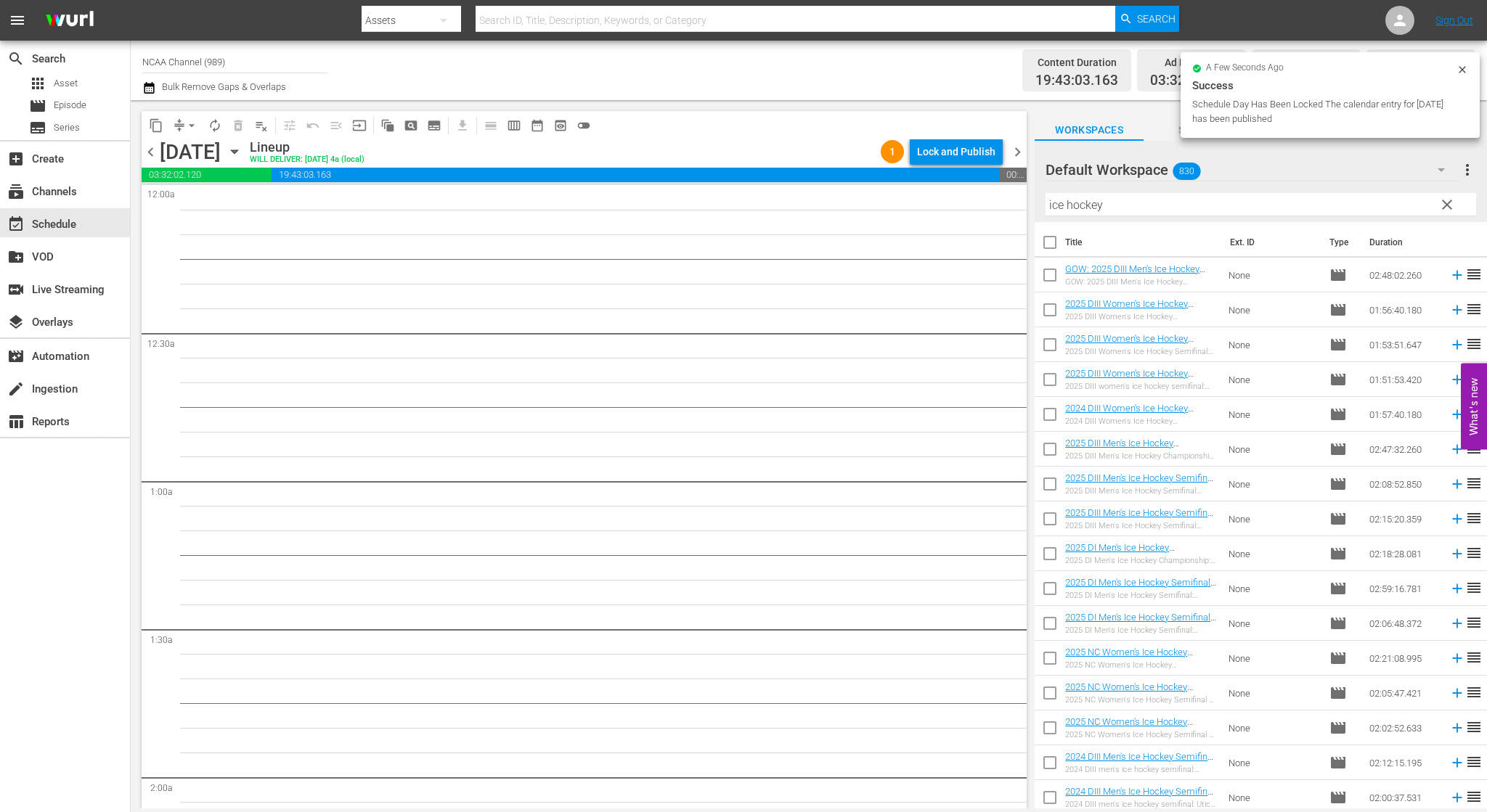
click at [1017, 152] on span "chevron_right" at bounding box center [1017, 152] width 19 height 19
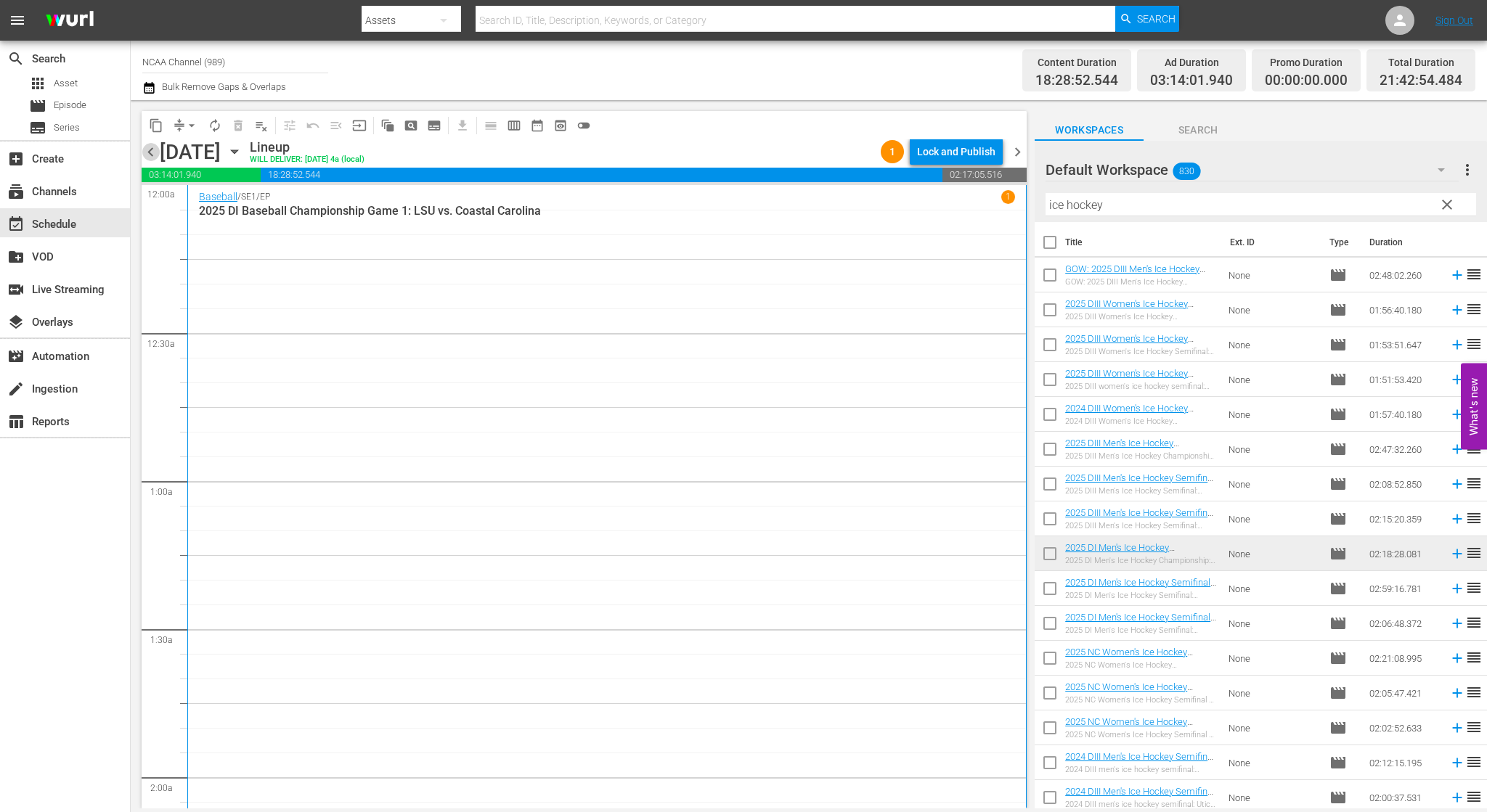
click at [154, 149] on span "chevron_left" at bounding box center [150, 152] width 19 height 19
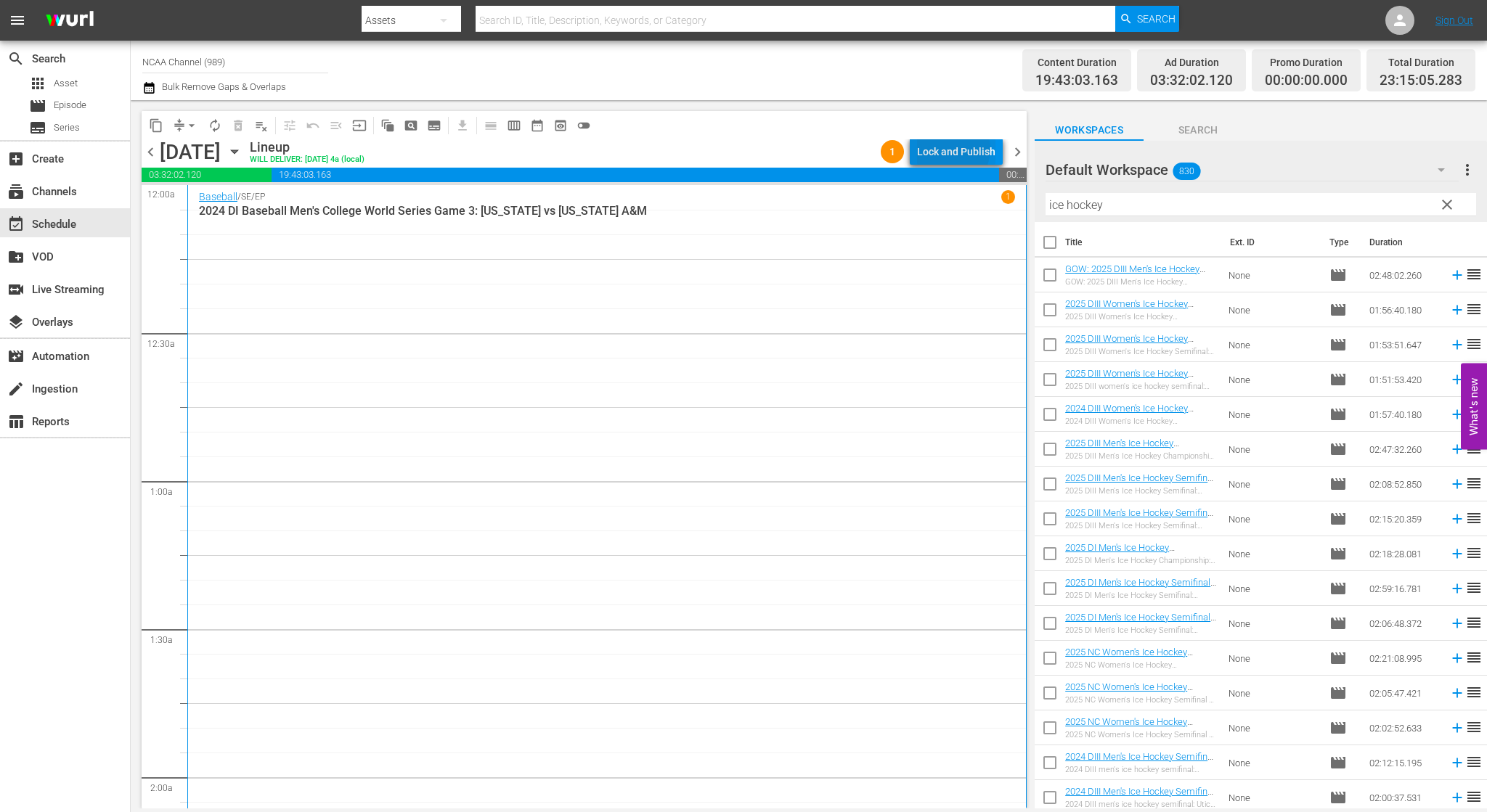
click at [955, 149] on div "Lock and Publish" at bounding box center [956, 152] width 79 height 26
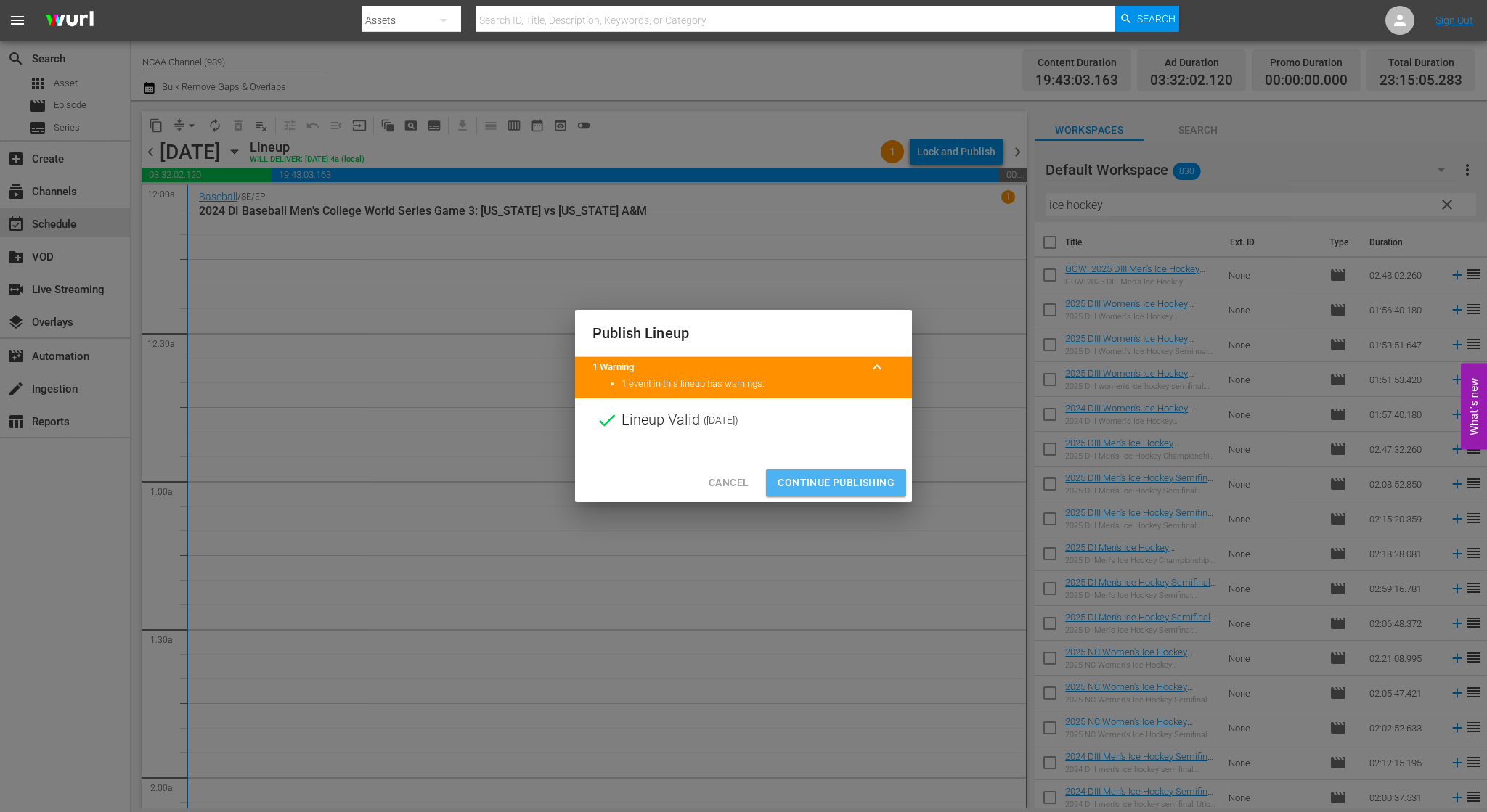
drag, startPoint x: 873, startPoint y: 480, endPoint x: 878, endPoint y: 473, distance: 8.6
click at [875, 480] on span "Continue Publishing" at bounding box center [836, 483] width 117 height 19
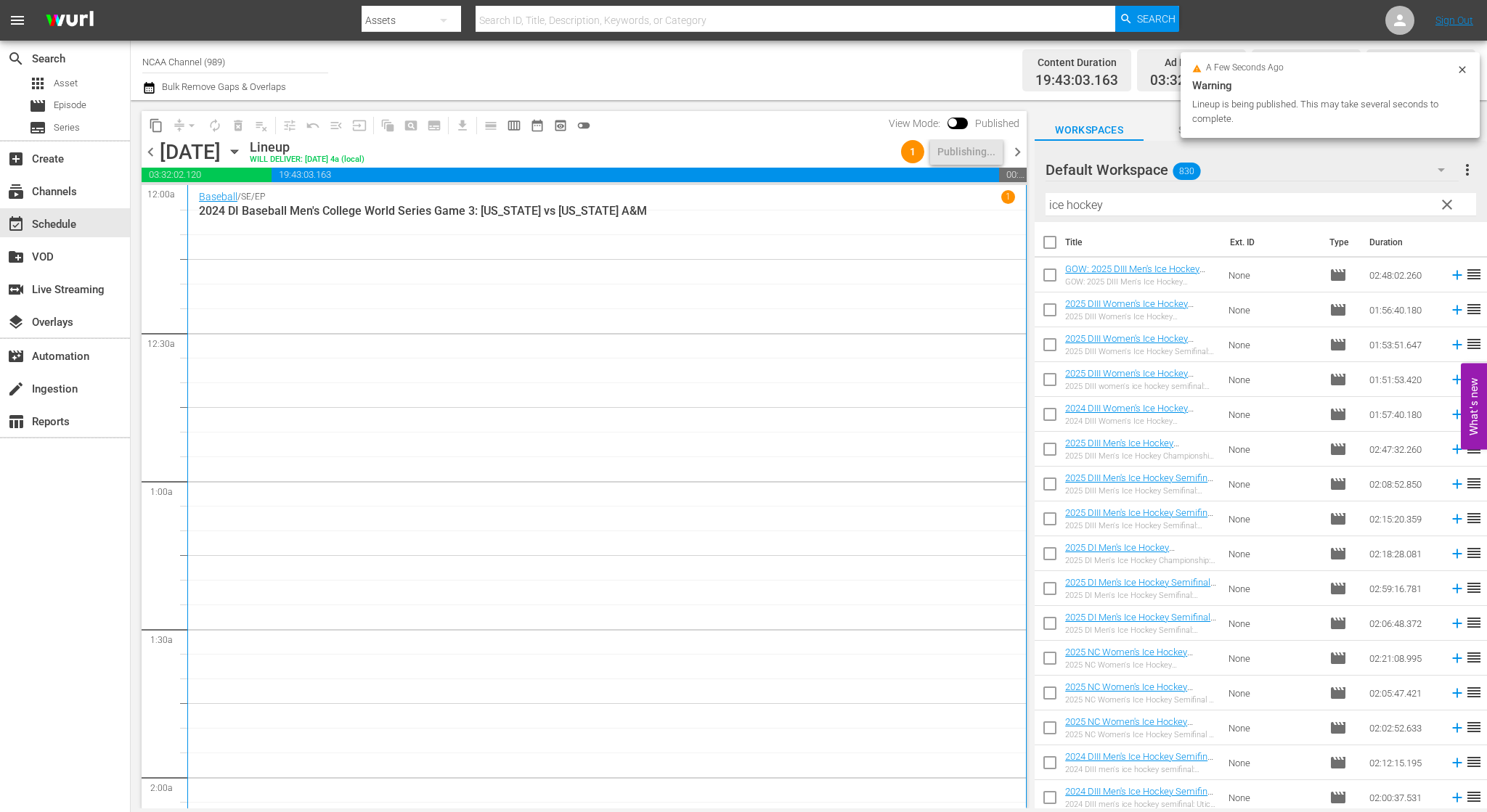
click at [1016, 157] on span "chevron_right" at bounding box center [1017, 152] width 19 height 19
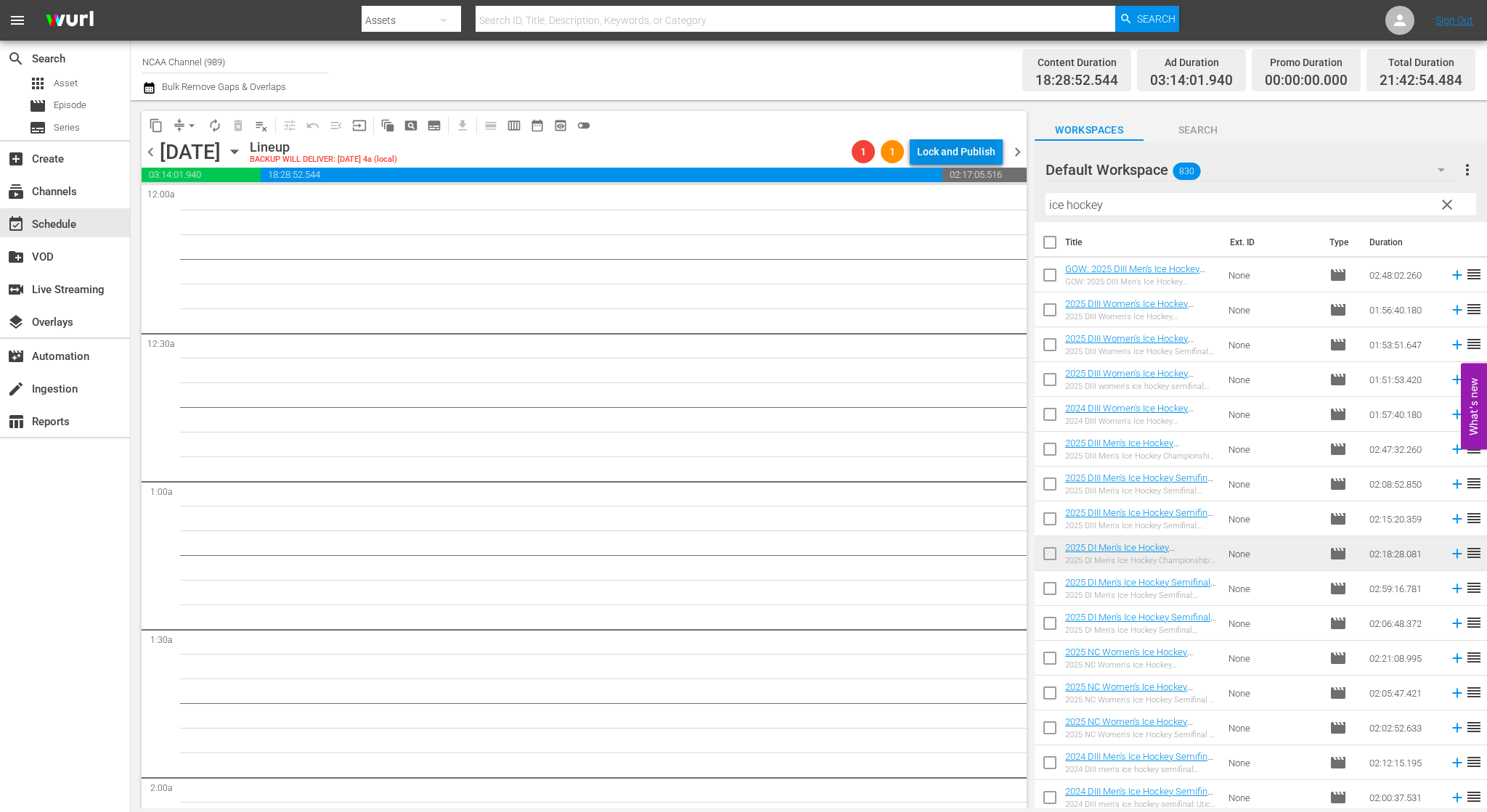
click at [945, 150] on div "Lock and Publish" at bounding box center [956, 152] width 79 height 26
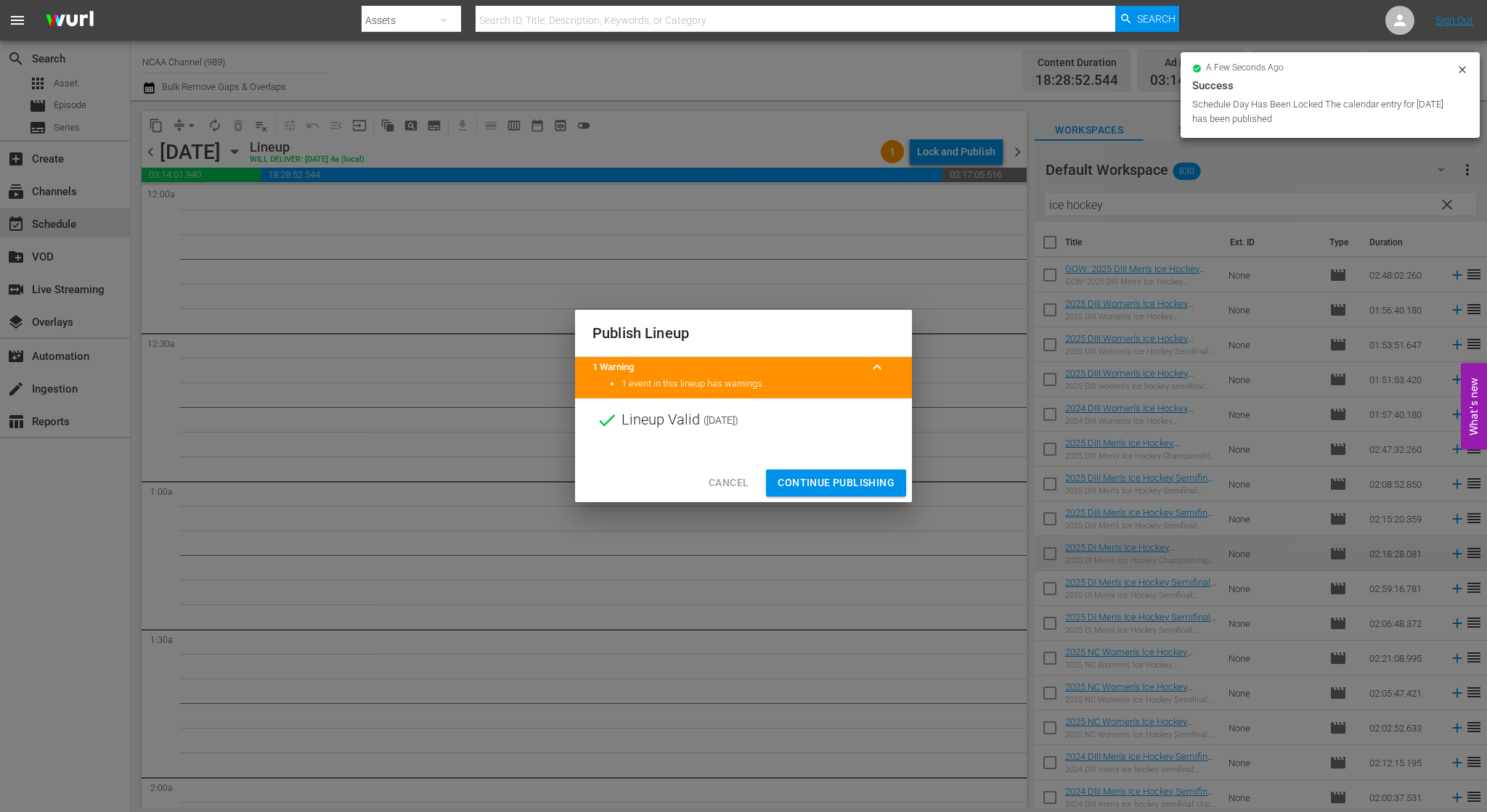
click at [856, 476] on span "Continue Publishing" at bounding box center [836, 483] width 117 height 19
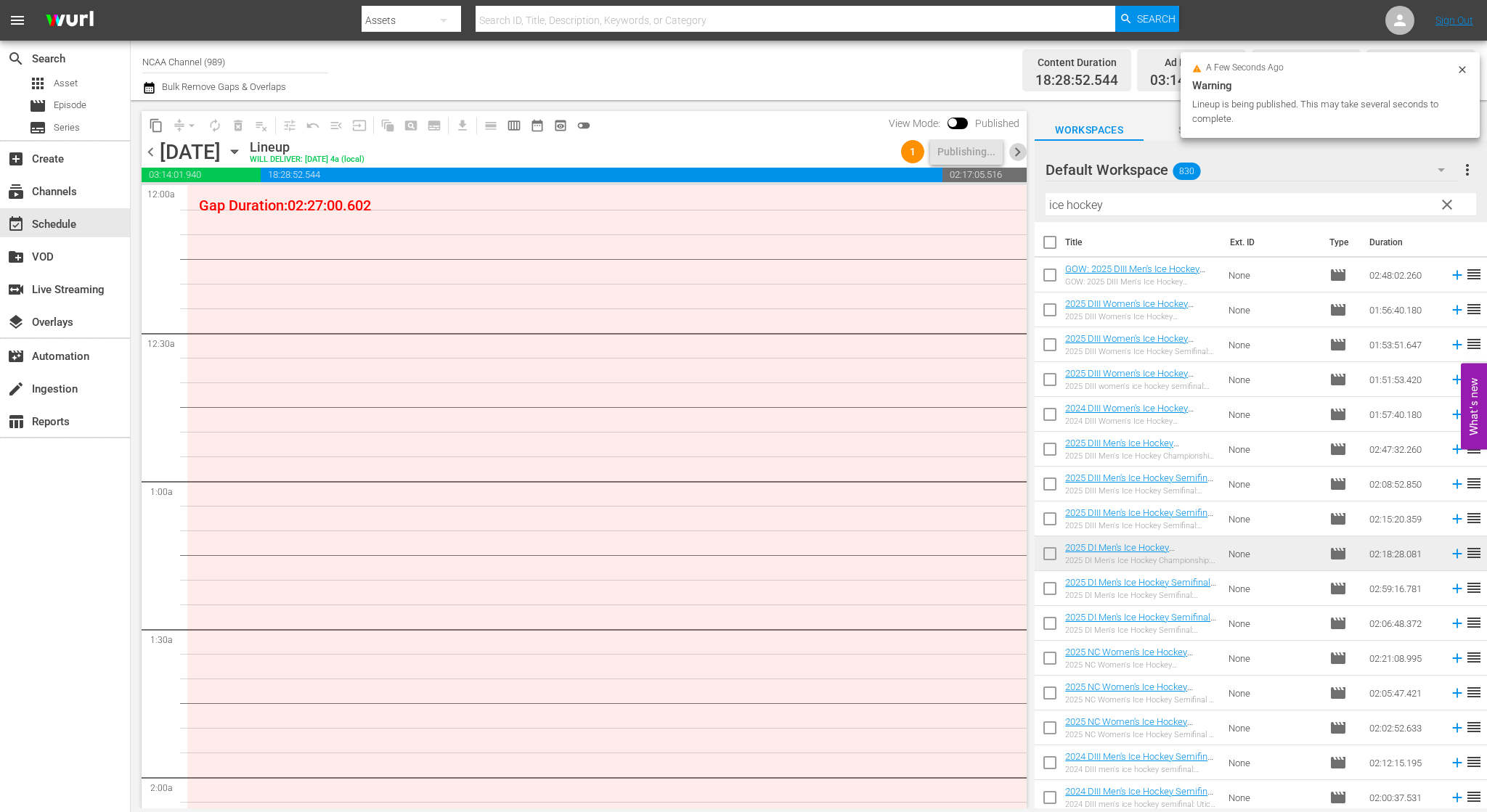
click at [1014, 159] on span "chevron_right" at bounding box center [1017, 152] width 19 height 19
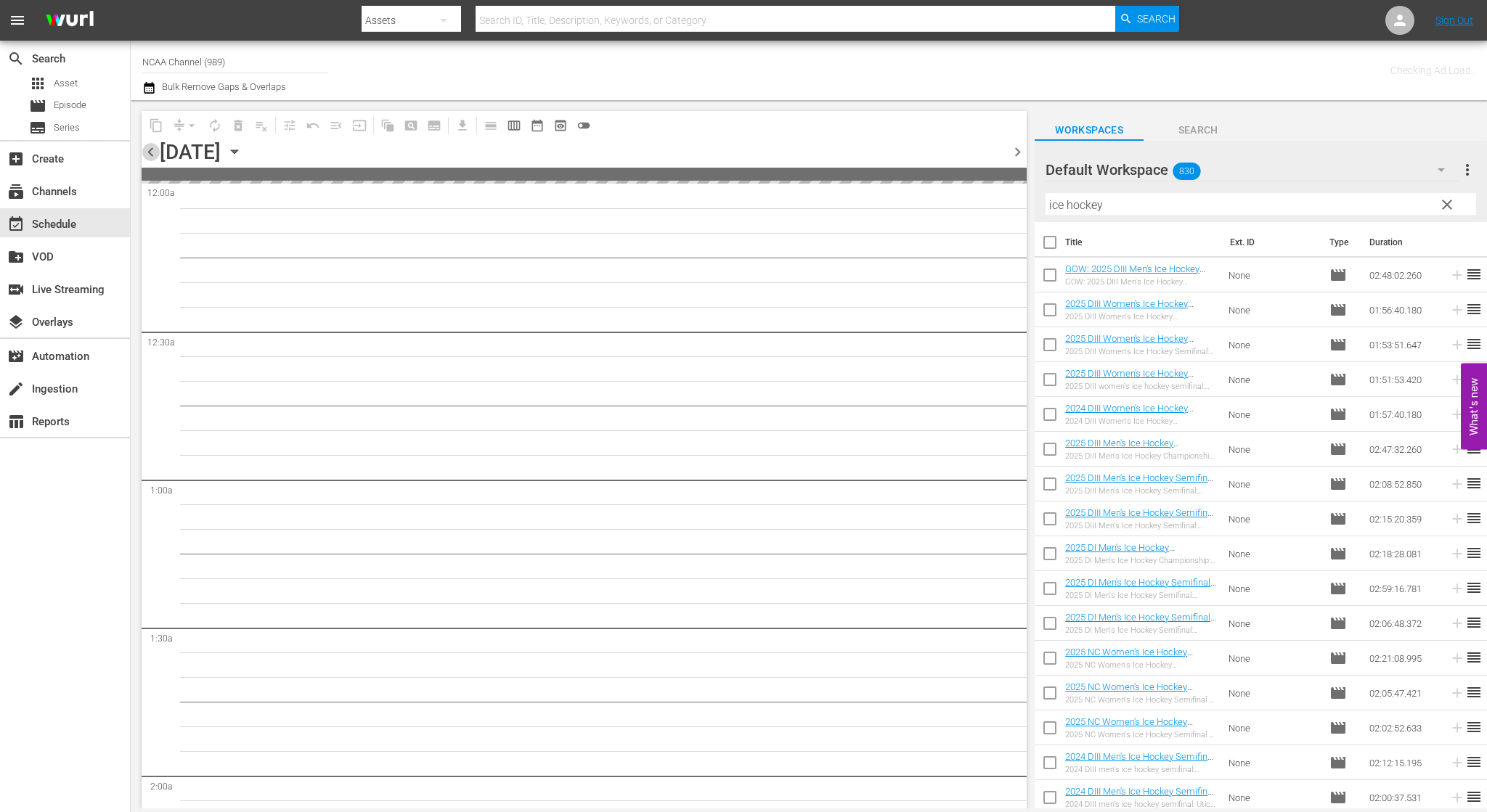
click at [154, 154] on span "chevron_left" at bounding box center [150, 152] width 19 height 19
